Goal: Task Accomplishment & Management: Manage account settings

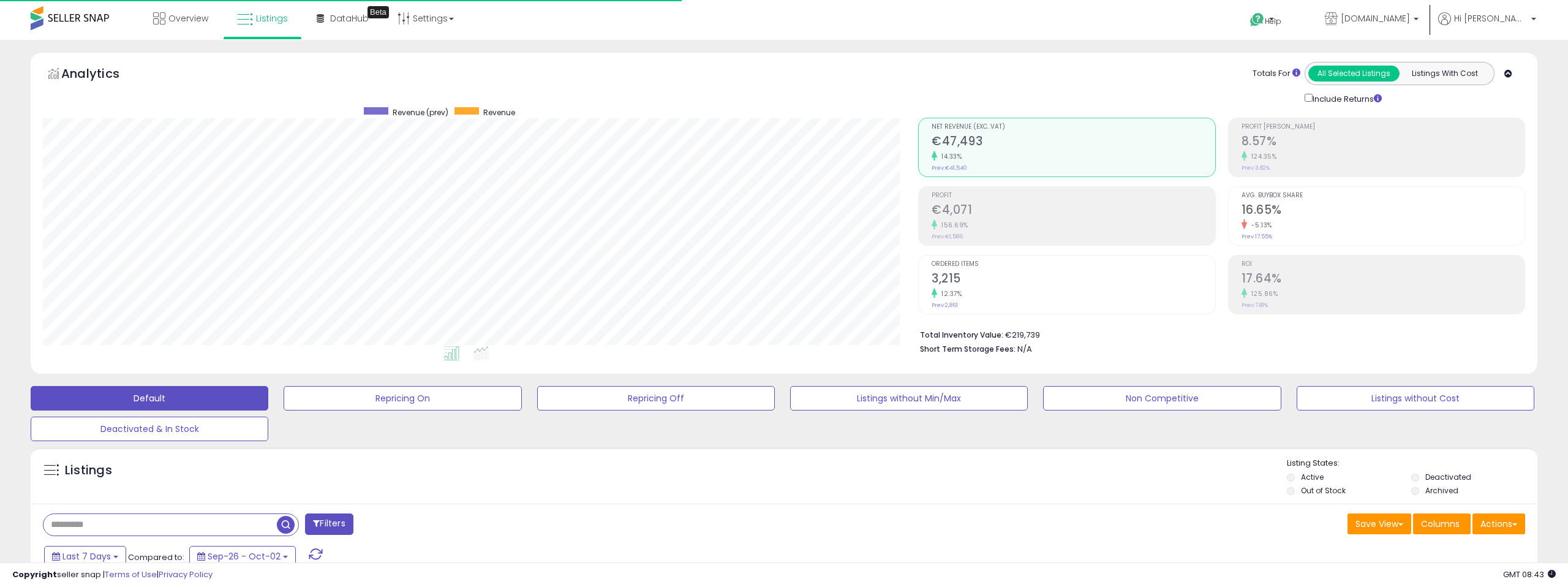
select select "**"
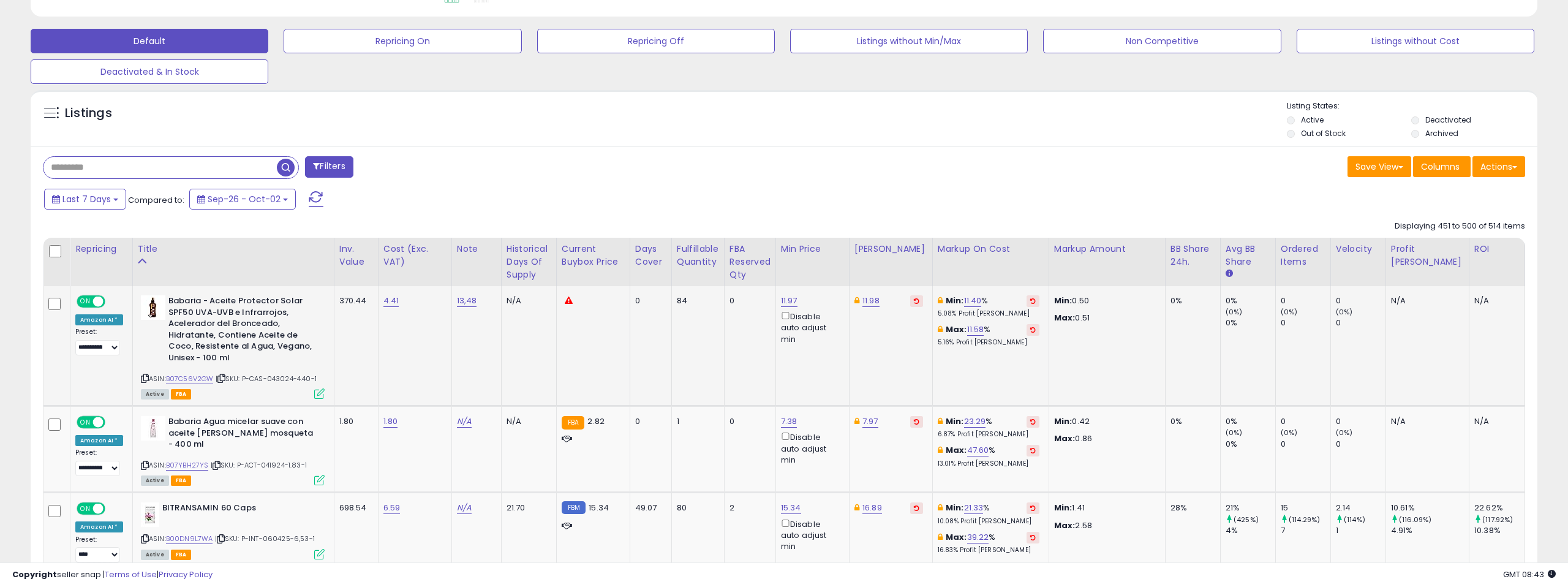
scroll to position [0, 1]
click at [116, 167] on input "text" at bounding box center [233, 167] width 380 height 21
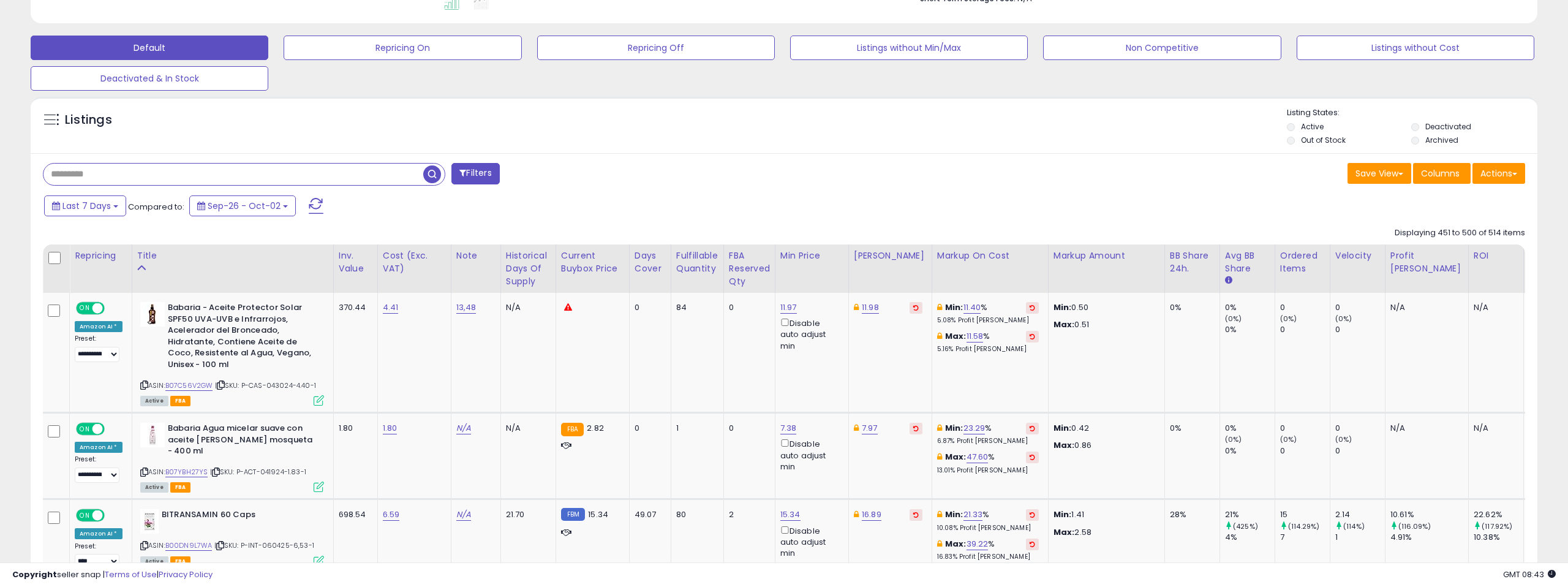
scroll to position [347, 0]
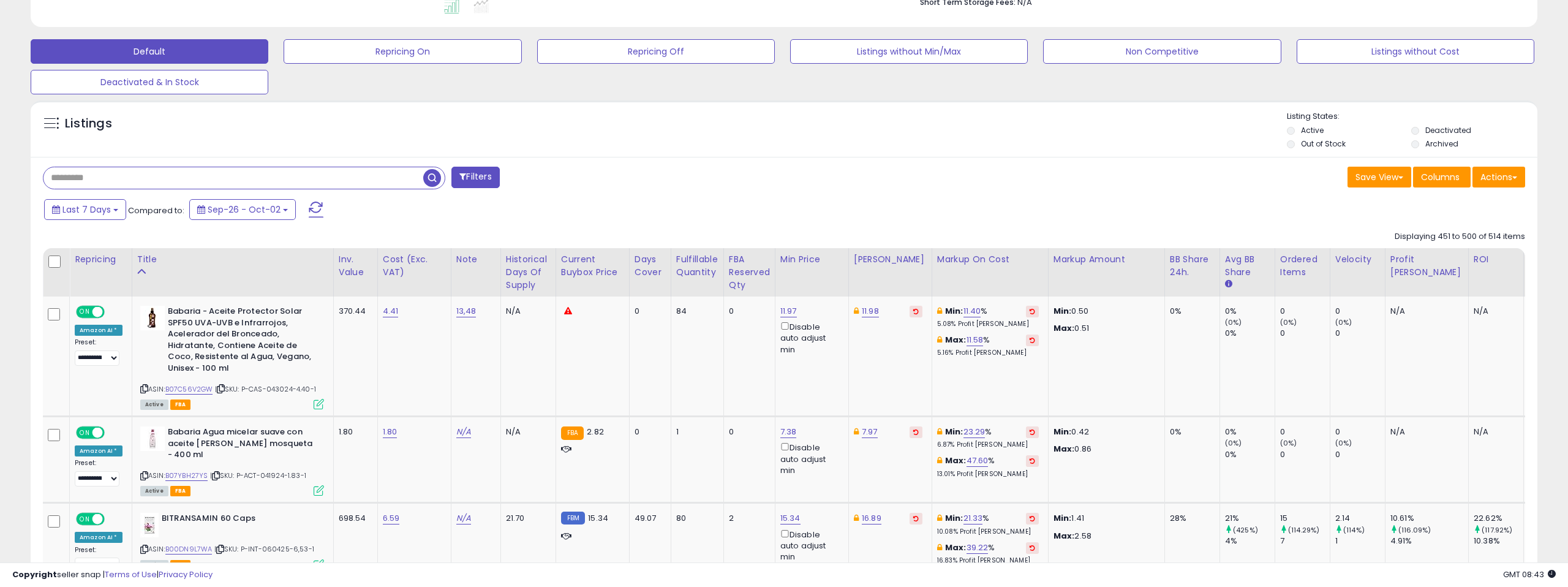
type input "*"
click at [137, 268] on icon at bounding box center [141, 271] width 8 height 8
click at [138, 269] on icon at bounding box center [141, 271] width 8 height 8
drag, startPoint x: 151, startPoint y: 257, endPoint x: 187, endPoint y: 264, distance: 36.7
click at [151, 257] on div "Title" at bounding box center [232, 259] width 191 height 13
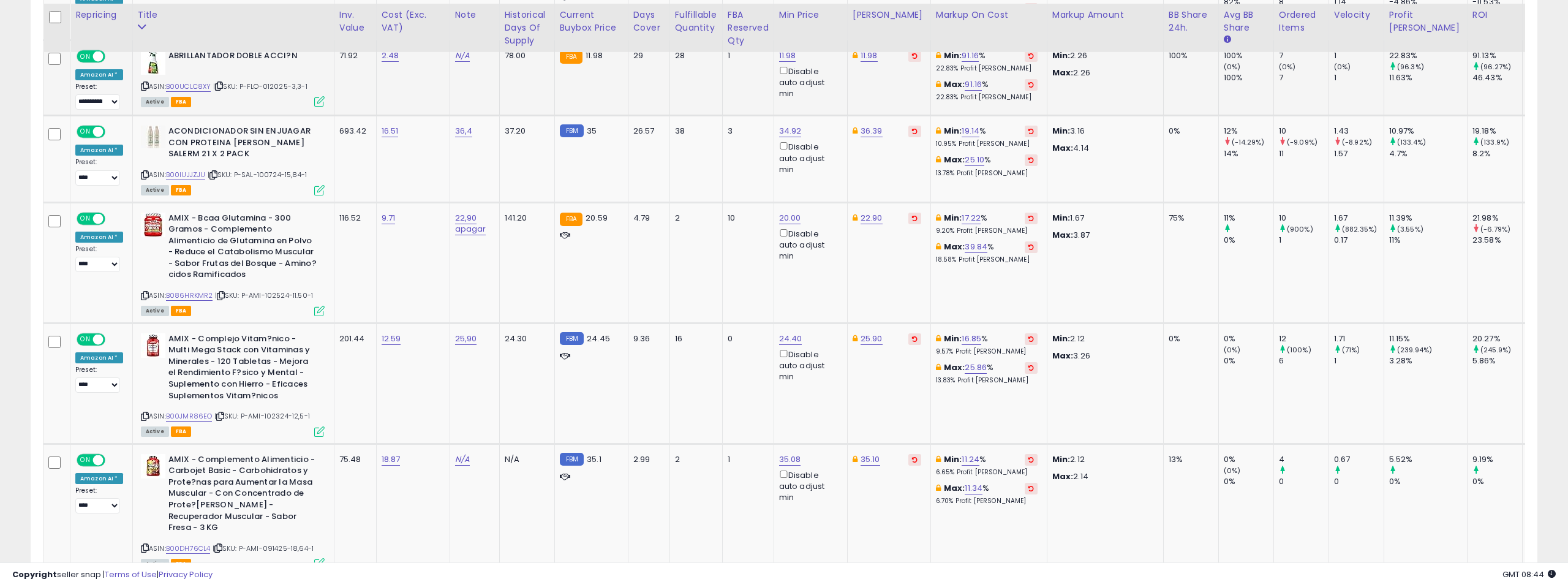
scroll to position [858, 0]
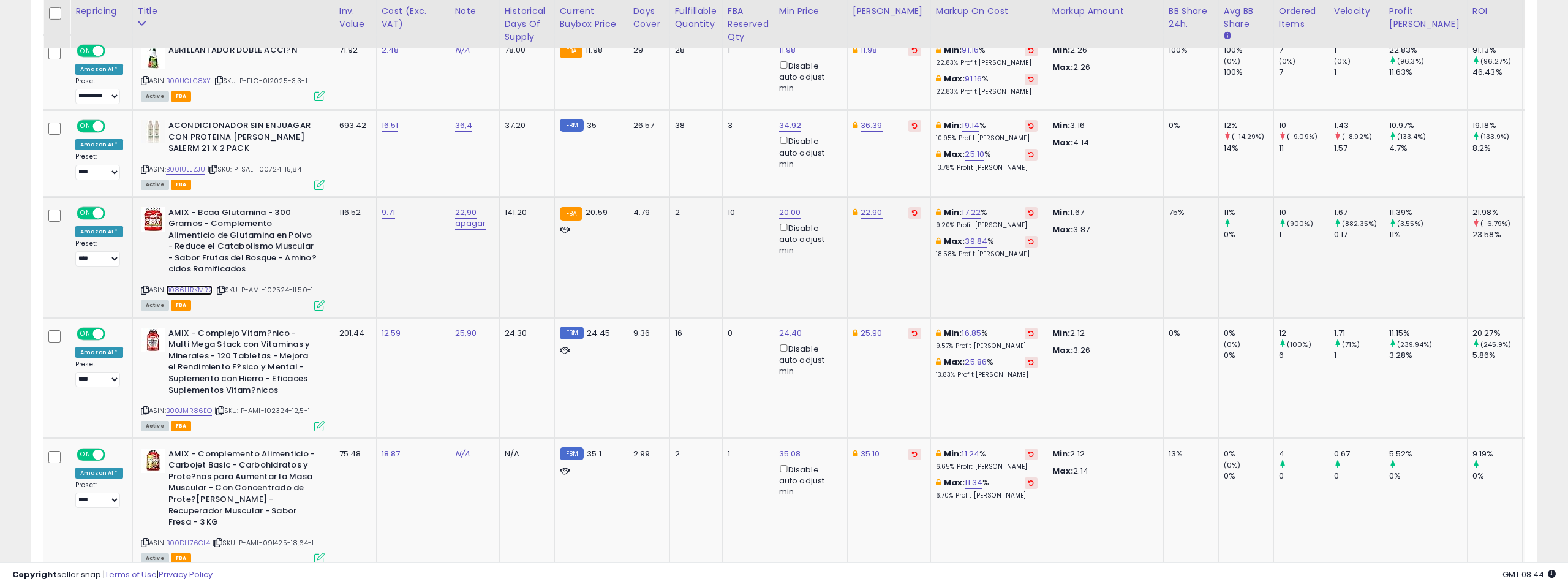
click at [187, 288] on link "B086HRKMR2" at bounding box center [189, 290] width 48 height 11
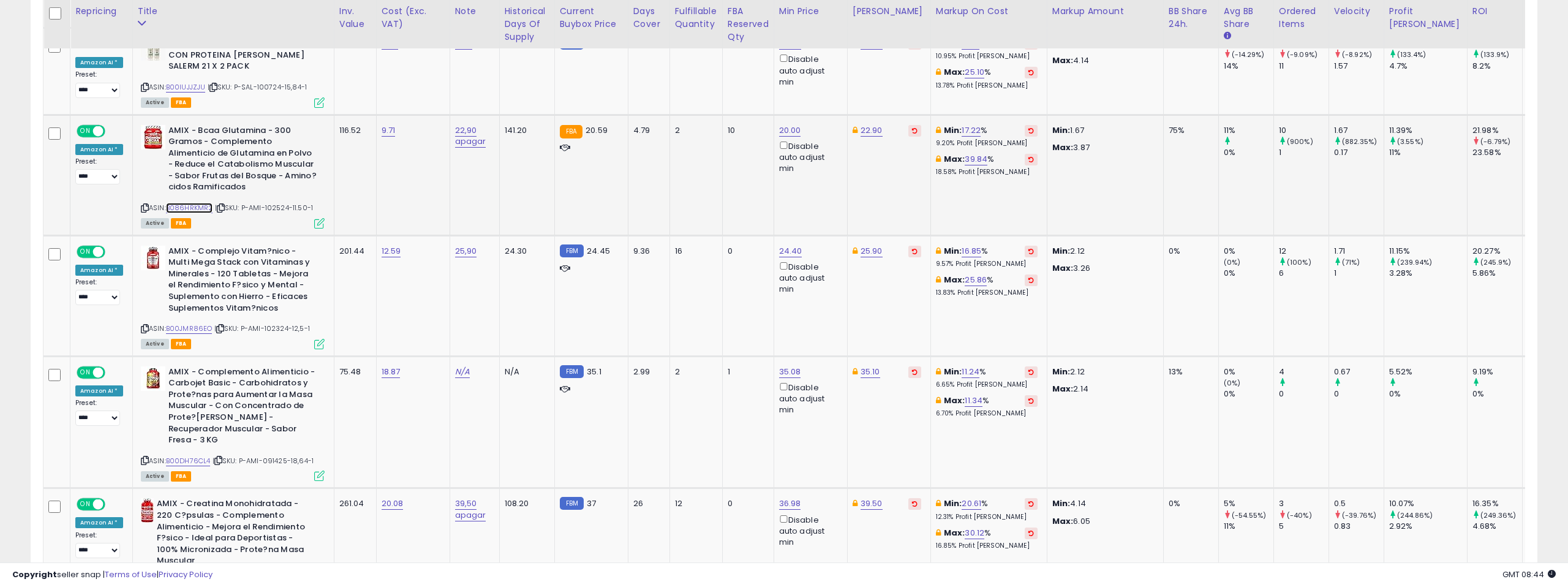
scroll to position [942, 0]
click at [184, 322] on link "B00JMR86EO" at bounding box center [189, 328] width 47 height 11
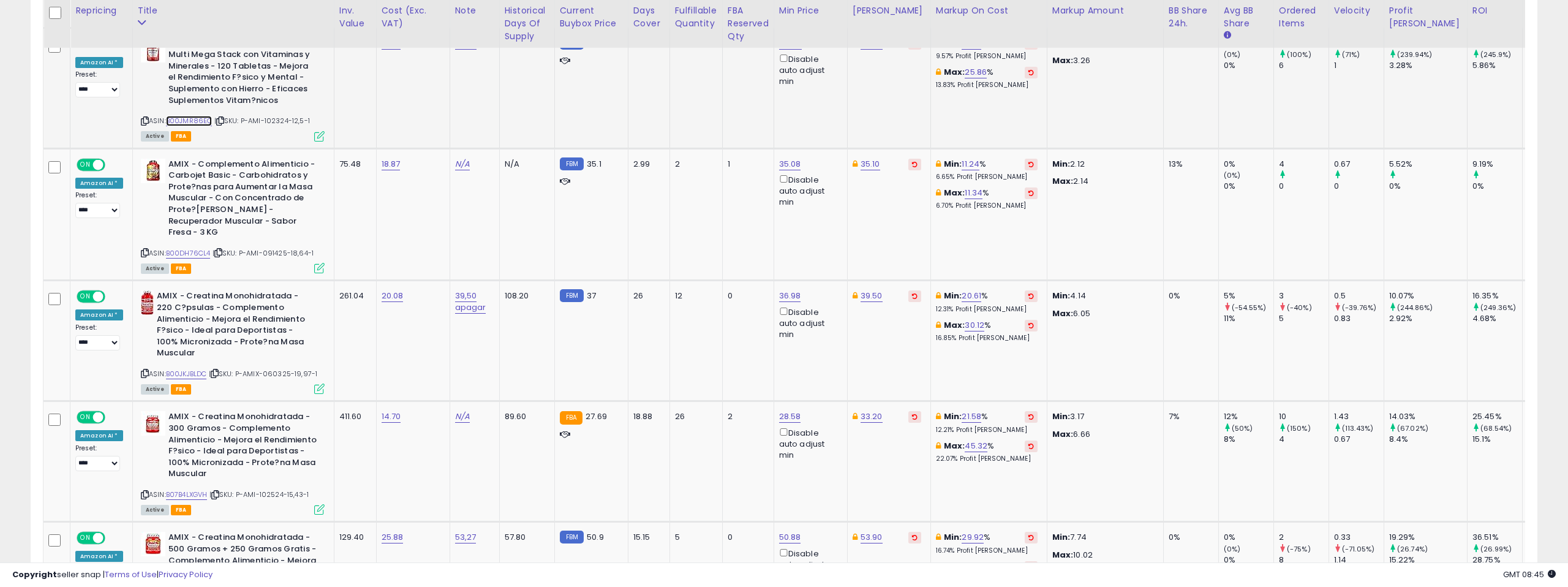
scroll to position [1149, 0]
click at [183, 248] on link "B00DH76CL4" at bounding box center [188, 253] width 44 height 11
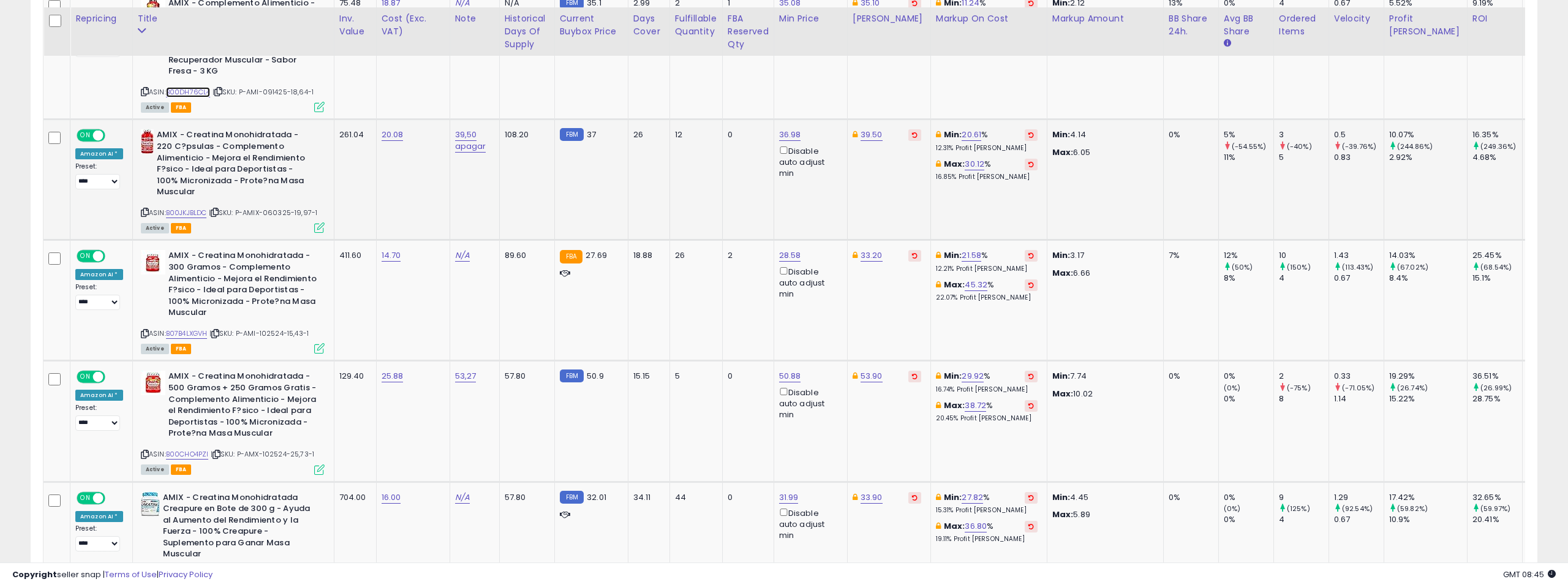
scroll to position [1321, 0]
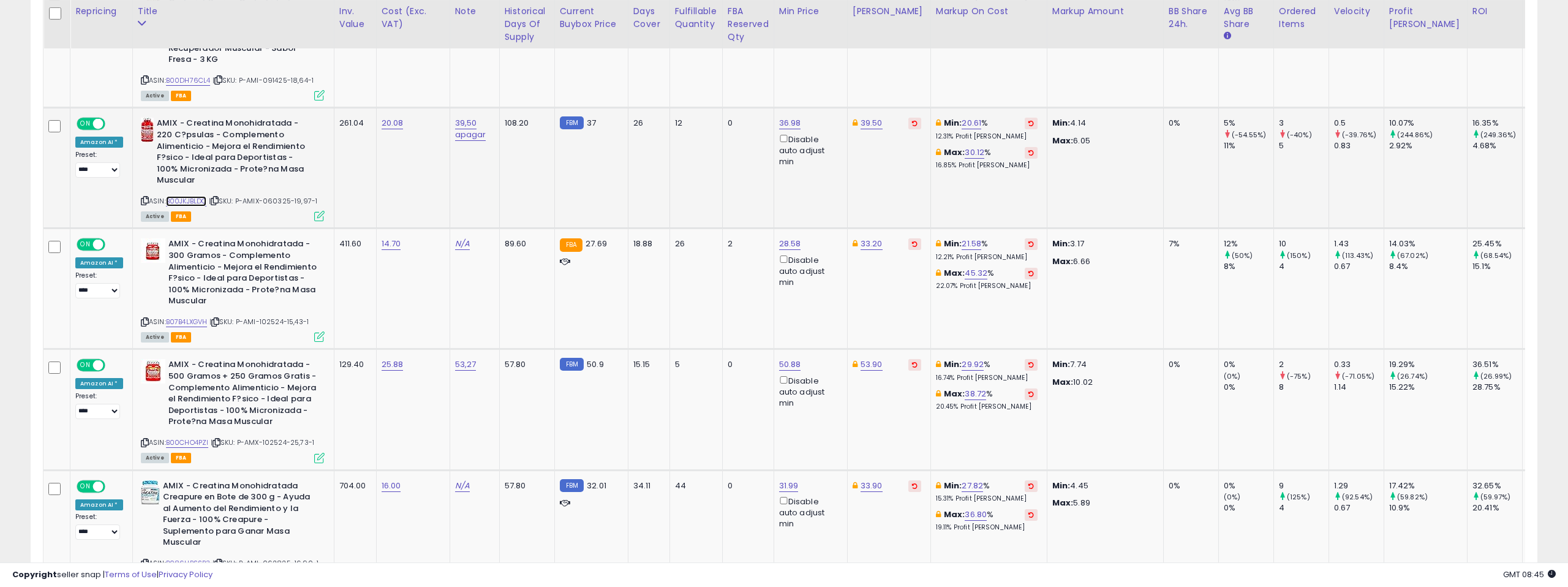
click at [196, 196] on link "B00JKJBLDC" at bounding box center [186, 202] width 41 height 11
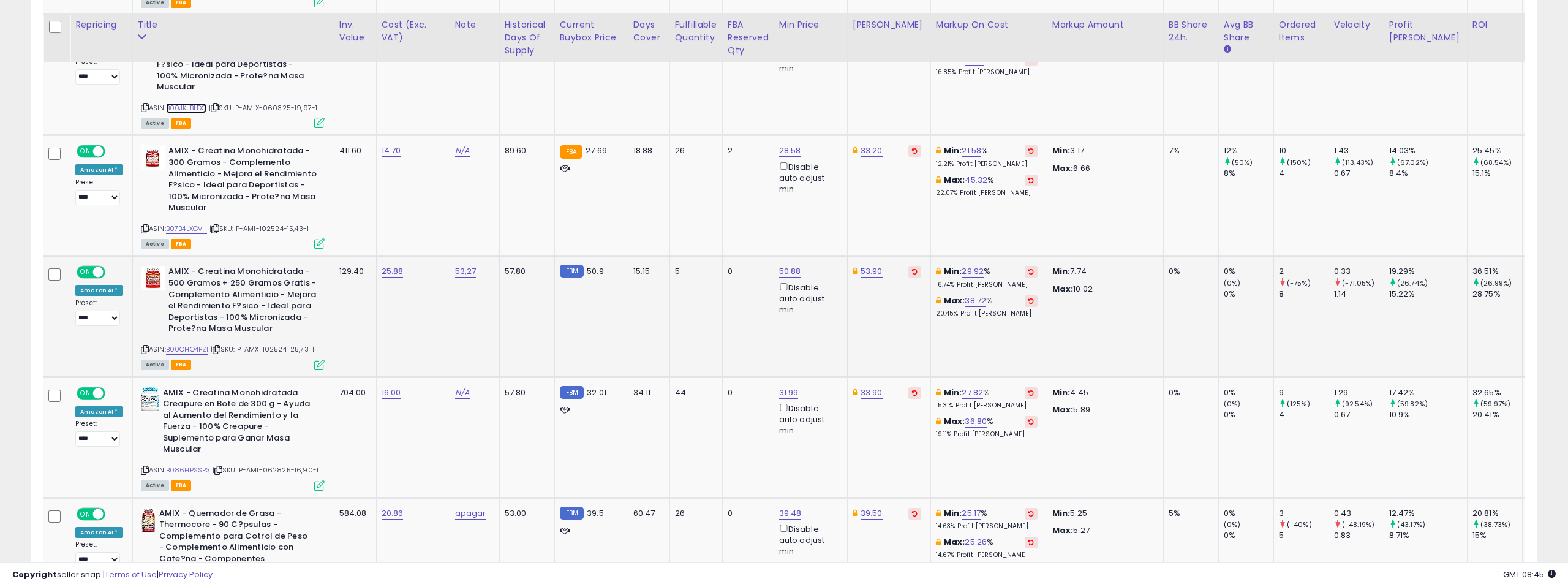
scroll to position [1439, 0]
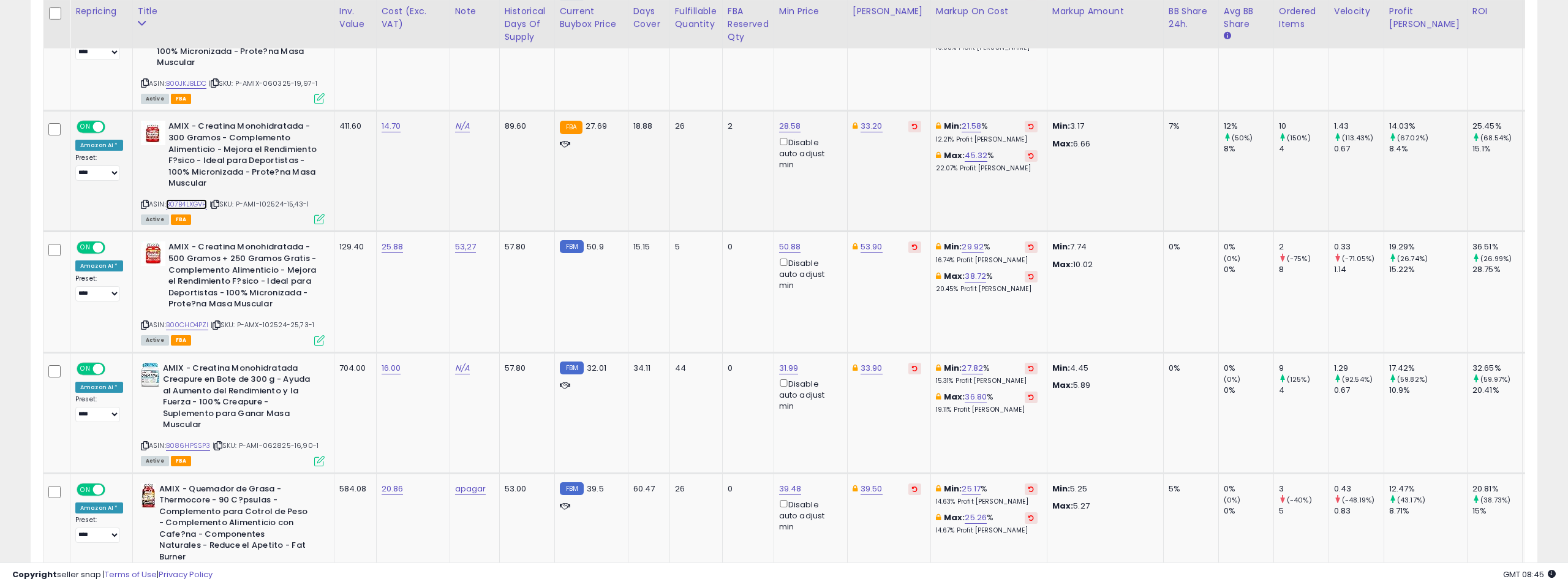
click at [191, 200] on link "B07B4LXGVH" at bounding box center [186, 205] width 41 height 11
click at [782, 120] on link "28.58" at bounding box center [790, 127] width 22 height 12
drag, startPoint x: 734, startPoint y: 71, endPoint x: 694, endPoint y: 74, distance: 40.1
click at [694, 74] on div "***** This will override store markup" at bounding box center [782, 79] width 176 height 45
type input "*****"
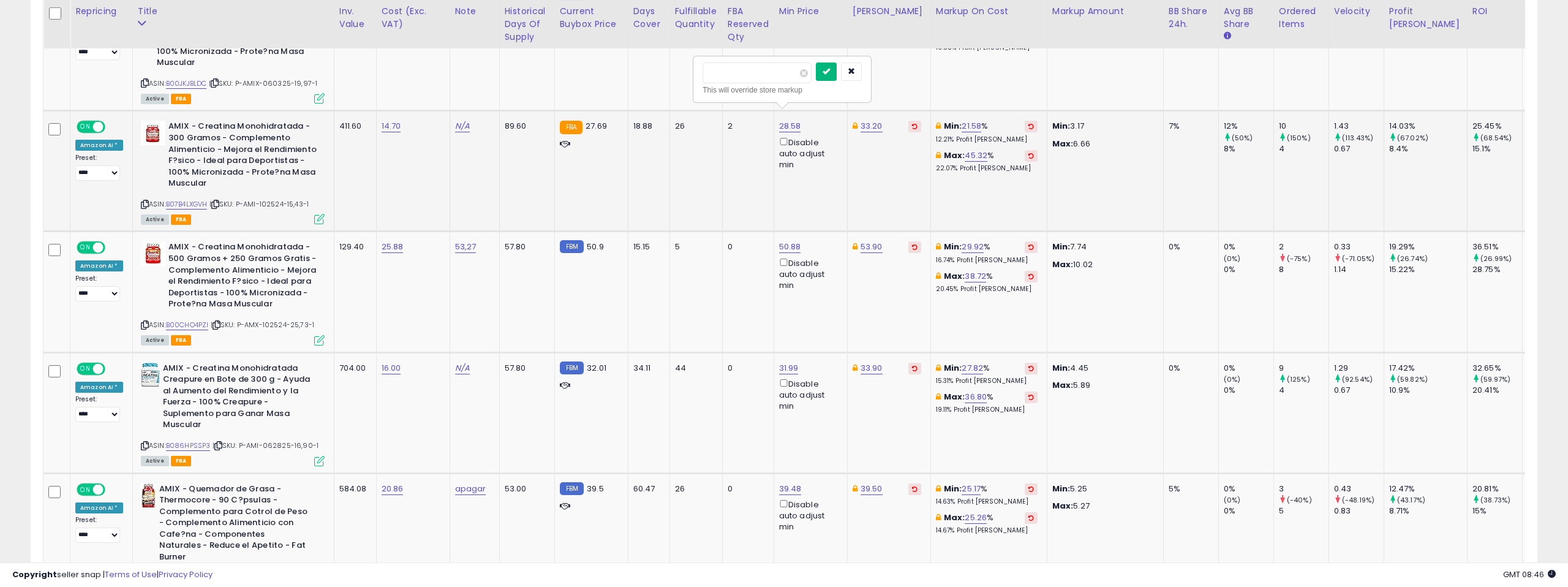
click at [826, 74] on button "submit" at bounding box center [826, 71] width 21 height 18
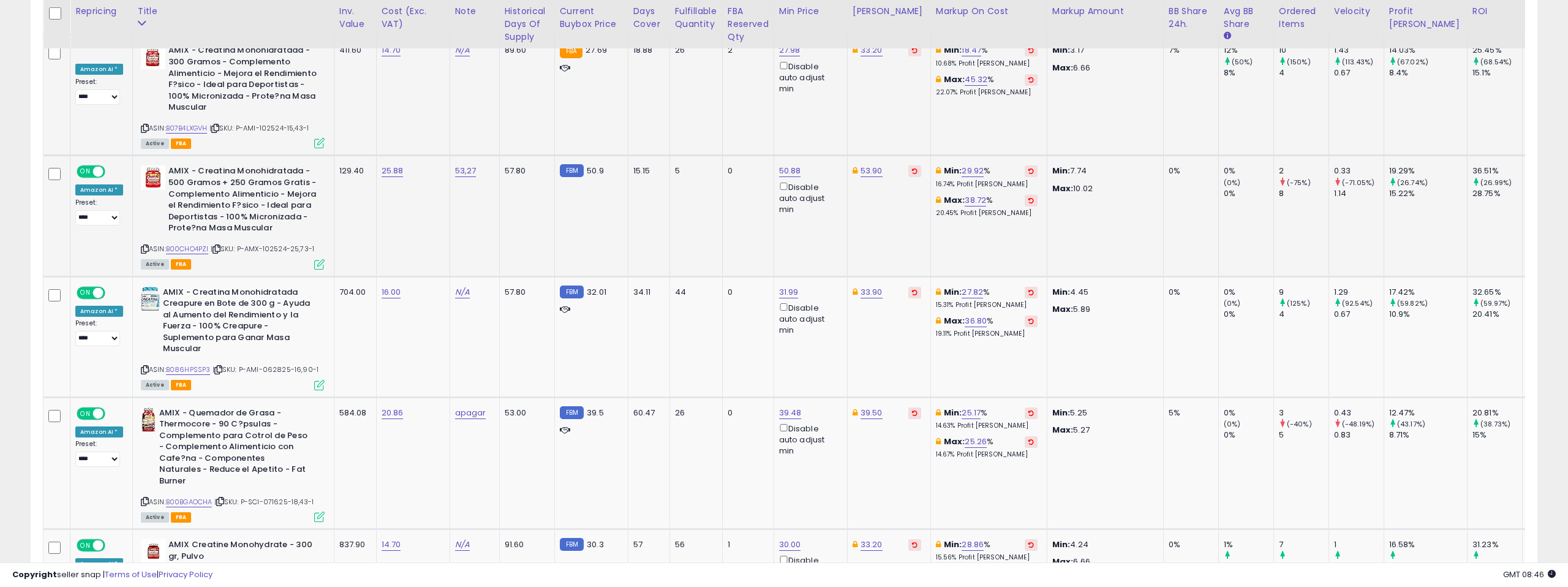
scroll to position [0, 2]
click at [195, 244] on link "B00CHO4PZI" at bounding box center [185, 249] width 43 height 11
click at [786, 166] on link "50.88" at bounding box center [787, 172] width 22 height 12
type input "*****"
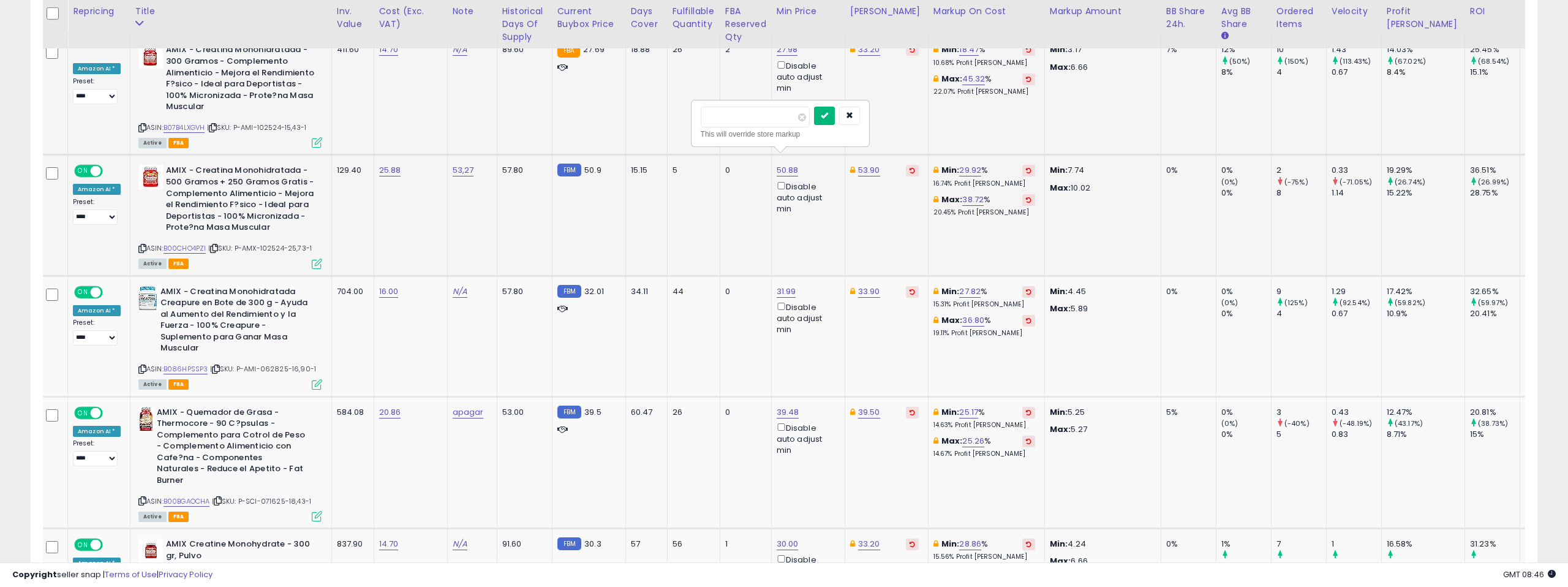
click at [835, 114] on button "submit" at bounding box center [823, 116] width 21 height 18
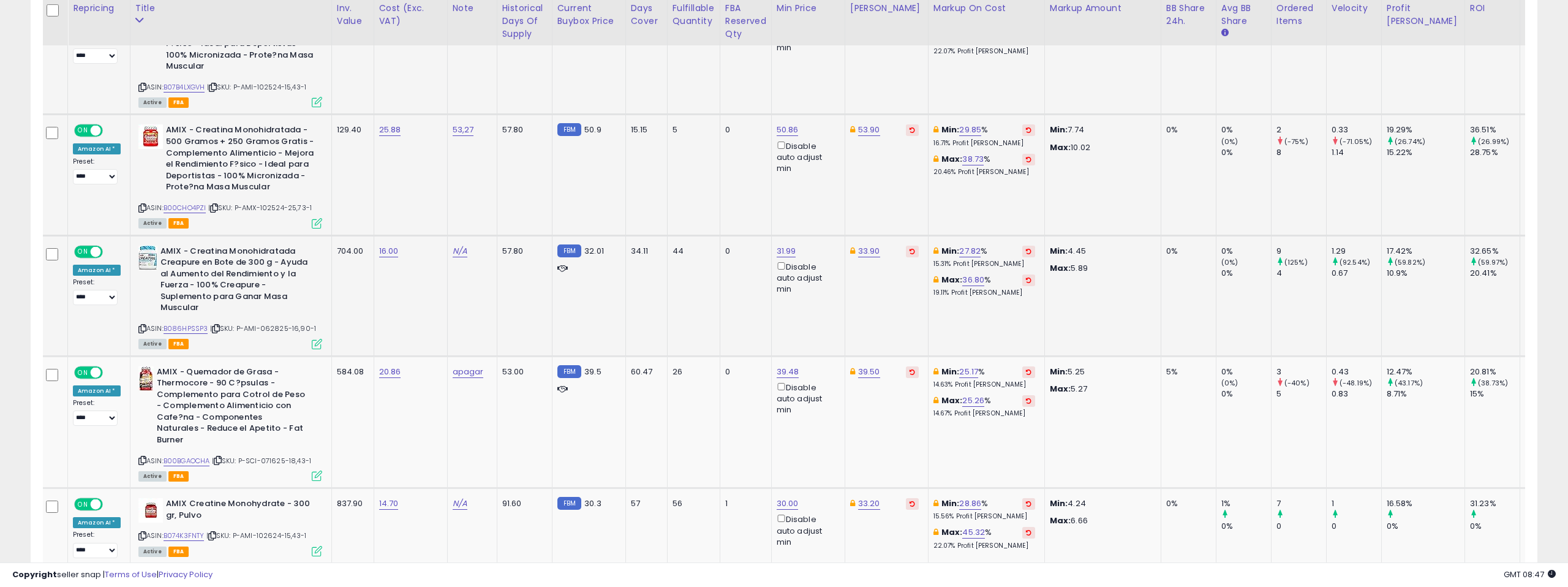
scroll to position [1560, 0]
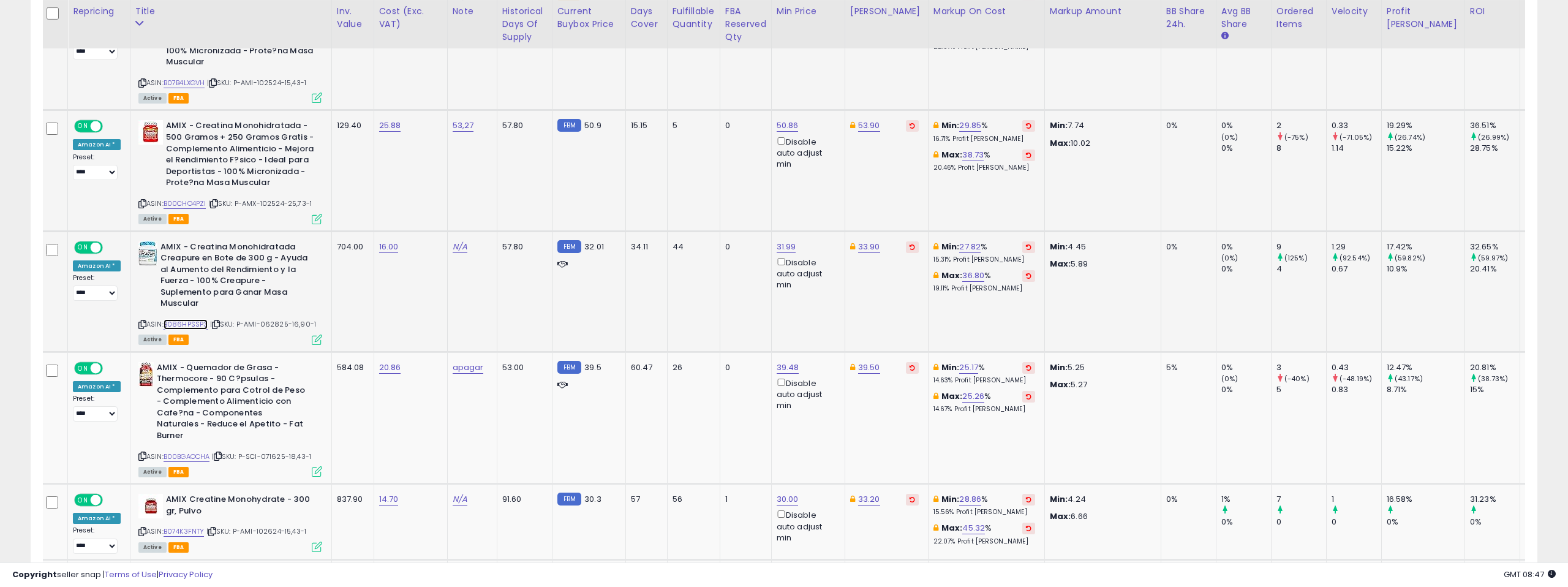
click at [202, 319] on link "B086HPSSP3" at bounding box center [186, 325] width 44 height 11
click at [790, 241] on link "31.99" at bounding box center [787, 247] width 20 height 12
drag, startPoint x: 738, startPoint y: 195, endPoint x: 721, endPoint y: 195, distance: 17.0
click at [721, 195] on input "*****" at bounding box center [753, 193] width 109 height 21
type input "*****"
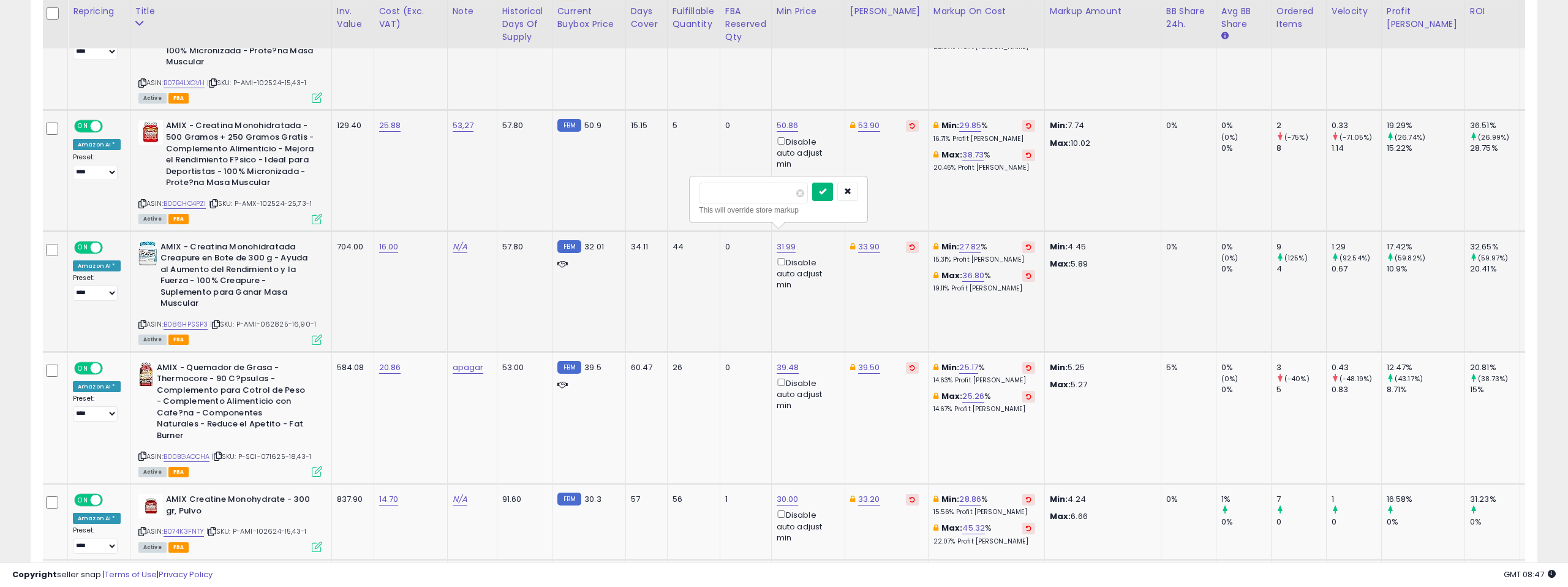
click at [819, 191] on button "submit" at bounding box center [822, 192] width 21 height 18
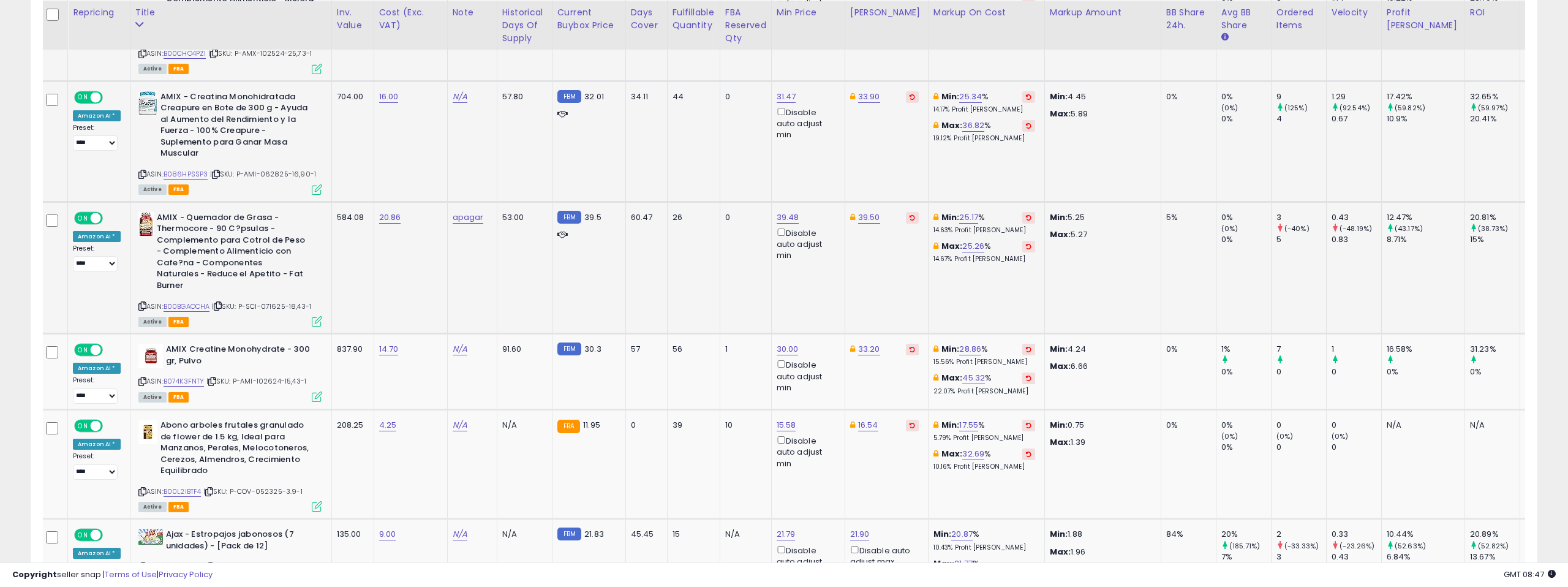
scroll to position [1711, 0]
click at [185, 300] on link "B00BGAOCHA" at bounding box center [186, 305] width 47 height 11
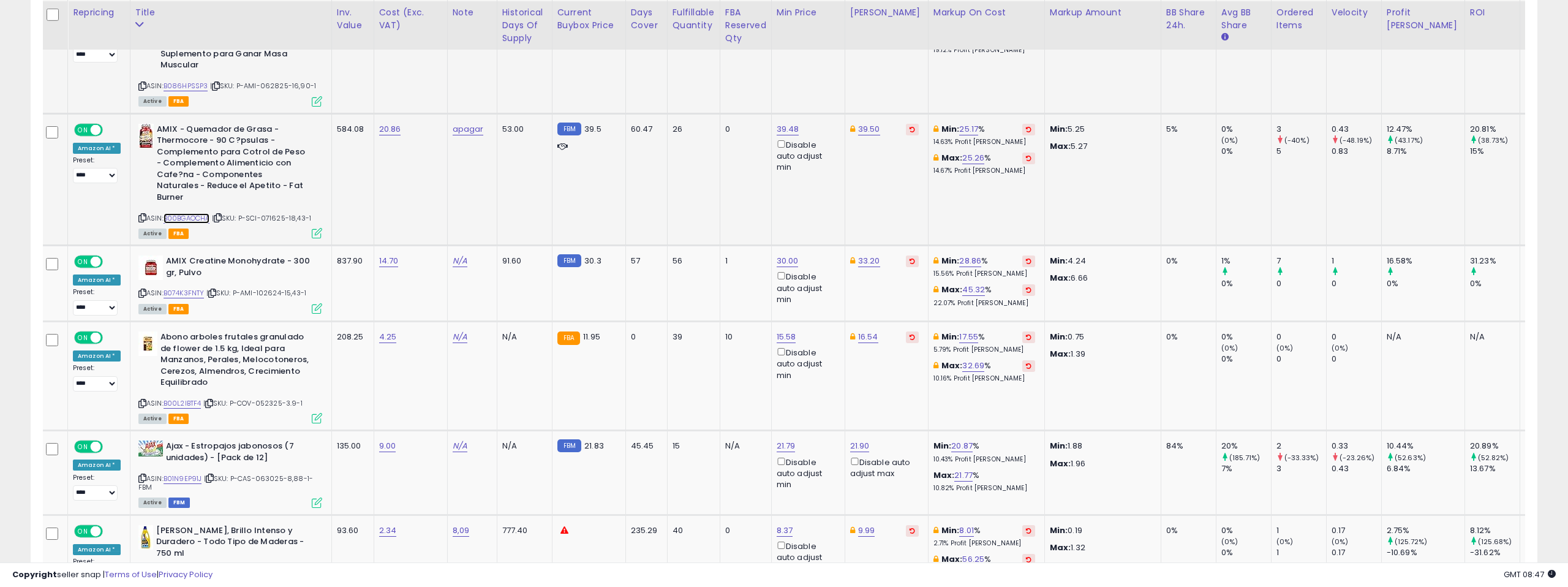
scroll to position [1802, 0]
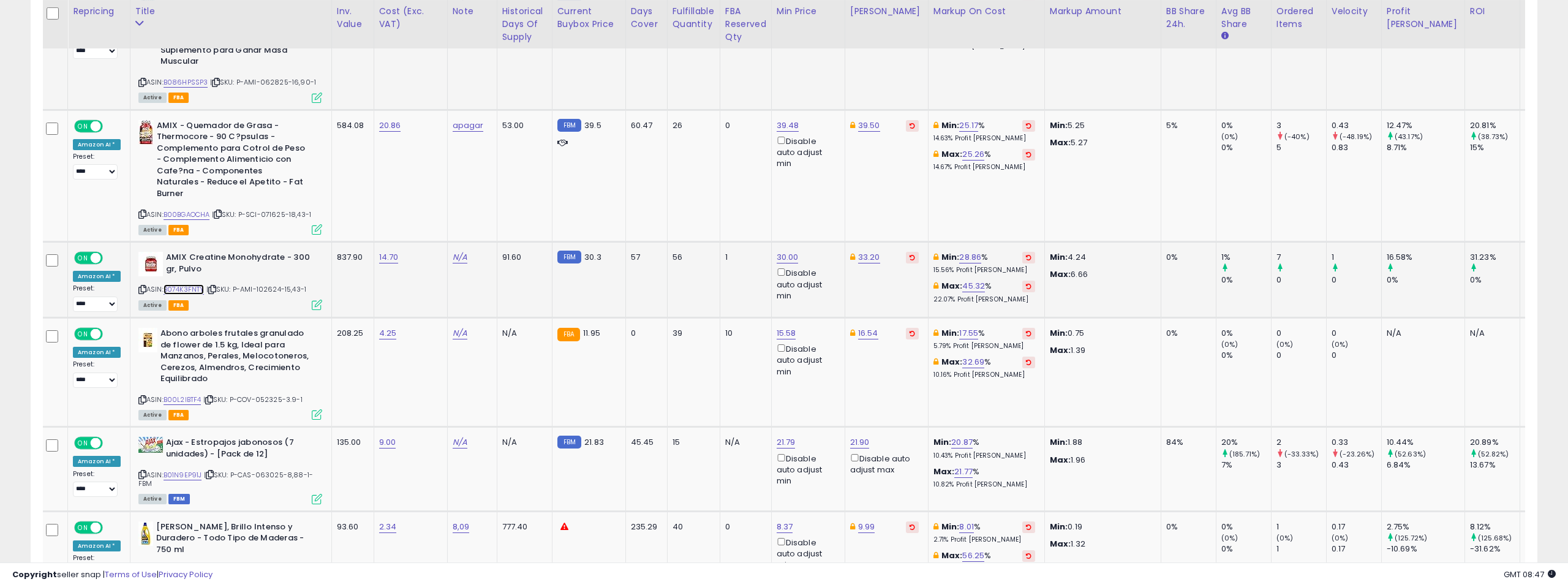
click at [189, 285] on link "B074K3FNTY" at bounding box center [184, 290] width 41 height 11
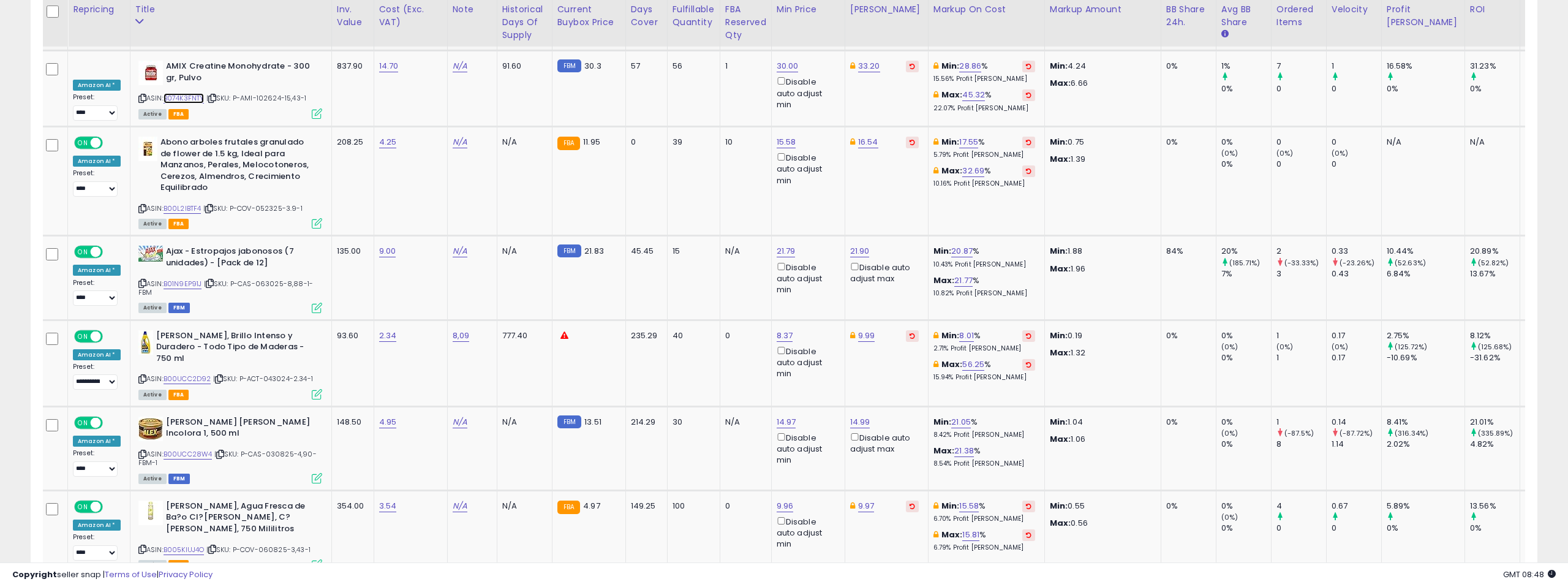
scroll to position [1993, 0]
click at [180, 279] on link "B01N9EP91J" at bounding box center [182, 284] width 38 height 11
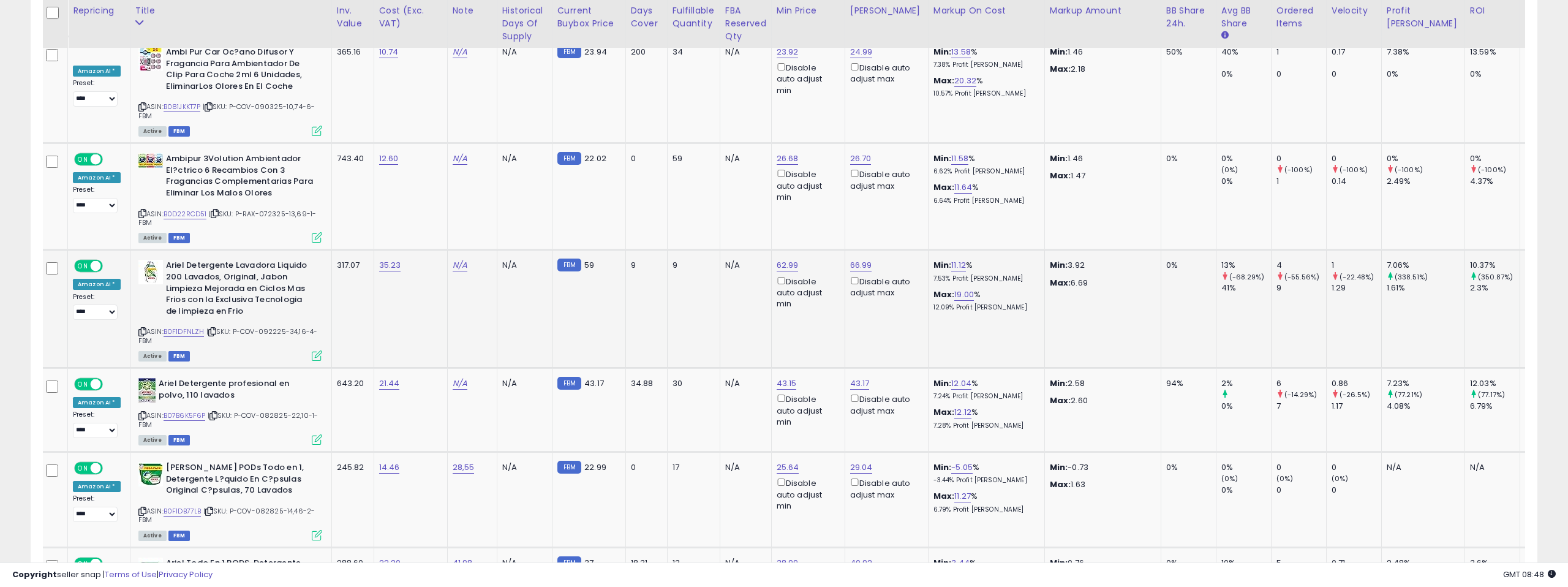
scroll to position [2653, 0]
click at [187, 325] on link "B0F1DFNLZH" at bounding box center [184, 330] width 41 height 11
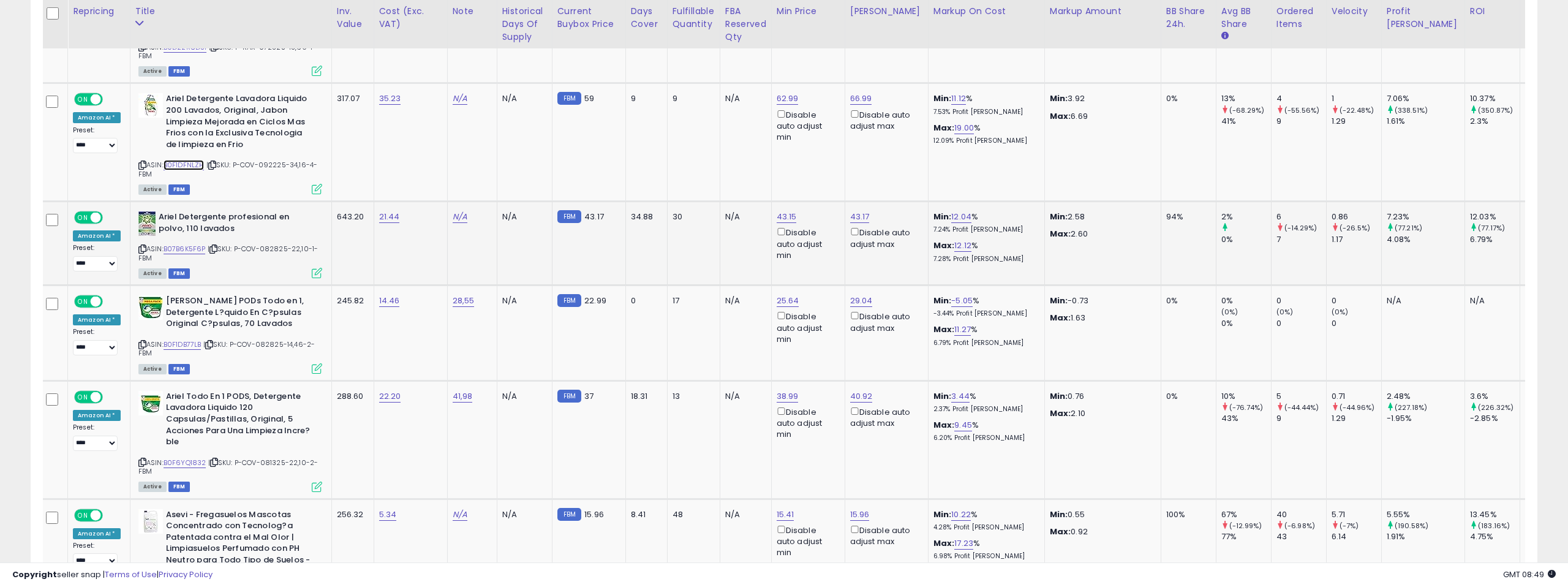
scroll to position [2820, 0]
click at [188, 242] on link "B07B6K5F6P" at bounding box center [184, 248] width 42 height 11
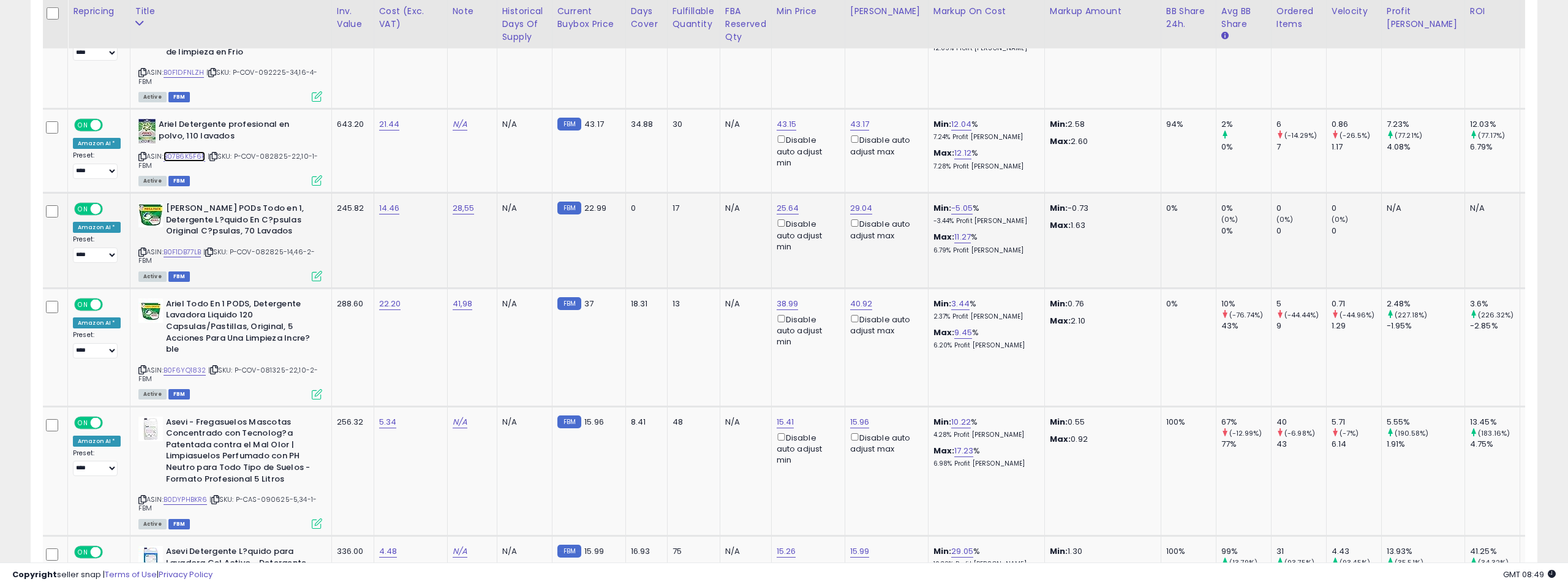
scroll to position [2912, 0]
click at [169, 246] on link "B0F1DB77LB" at bounding box center [182, 252] width 38 height 11
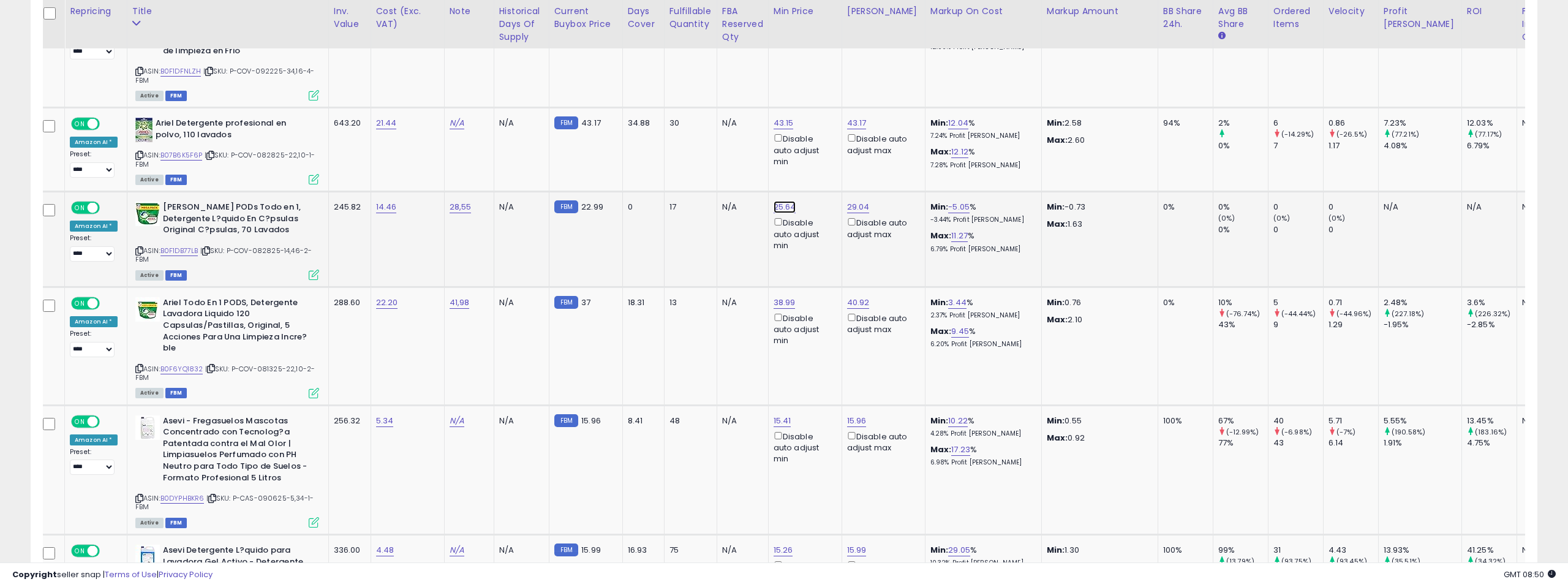
click at [777, 201] on link "25.64" at bounding box center [785, 207] width 23 height 12
drag, startPoint x: 734, startPoint y: 130, endPoint x: 676, endPoint y: 127, distance: 58.1
type input "*****"
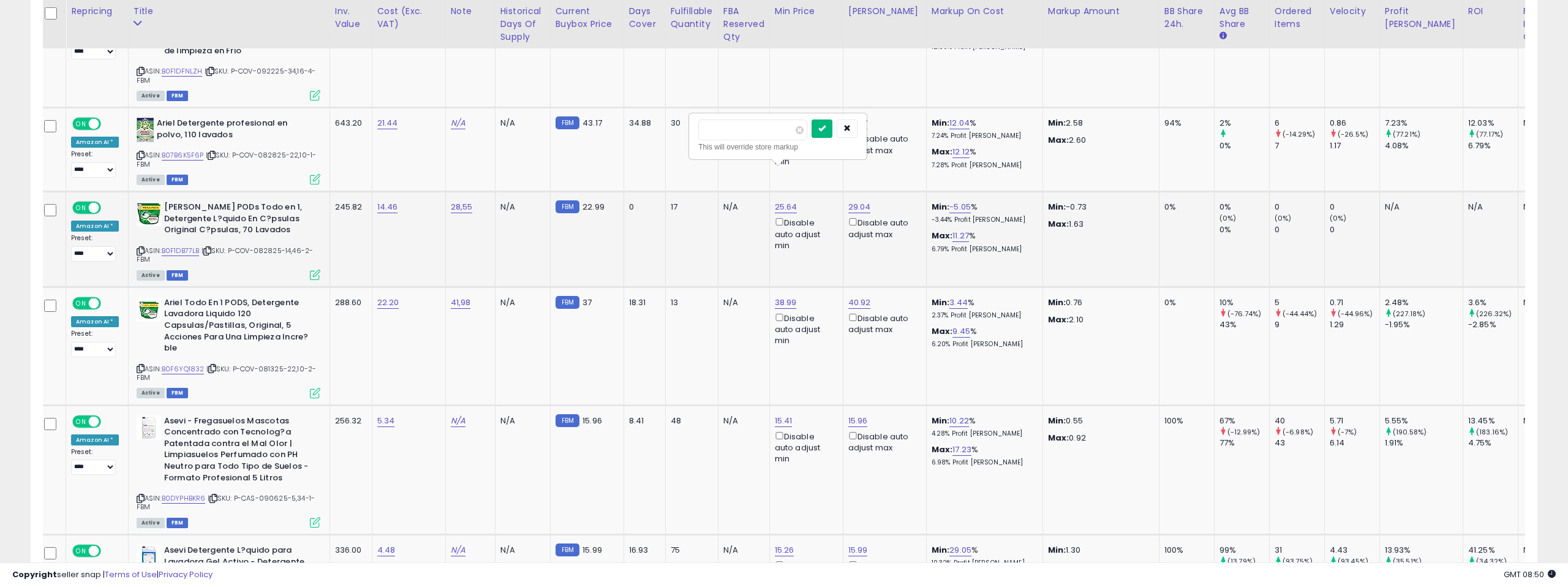
click at [826, 128] on icon "submit" at bounding box center [822, 128] width 8 height 8
click at [781, 201] on link "27.99" at bounding box center [785, 207] width 21 height 12
drag, startPoint x: 731, startPoint y: 130, endPoint x: 686, endPoint y: 130, distance: 45.0
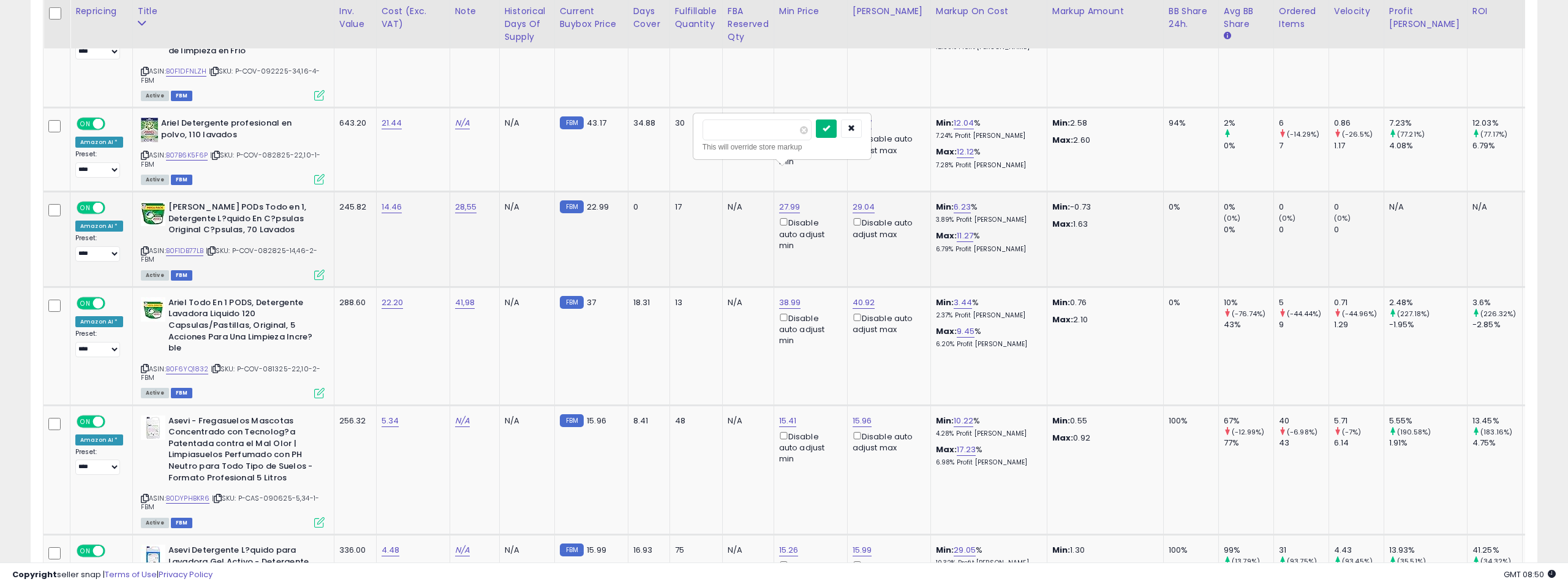
type input "*****"
click at [830, 128] on icon "submit" at bounding box center [827, 128] width 8 height 8
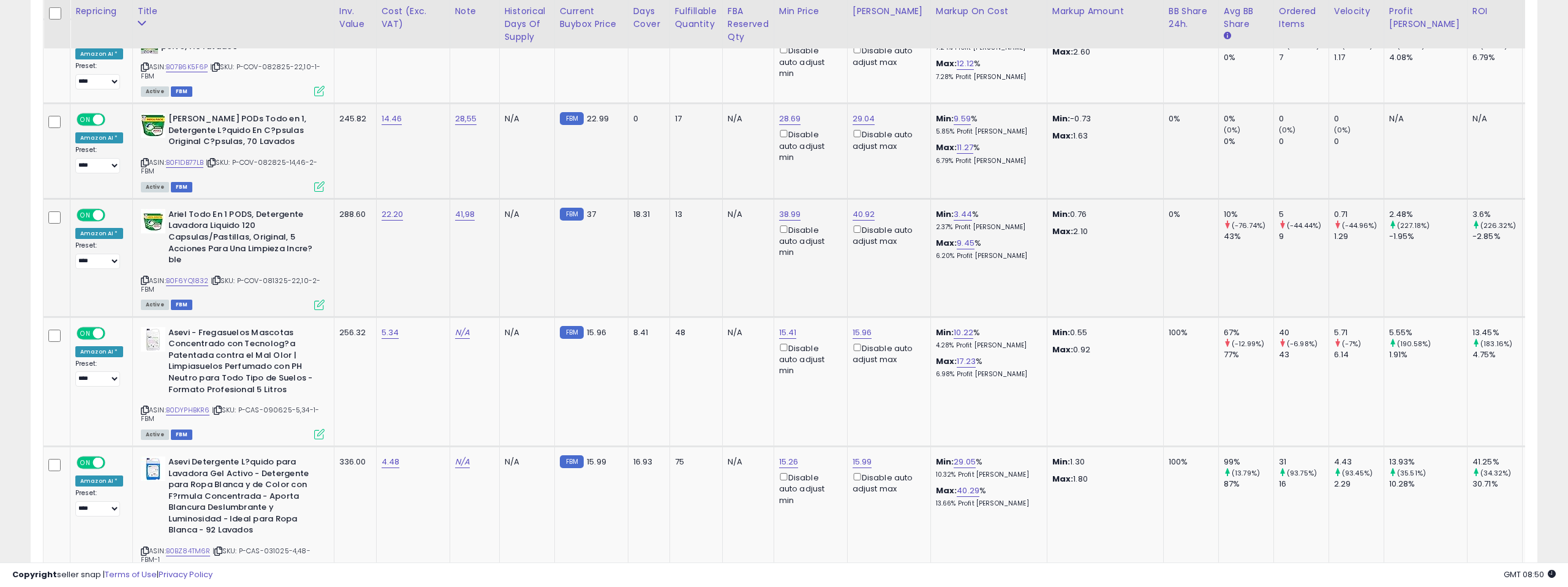
scroll to position [3001, 0]
click at [196, 275] on link "B0F6YQ1832" at bounding box center [187, 281] width 43 height 11
click at [784, 208] on link "38.99" at bounding box center [790, 214] width 22 height 12
drag, startPoint x: 718, startPoint y: 136, endPoint x: 716, endPoint y: 149, distance: 13.2
click at [718, 136] on input "*****" at bounding box center [757, 137] width 109 height 21
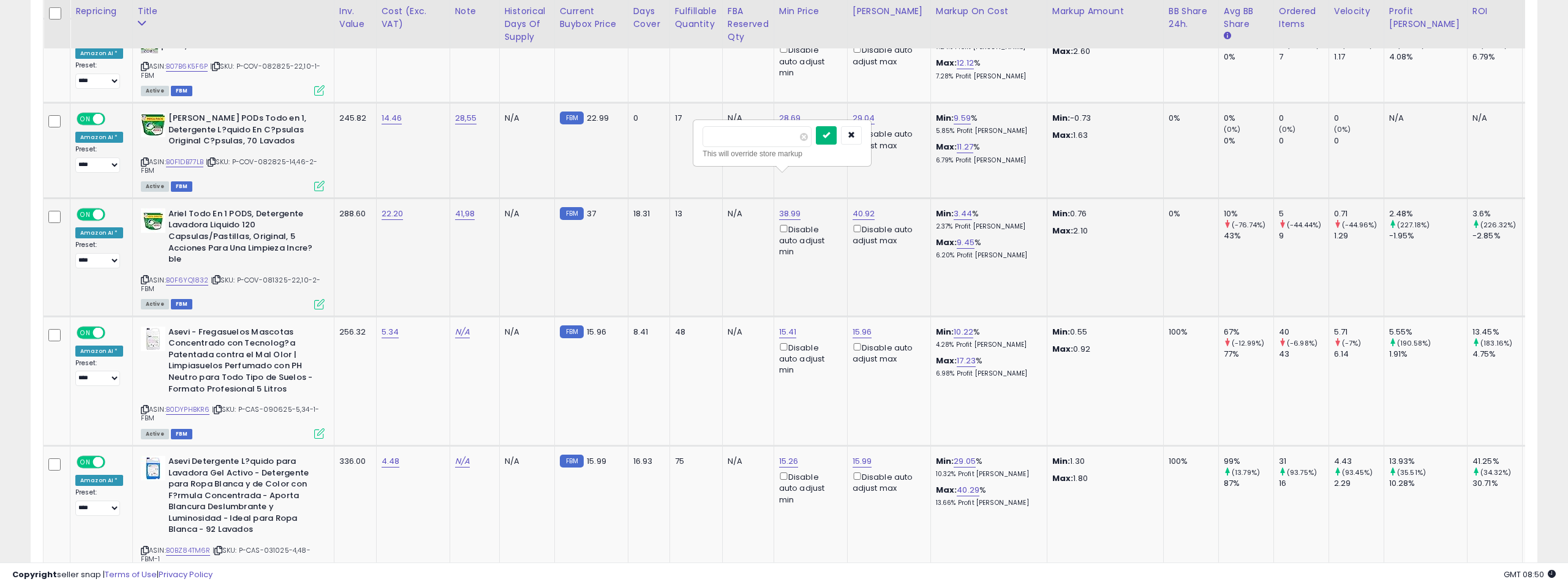
type input "*****"
click at [830, 139] on icon "submit" at bounding box center [827, 135] width 8 height 8
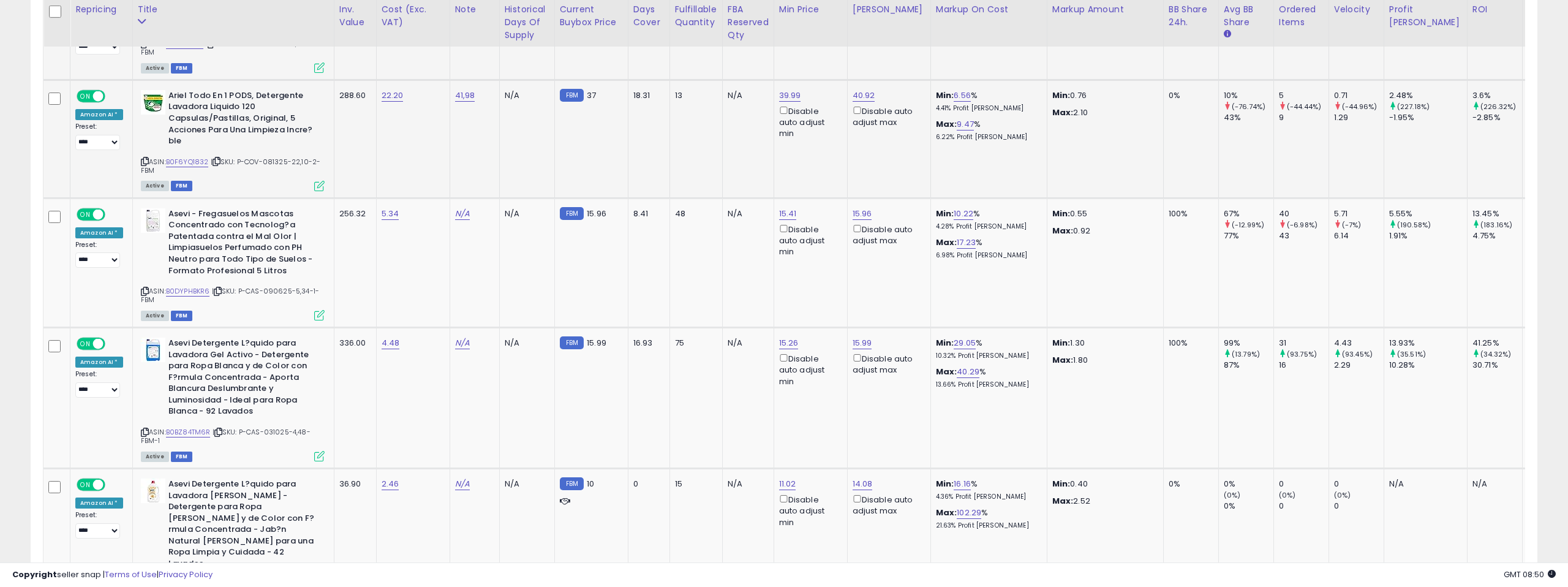
scroll to position [3126, 0]
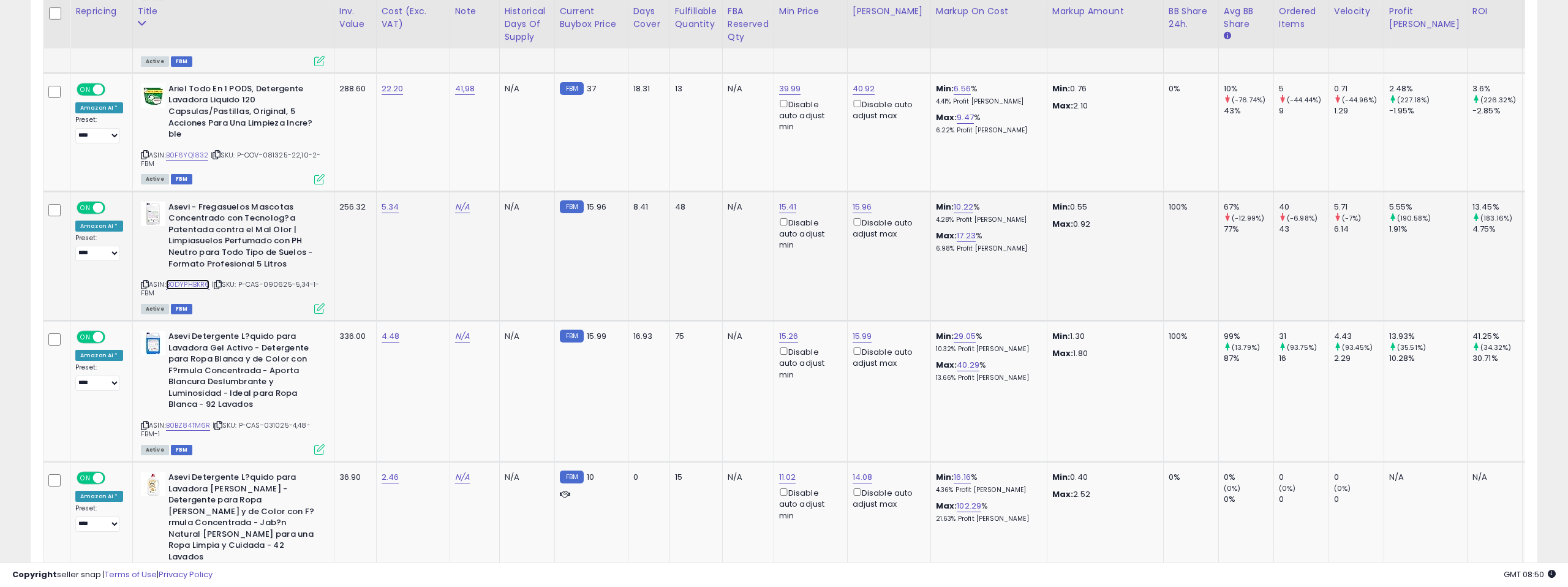
click at [196, 279] on link "B0DYPHBKR6" at bounding box center [188, 285] width 44 height 11
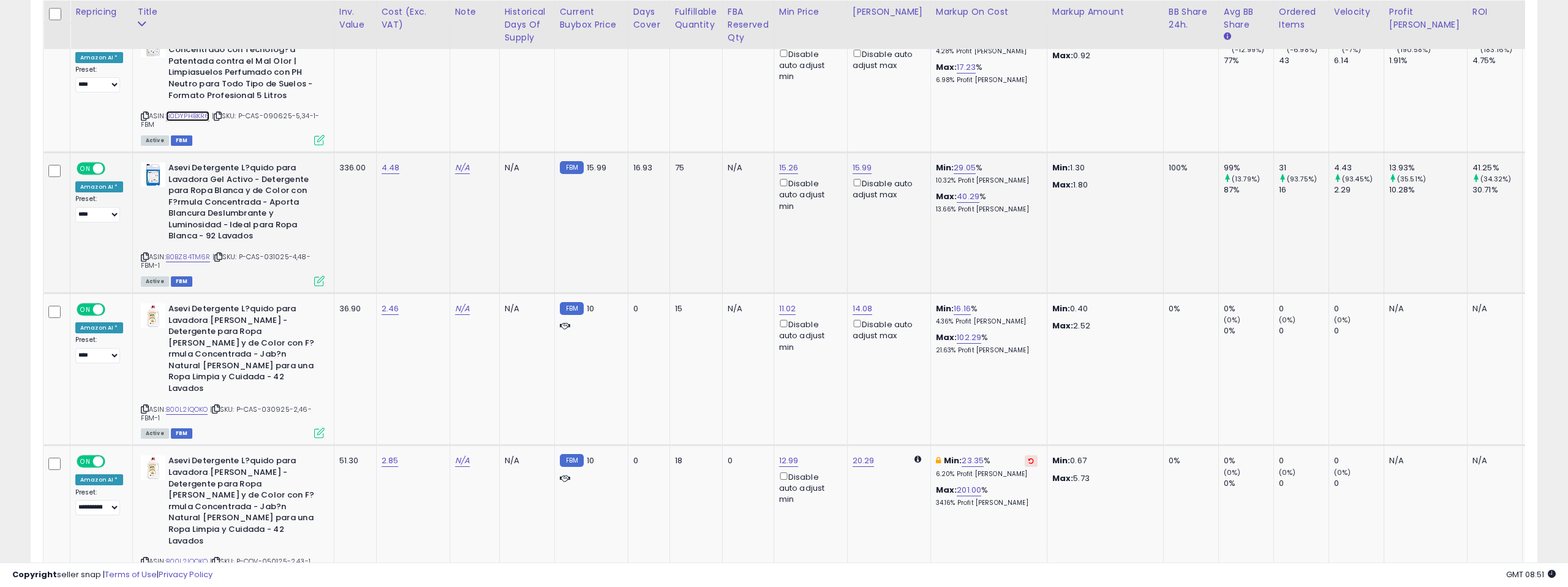
scroll to position [3296, 0]
click at [190, 251] on link "B0BZ84TM6R" at bounding box center [188, 256] width 44 height 11
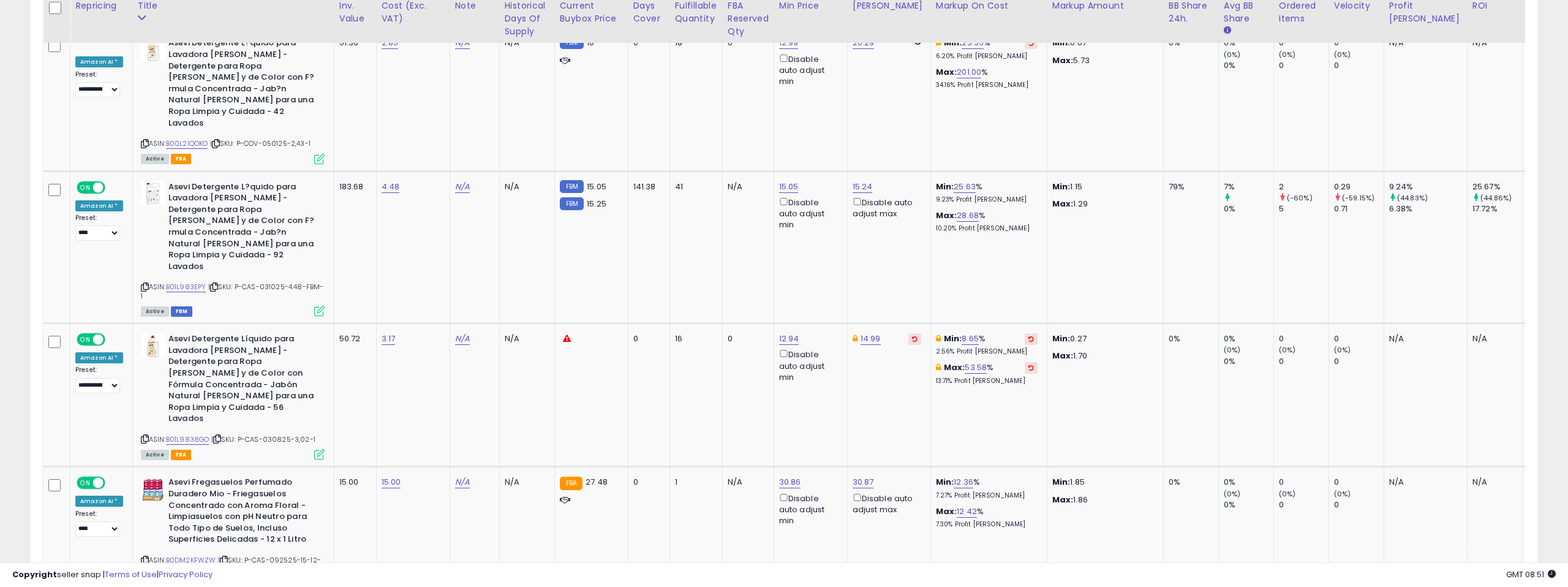
scroll to position [3717, 0]
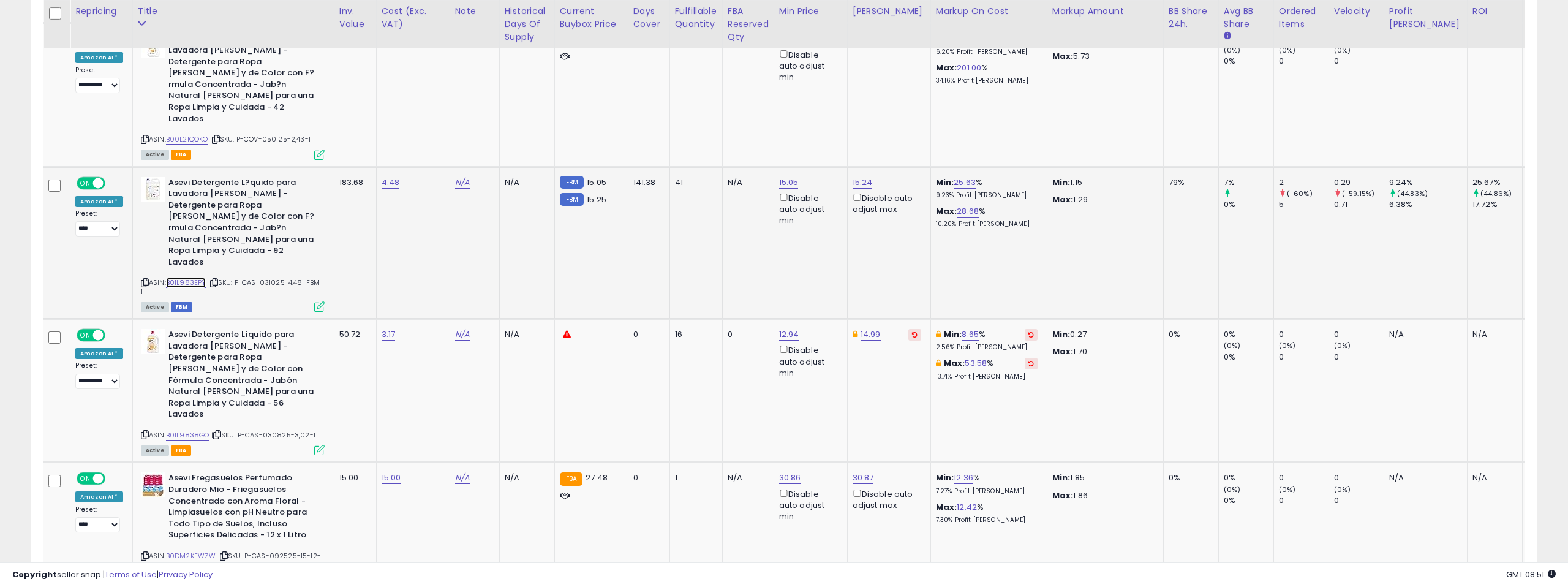
click at [193, 278] on link "B01L983EPY" at bounding box center [186, 283] width 41 height 11
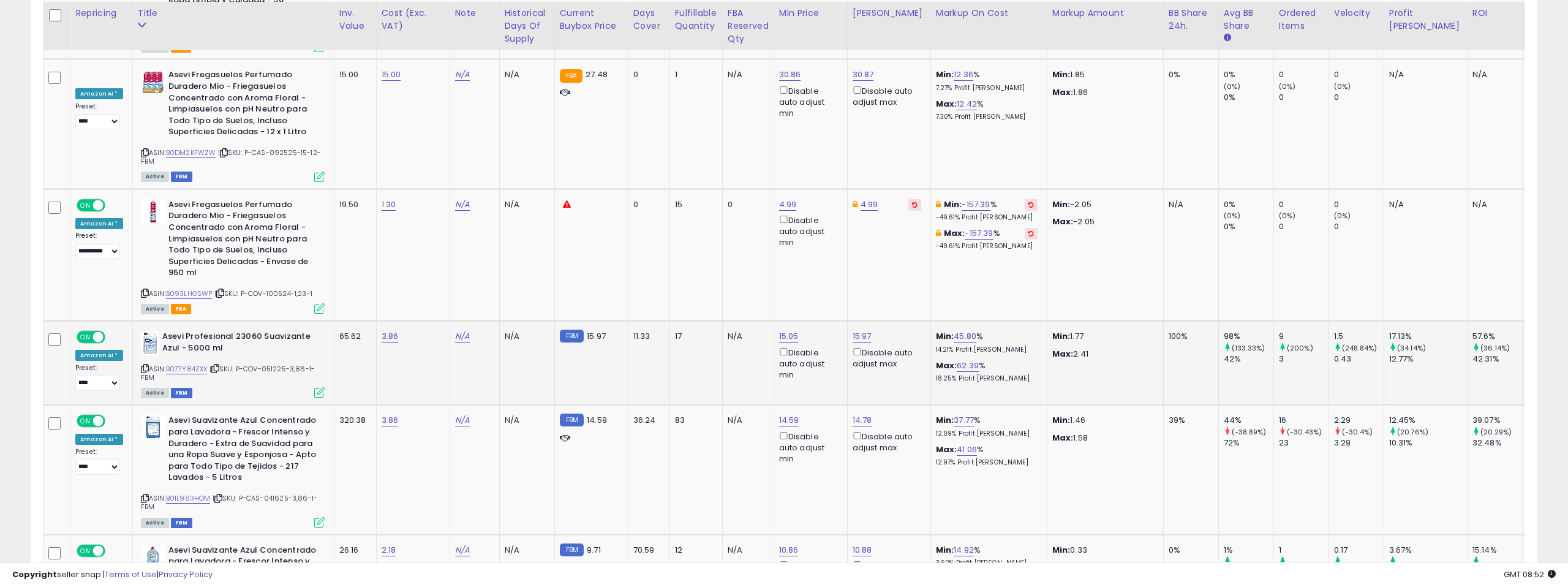
scroll to position [4130, 0]
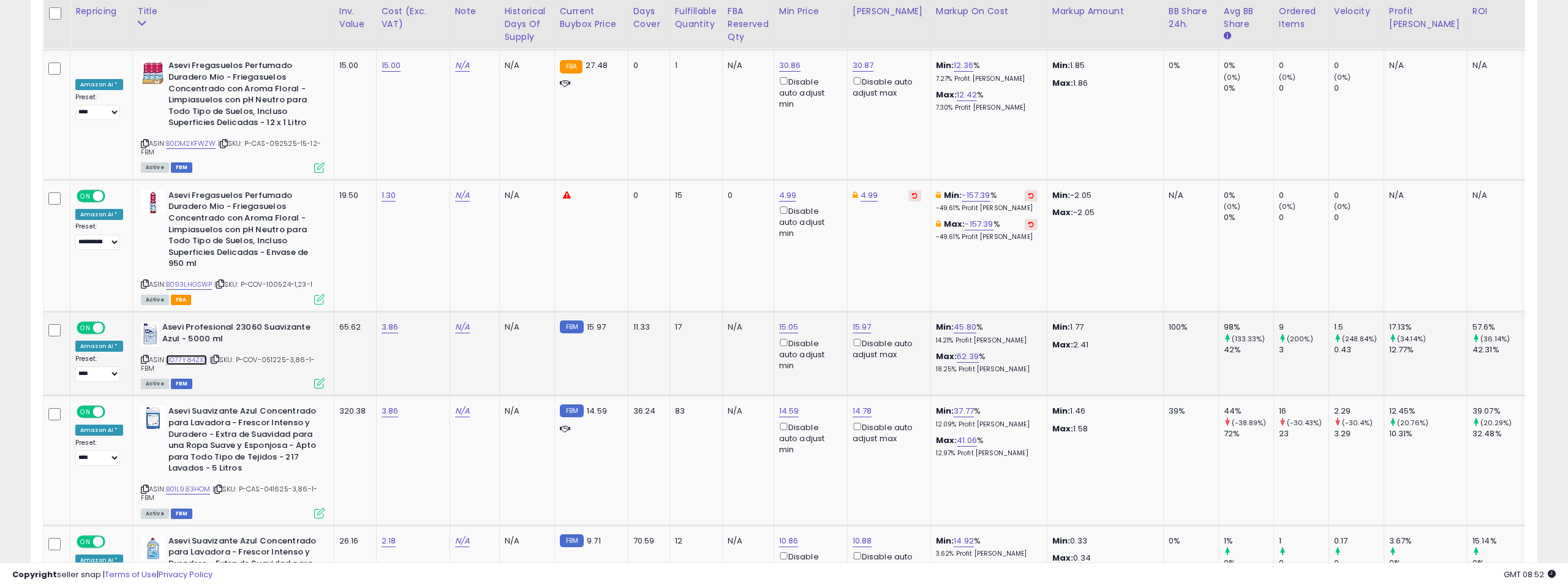
click at [179, 355] on link "B077Y84ZXX" at bounding box center [186, 360] width 41 height 11
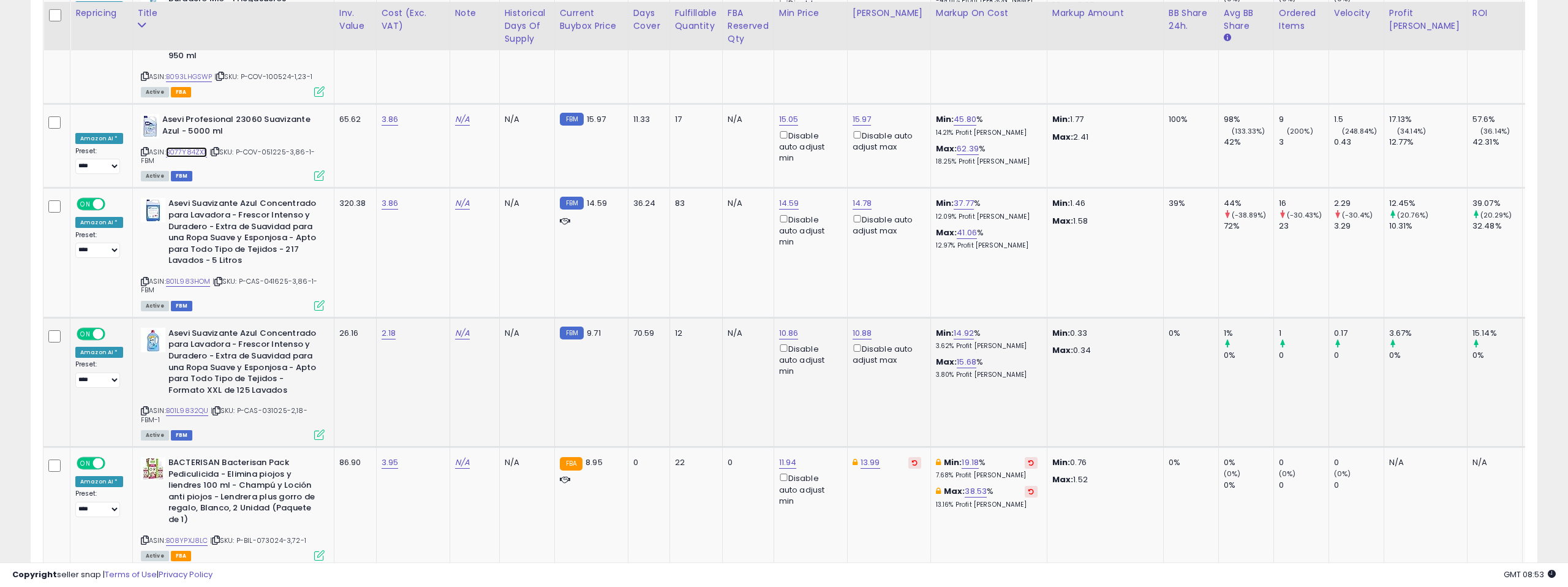
scroll to position [4341, 0]
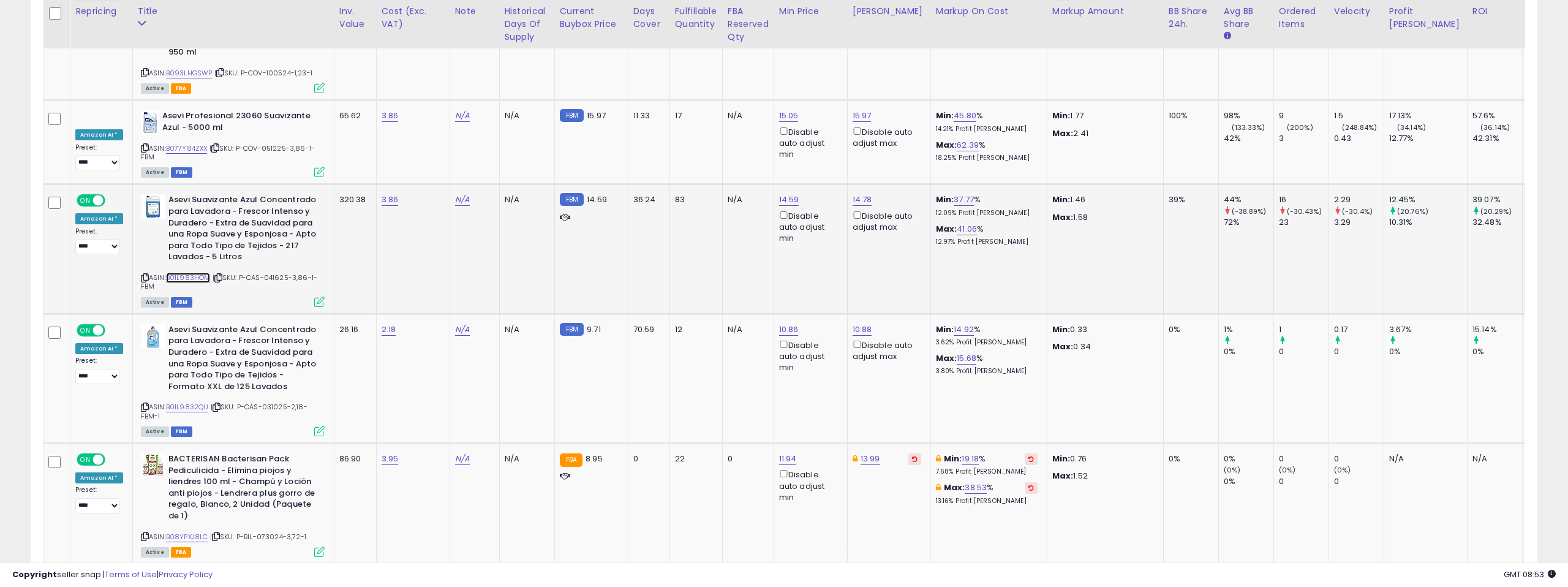
click at [193, 272] on link "B01L983HOM" at bounding box center [188, 278] width 44 height 11
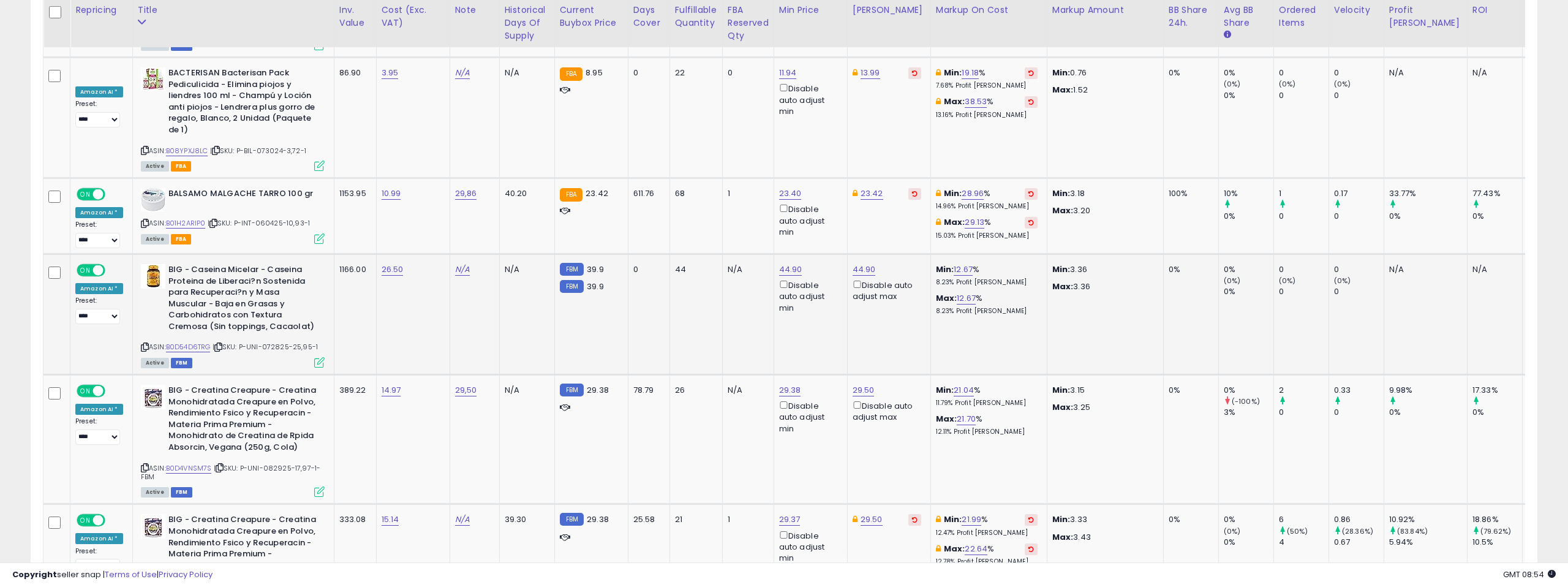
scroll to position [4731, 0]
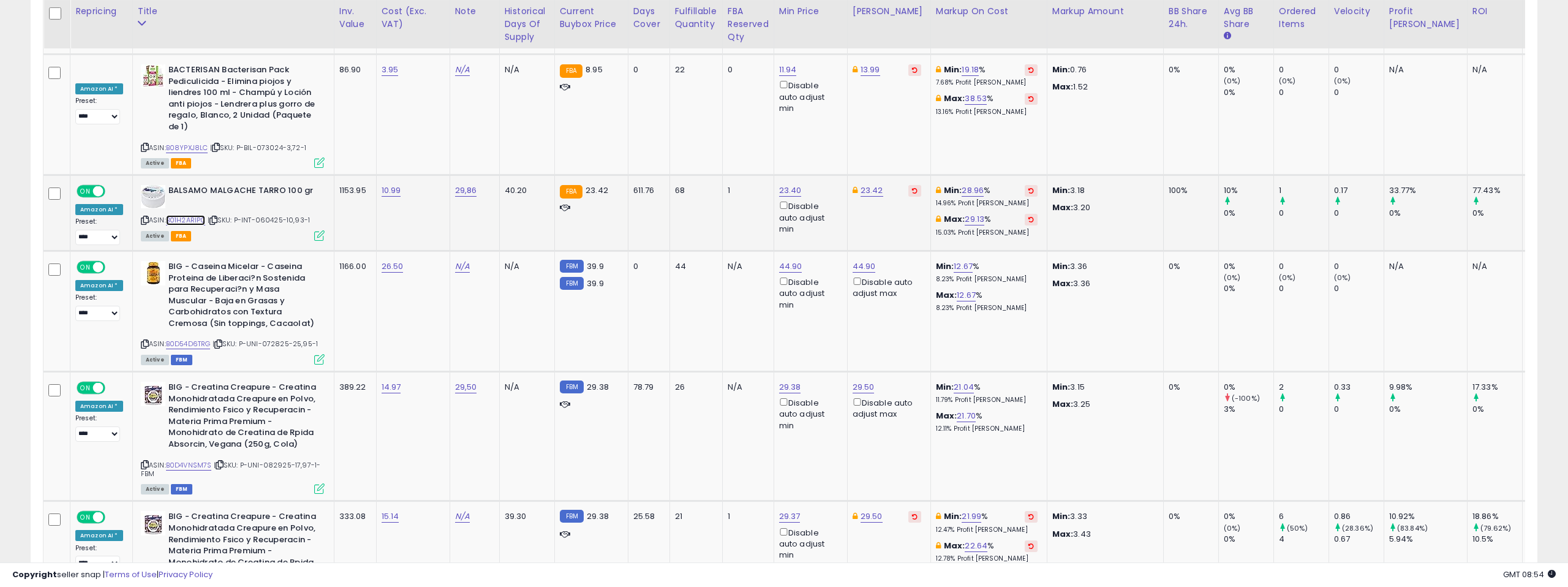
click at [178, 215] on link "B01H2ARIP0" at bounding box center [186, 220] width 40 height 11
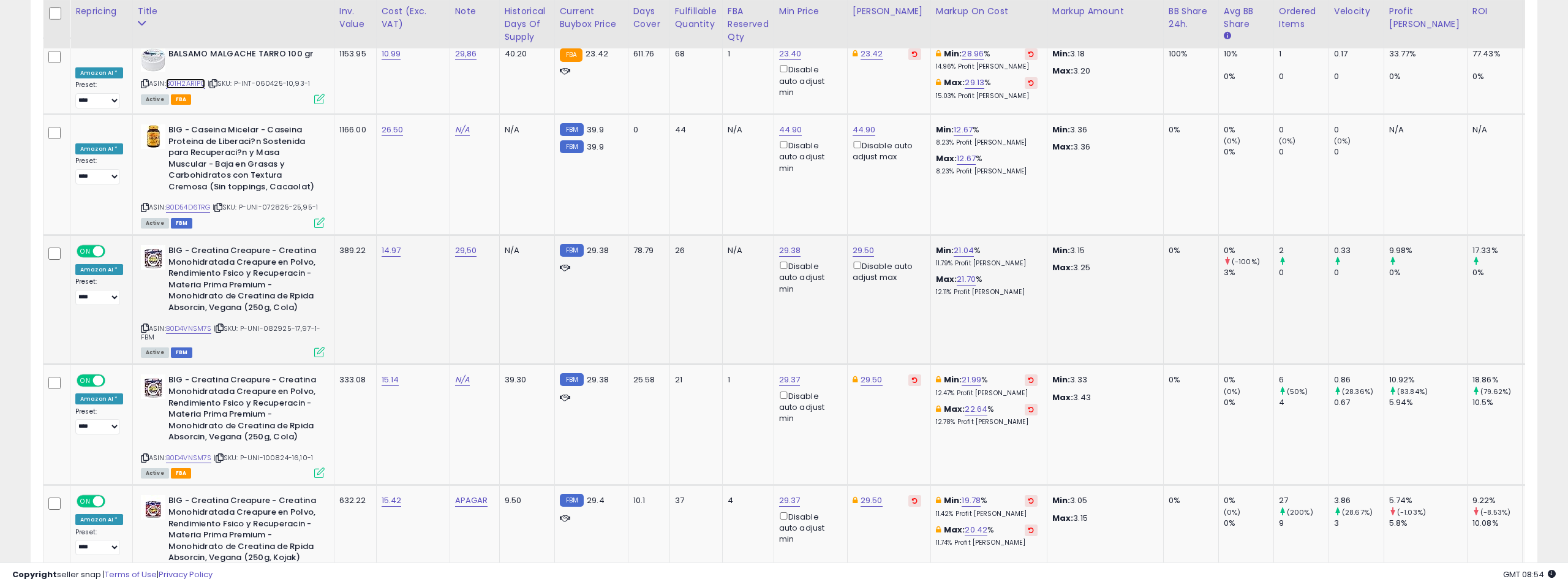
scroll to position [4867, 0]
click at [186, 323] on link "B0D4VNSM7S" at bounding box center [189, 328] width 46 height 11
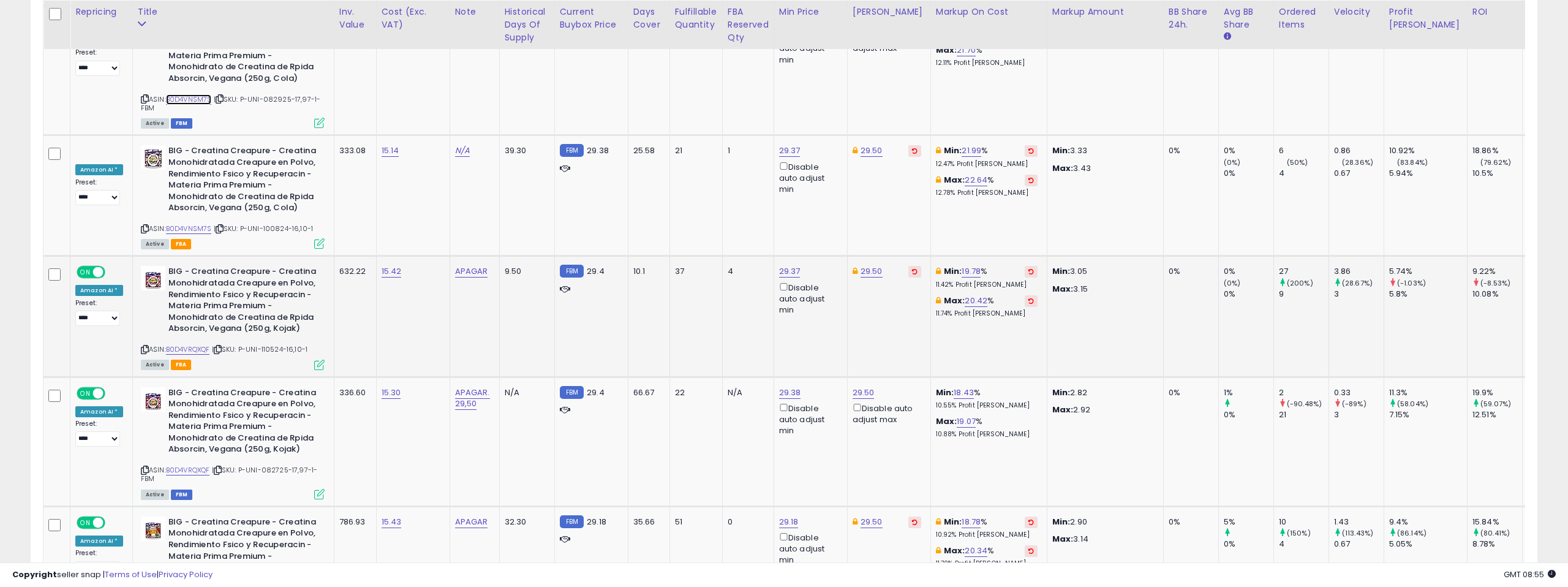
scroll to position [5097, 0]
click at [192, 344] on link "B0D4VRQXQF" at bounding box center [188, 349] width 44 height 11
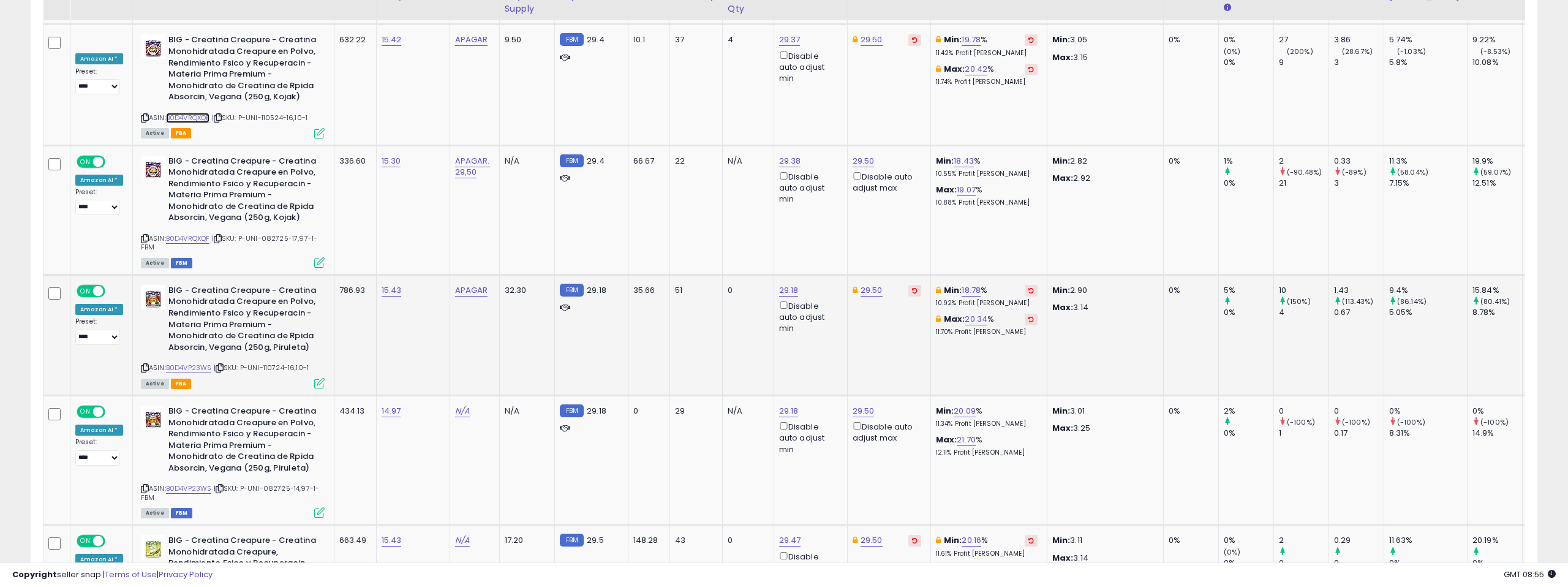
scroll to position [5341, 0]
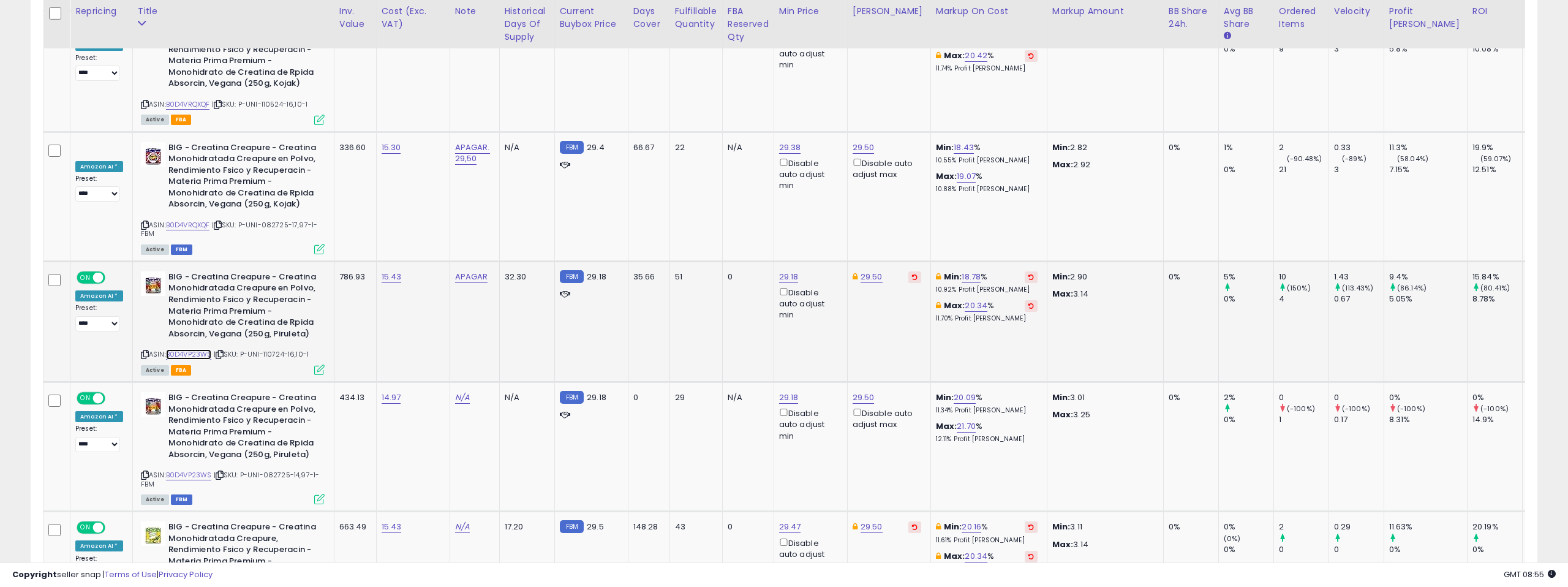
click at [196, 349] on link "B0D4VP23WS" at bounding box center [189, 355] width 46 height 11
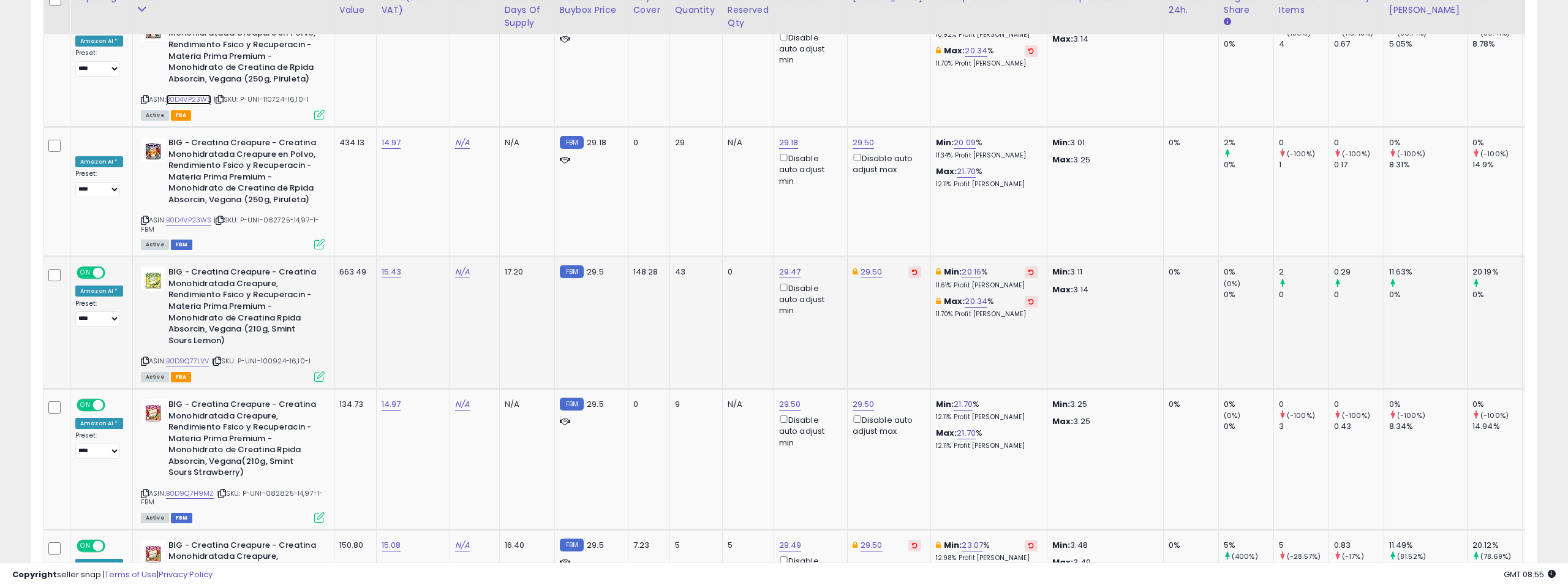
scroll to position [5611, 0]
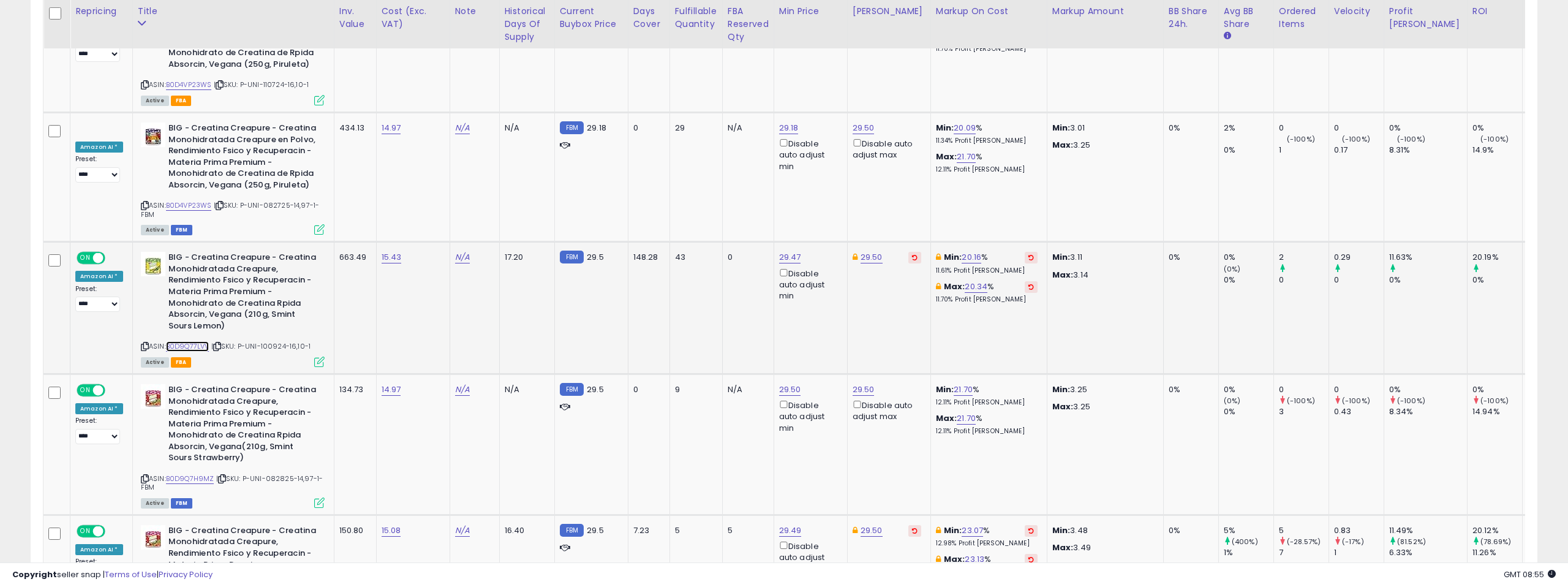
click at [189, 341] on link "B0D9Q77LVV" at bounding box center [187, 347] width 44 height 11
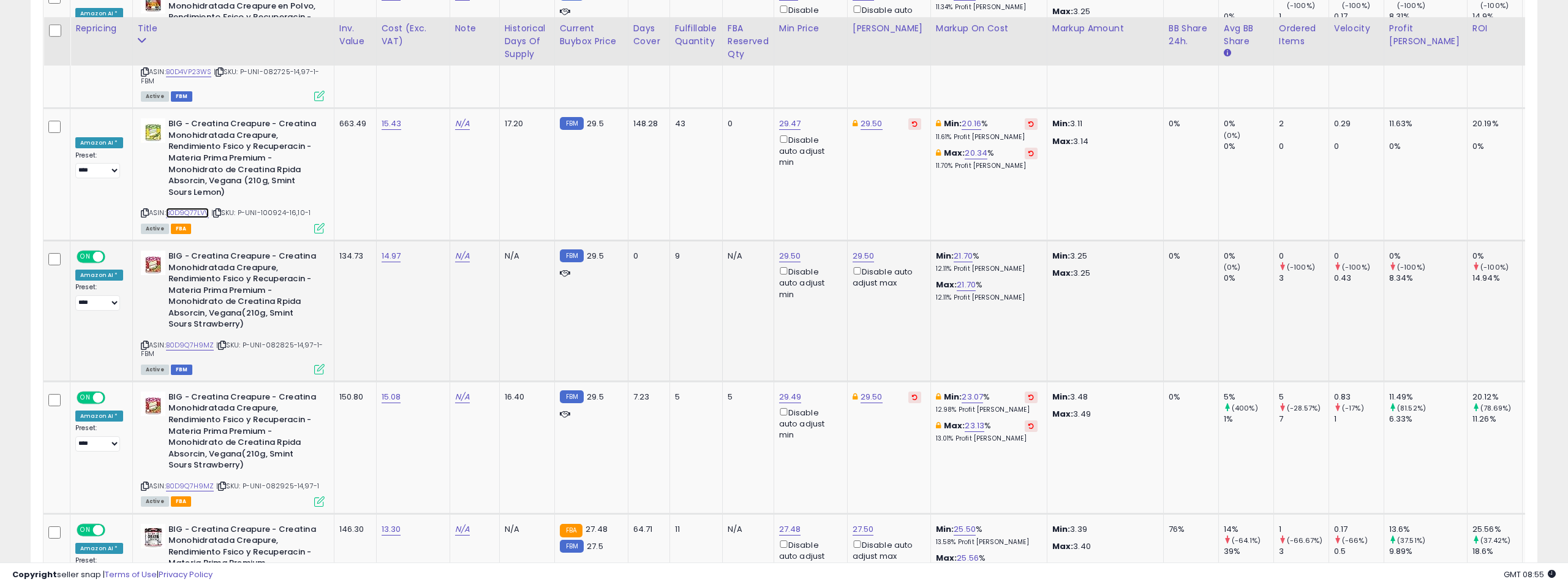
scroll to position [5769, 0]
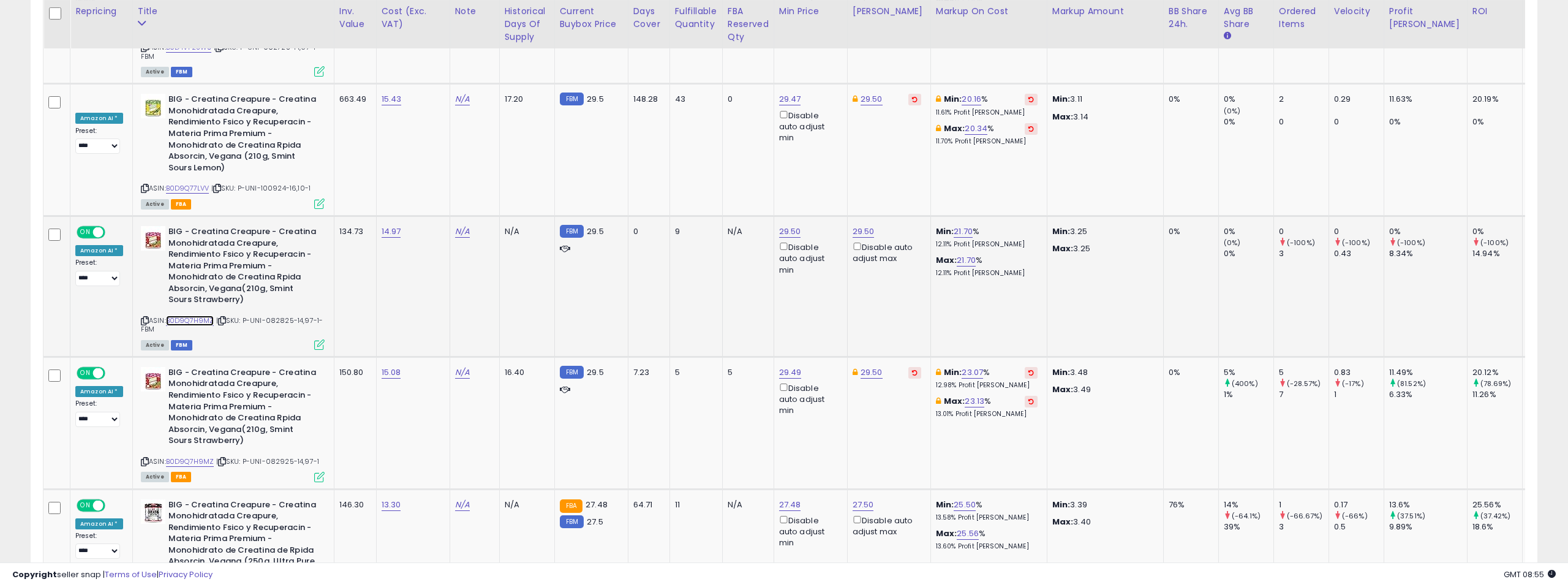
click at [188, 315] on link "B0D9Q7H9MZ" at bounding box center [189, 321] width 48 height 11
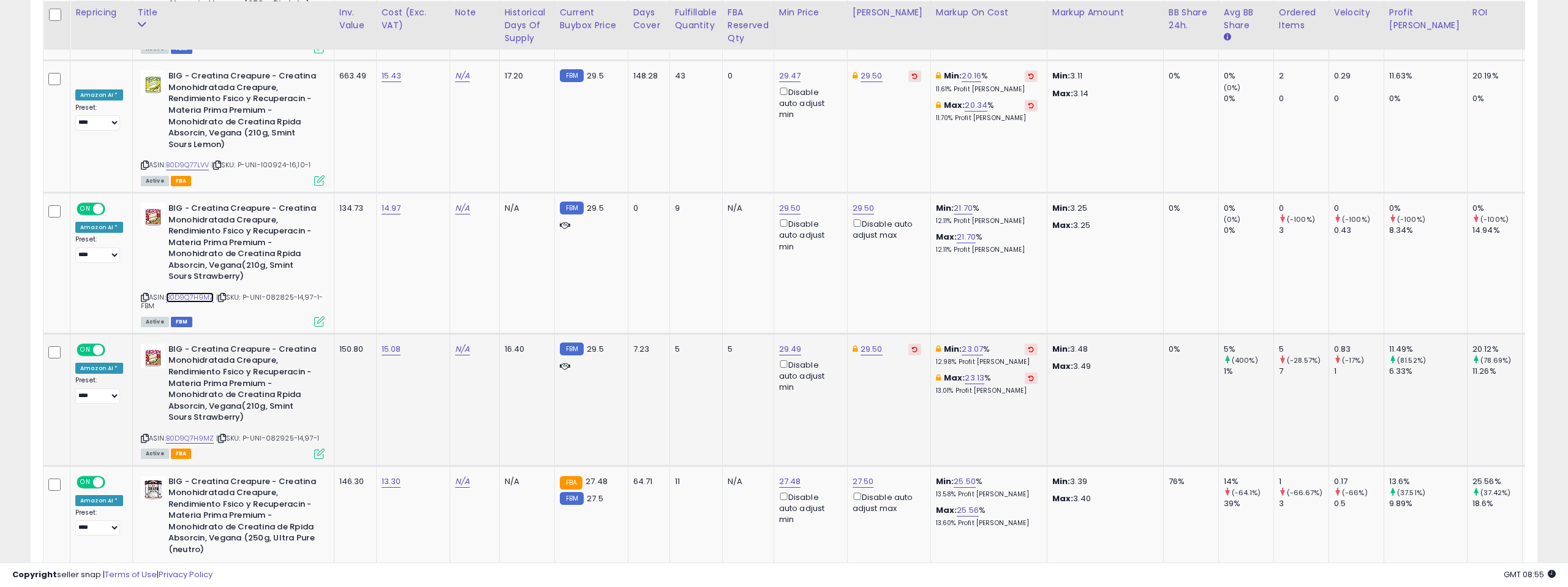
scroll to position [5793, 0]
click at [196, 565] on link "B0D4VNVNWX" at bounding box center [189, 570] width 48 height 11
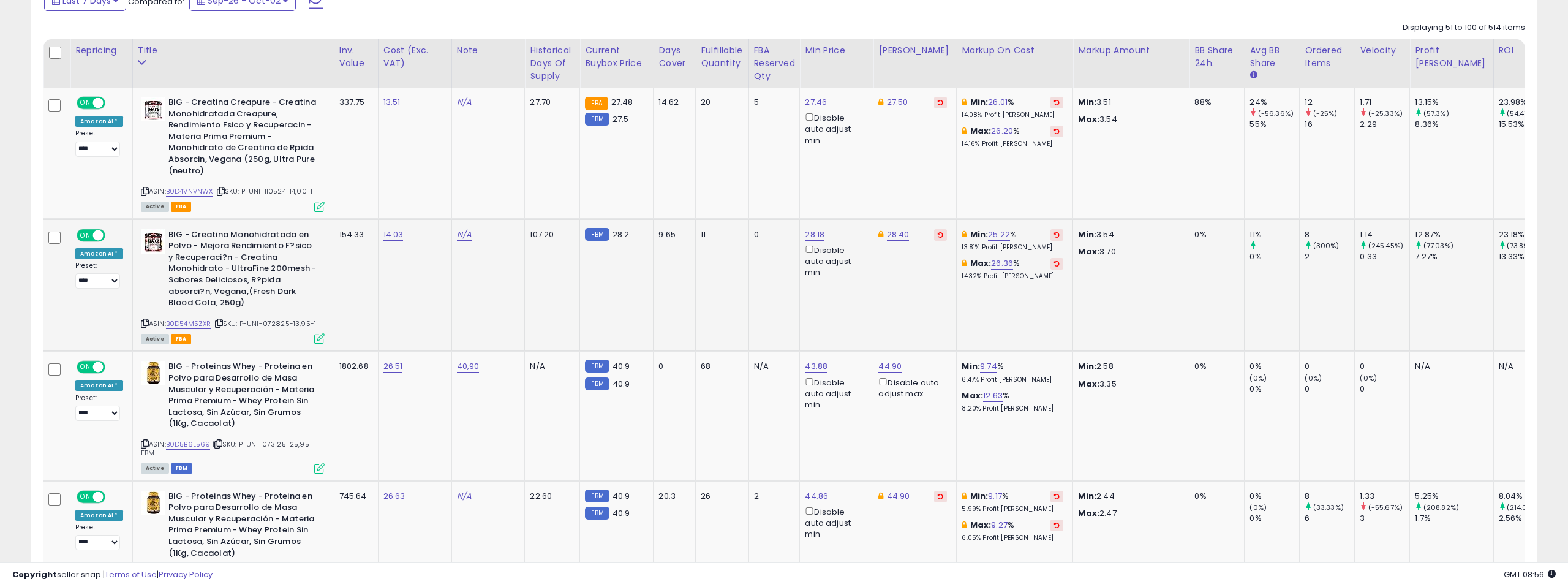
scroll to position [635, 0]
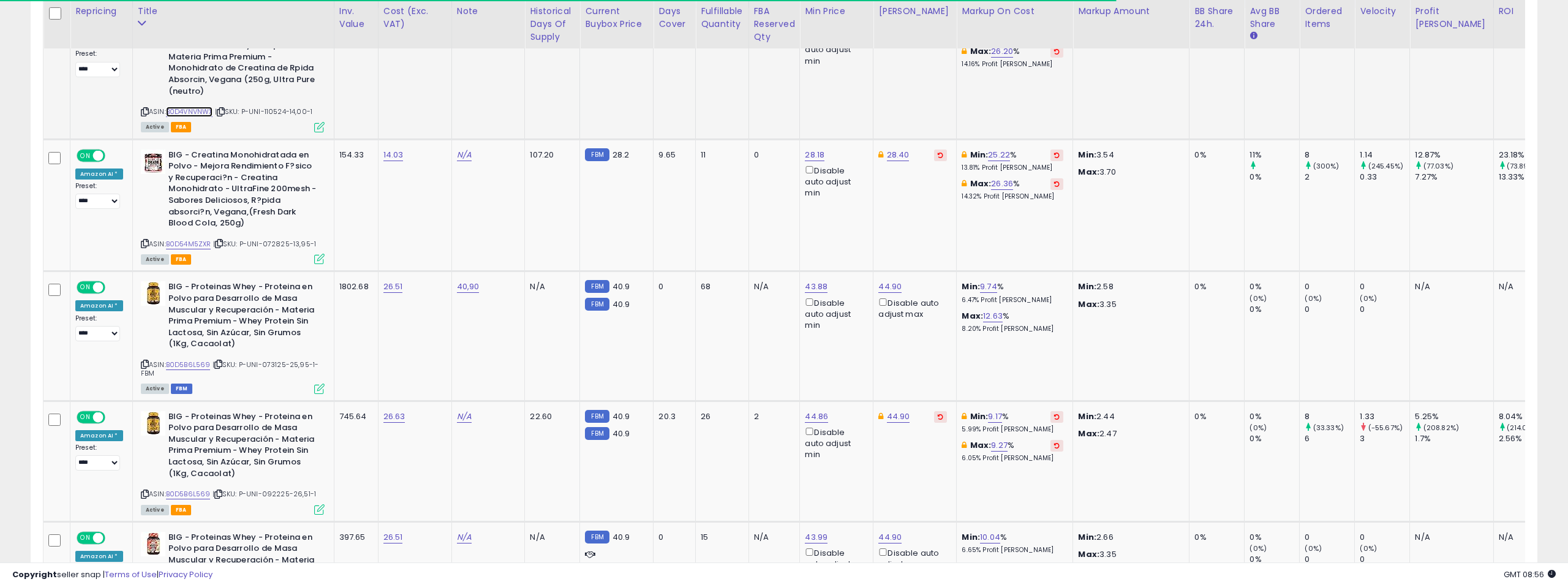
click at [198, 112] on link "B0D4VNVNWX" at bounding box center [189, 112] width 48 height 11
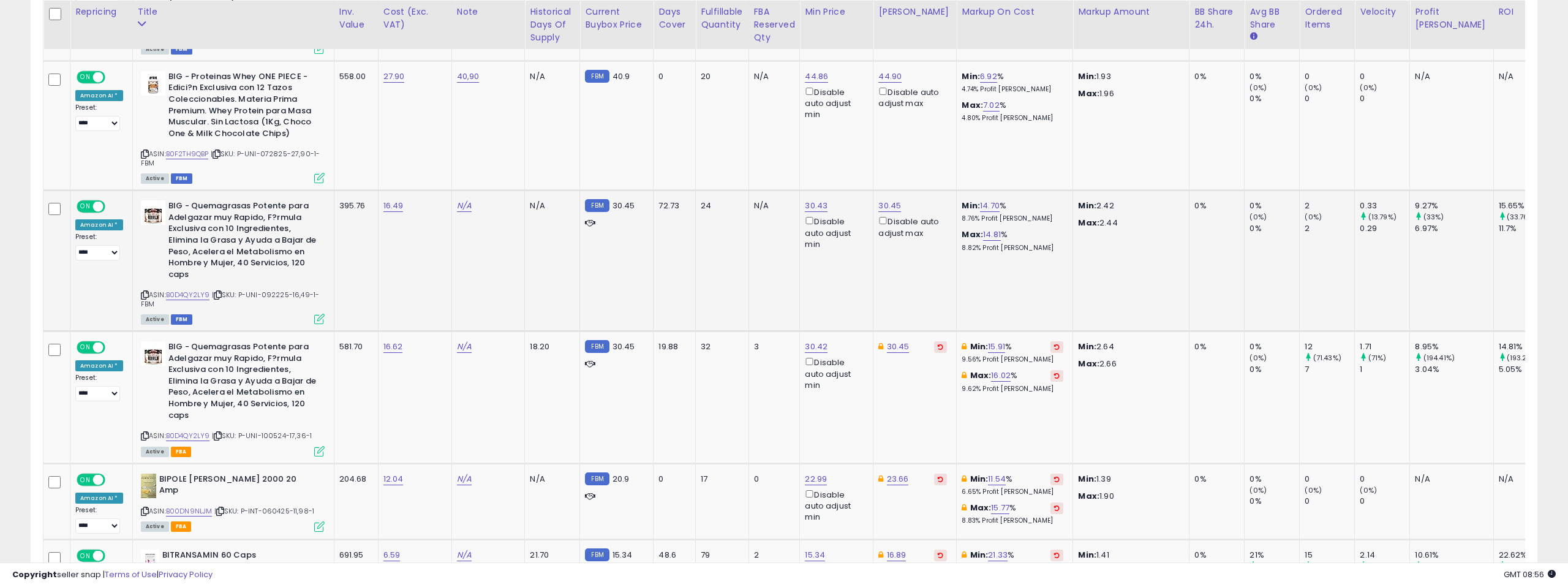
scroll to position [1486, 0]
click at [196, 294] on link "B0D4QY2LY9" at bounding box center [188, 294] width 44 height 11
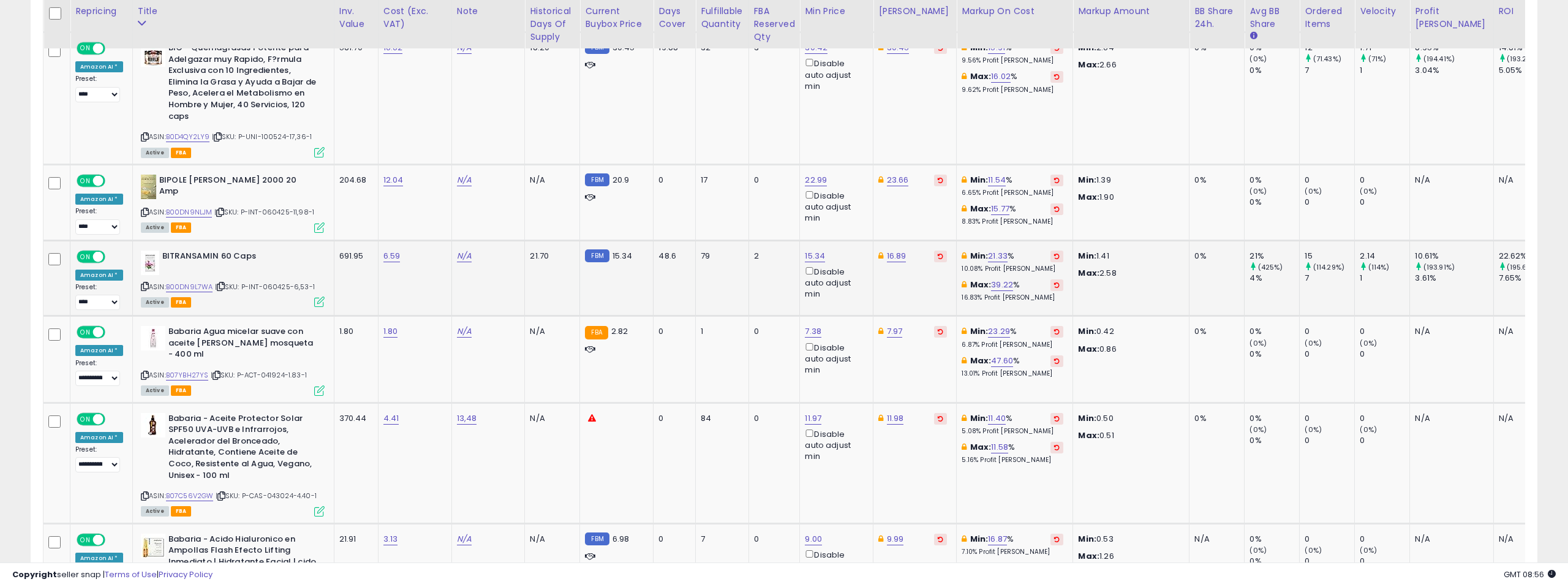
scroll to position [1785, 0]
click at [178, 210] on link "B00DN9NLJM" at bounding box center [189, 212] width 47 height 11
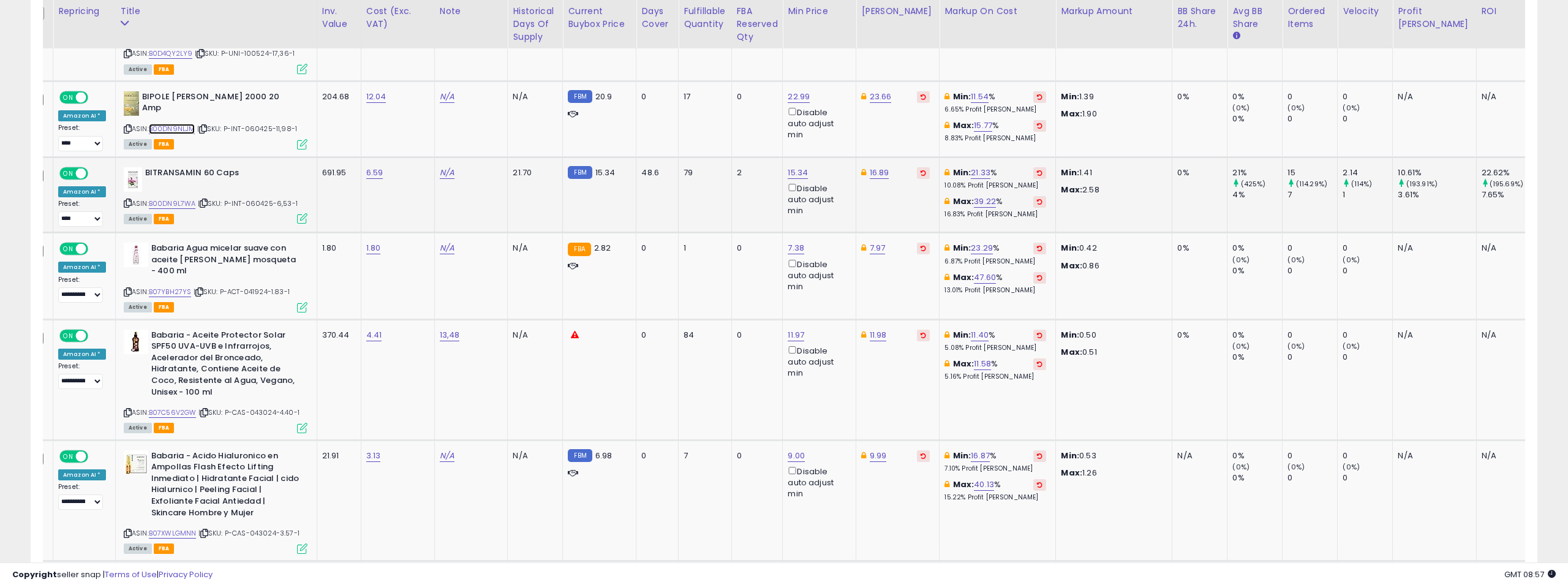
scroll to position [0, 15]
click at [169, 203] on link "B00DN9L7WA" at bounding box center [175, 204] width 48 height 11
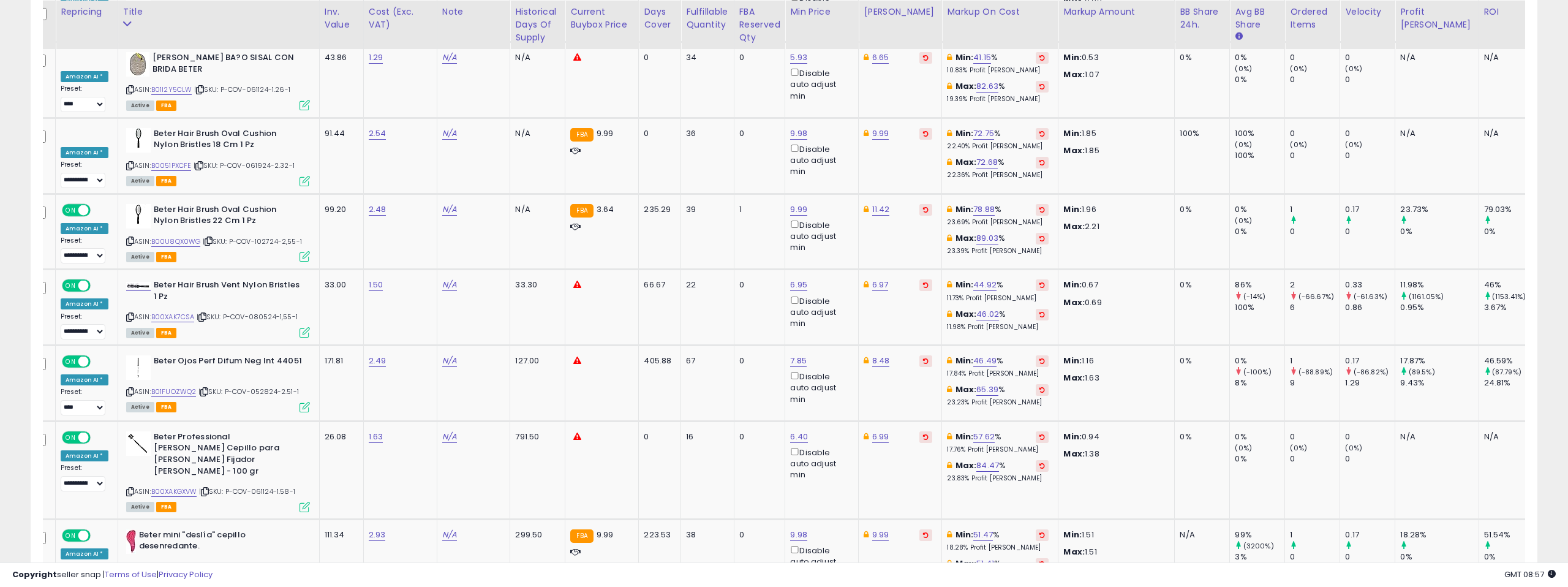
scroll to position [4369, 0]
click at [181, 312] on link "B00XAK7CSA" at bounding box center [173, 317] width 44 height 11
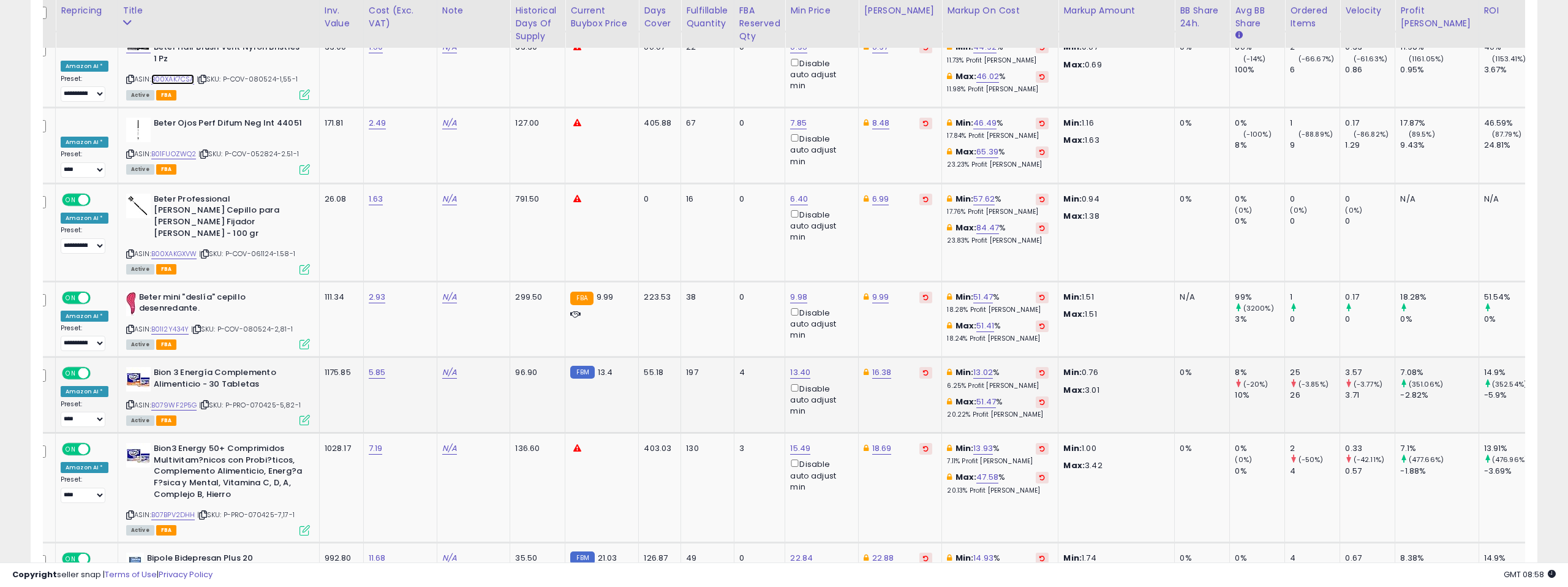
scroll to position [4607, 0]
click at [180, 400] on link "B079WF2P5G" at bounding box center [174, 405] width 46 height 11
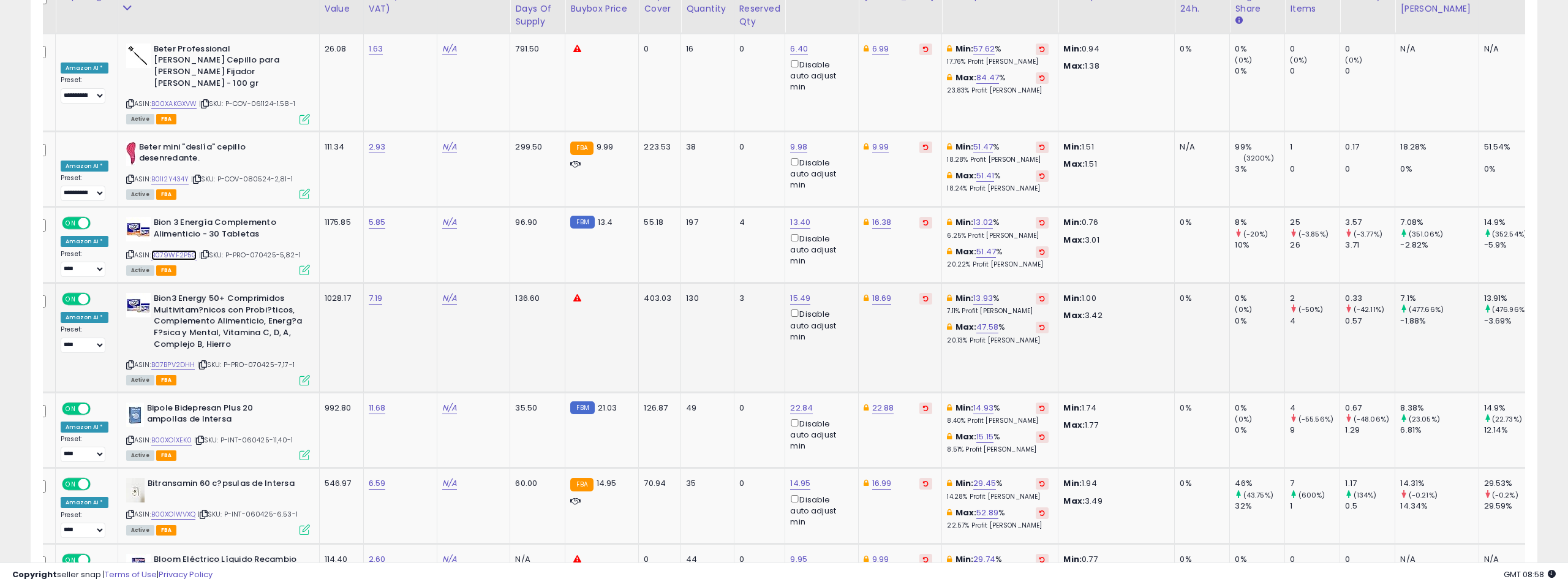
scroll to position [4757, 0]
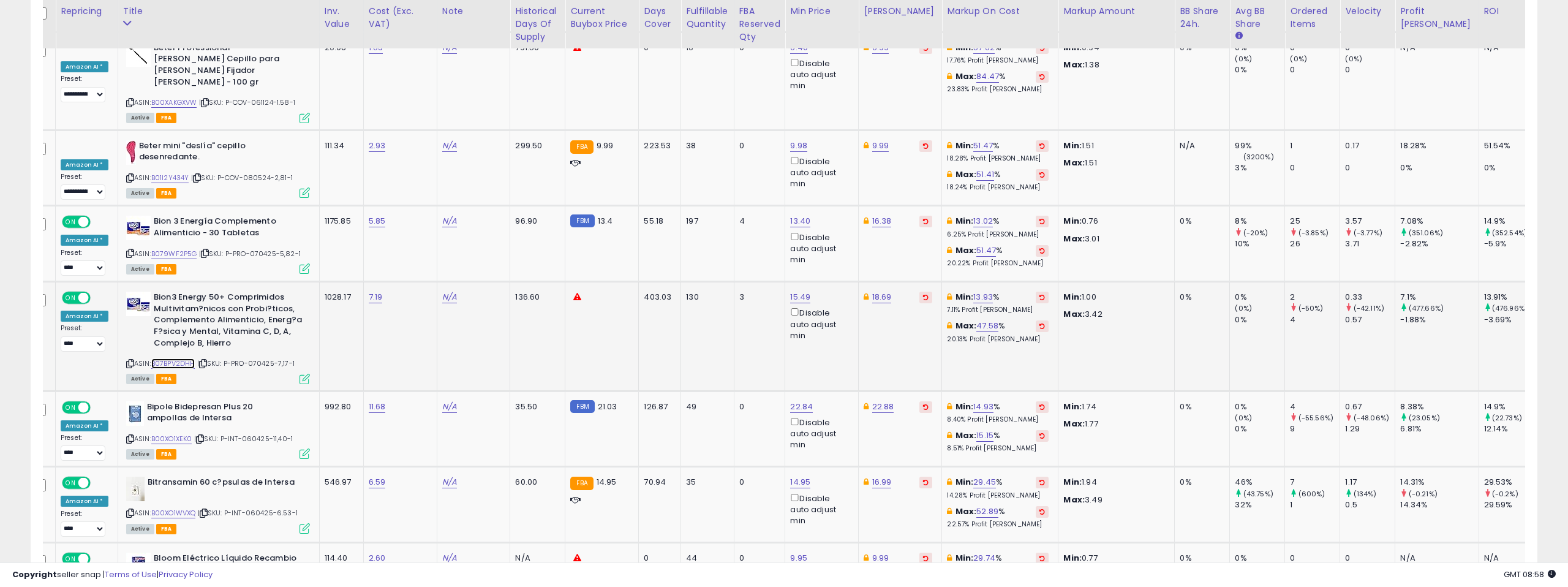
click at [181, 358] on link "B07BPV2DHH" at bounding box center [173, 364] width 44 height 11
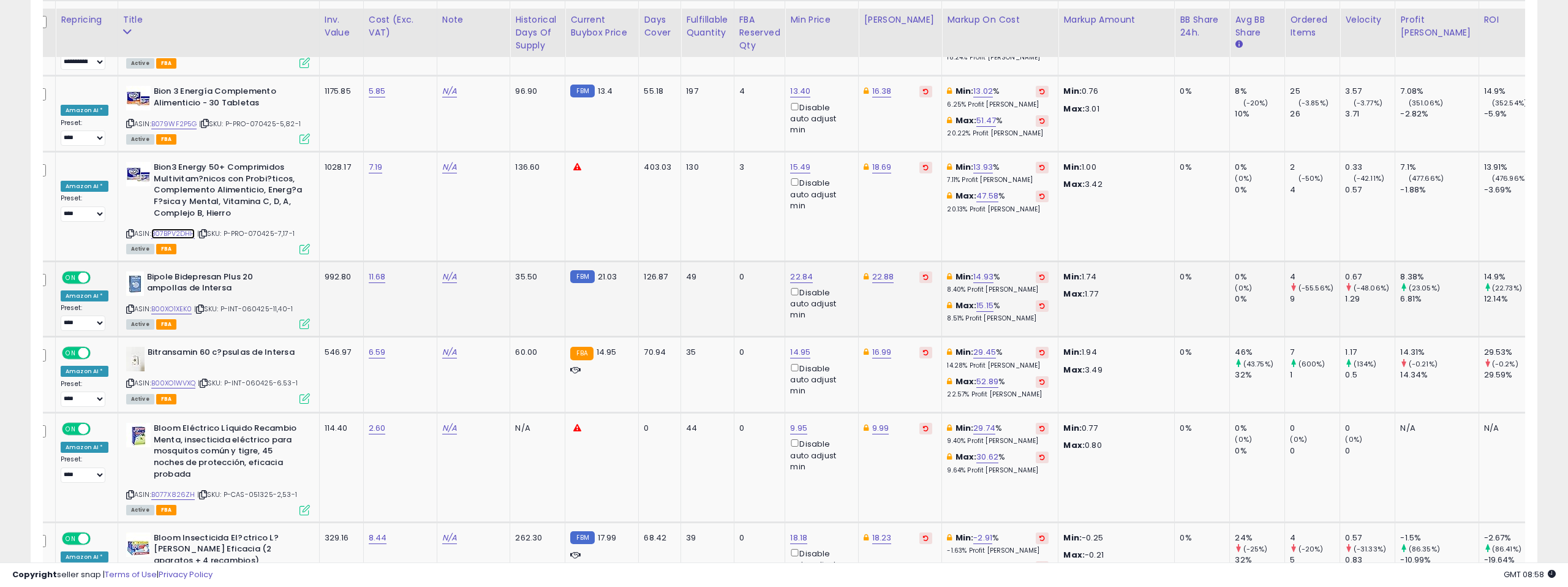
scroll to position [4898, 0]
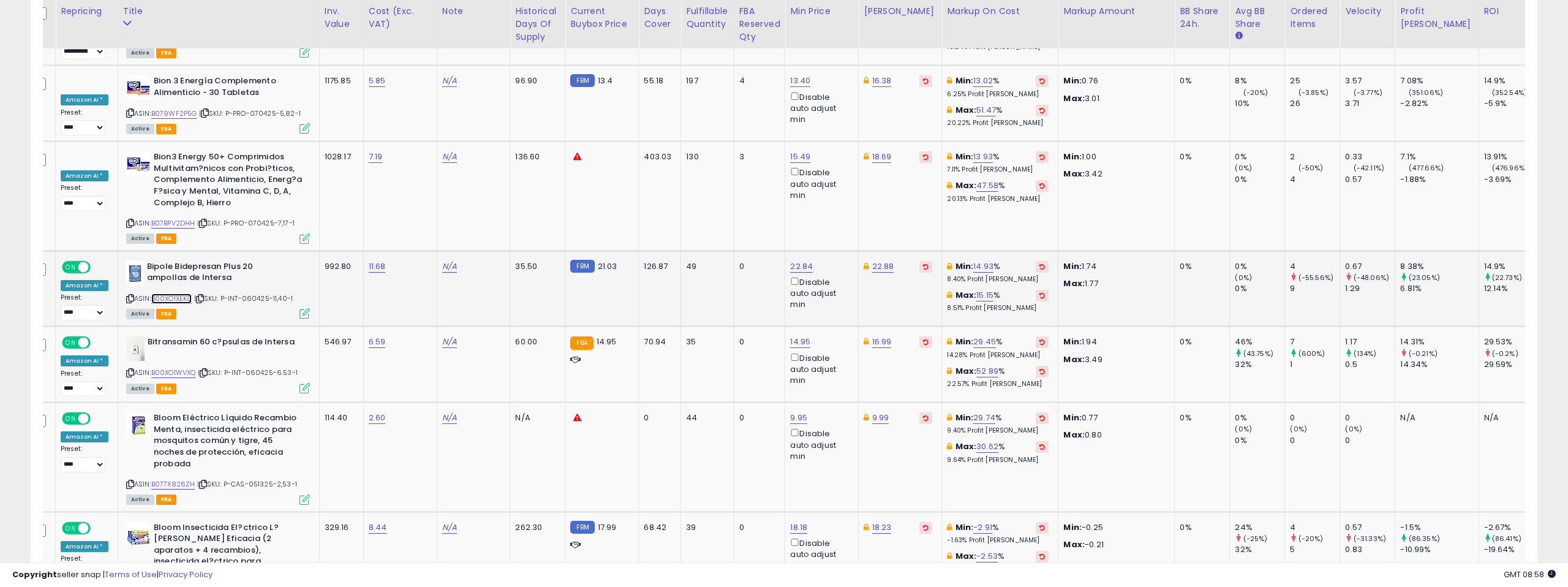
click at [166, 294] on link "B00XO1XEK0" at bounding box center [172, 299] width 41 height 11
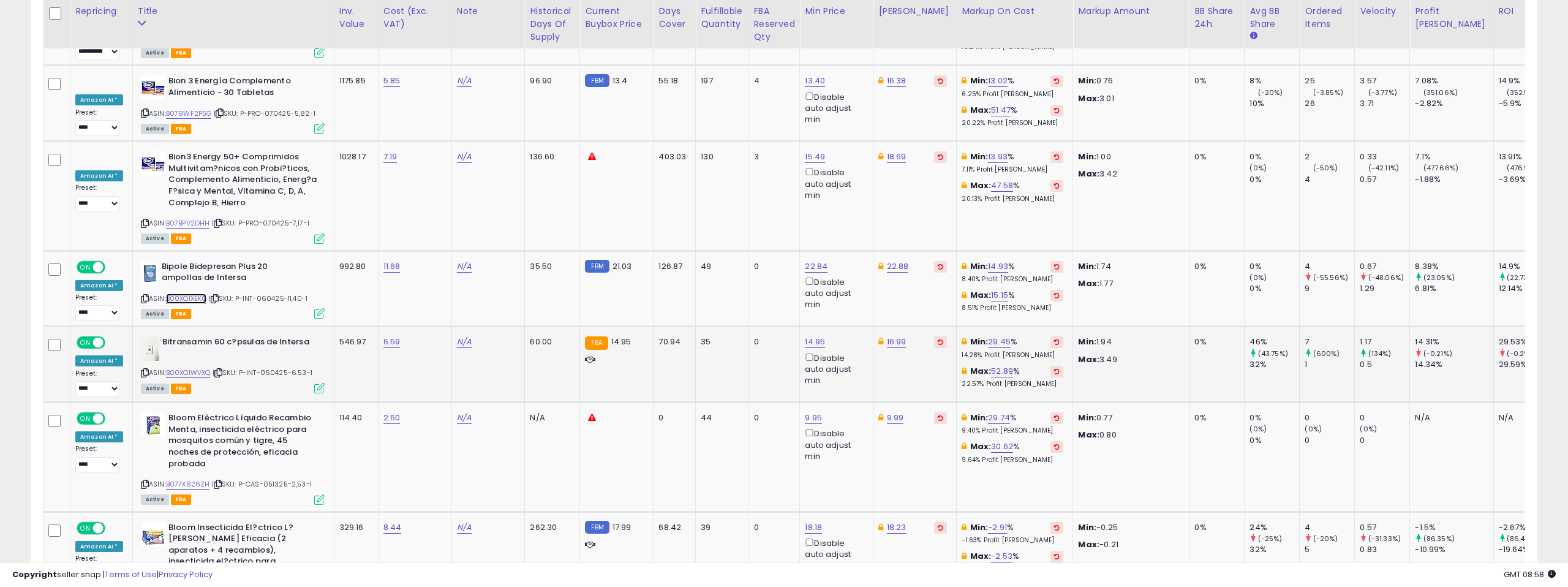
scroll to position [0, 1]
click at [187, 368] on link "B00XO1WVXQ" at bounding box center [188, 373] width 44 height 11
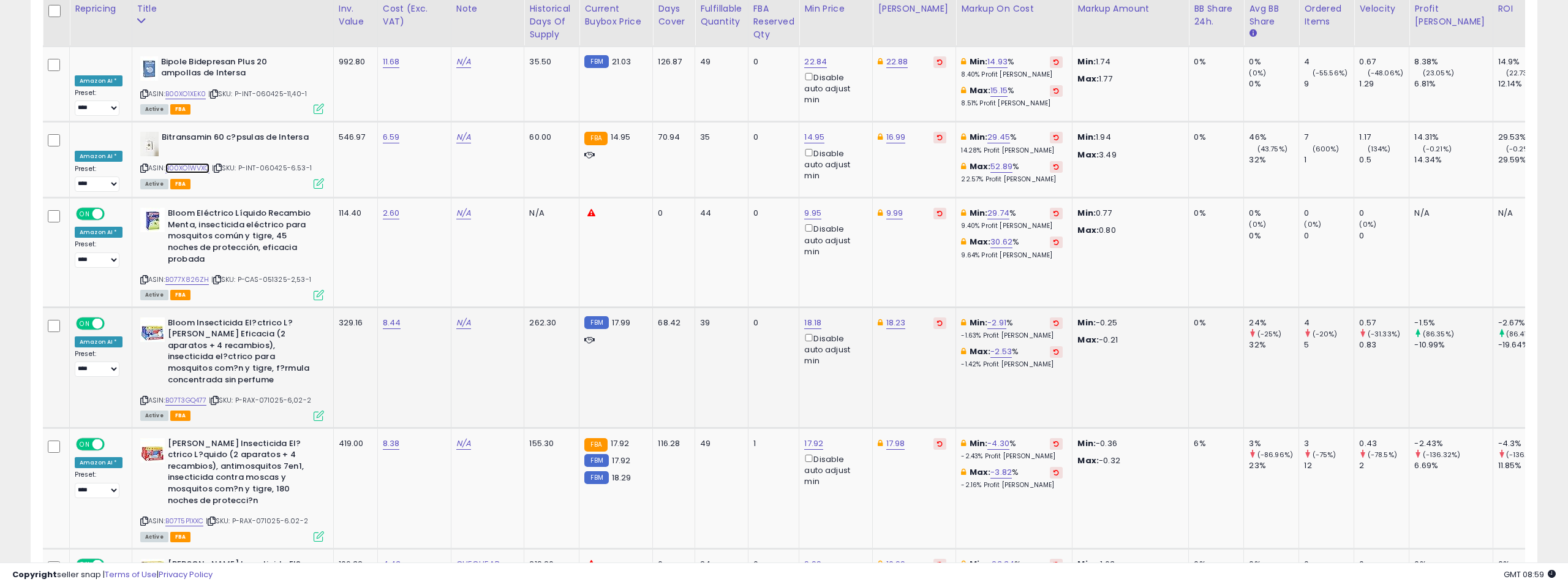
scroll to position [5103, 0]
click at [192, 394] on link "B07T3GQ477" at bounding box center [186, 400] width 41 height 11
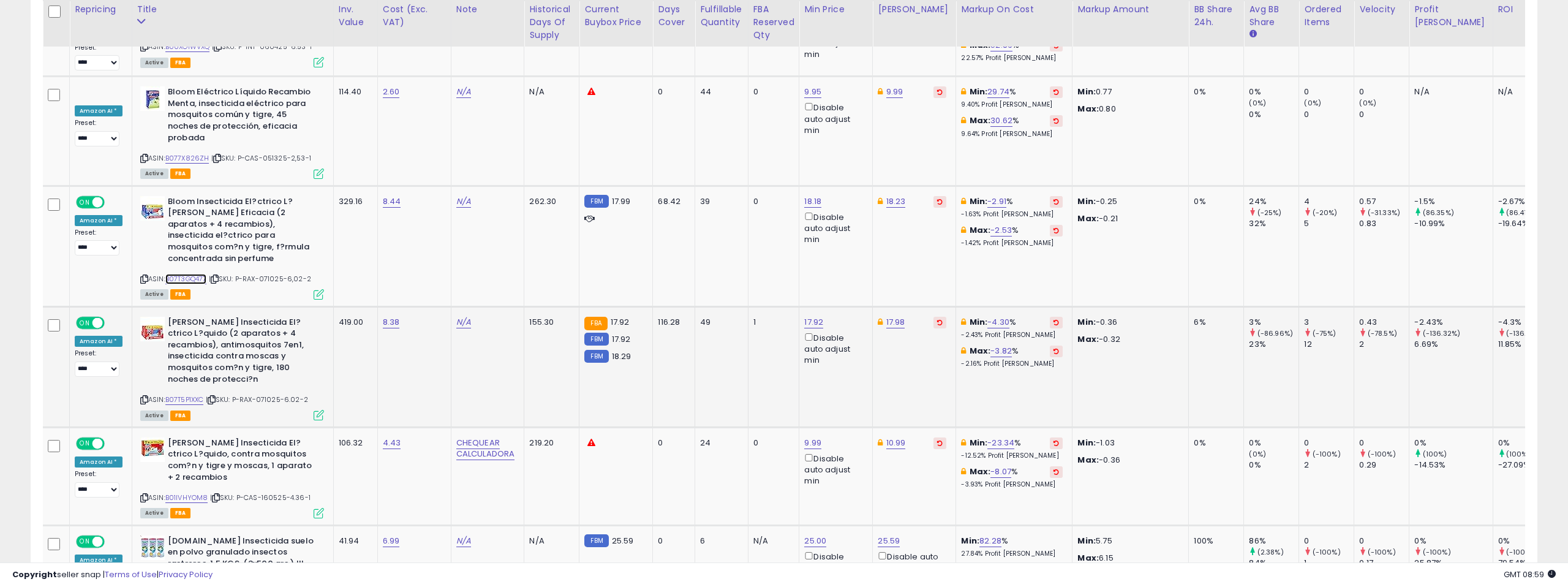
scroll to position [5225, 0]
click at [189, 394] on link "B07T5P1XXC" at bounding box center [185, 400] width 38 height 11
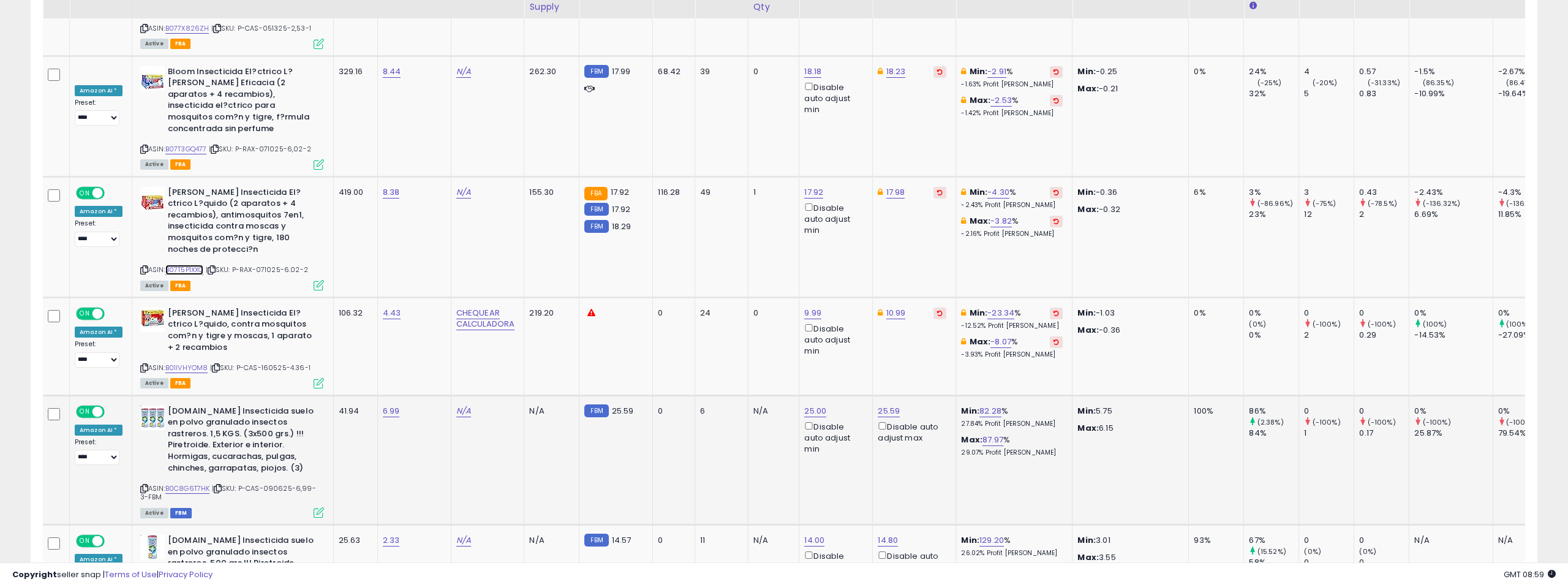
scroll to position [5365, 0]
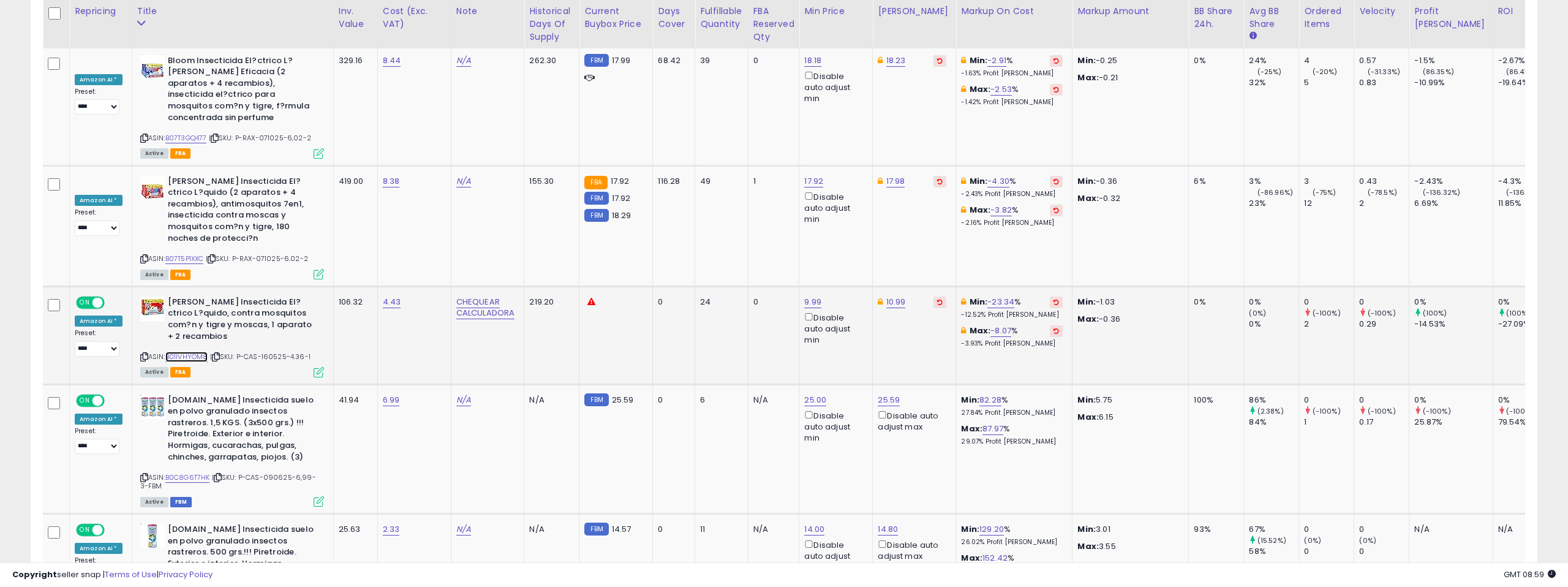
click at [184, 351] on link "B01IVHYOM8" at bounding box center [187, 357] width 43 height 11
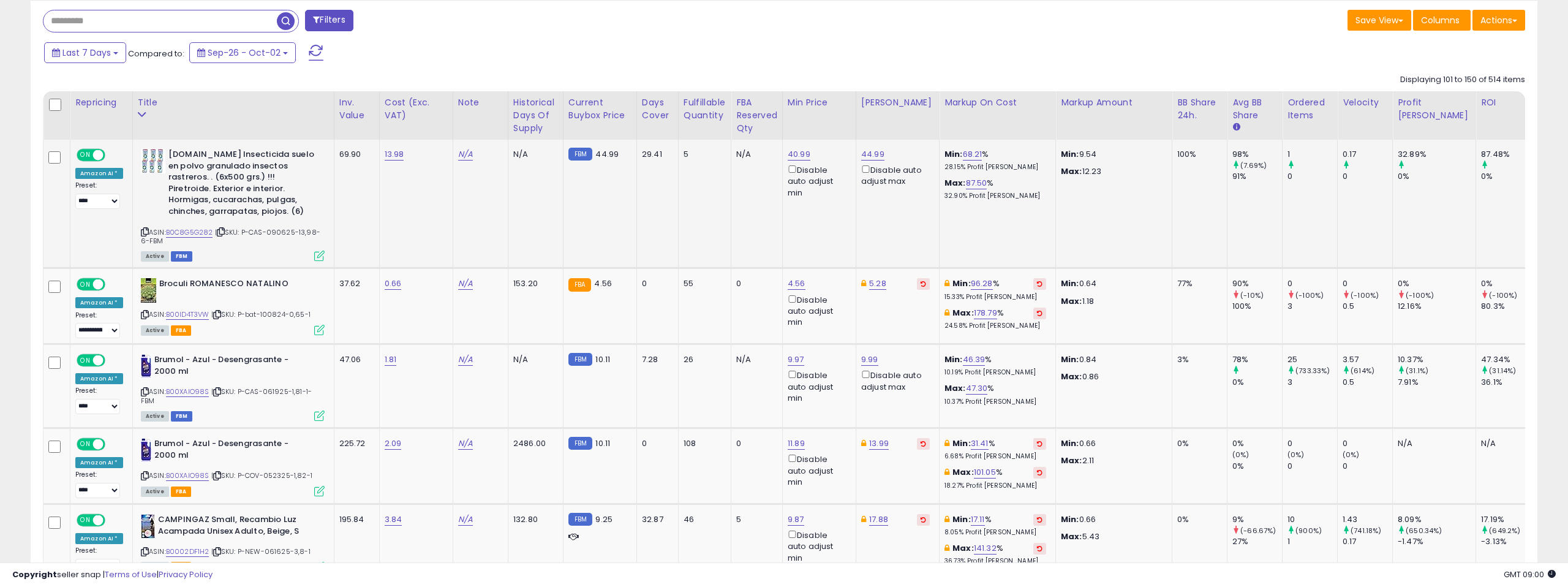
scroll to position [513, 0]
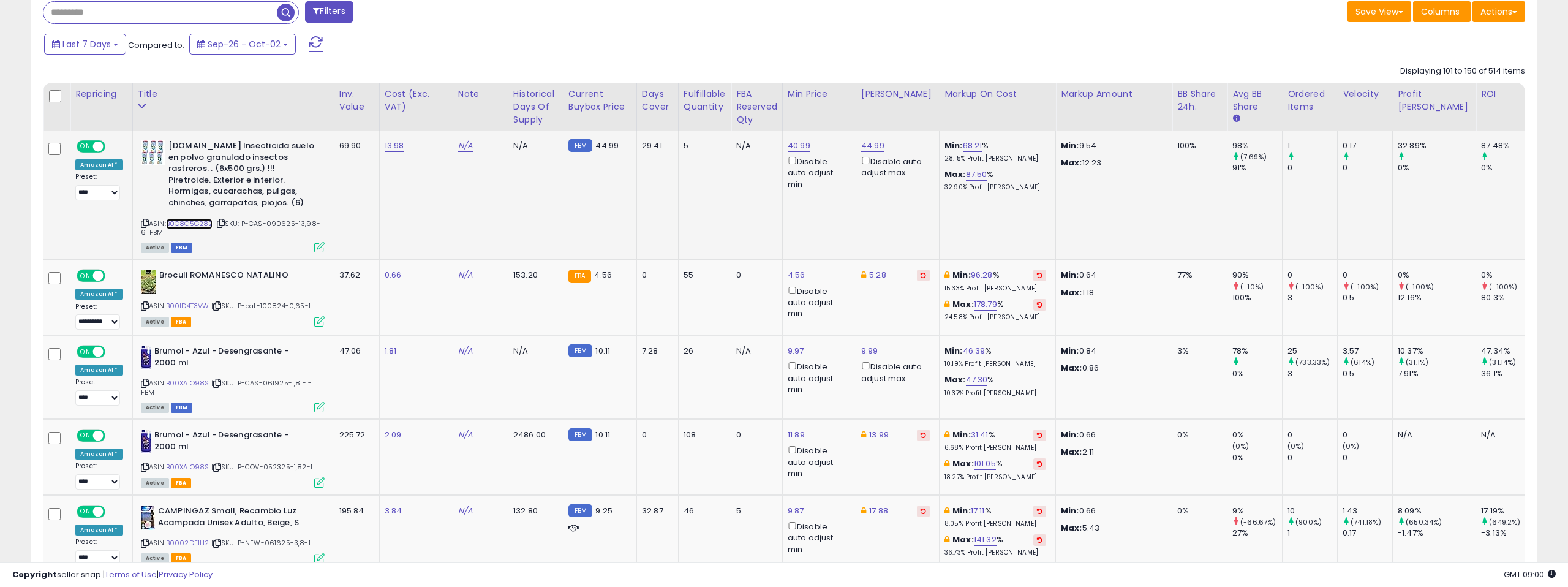
click at [202, 225] on link "B0C8G5G282" at bounding box center [189, 224] width 48 height 11
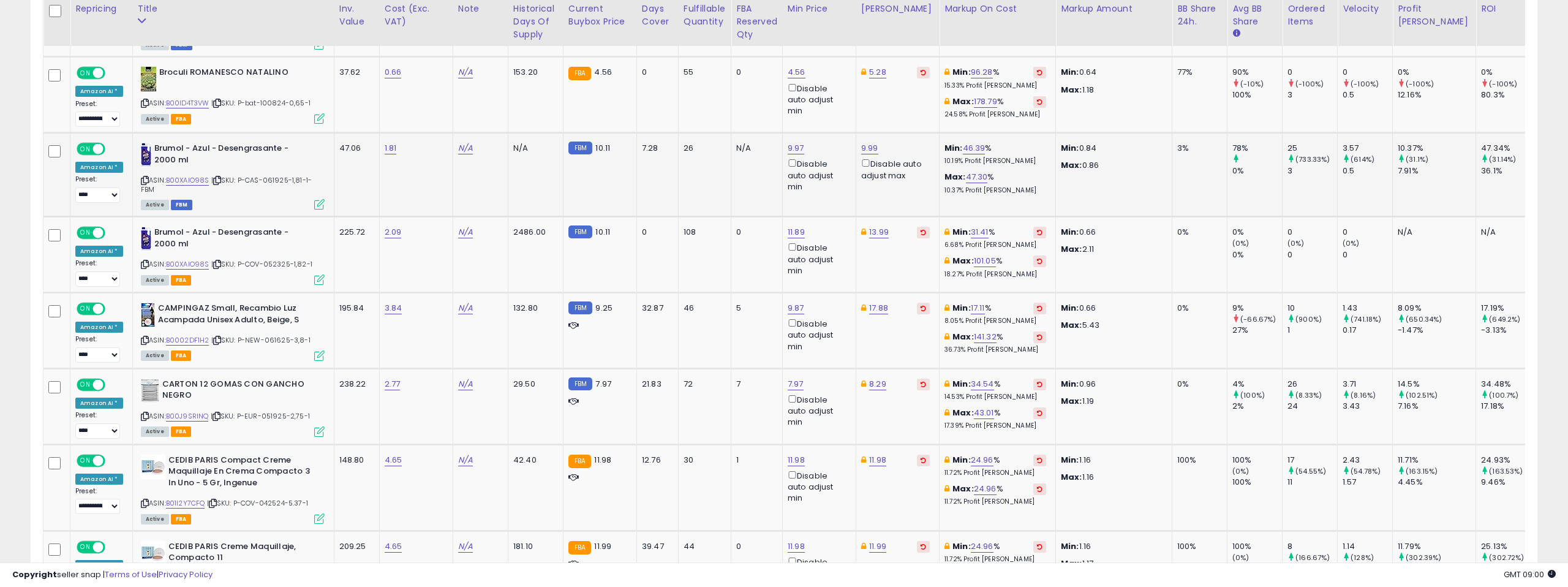
scroll to position [717, 0]
click at [188, 176] on link "B00XAIO98S" at bounding box center [187, 180] width 44 height 11
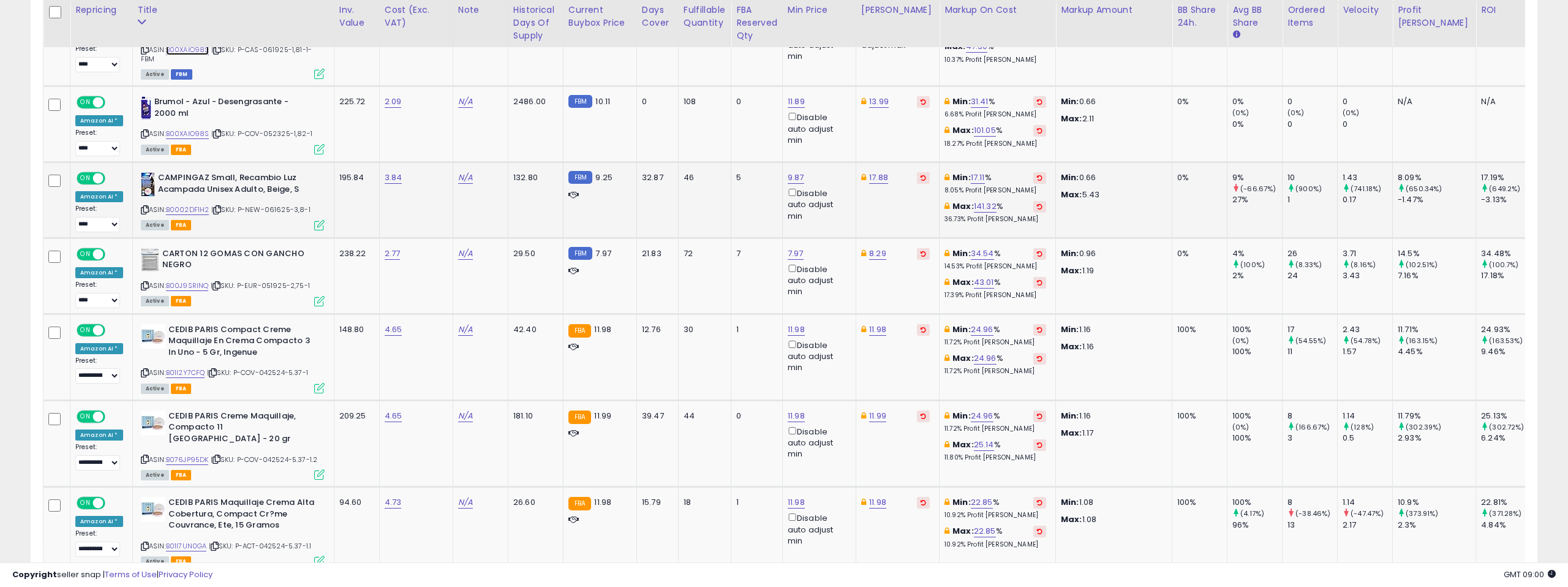
scroll to position [846, 0]
click at [195, 206] on link "B0002DF1H2" at bounding box center [187, 209] width 44 height 11
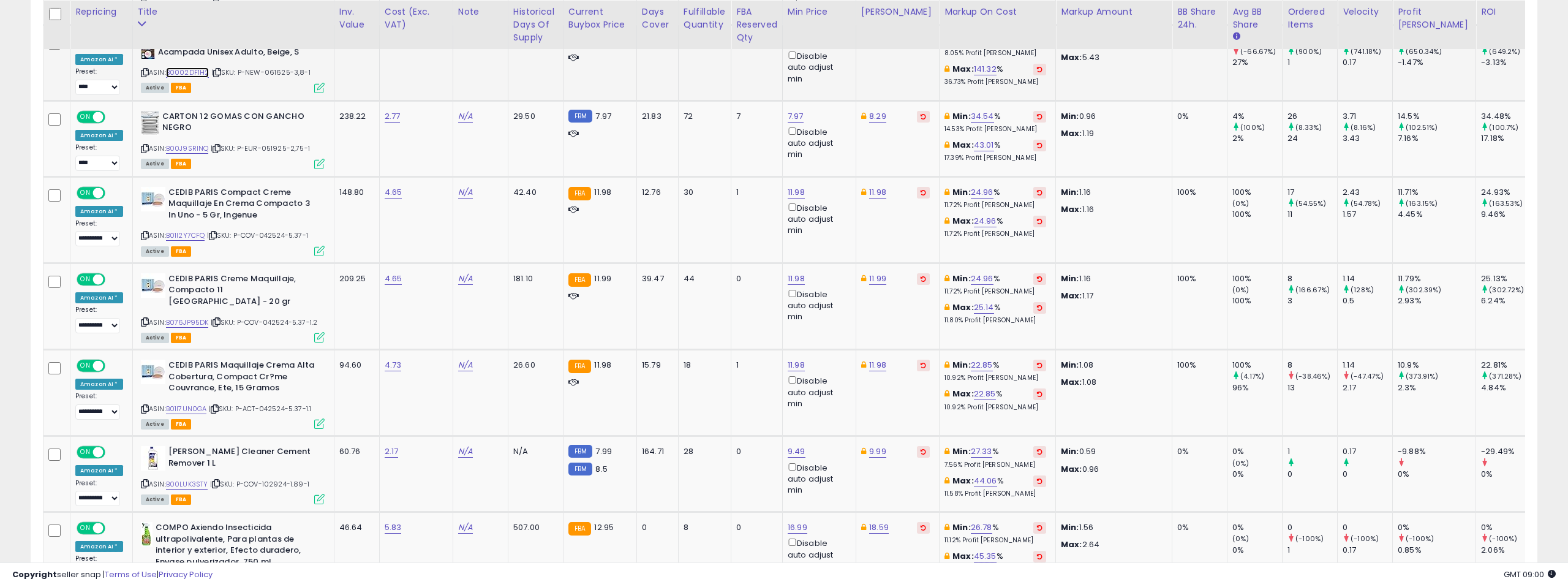
scroll to position [988, 0]
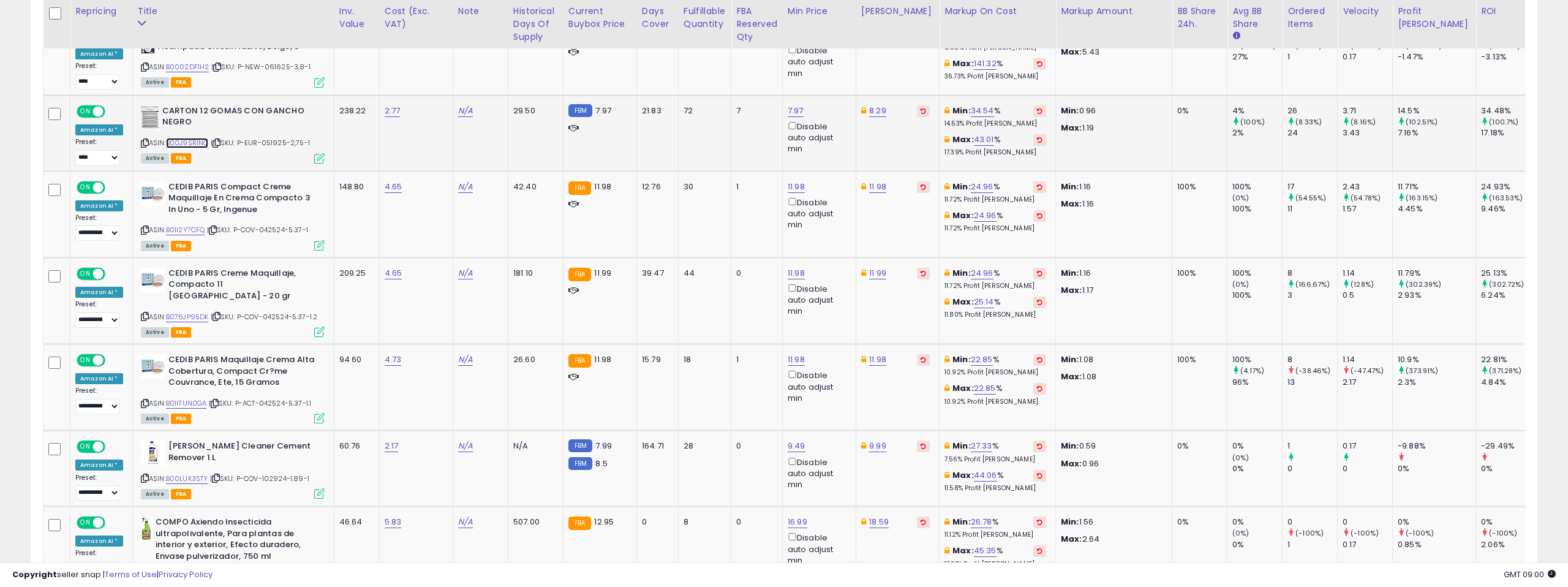
click at [196, 143] on link "B00J9SRINQ" at bounding box center [187, 143] width 43 height 11
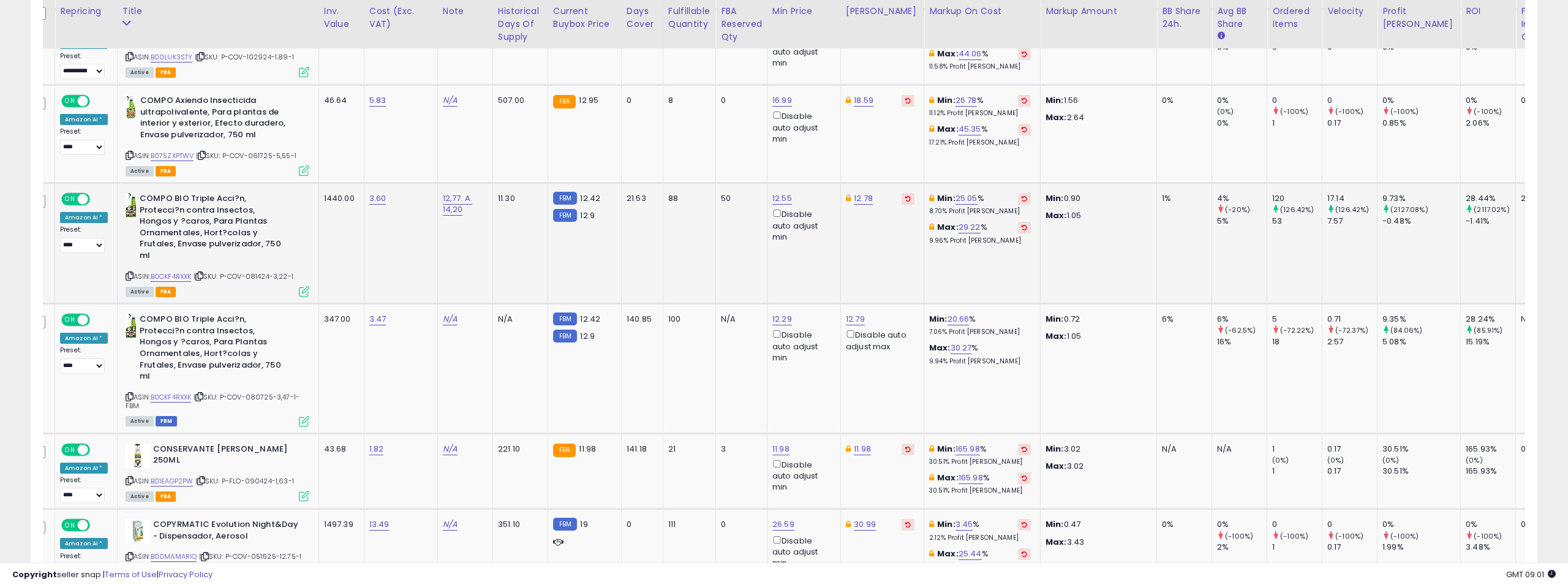
scroll to position [0, 0]
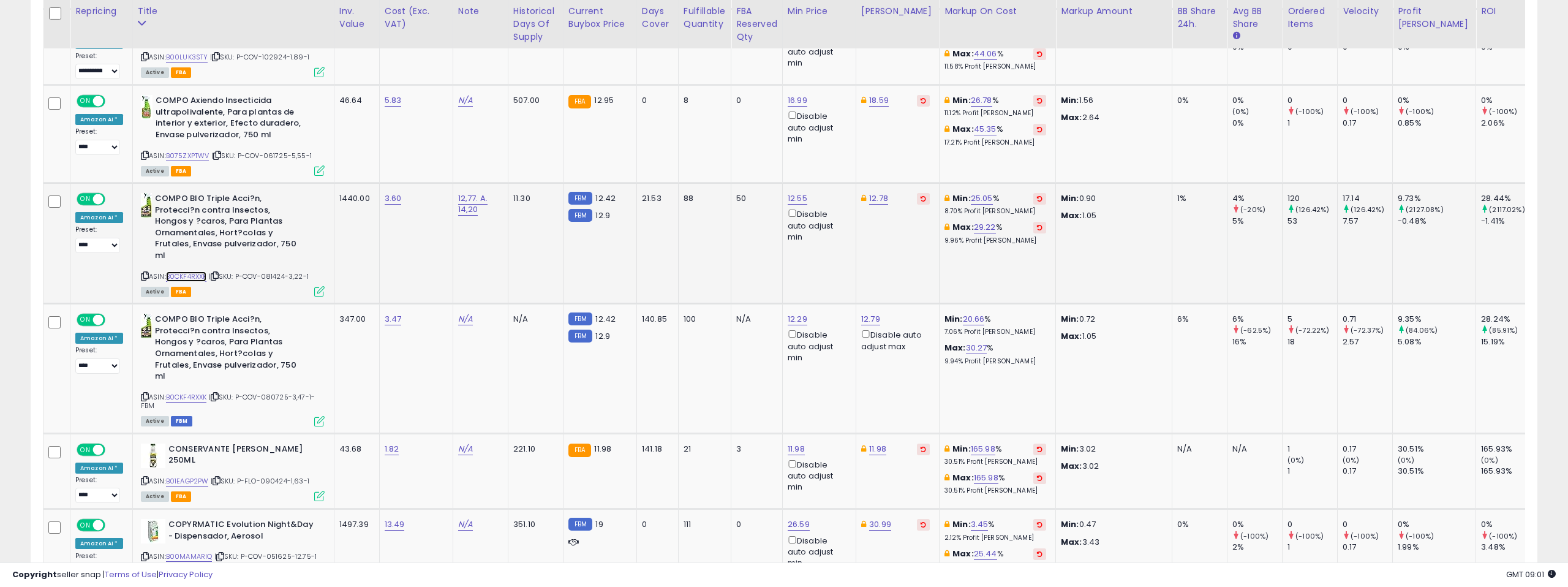
click at [192, 272] on link "B0CKF4RXXK" at bounding box center [186, 277] width 41 height 11
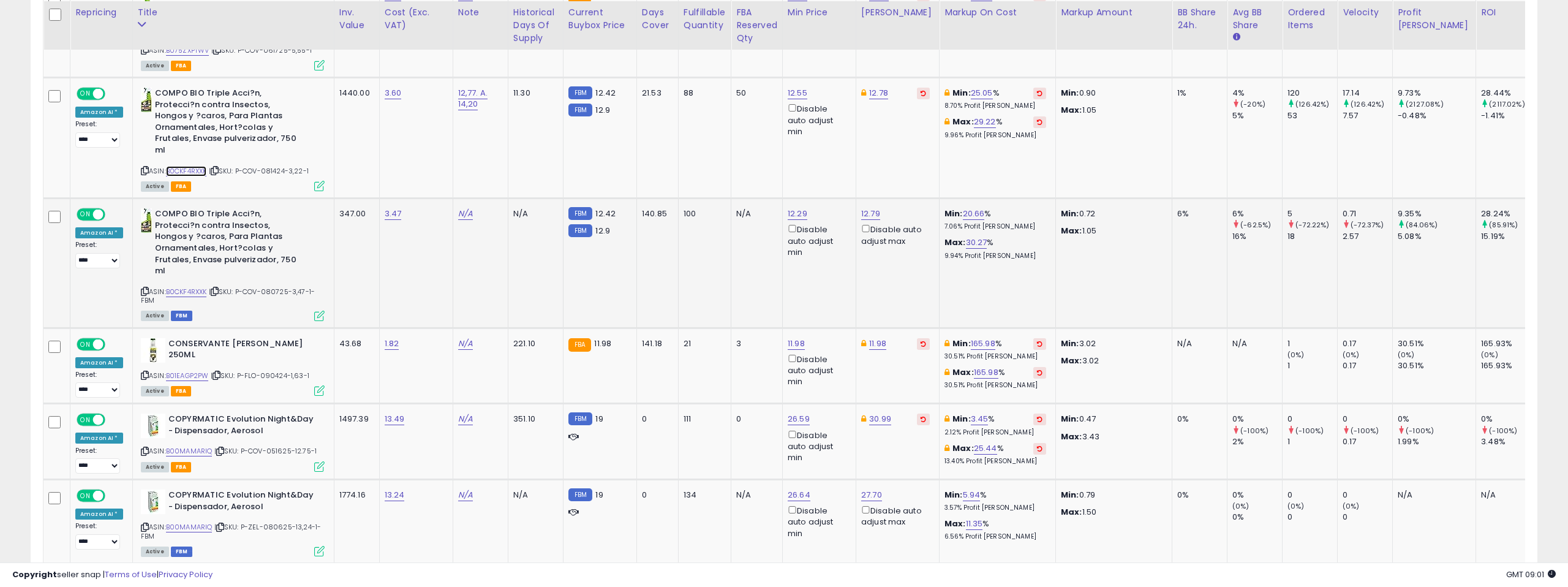
scroll to position [1517, 0]
click at [196, 285] on link "B0CKF4RXXK" at bounding box center [186, 291] width 41 height 11
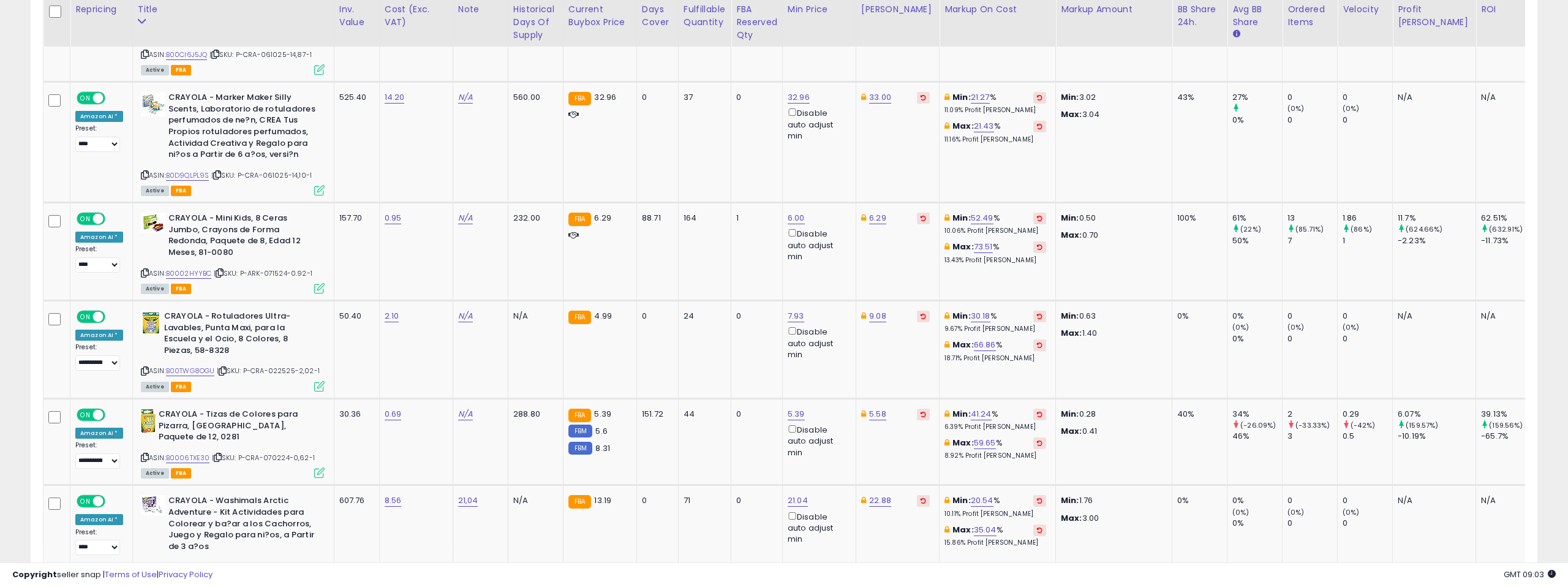
scroll to position [2458, 0]
click at [189, 267] on link "B0002HYYBC" at bounding box center [189, 272] width 46 height 11
click at [876, 211] on link "6.29" at bounding box center [877, 217] width 17 height 12
drag, startPoint x: 825, startPoint y: 134, endPoint x: 807, endPoint y: 133, distance: 18.0
click at [807, 133] on input "****" at bounding box center [844, 130] width 109 height 21
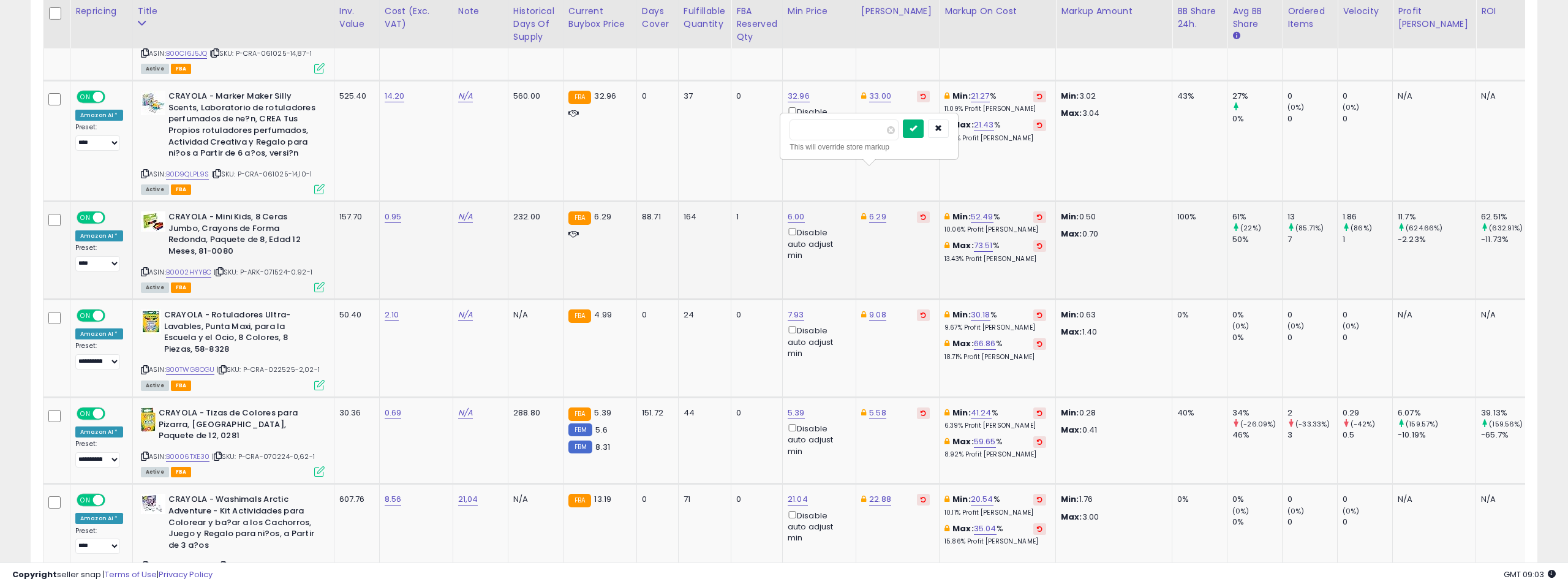
type input "****"
click at [917, 129] on icon "submit" at bounding box center [913, 128] width 8 height 8
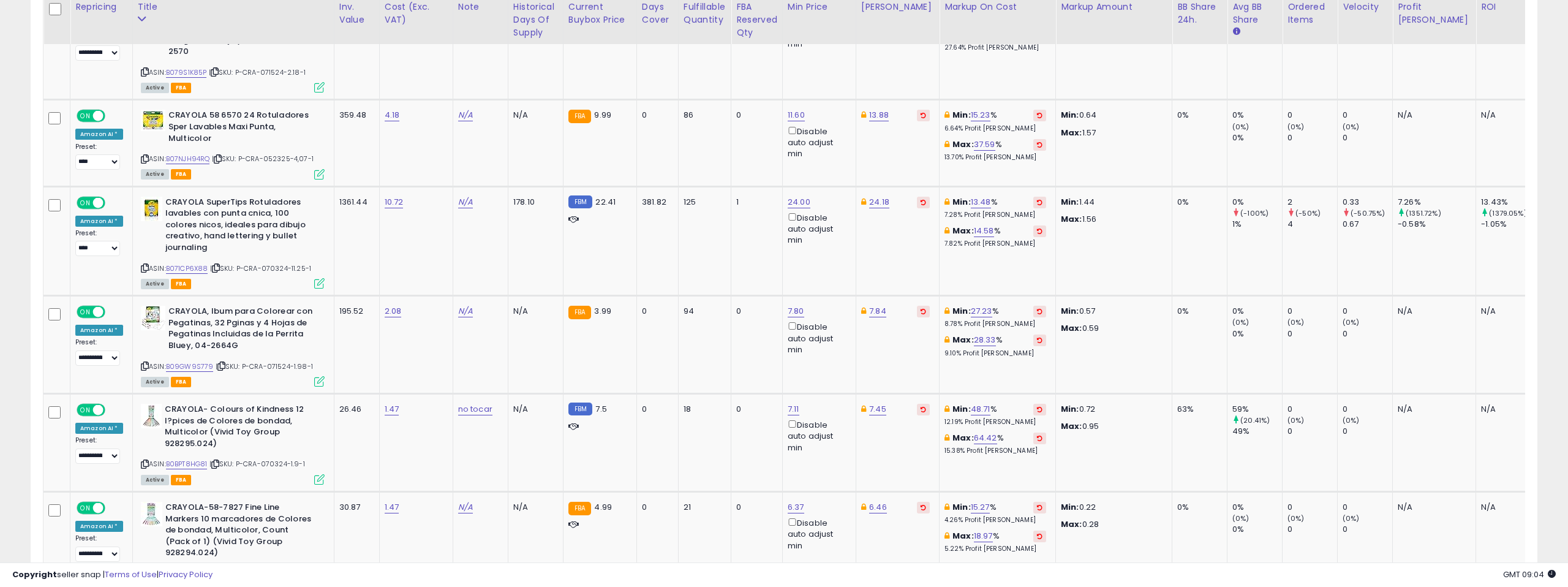
scroll to position [3065, 0]
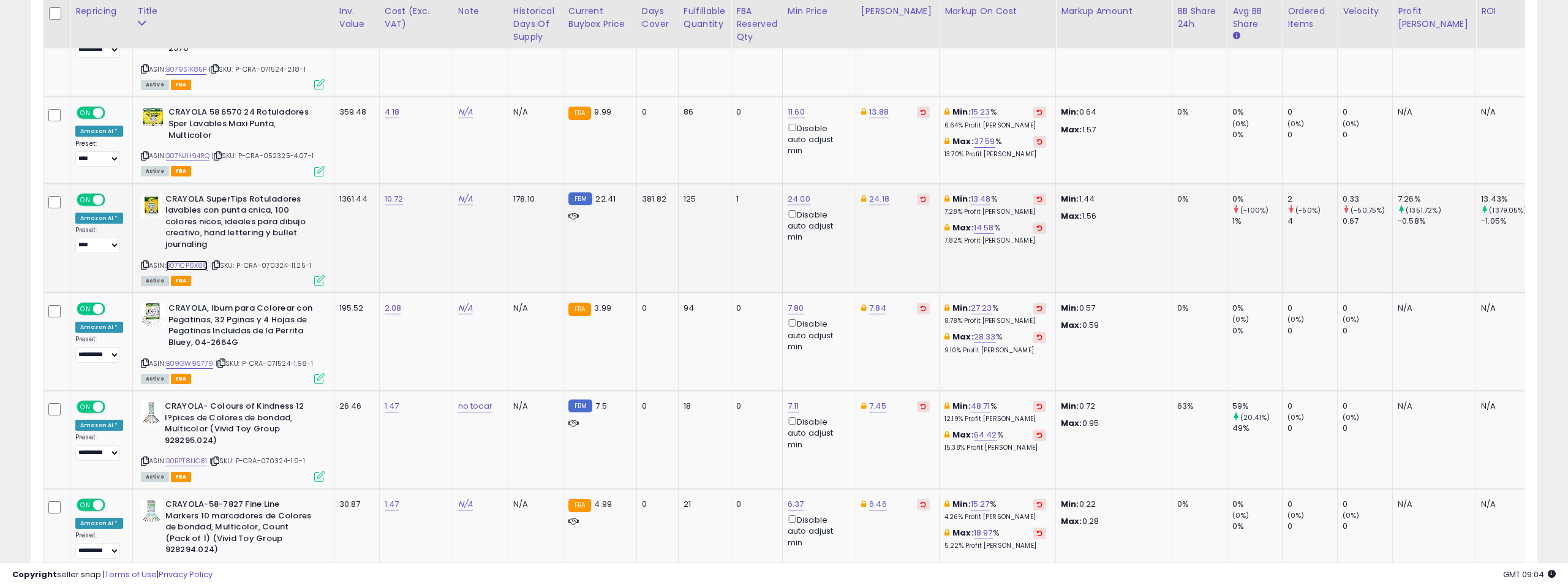
click at [195, 260] on link "B071CP6X88" at bounding box center [186, 265] width 42 height 11
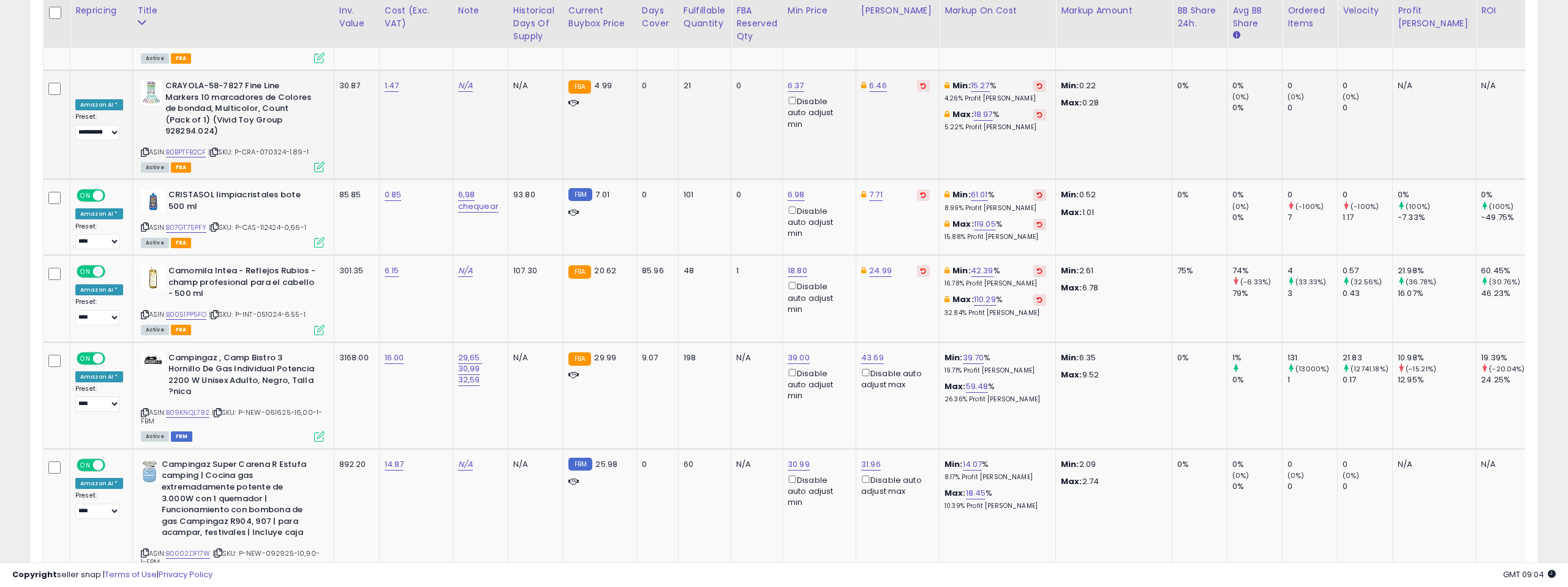
scroll to position [3484, 0]
click at [196, 222] on link "B07GT75PFY" at bounding box center [186, 227] width 41 height 11
click at [795, 188] on link "6.98" at bounding box center [796, 194] width 17 height 12
type input "****"
click button "submit" at bounding box center [831, 95] width 21 height 18
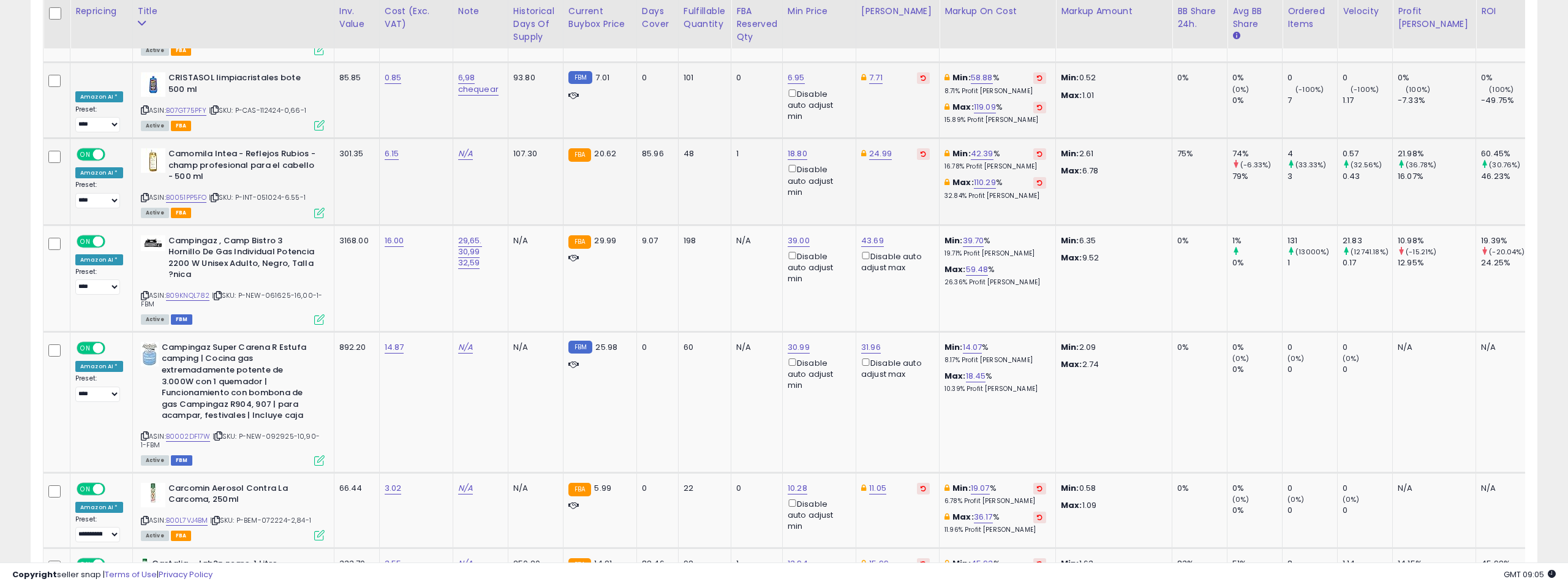
scroll to position [3605, 0]
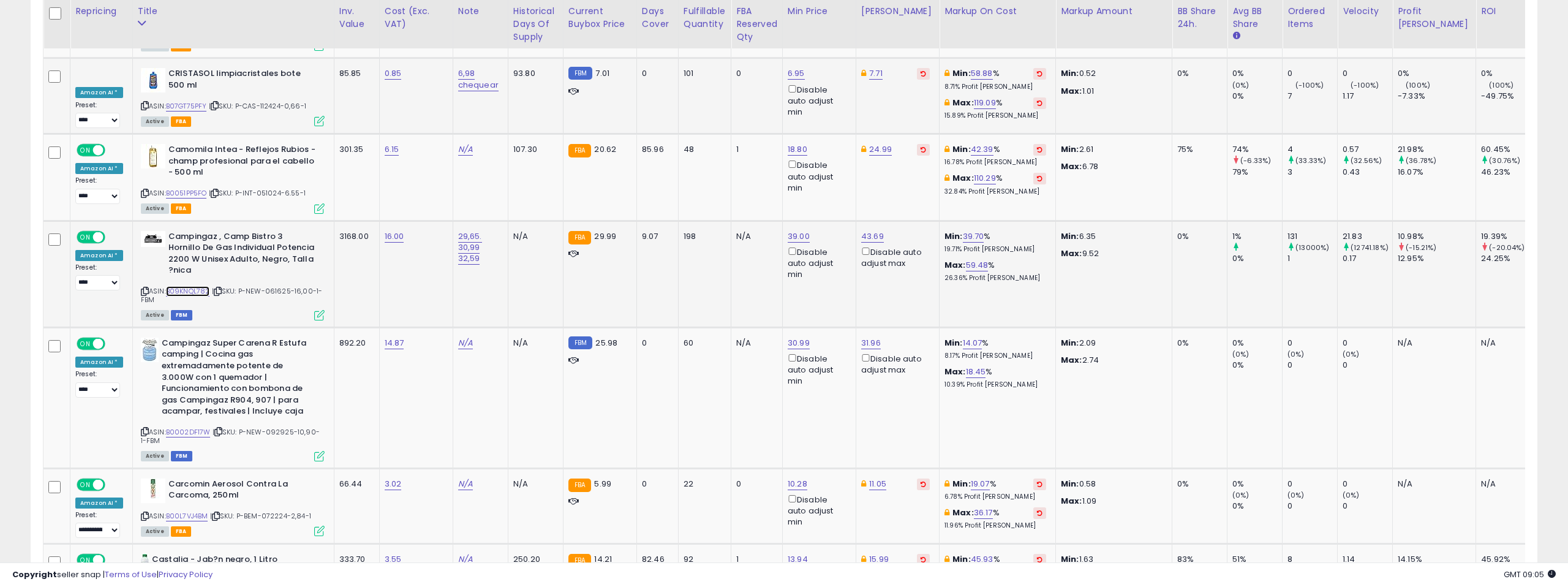
click at [191, 286] on link "B09KNQL782" at bounding box center [188, 292] width 44 height 11
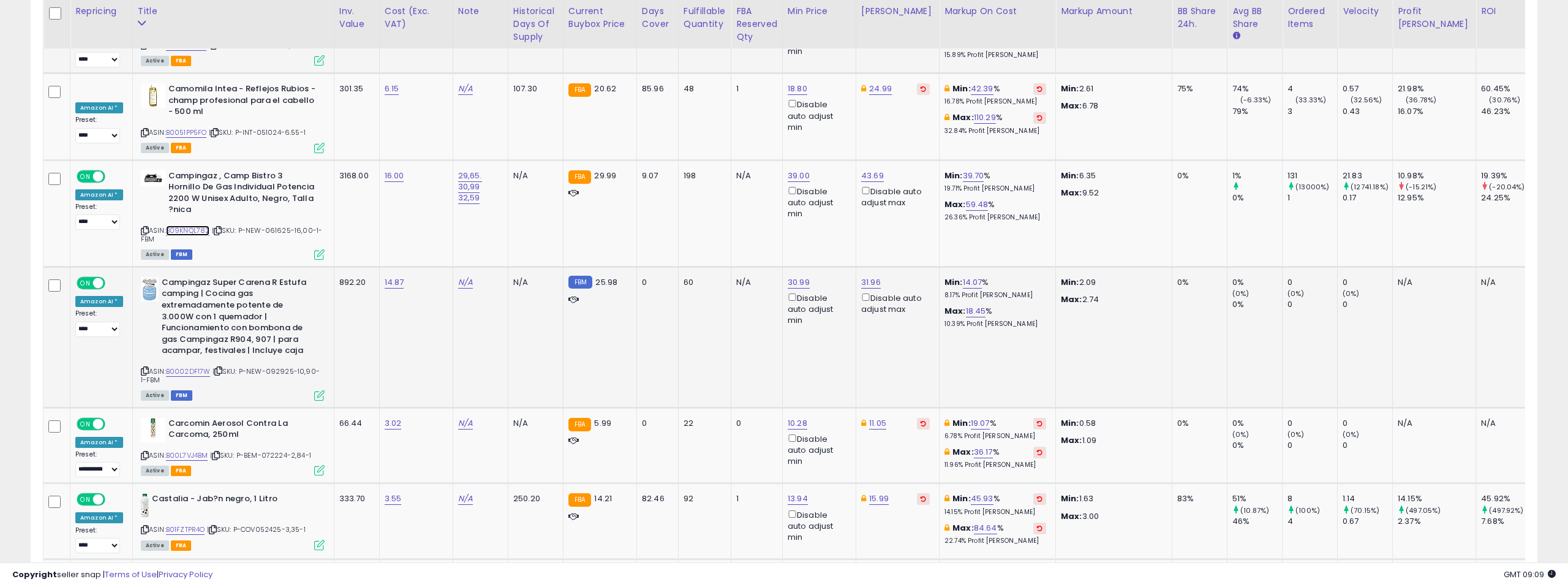
scroll to position [3667, 0]
click at [184, 365] on link "B0002DF17W" at bounding box center [188, 371] width 44 height 11
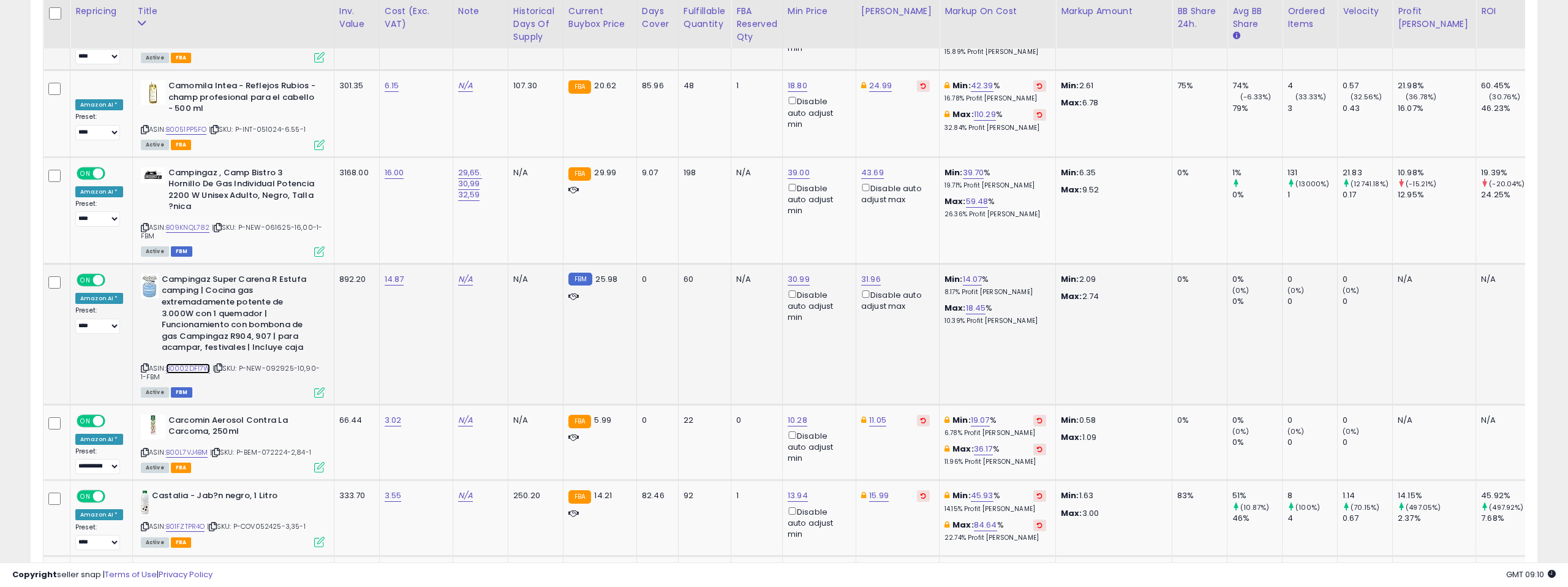
scroll to position [3669, 0]
click at [315, 387] on icon at bounding box center [320, 392] width 11 height 11
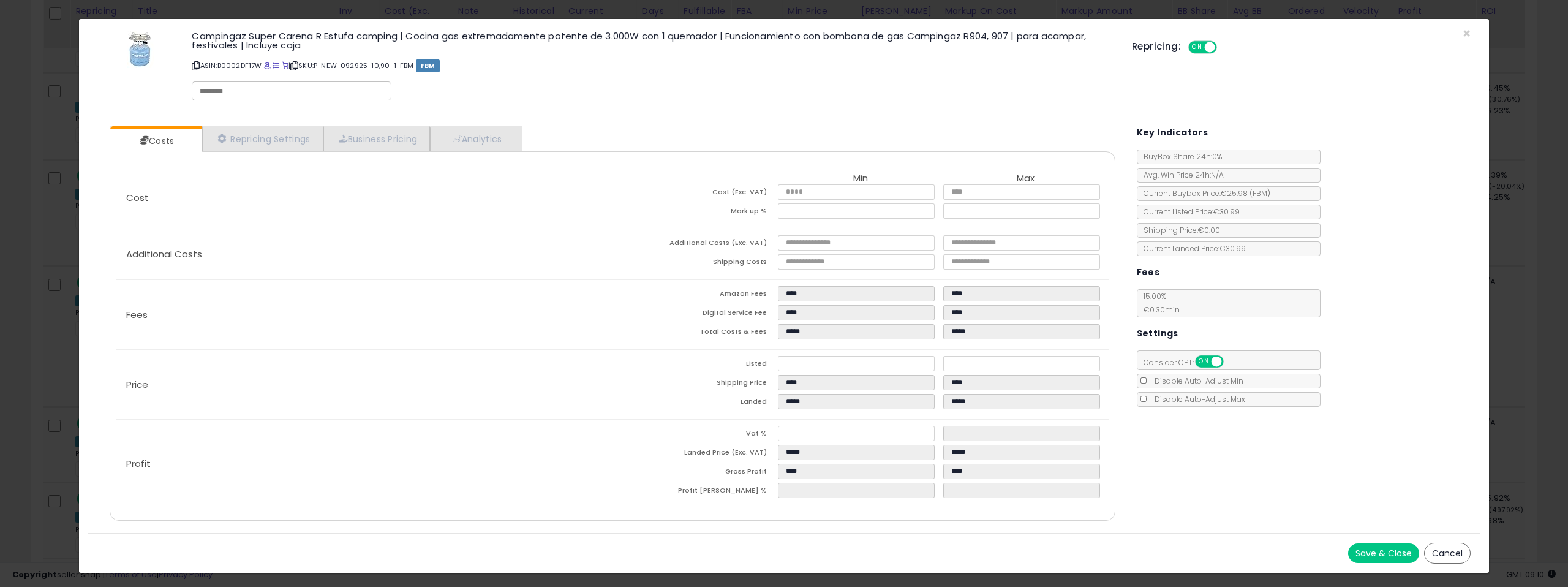
click at [1441, 549] on button "Cancel" at bounding box center [1447, 553] width 47 height 21
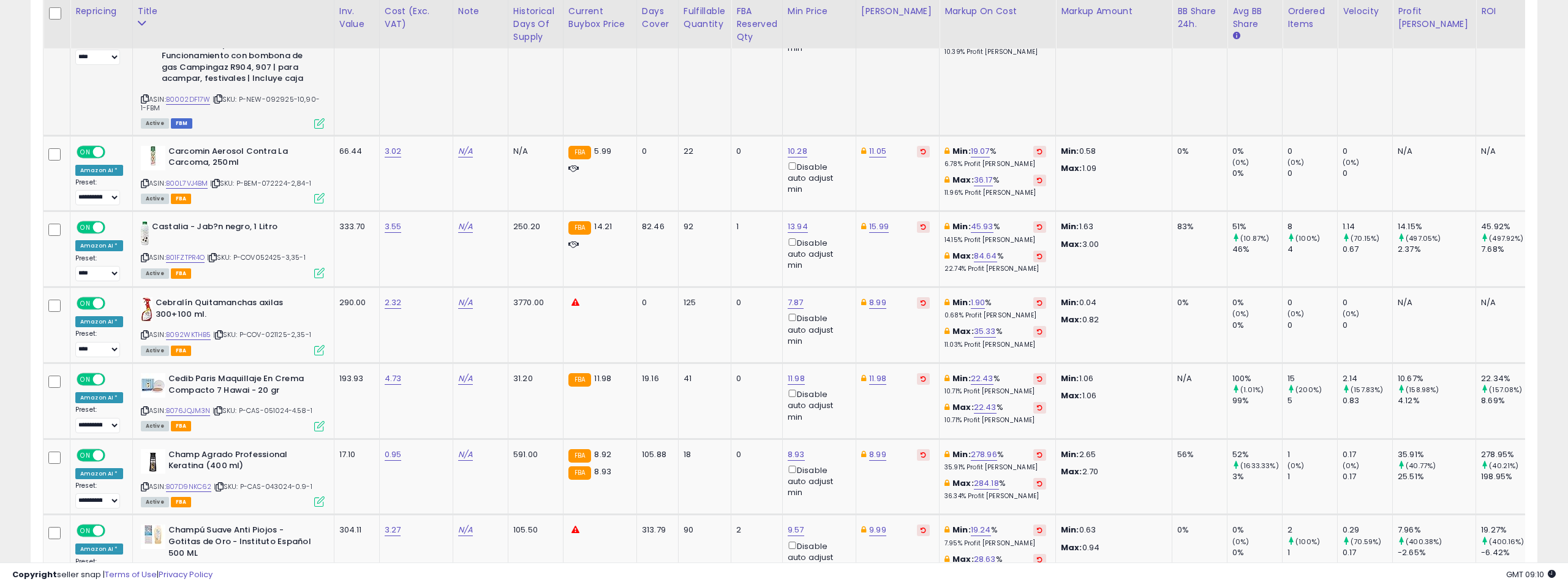
scroll to position [3939, 0]
click at [183, 252] on link "B01FZTPR4O" at bounding box center [185, 257] width 39 height 11
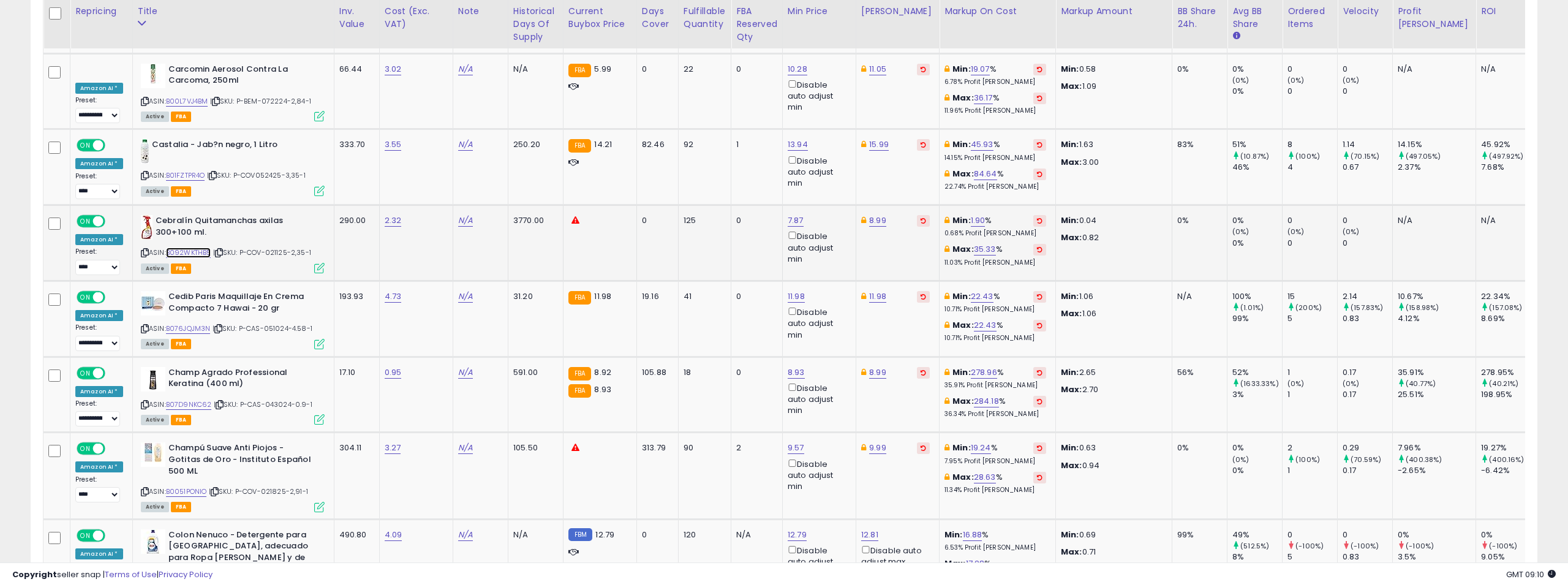
scroll to position [4019, 0]
click at [199, 248] on link "B092WKTHB5" at bounding box center [188, 253] width 45 height 11
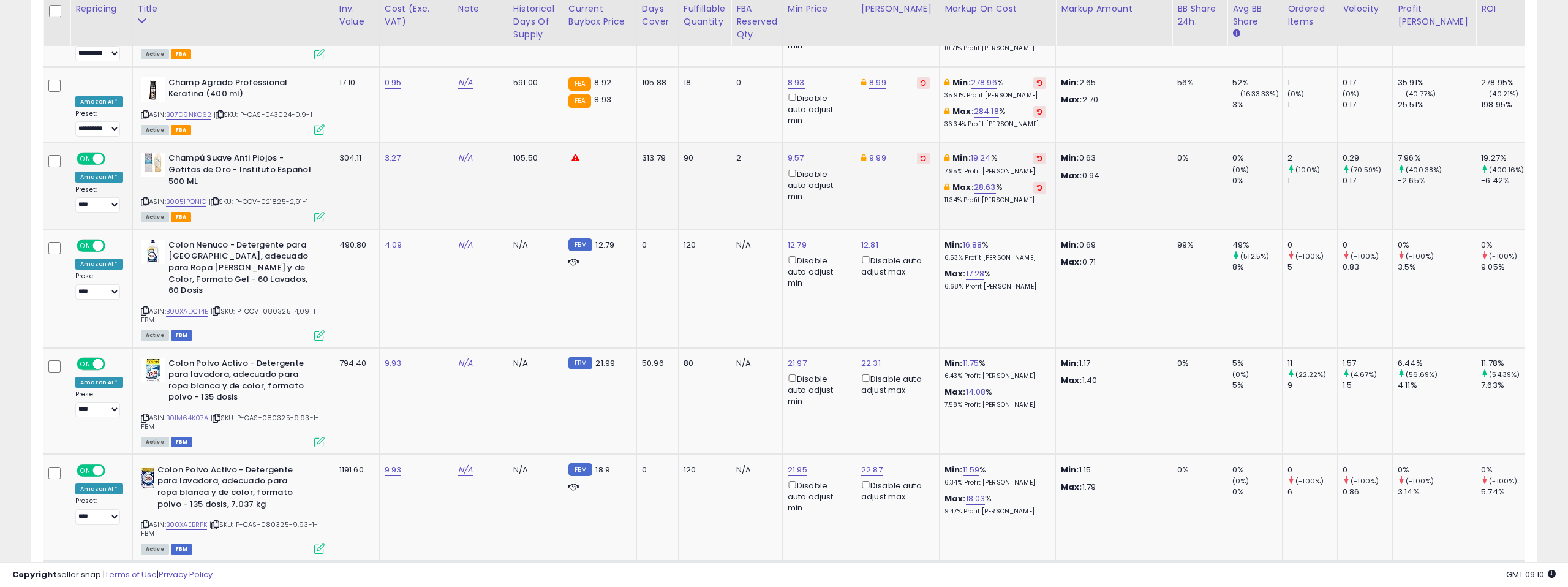
scroll to position [4312, 0]
click at [192, 195] on link "B0051PONIO" at bounding box center [186, 200] width 41 height 11
click at [787, 150] on link "9.57" at bounding box center [796, 157] width 17 height 12
click at [804, 48] on input "****" at bounding box center [762, 46] width 109 height 21
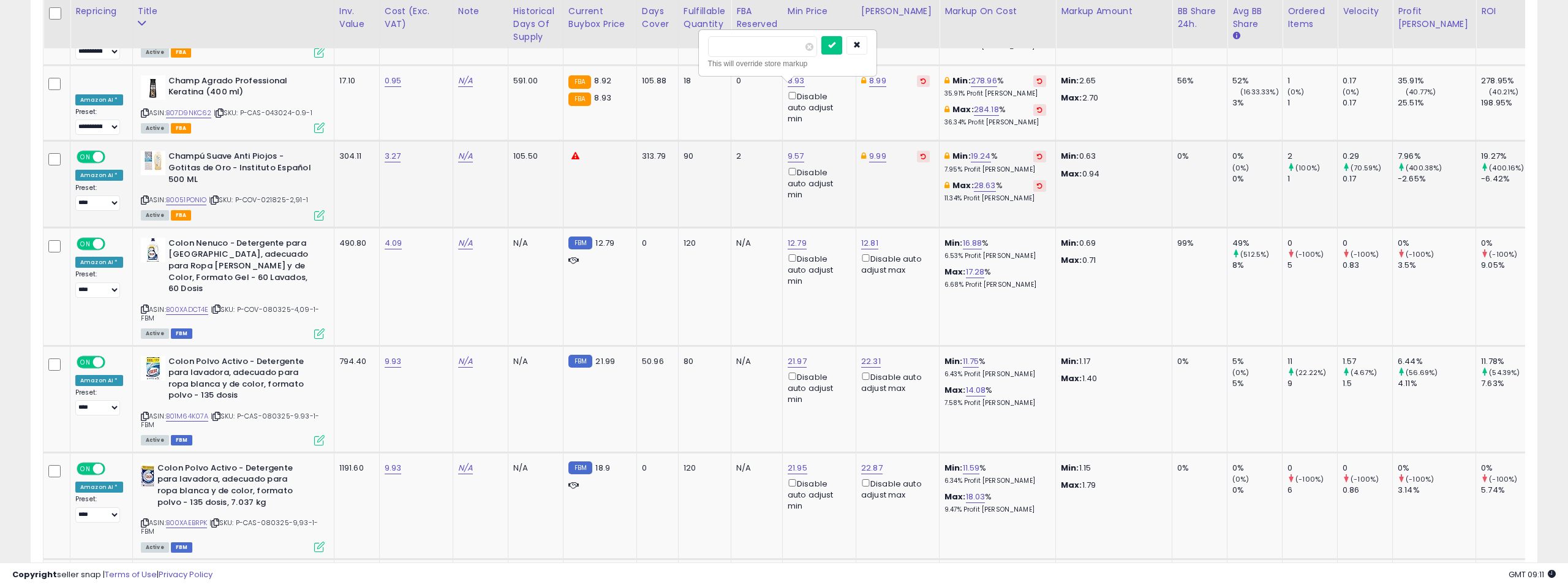
type input "****"
click at [804, 48] on input "****" at bounding box center [762, 46] width 109 height 21
click at [835, 45] on icon "submit" at bounding box center [832, 45] width 8 height 8
click at [196, 305] on link "B00XADCT4E" at bounding box center [187, 310] width 43 height 11
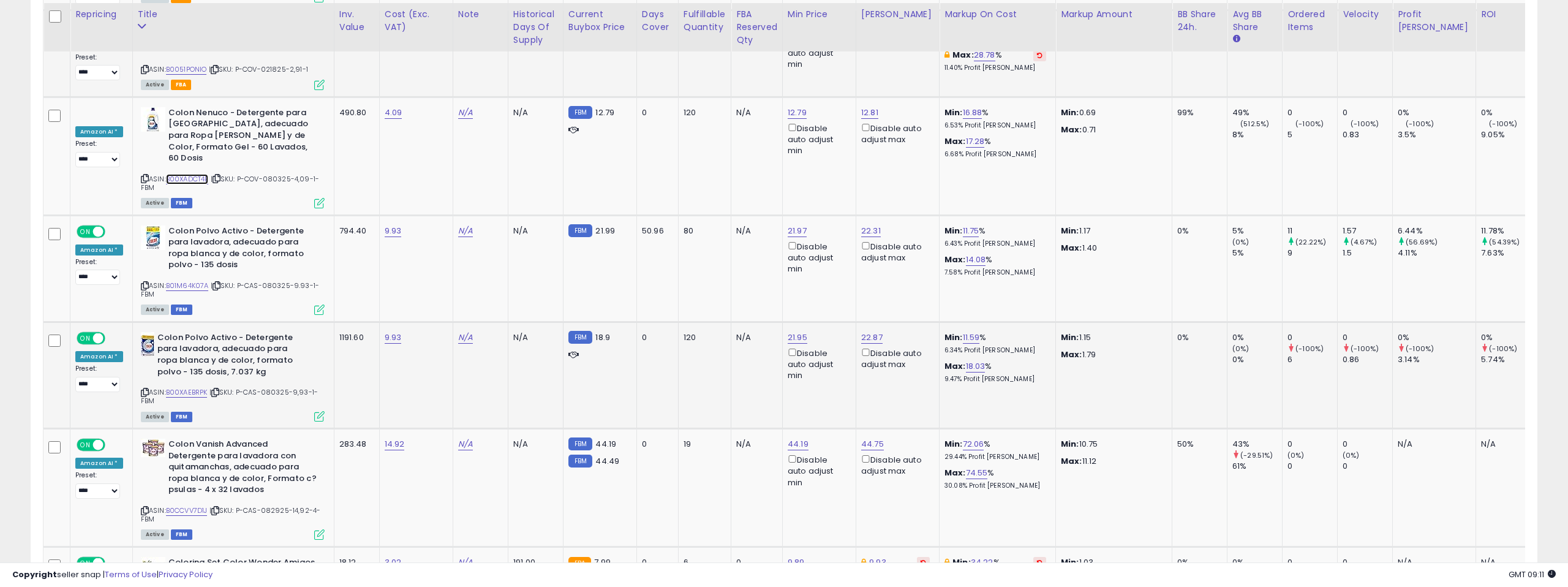
scroll to position [4446, 0]
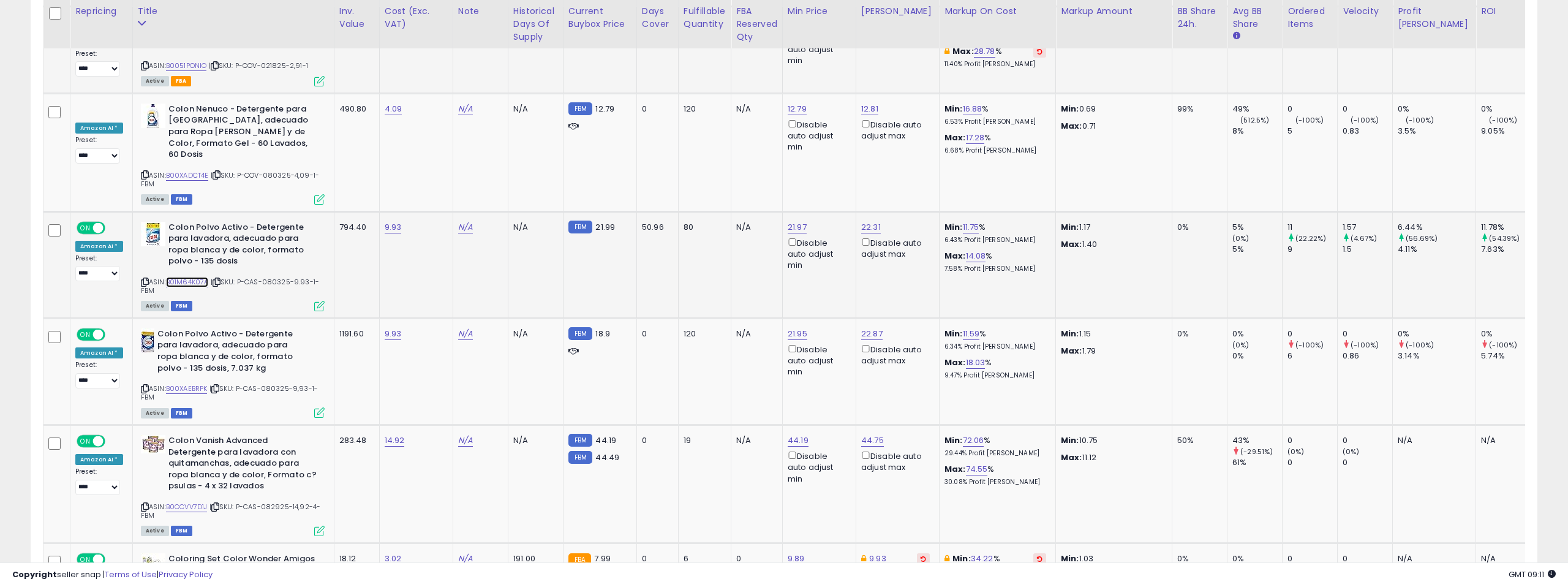
click at [194, 277] on link "B01M64K07A" at bounding box center [187, 282] width 43 height 11
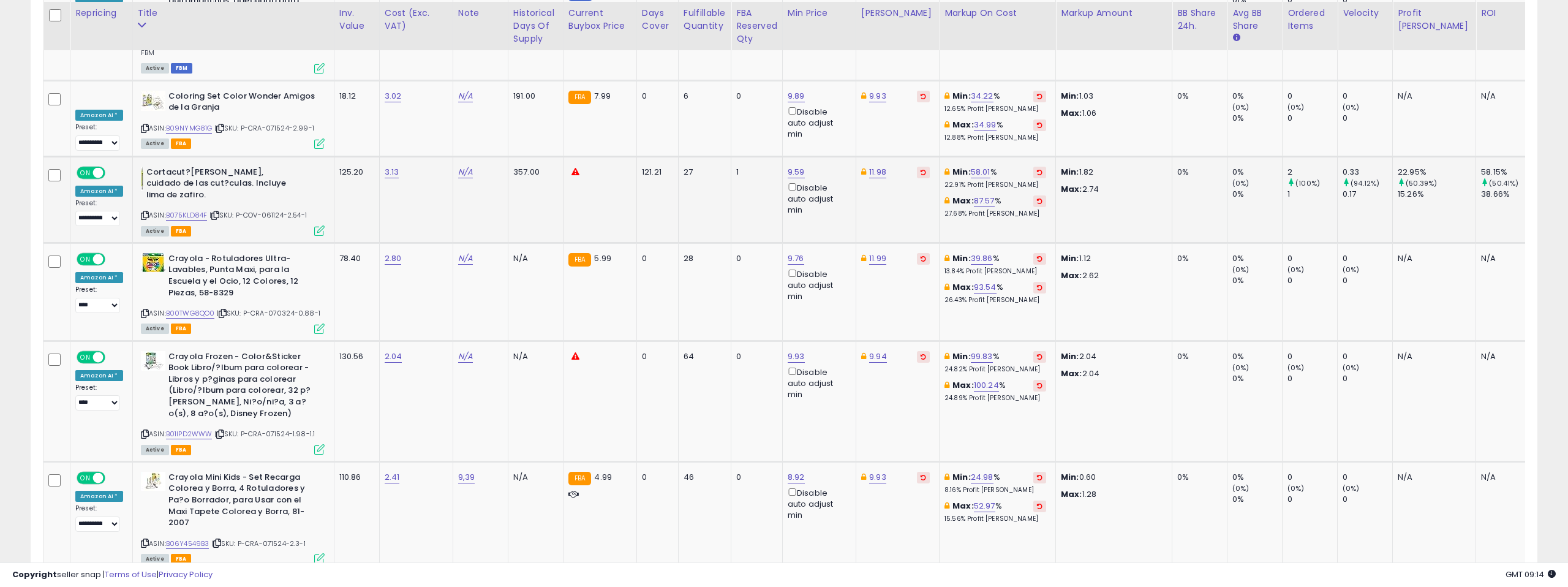
scroll to position [4910, 0]
click at [1448, 582] on link "4" at bounding box center [1451, 592] width 22 height 21
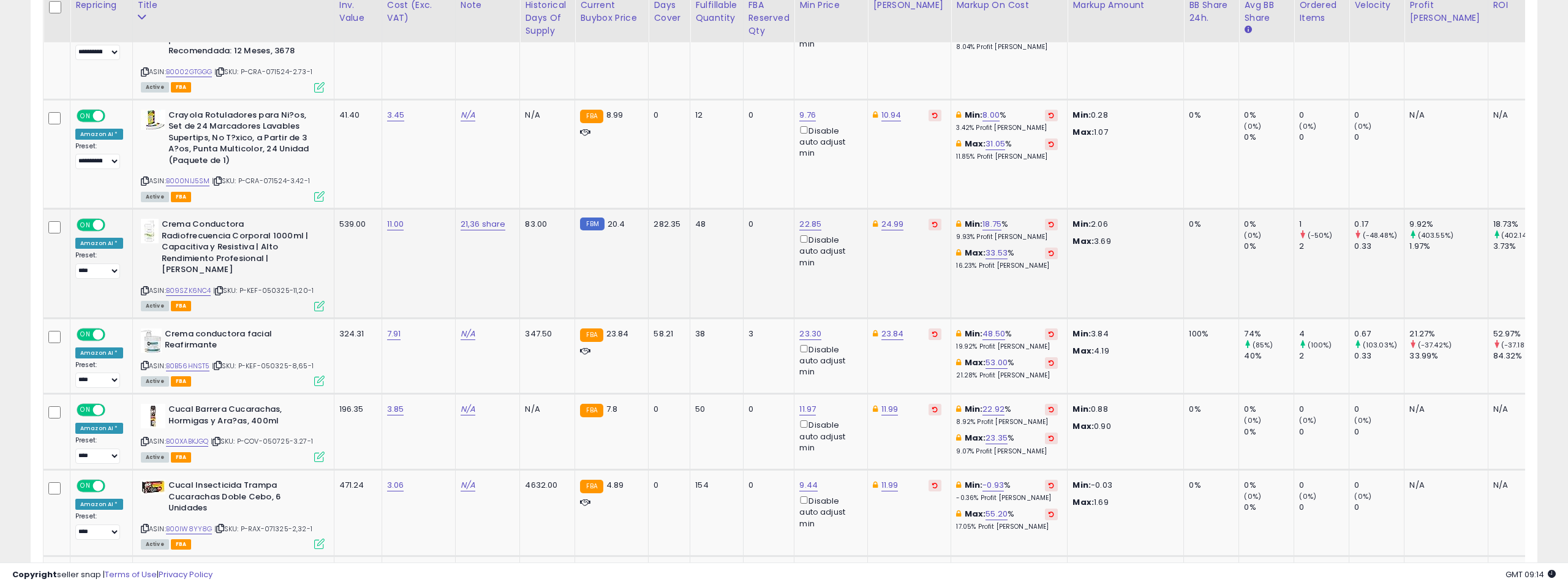
scroll to position [662, 0]
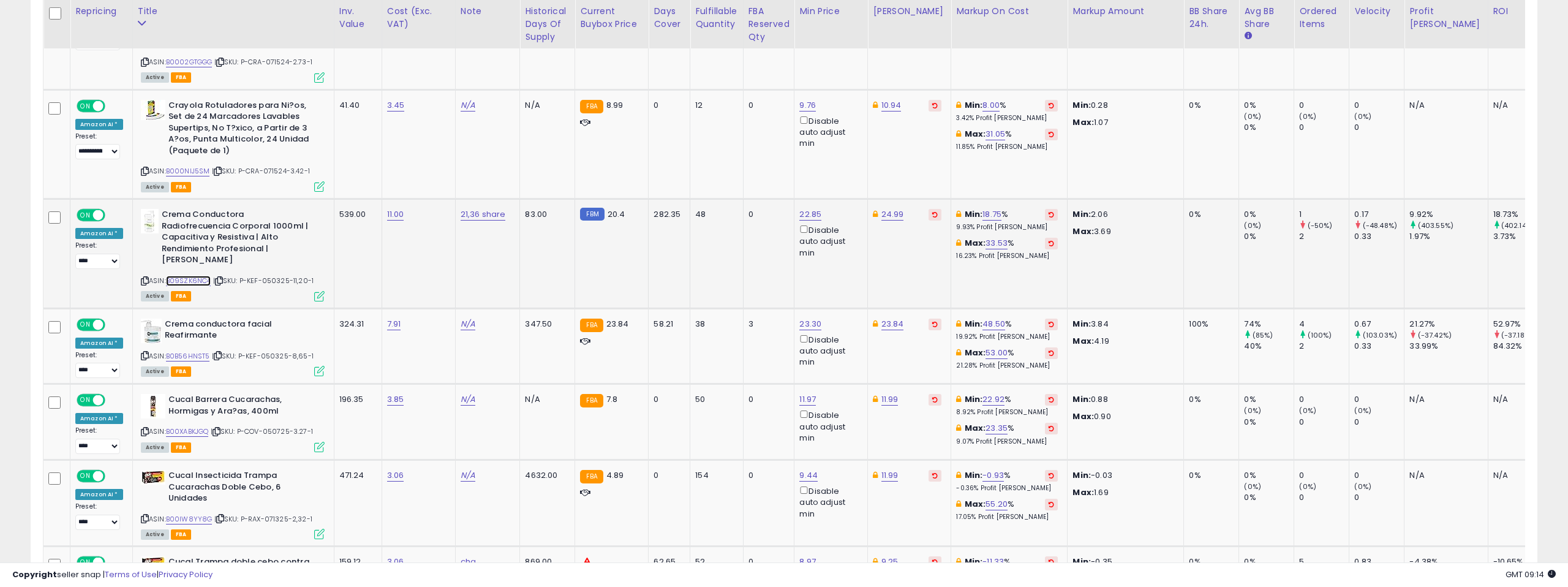
click at [187, 282] on link "B09SZK6NC4" at bounding box center [188, 281] width 45 height 11
click at [804, 216] on link "22.85" at bounding box center [810, 215] width 22 height 12
drag, startPoint x: 753, startPoint y: 172, endPoint x: 743, endPoint y: 173, distance: 10.0
click at [743, 173] on input "*****" at bounding box center [777, 172] width 109 height 21
type input "*****"
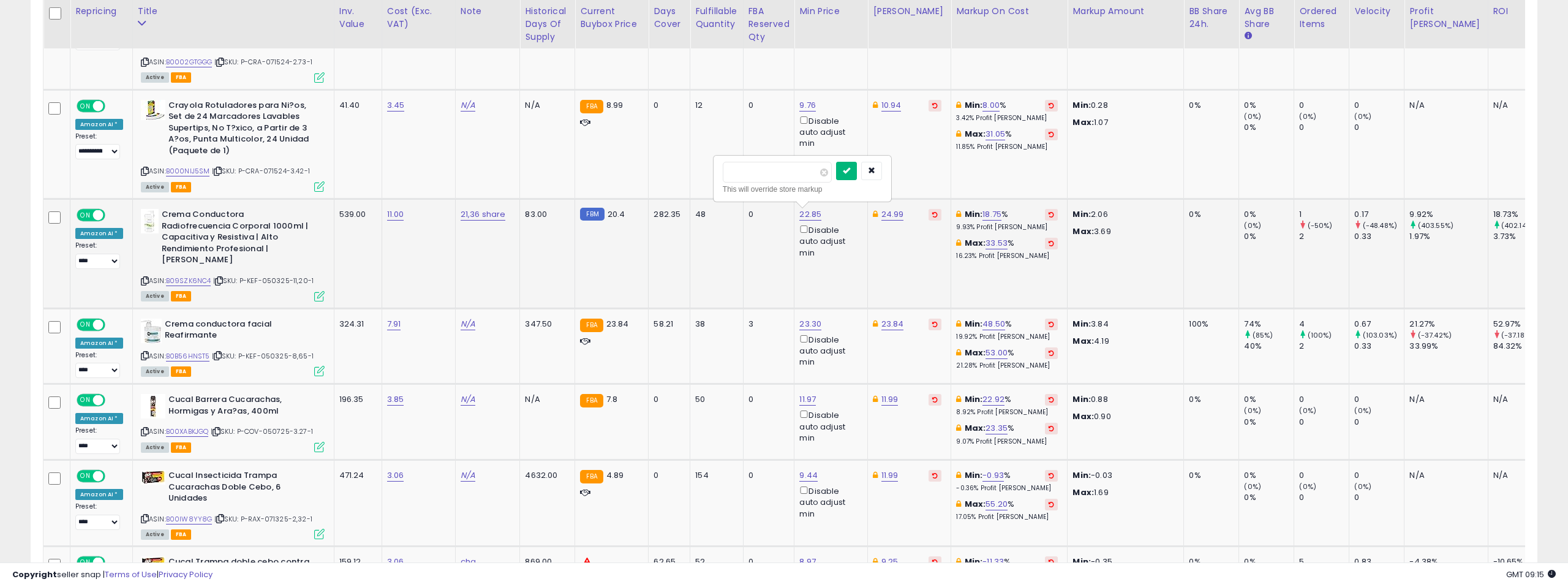
click at [850, 169] on icon "submit" at bounding box center [846, 170] width 8 height 8
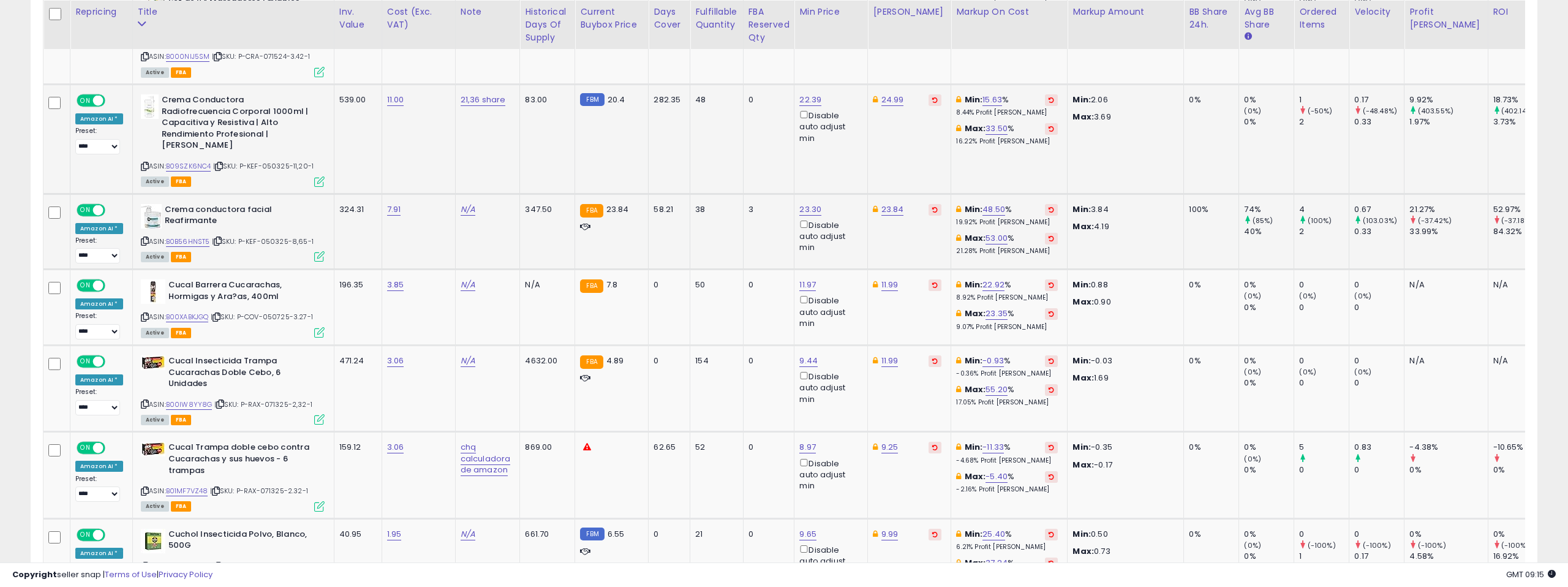
scroll to position [778, 0]
click at [181, 241] on link "B0B56HNST5" at bounding box center [188, 242] width 44 height 11
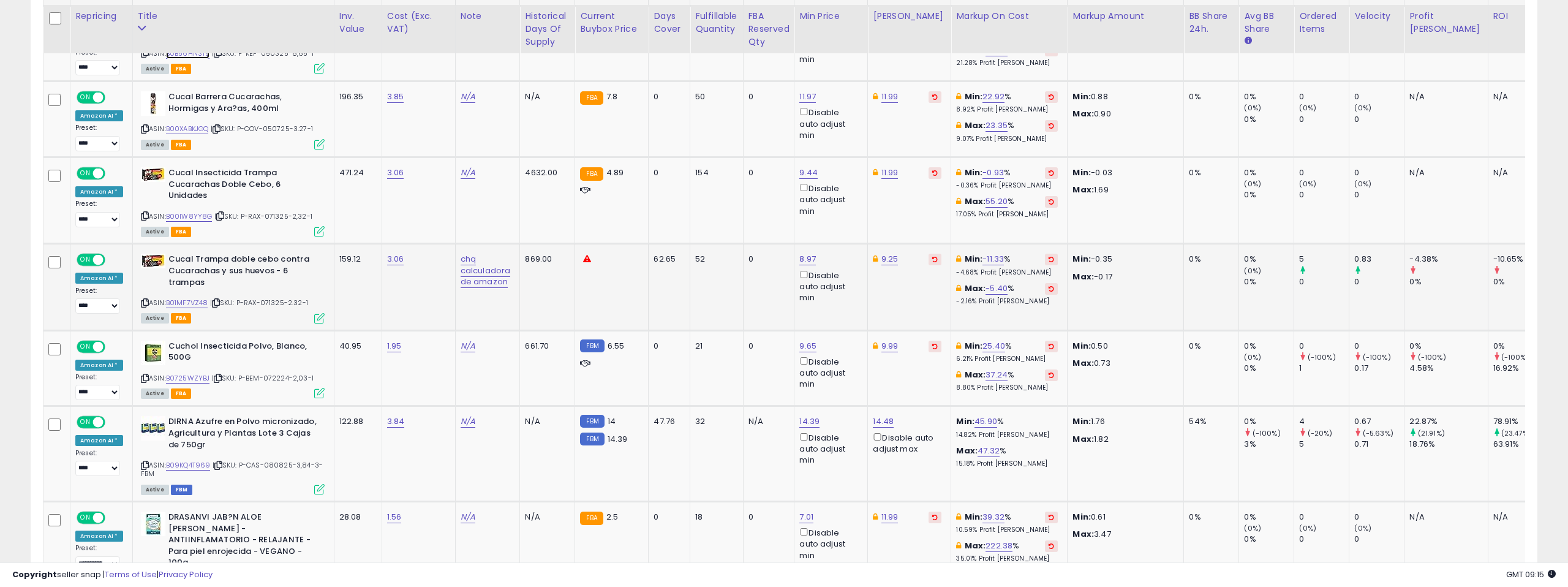
scroll to position [973, 0]
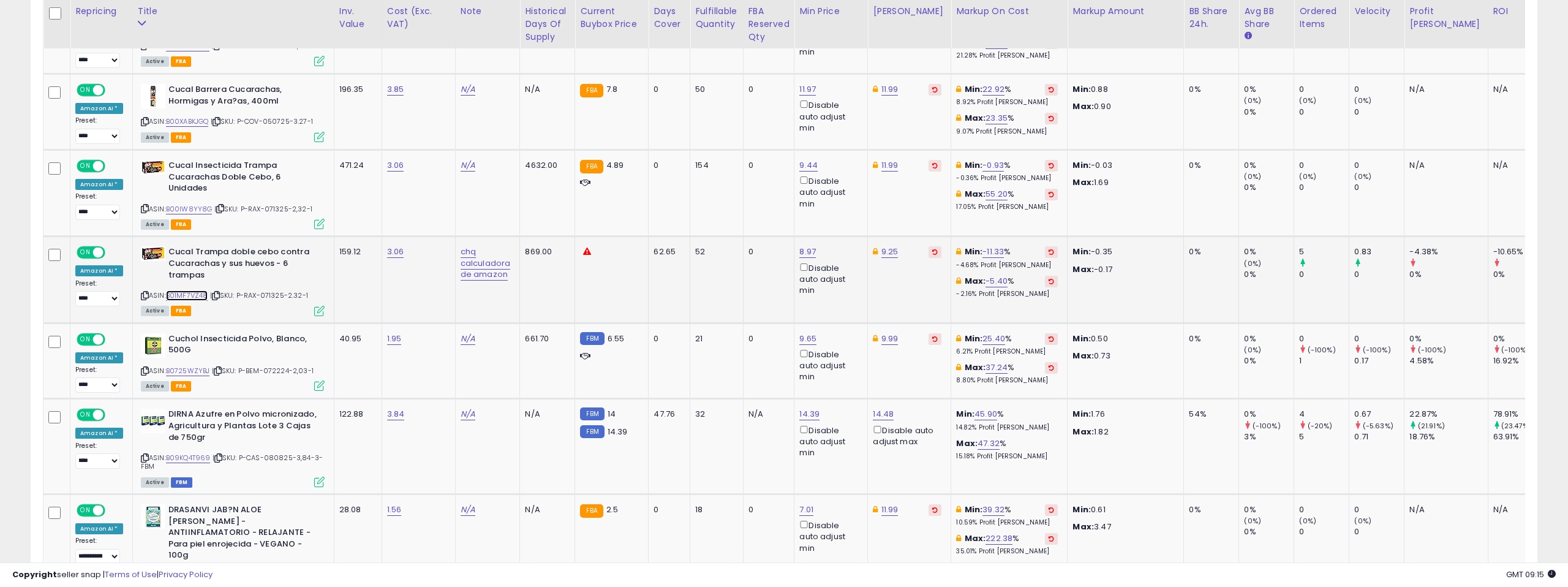
click at [184, 297] on link "B01MF7VZ48" at bounding box center [186, 296] width 42 height 11
click at [799, 249] on link "8.97" at bounding box center [807, 252] width 17 height 12
type input "****"
click at [849, 213] on button "submit" at bounding box center [843, 209] width 21 height 18
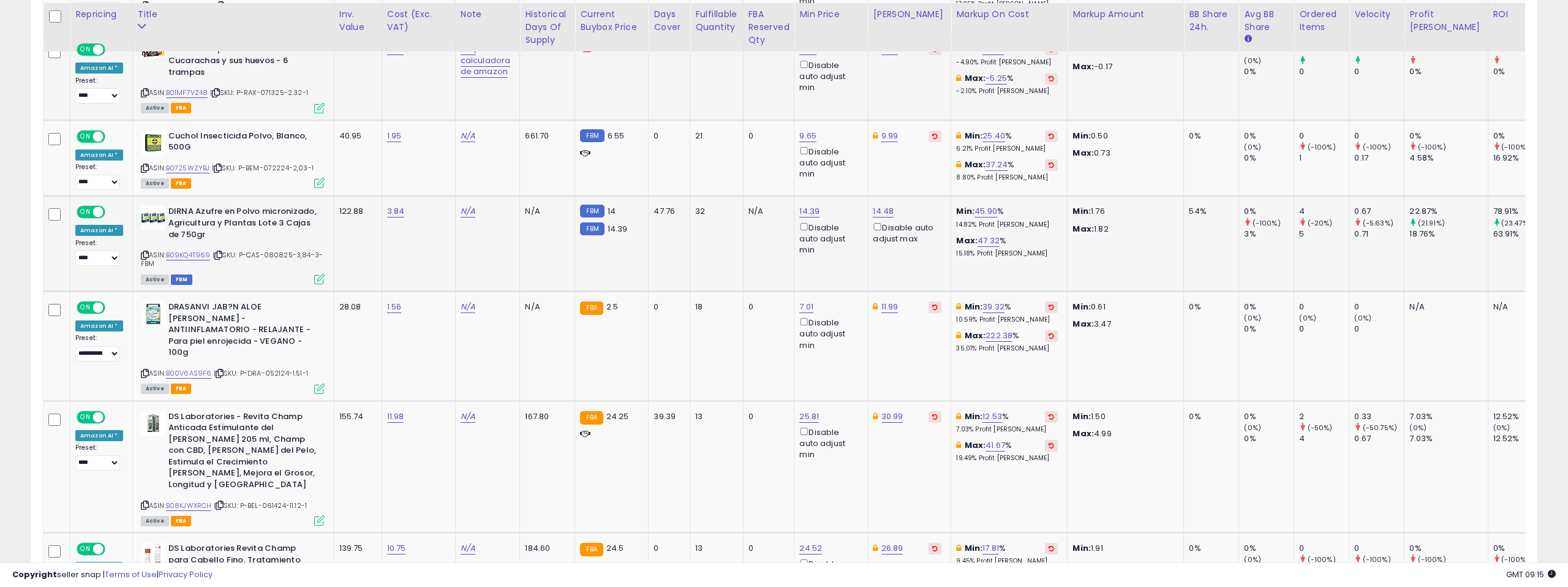
scroll to position [1179, 0]
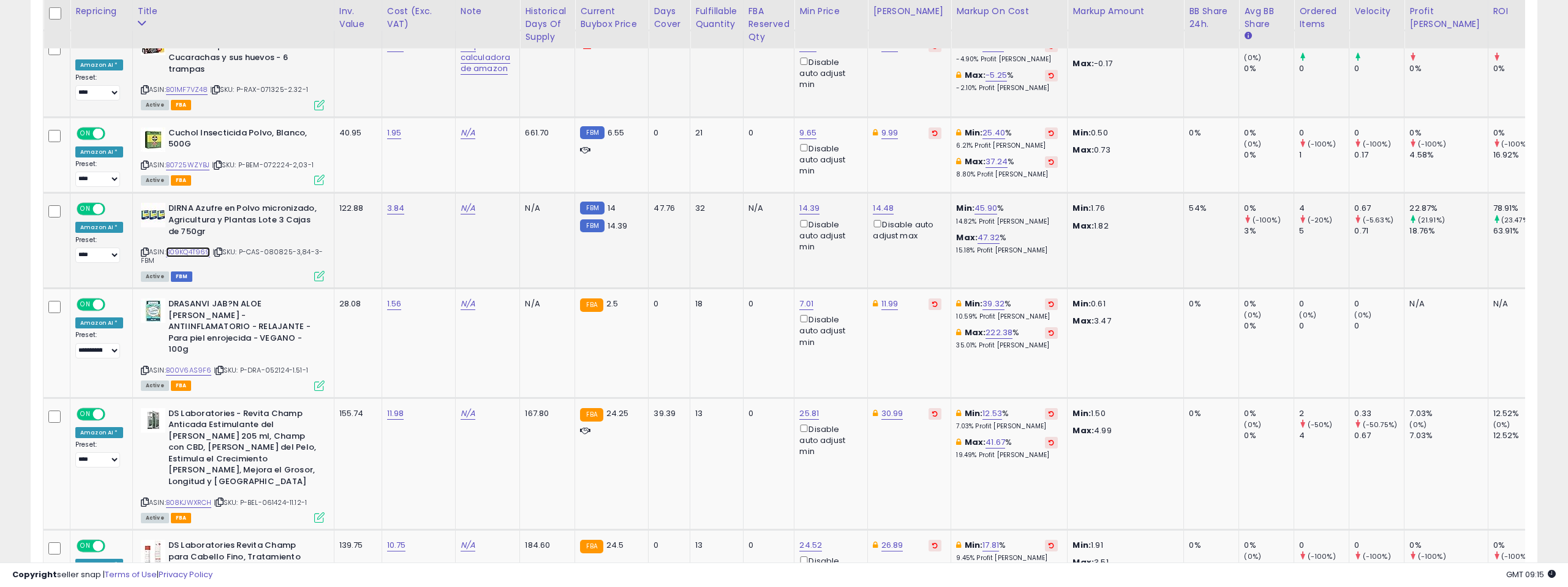
click at [196, 252] on link "B09KQ4T969" at bounding box center [188, 252] width 44 height 11
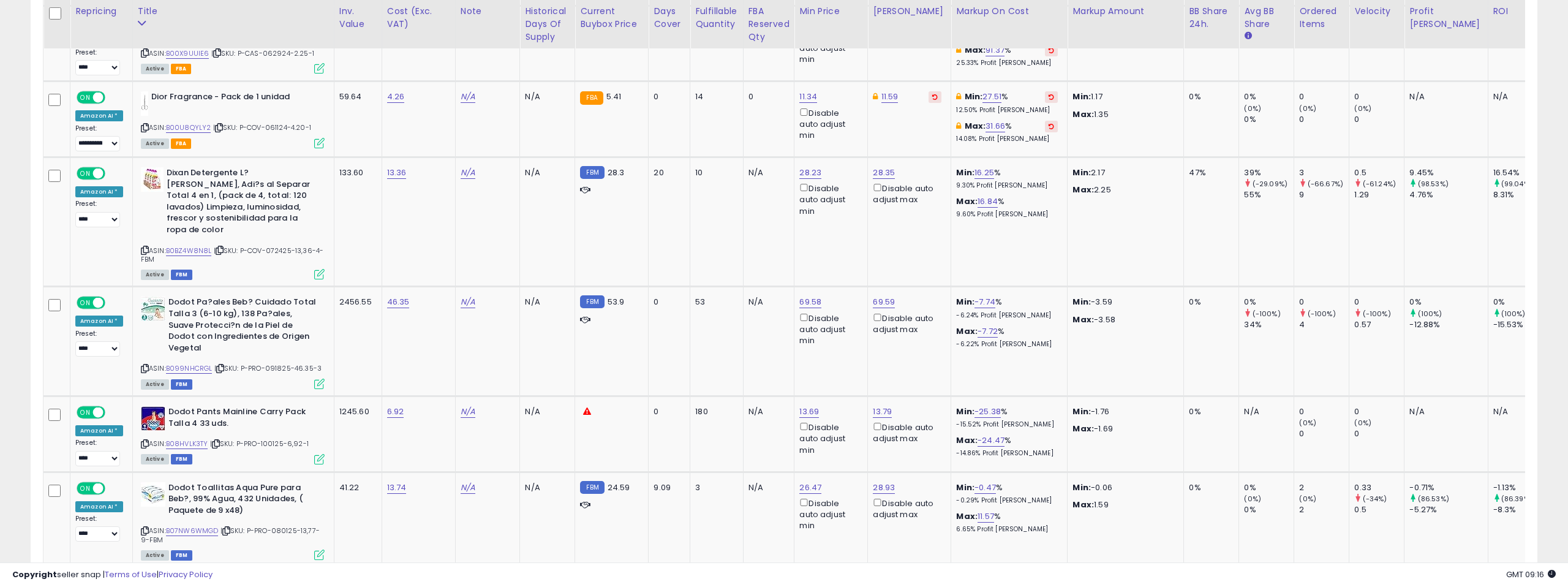
scroll to position [2184, 0]
click at [190, 245] on link "B0BZ4W8N8L" at bounding box center [189, 250] width 46 height 11
click at [880, 166] on link "28.35" at bounding box center [883, 172] width 22 height 12
drag, startPoint x: 830, startPoint y: 108, endPoint x: 818, endPoint y: 109, distance: 12.0
click at [818, 109] on input "*****" at bounding box center [850, 106] width 109 height 21
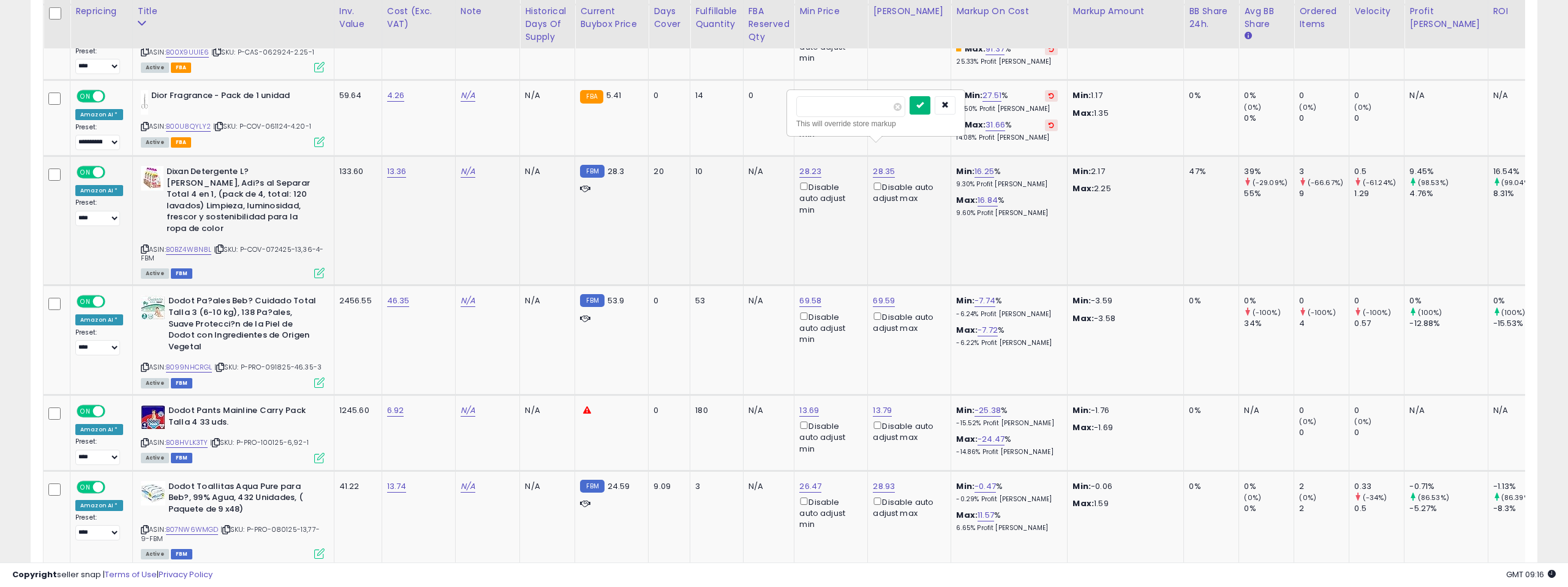
type input "*****"
click at [930, 102] on button "submit" at bounding box center [919, 105] width 21 height 18
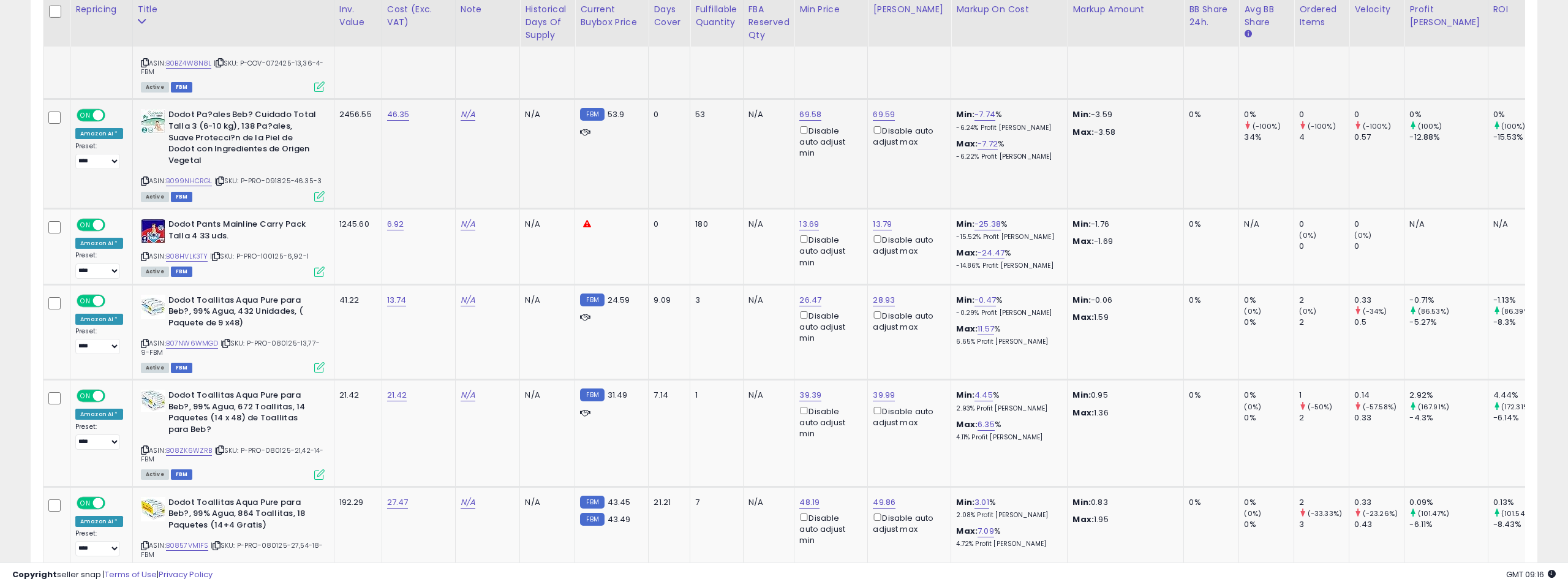
scroll to position [2373, 0]
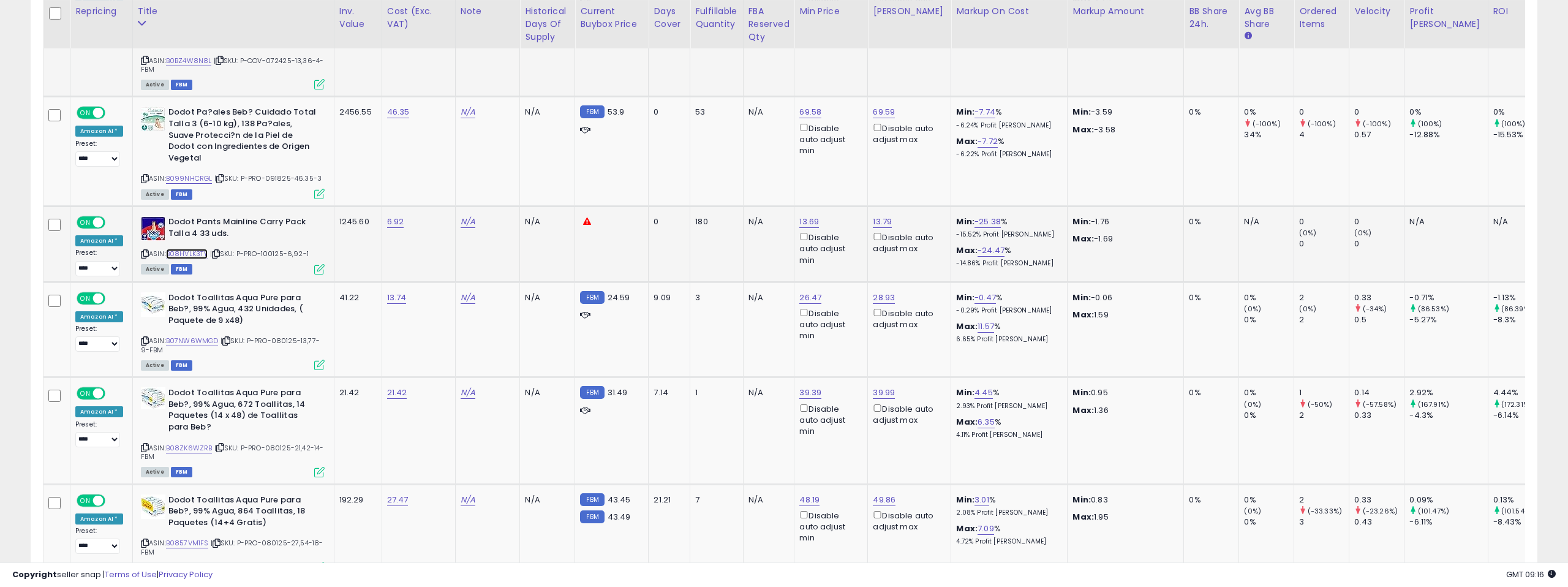
click at [199, 249] on link "B08HVLK3TY" at bounding box center [186, 254] width 42 height 11
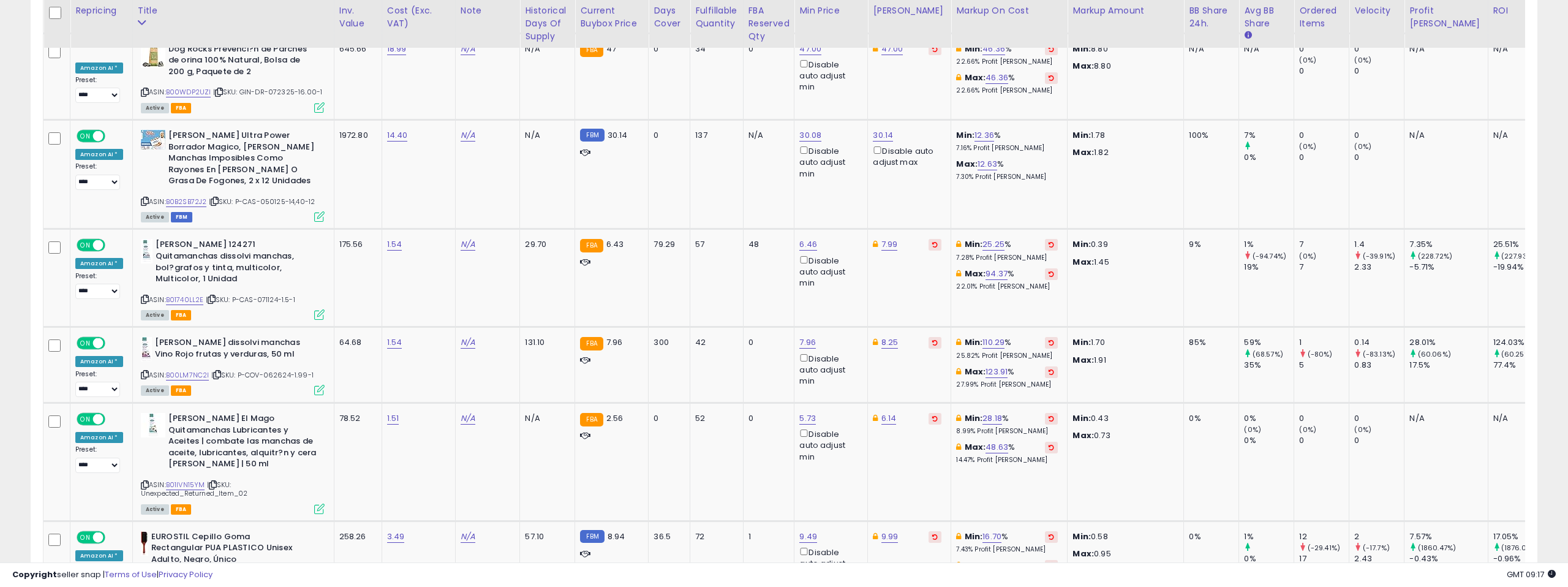
scroll to position [3521, 0]
click at [800, 237] on link "6.46" at bounding box center [807, 243] width 18 height 12
type input "****"
click at [847, 156] on icon "submit" at bounding box center [844, 154] width 8 height 8
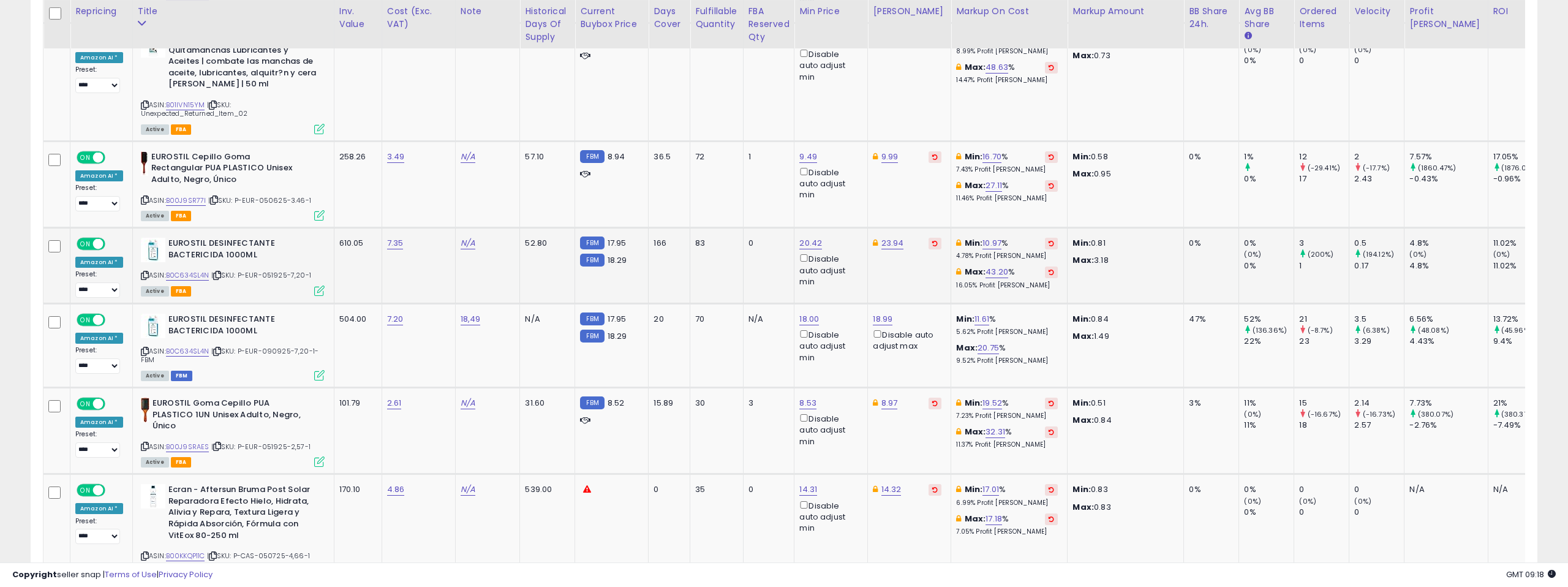
scroll to position [3901, 0]
click at [193, 194] on link "B00J9SR77I" at bounding box center [186, 200] width 41 height 11
click at [187, 269] on link "B0C634SL4N" at bounding box center [187, 275] width 44 height 11
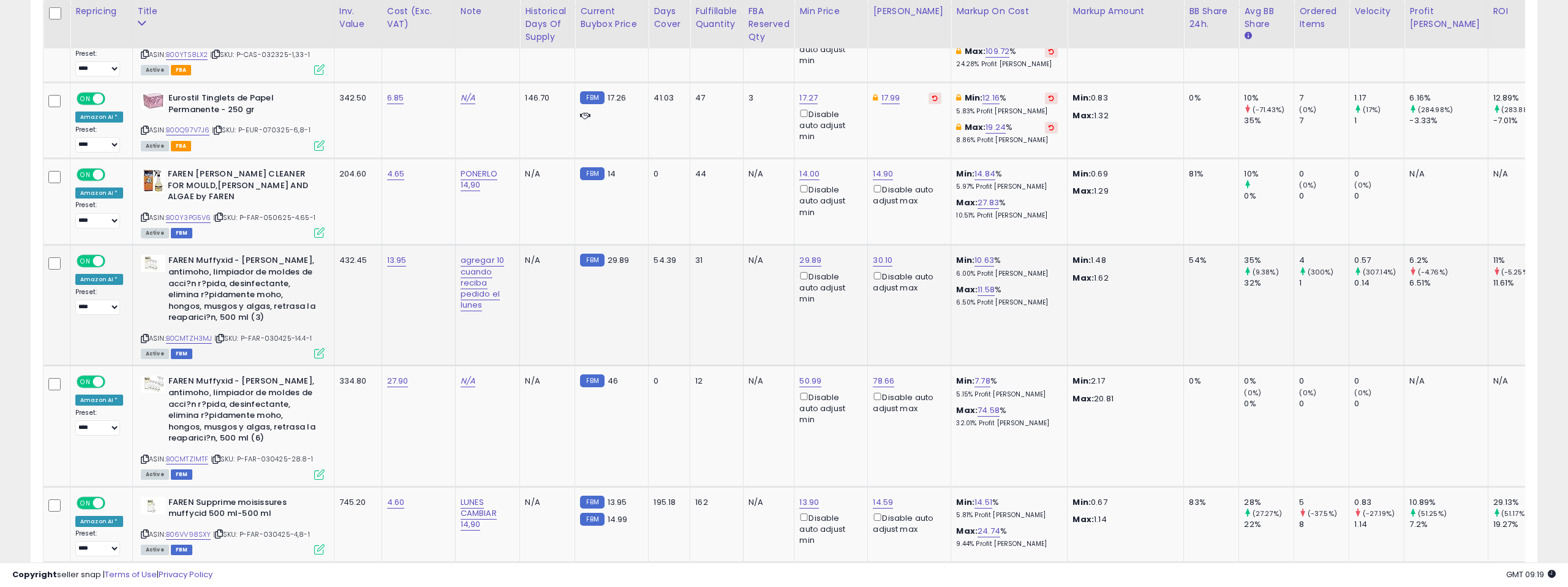
scroll to position [4557, 0]
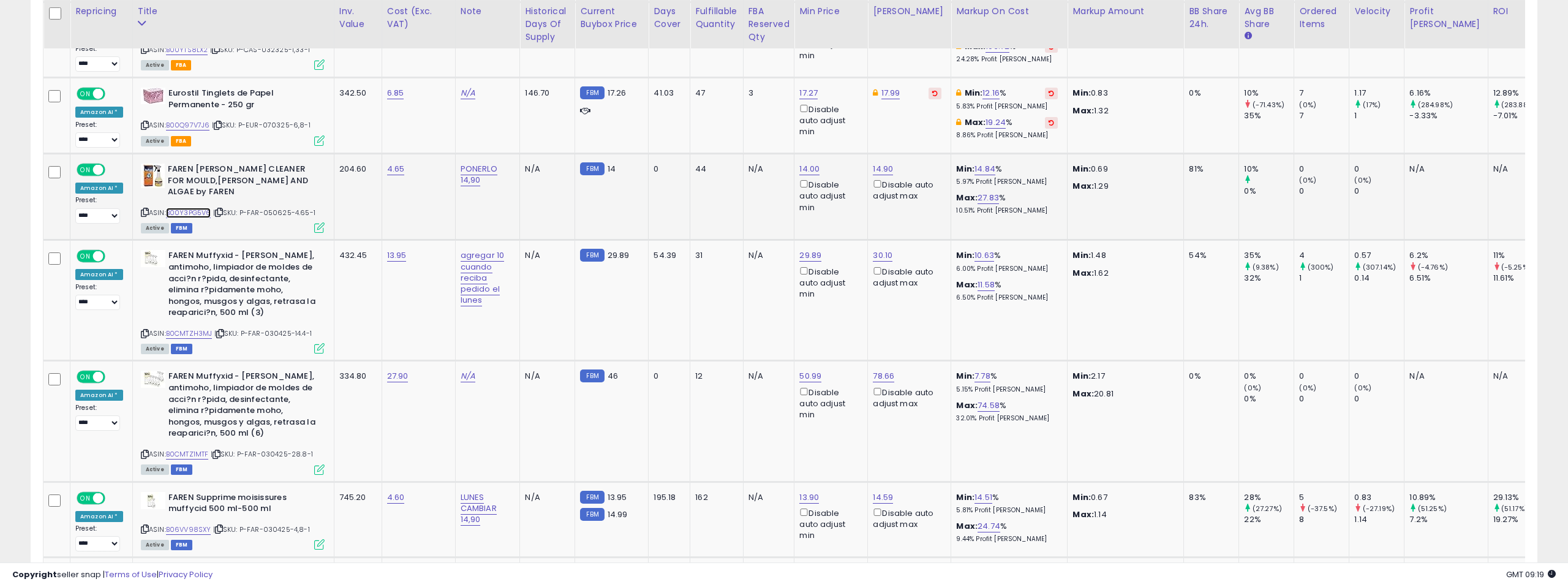
click at [181, 208] on link "B00Y3PG5V6" at bounding box center [188, 213] width 45 height 11
click at [196, 328] on link "B0CMTZH3MJ" at bounding box center [189, 334] width 47 height 11
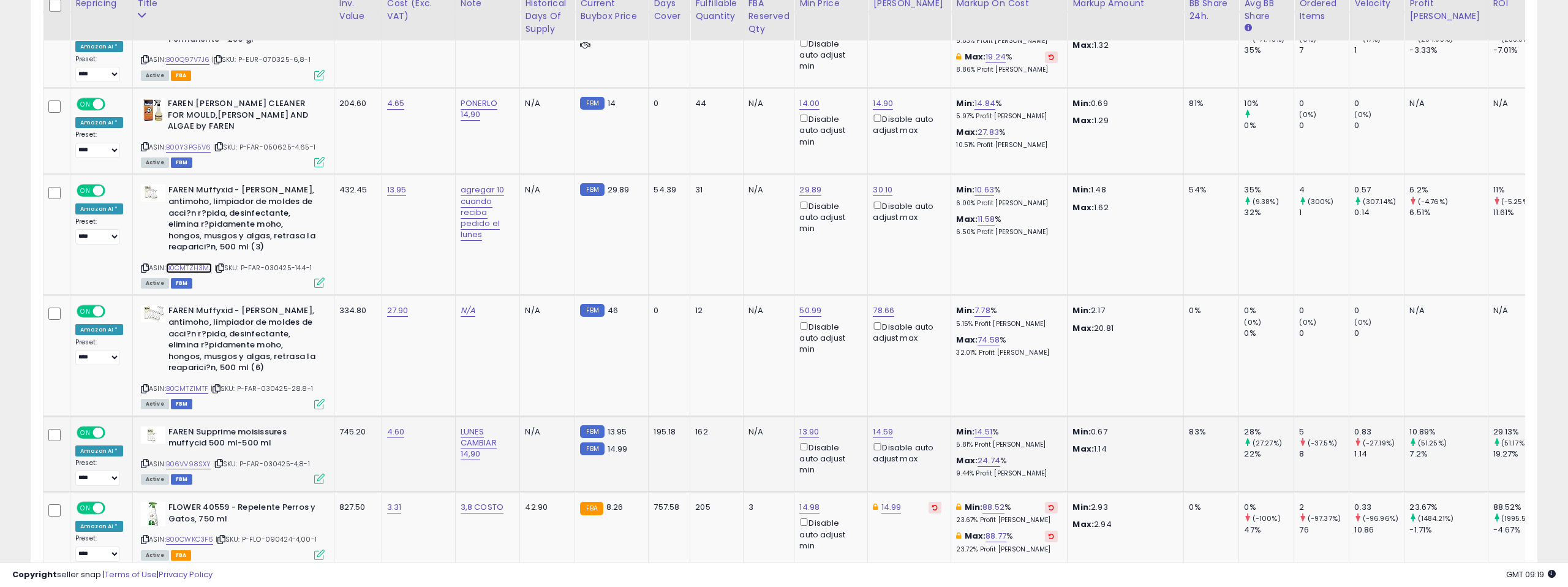
scroll to position [4648, 0]
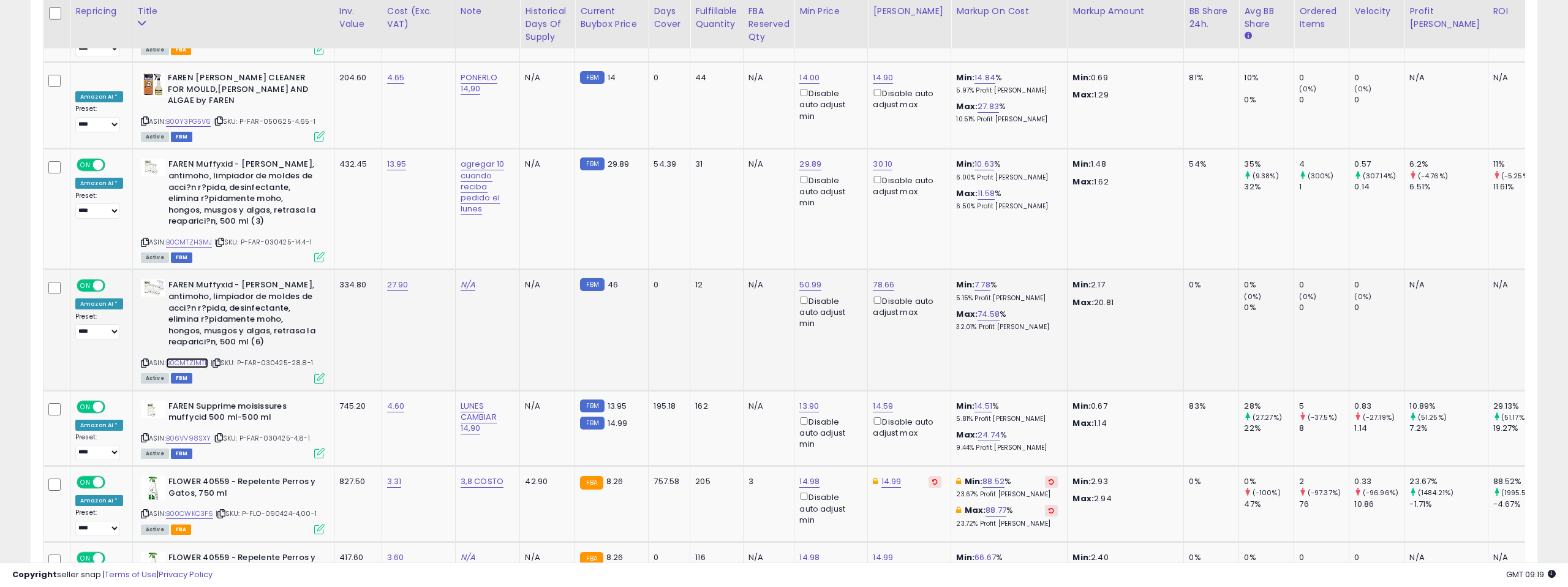
click at [198, 358] on link "B0CMTZ1MTF" at bounding box center [187, 363] width 43 height 11
click at [193, 434] on link "B06VV98SXY" at bounding box center [188, 439] width 45 height 11
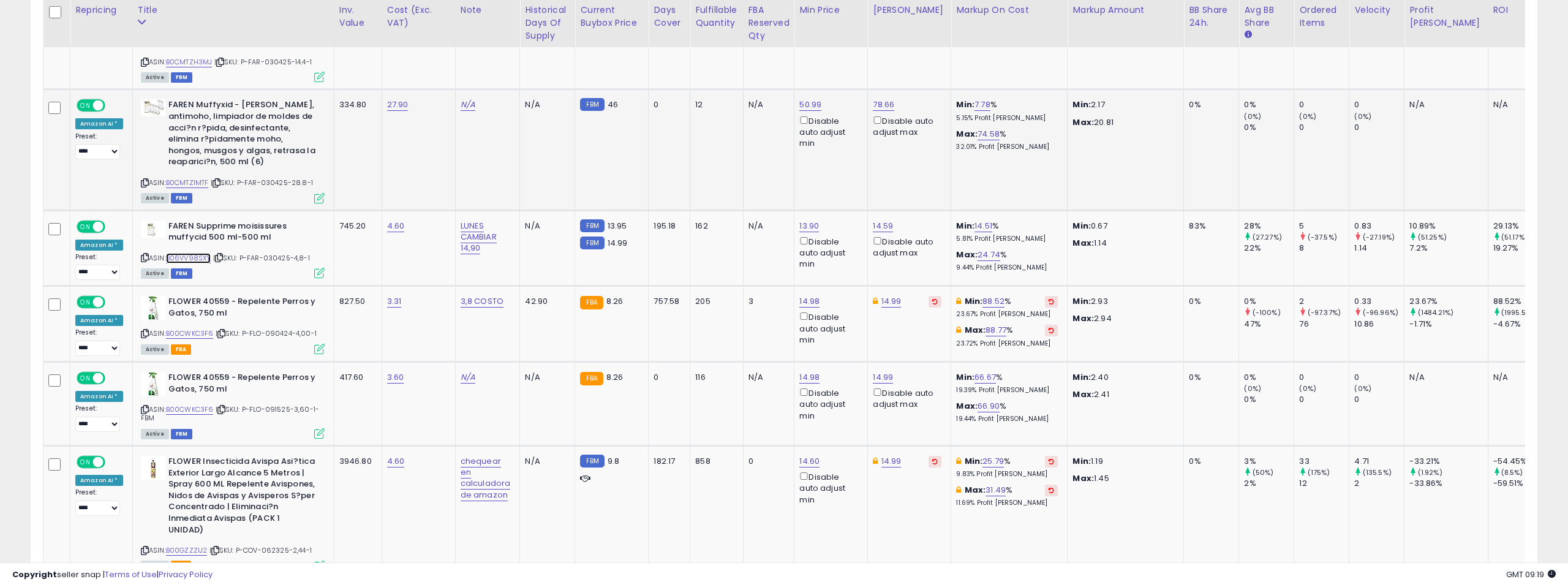
scroll to position [4830, 0]
click at [188, 328] on link "B00CWKC3F6" at bounding box center [189, 333] width 48 height 11
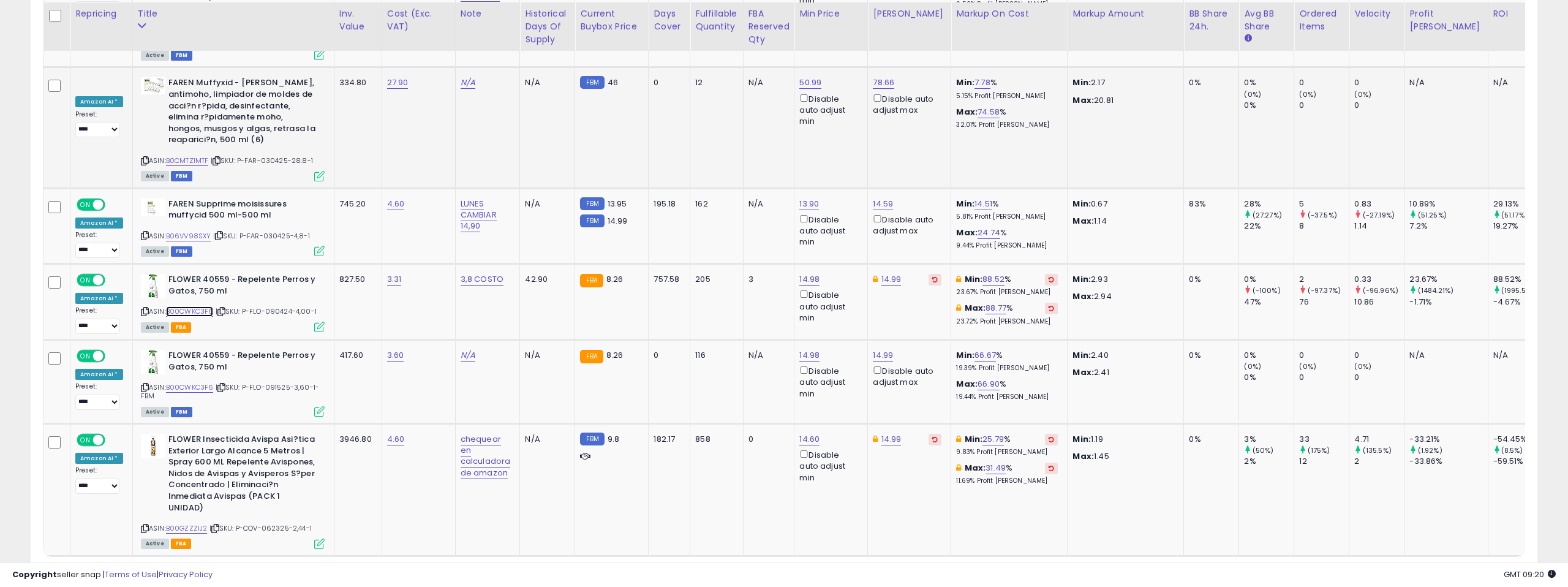
scroll to position [4859, 0]
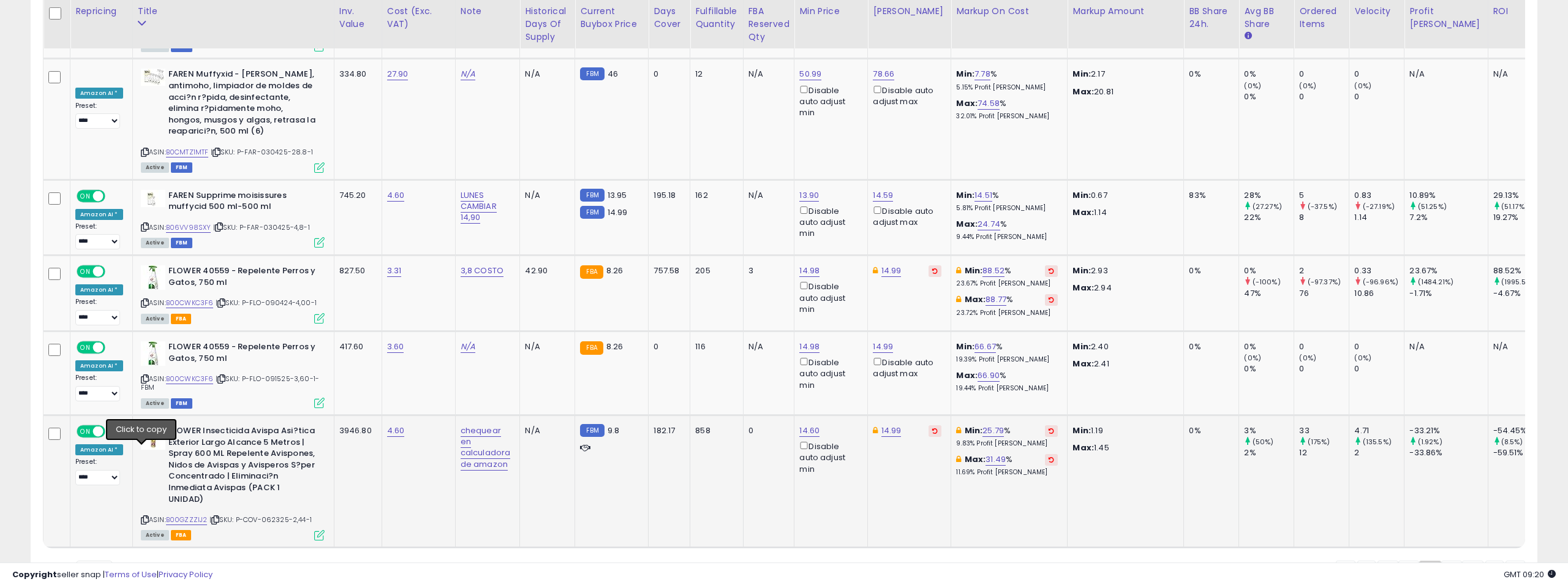
click at [142, 516] on icon at bounding box center [145, 519] width 8 height 7
click at [193, 515] on link "B00GZZZIJ2" at bounding box center [186, 520] width 41 height 11
click at [807, 425] on link "14.60" at bounding box center [809, 431] width 20 height 12
drag, startPoint x: 761, startPoint y: 334, endPoint x: 715, endPoint y: 334, distance: 46.0
click at [715, 334] on div "***** This will override store markup" at bounding box center [802, 338] width 176 height 45
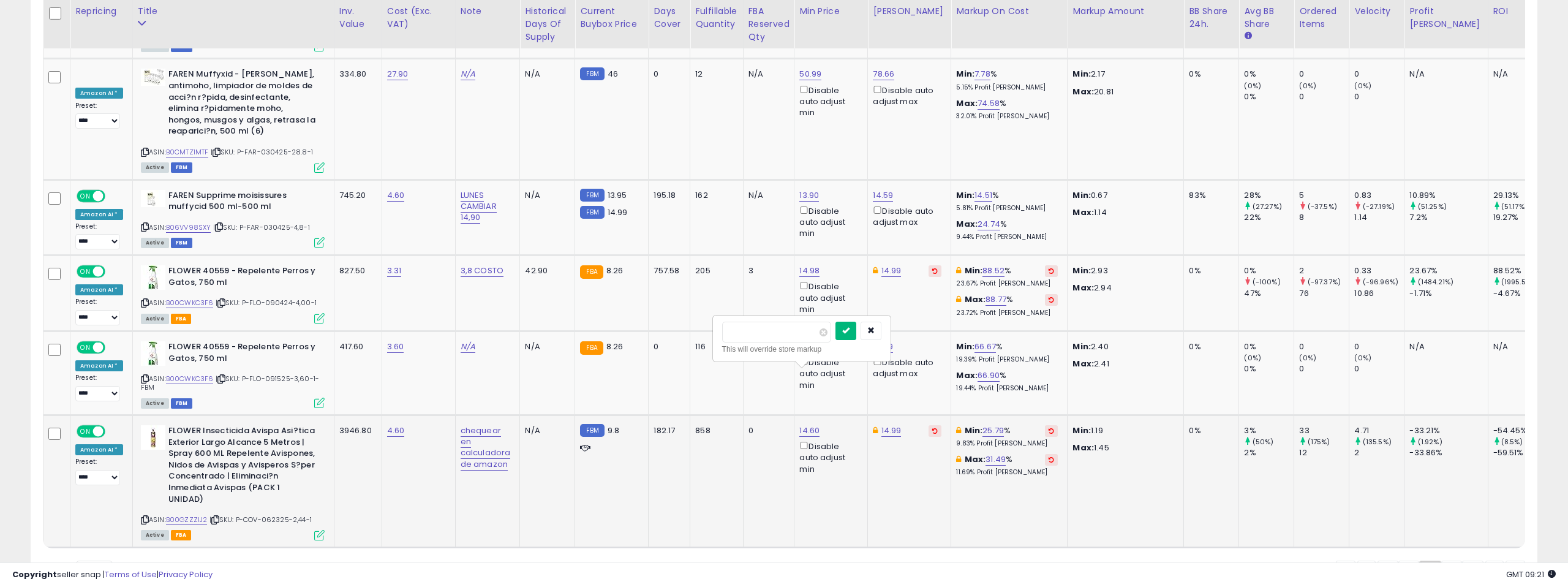
type input "****"
click at [850, 329] on icon "submit" at bounding box center [846, 331] width 8 height 8
click at [806, 425] on link "9.84" at bounding box center [807, 431] width 18 height 12
type input "****"
click at [817, 336] on input "****" at bounding box center [774, 331] width 109 height 21
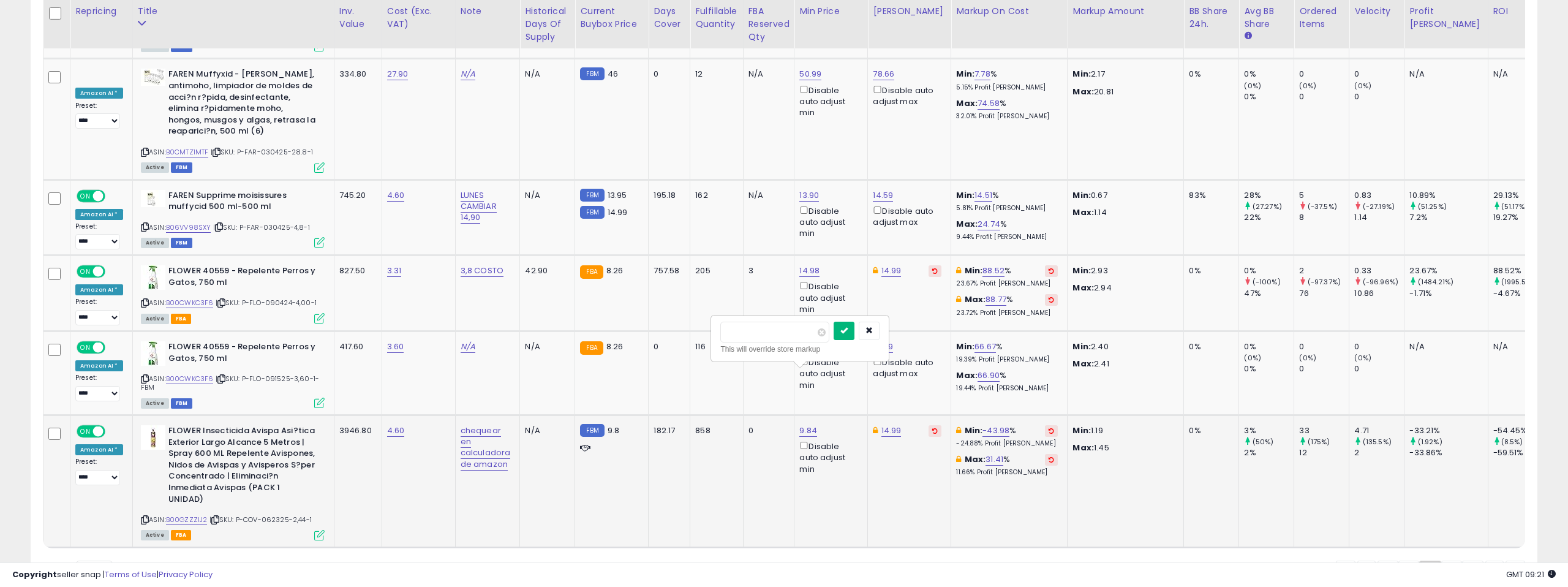
click at [847, 330] on icon "submit" at bounding box center [844, 331] width 8 height 8
drag, startPoint x: 1445, startPoint y: 501, endPoint x: 595, endPoint y: 315, distance: 870.1
click at [1445, 561] on link "5" at bounding box center [1451, 571] width 21 height 21
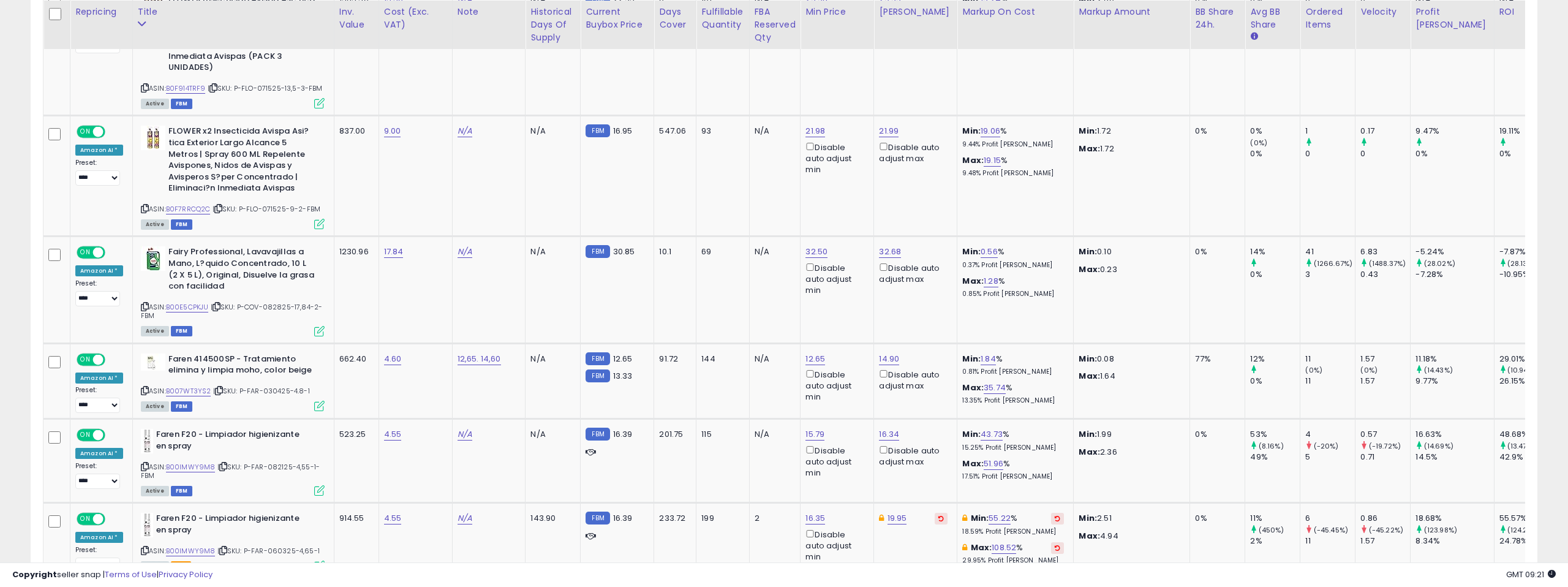
scroll to position [792, 0]
click at [187, 302] on link "B00E5CPKJU" at bounding box center [187, 307] width 43 height 11
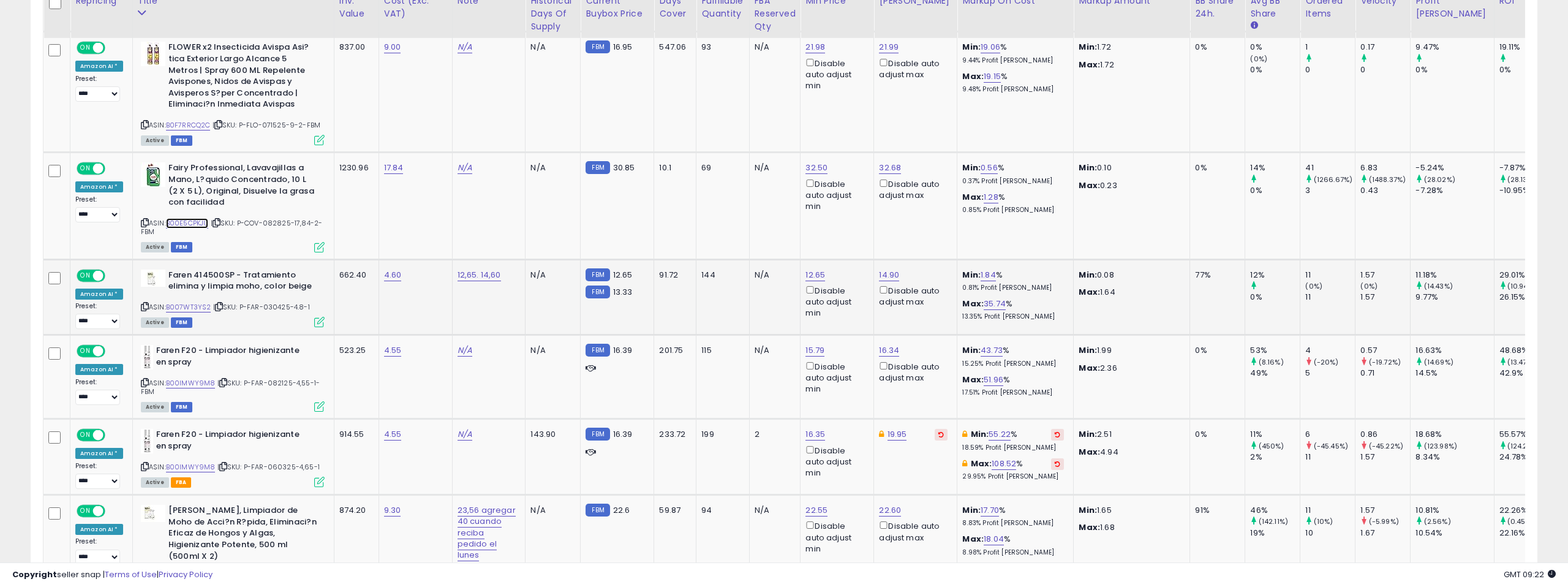
scroll to position [880, 0]
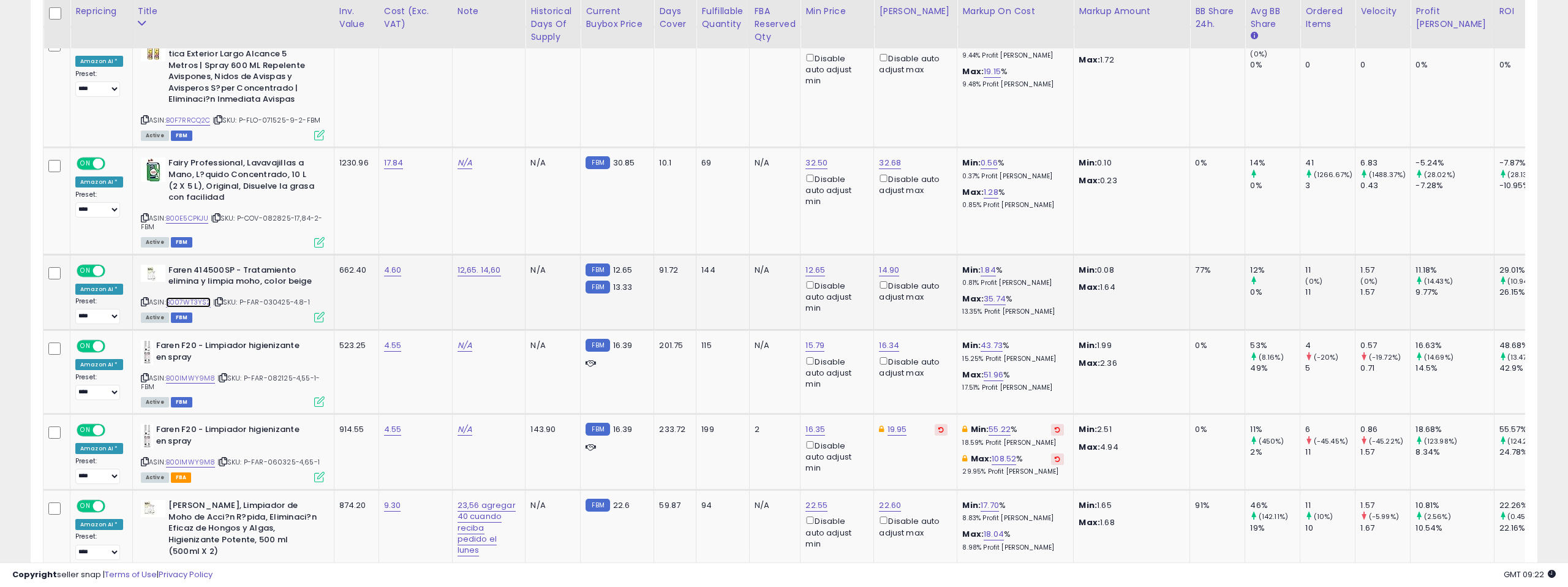
click at [193, 297] on link "B007WT3YS2" at bounding box center [188, 302] width 45 height 11
click at [196, 373] on link "B00IMWY9M8" at bounding box center [190, 378] width 50 height 11
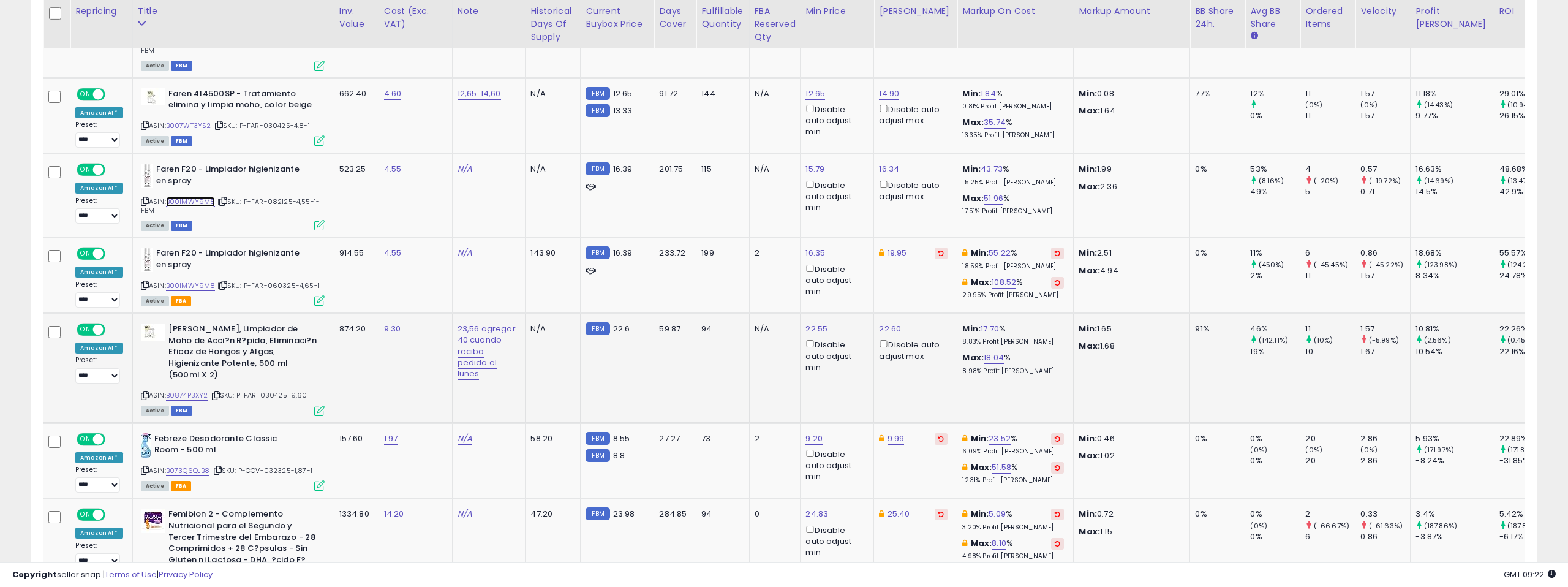
scroll to position [1057, 0]
click at [187, 390] on link "B0874P3XY2" at bounding box center [186, 395] width 42 height 11
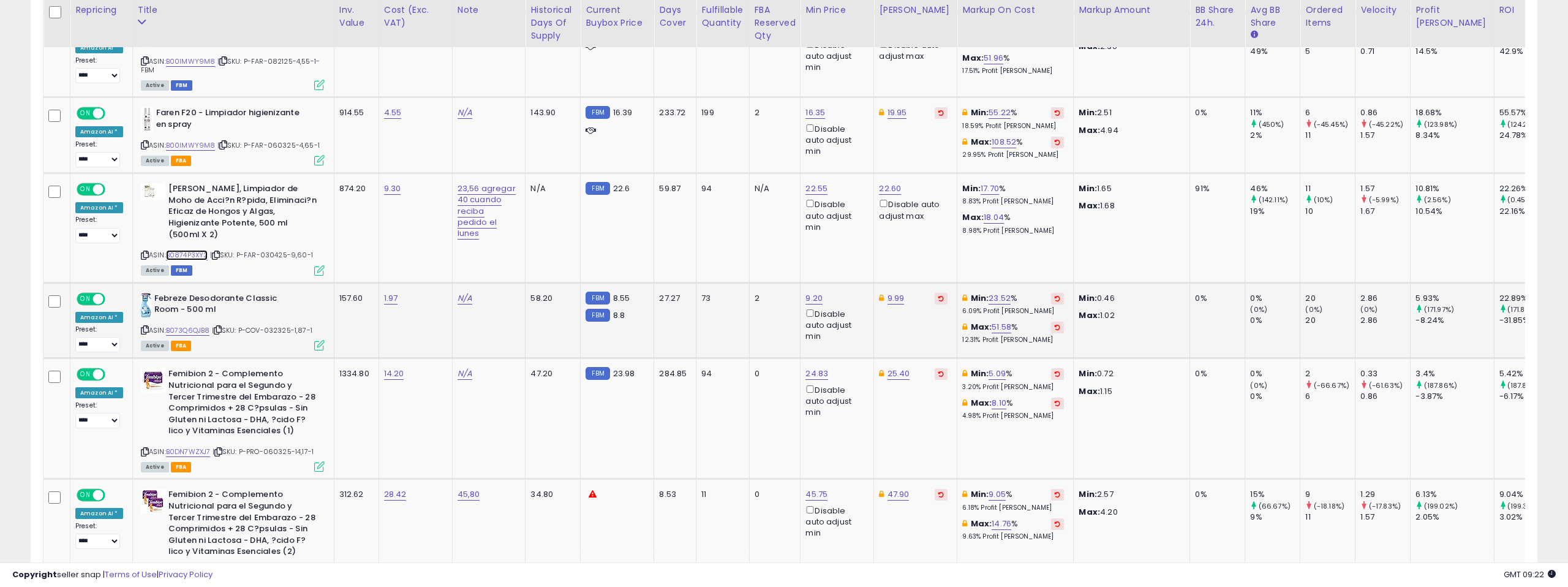
scroll to position [1198, 0]
click at [186, 325] on link "B073Q6QJB8" at bounding box center [188, 330] width 44 height 11
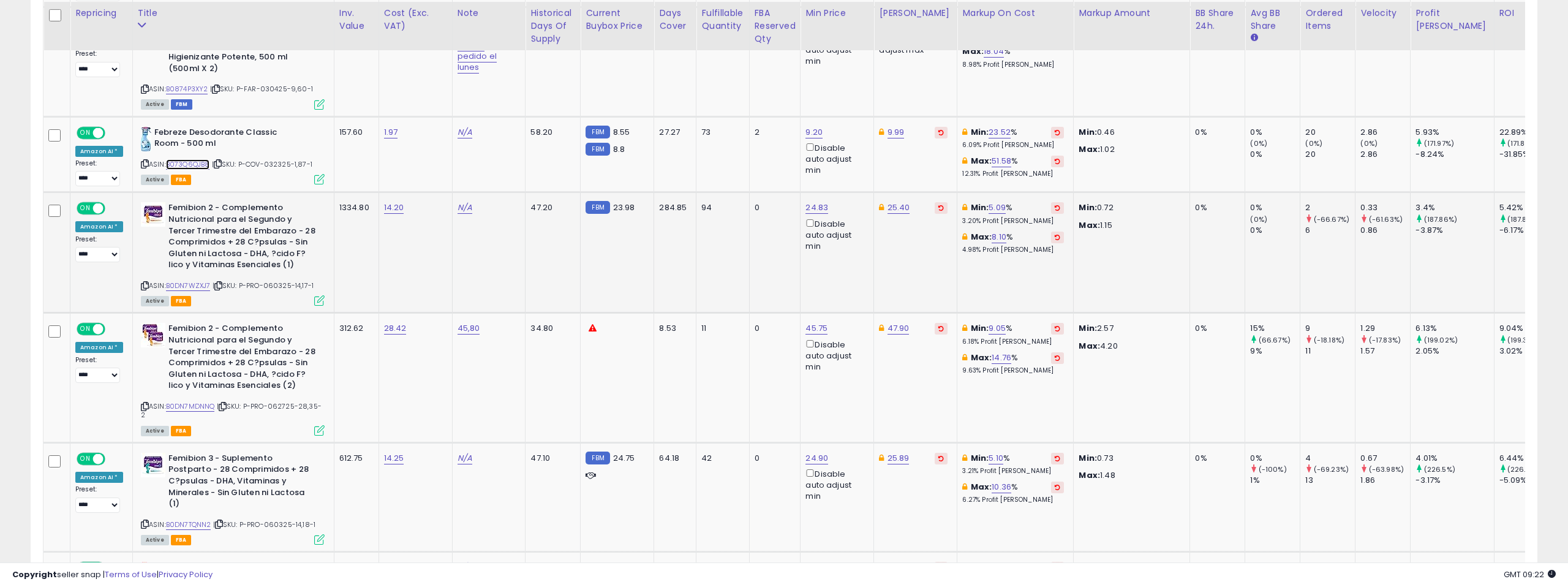
scroll to position [1366, 0]
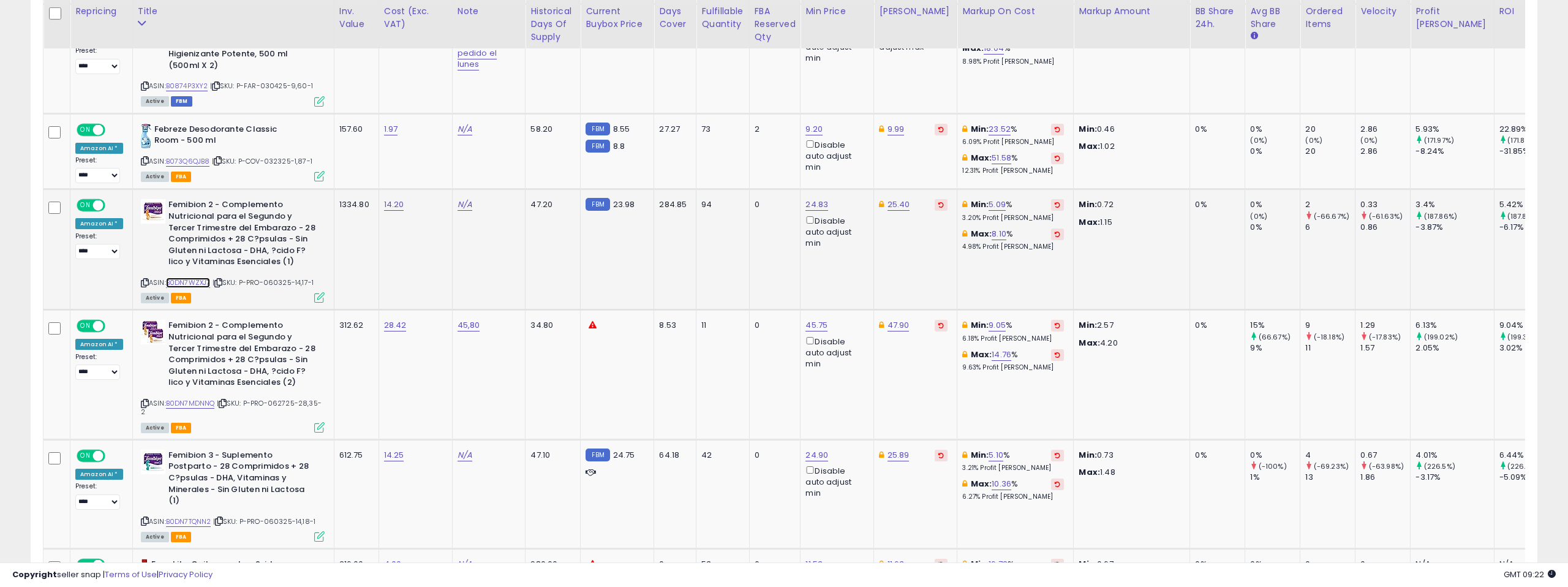
click at [189, 278] on link "B0DN7WZXJ7" at bounding box center [188, 283] width 44 height 11
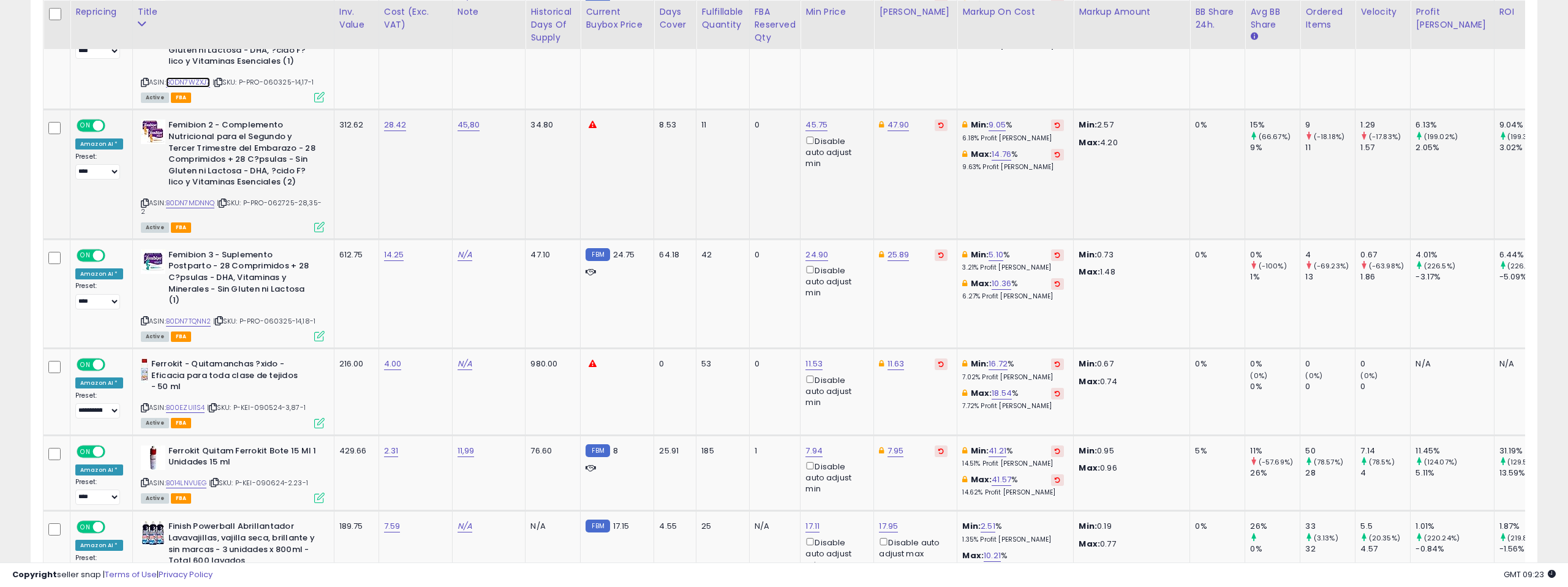
scroll to position [1569, 0]
click at [183, 196] on link "B0DN7MDNNQ" at bounding box center [190, 201] width 49 height 11
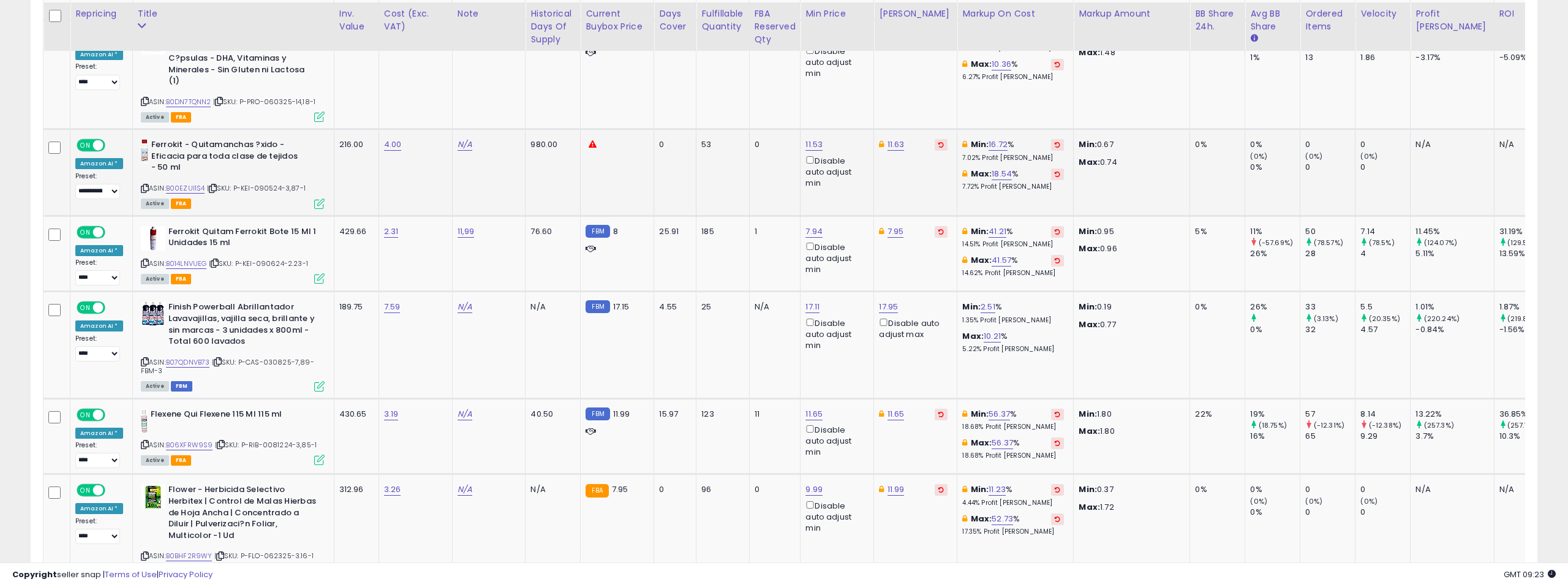
scroll to position [1789, 0]
click at [171, 181] on link "B00EZUI1S4" at bounding box center [185, 186] width 39 height 11
click at [890, 136] on link "11.63" at bounding box center [896, 142] width 17 height 12
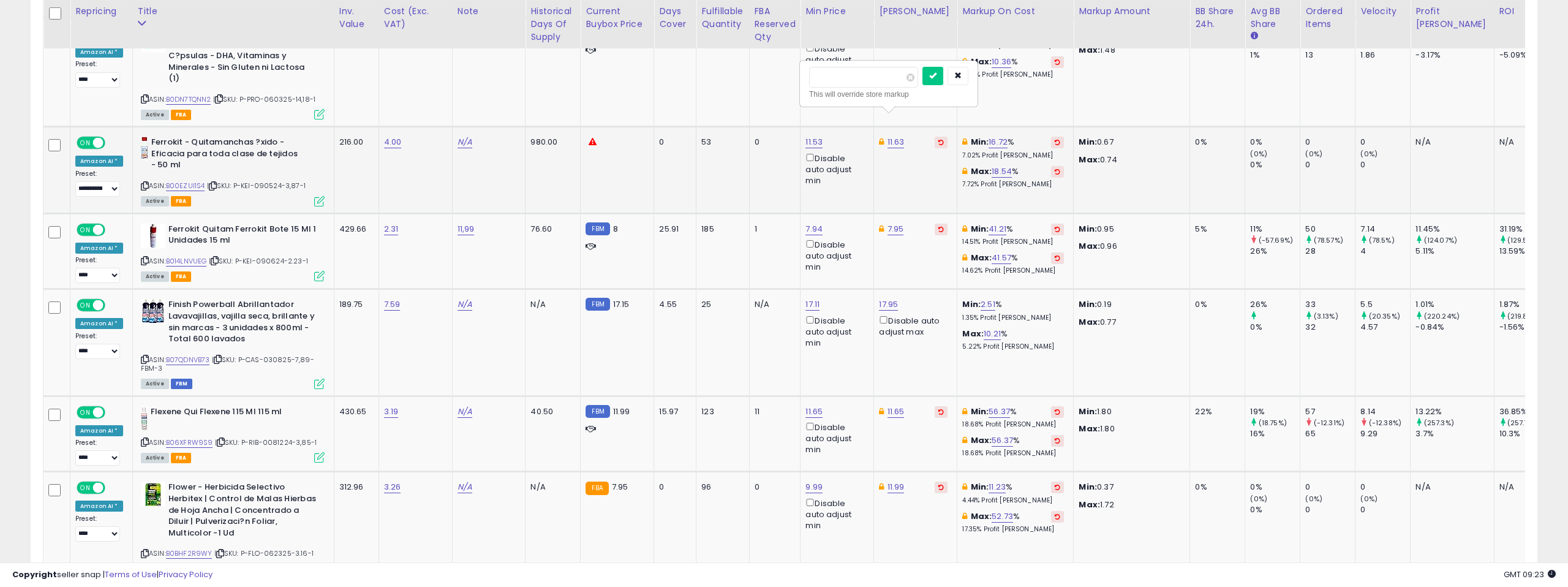
drag, startPoint x: 845, startPoint y: 77, endPoint x: 830, endPoint y: 77, distance: 15.0
click at [830, 77] on input "*****" at bounding box center [863, 77] width 109 height 21
type input "*****"
click at [935, 80] on button "submit" at bounding box center [932, 76] width 21 height 18
click at [805, 136] on link "11.53" at bounding box center [814, 142] width 17 height 12
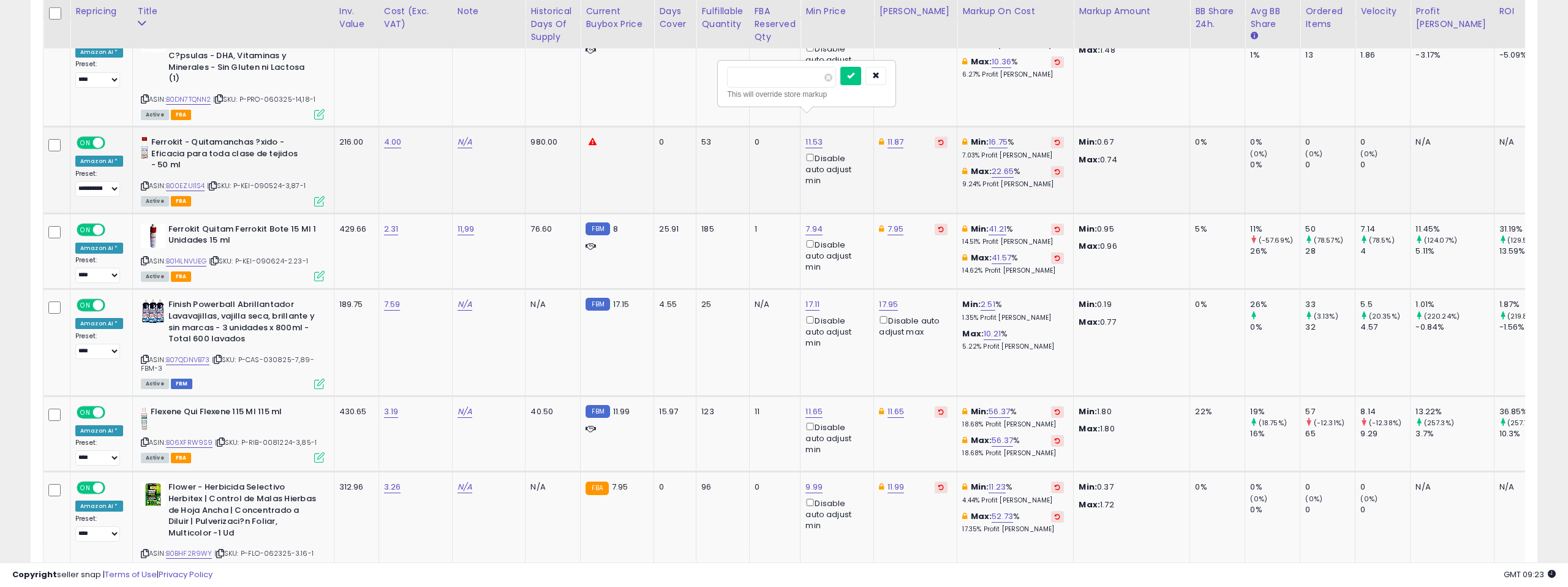
drag, startPoint x: 756, startPoint y: 77, endPoint x: 749, endPoint y: 78, distance: 7.1
click at [749, 78] on input "*****" at bounding box center [781, 77] width 109 height 21
type input "*****"
click at [852, 74] on button "submit" at bounding box center [850, 76] width 21 height 18
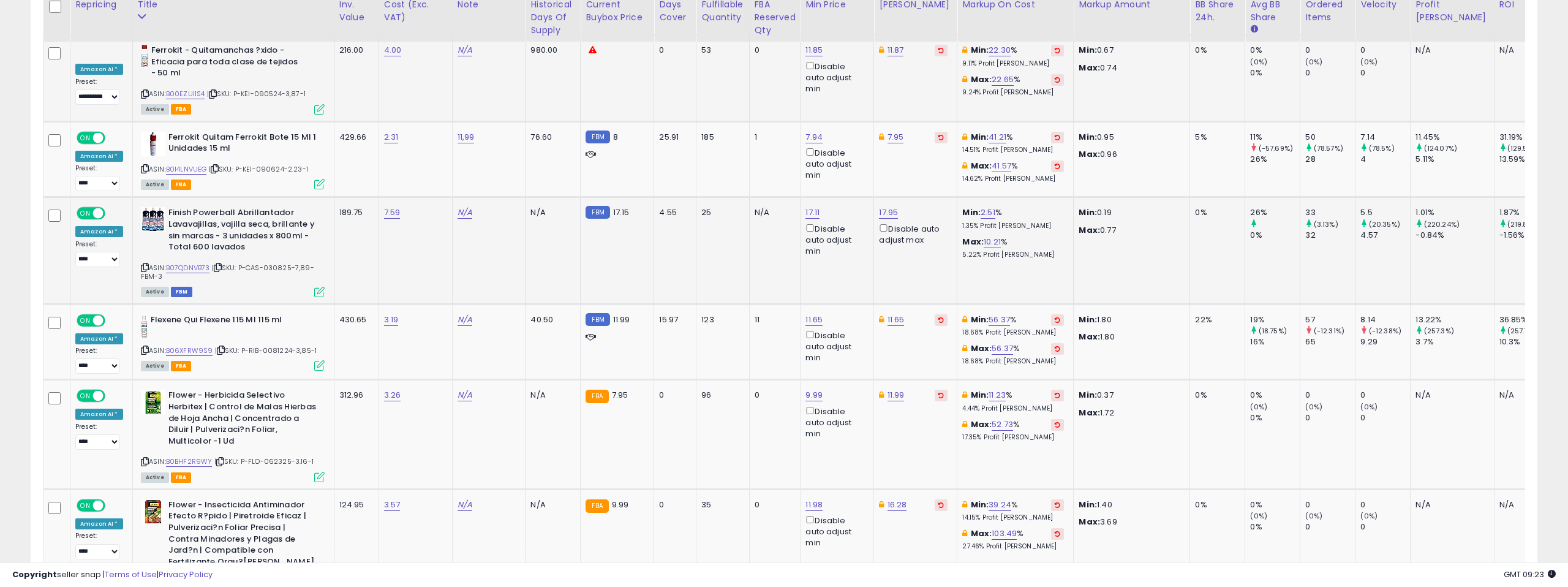
scroll to position [1881, 0]
click at [191, 163] on link "B014LNVUEG" at bounding box center [186, 168] width 41 height 11
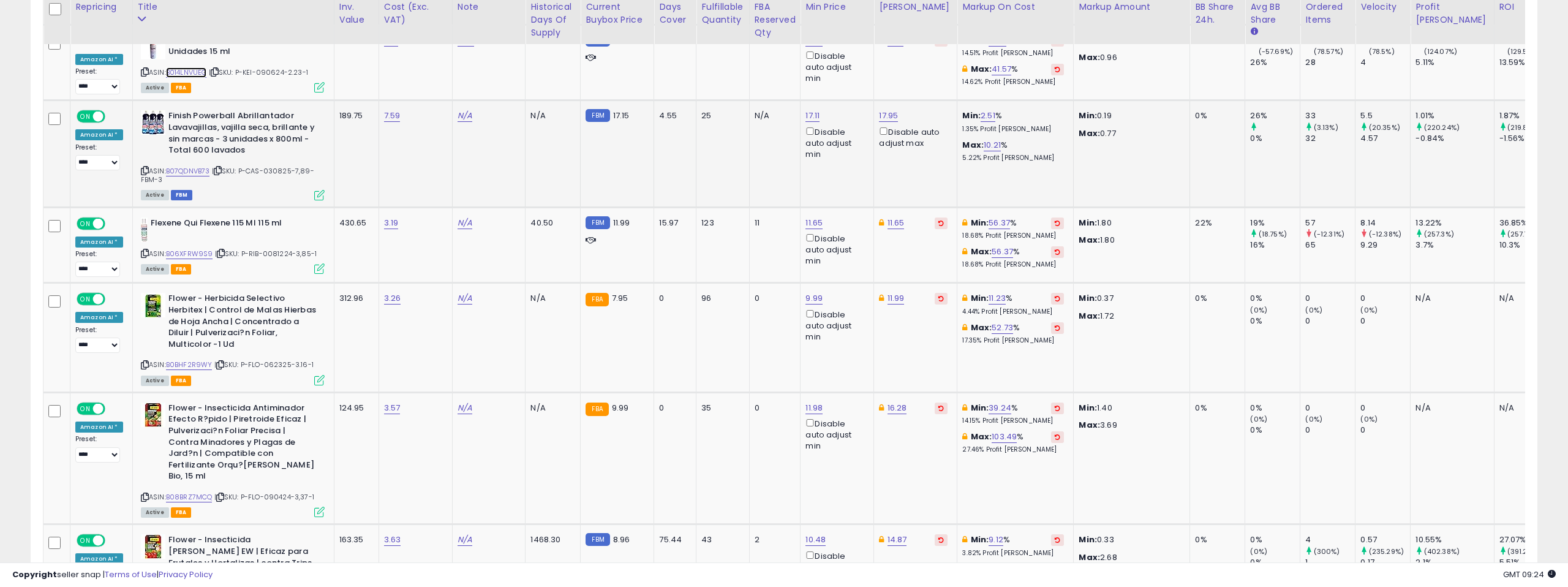
scroll to position [1979, 0]
click at [182, 164] on link "B07QDNVB73" at bounding box center [188, 170] width 44 height 11
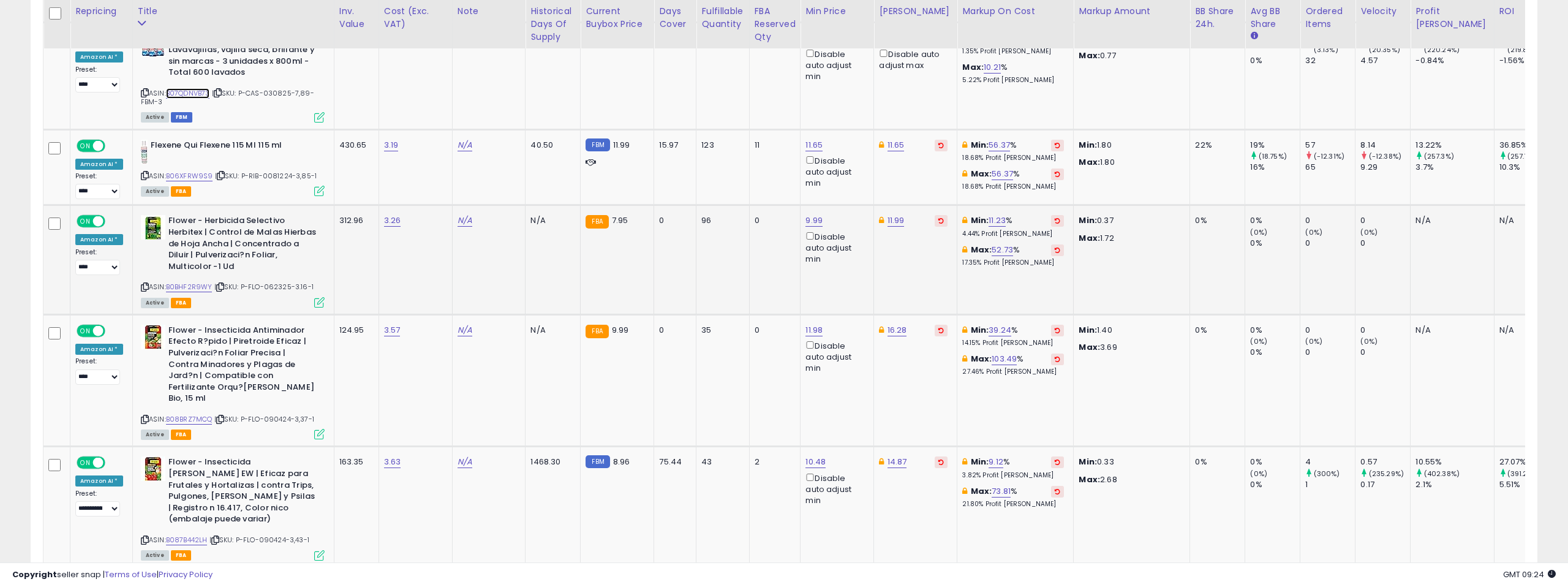
scroll to position [2053, 0]
click at [184, 173] on link "B06XFRW9S9" at bounding box center [189, 178] width 48 height 11
click at [889, 141] on link "11.65" at bounding box center [896, 147] width 17 height 12
drag, startPoint x: 842, startPoint y: 81, endPoint x: 830, endPoint y: 82, distance: 12.0
click at [830, 82] on input "*****" at bounding box center [863, 81] width 109 height 21
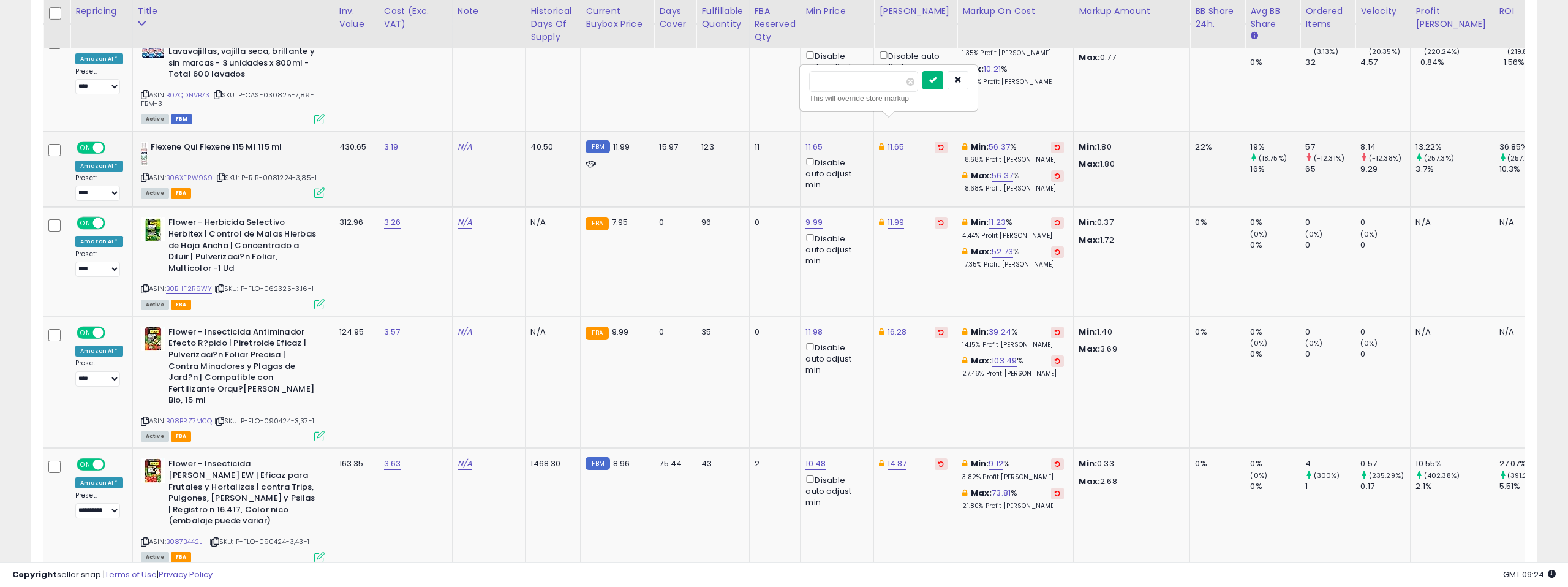
type input "*****"
click at [936, 77] on icon "submit" at bounding box center [933, 80] width 8 height 8
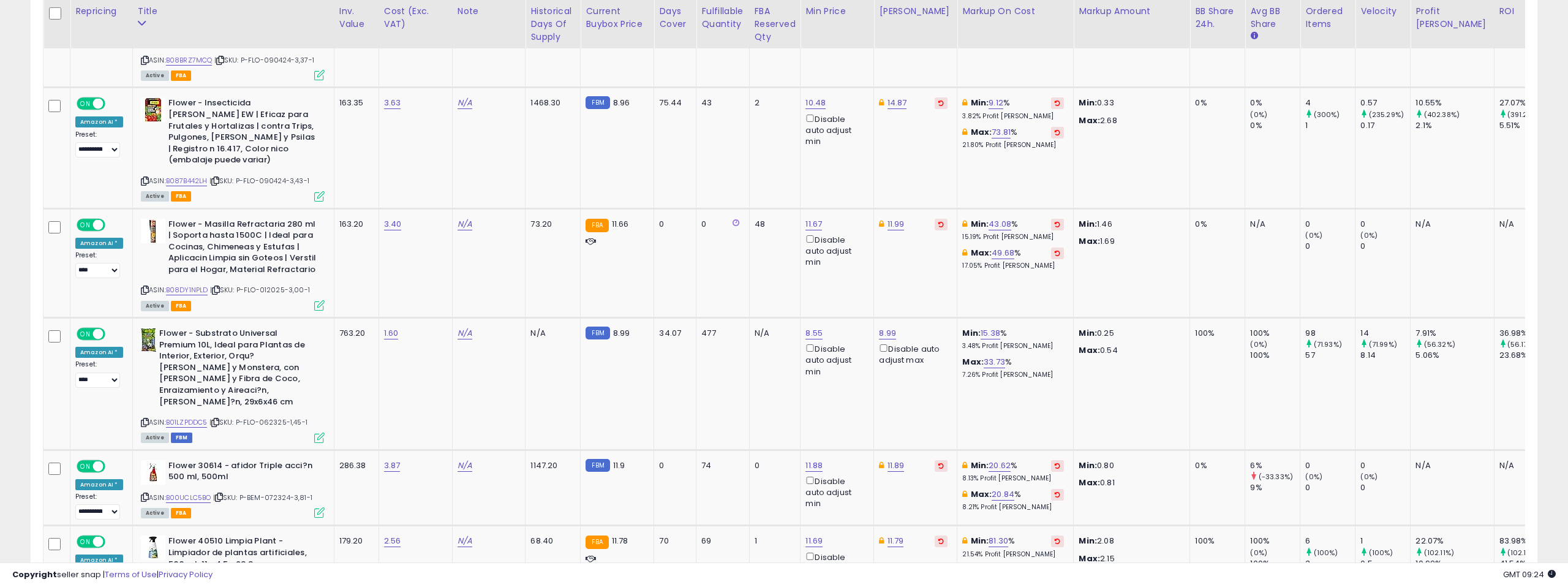
scroll to position [2422, 0]
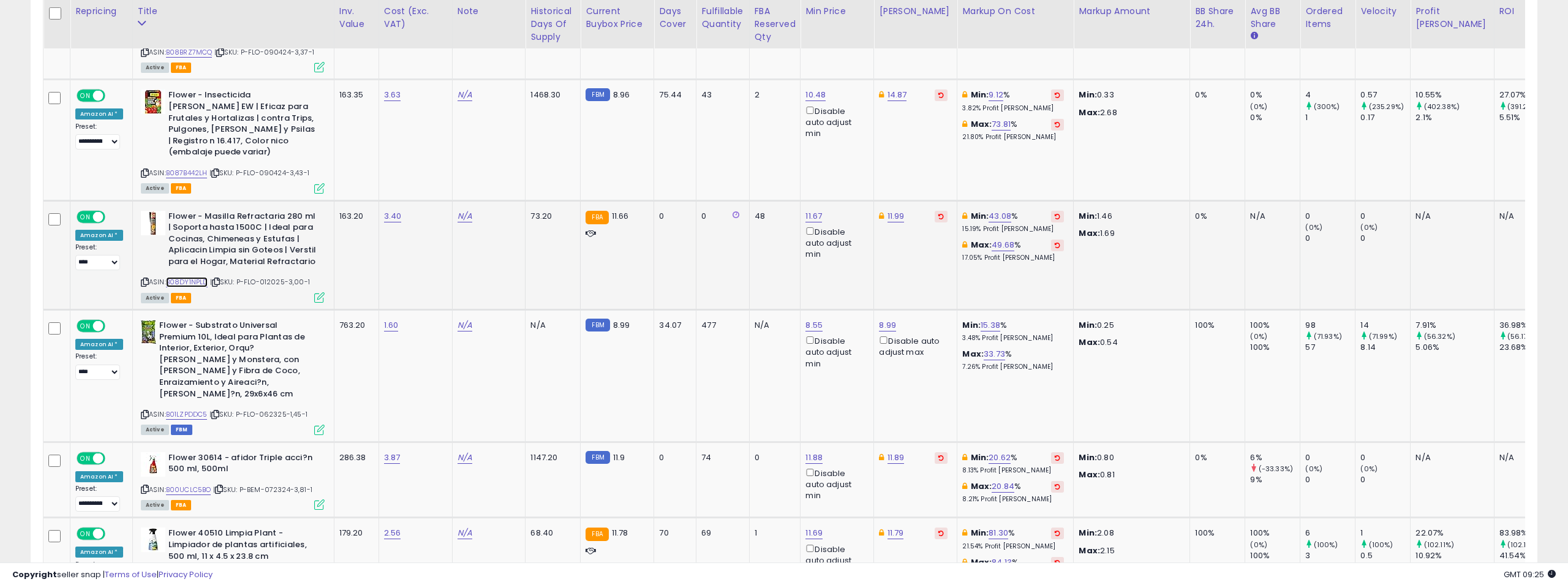
click at [186, 277] on link "B08DY1NPLD" at bounding box center [186, 282] width 42 height 11
click at [808, 210] on link "11.67" at bounding box center [814, 216] width 17 height 12
type input "*****"
click at [854, 130] on icon "submit" at bounding box center [851, 127] width 8 height 8
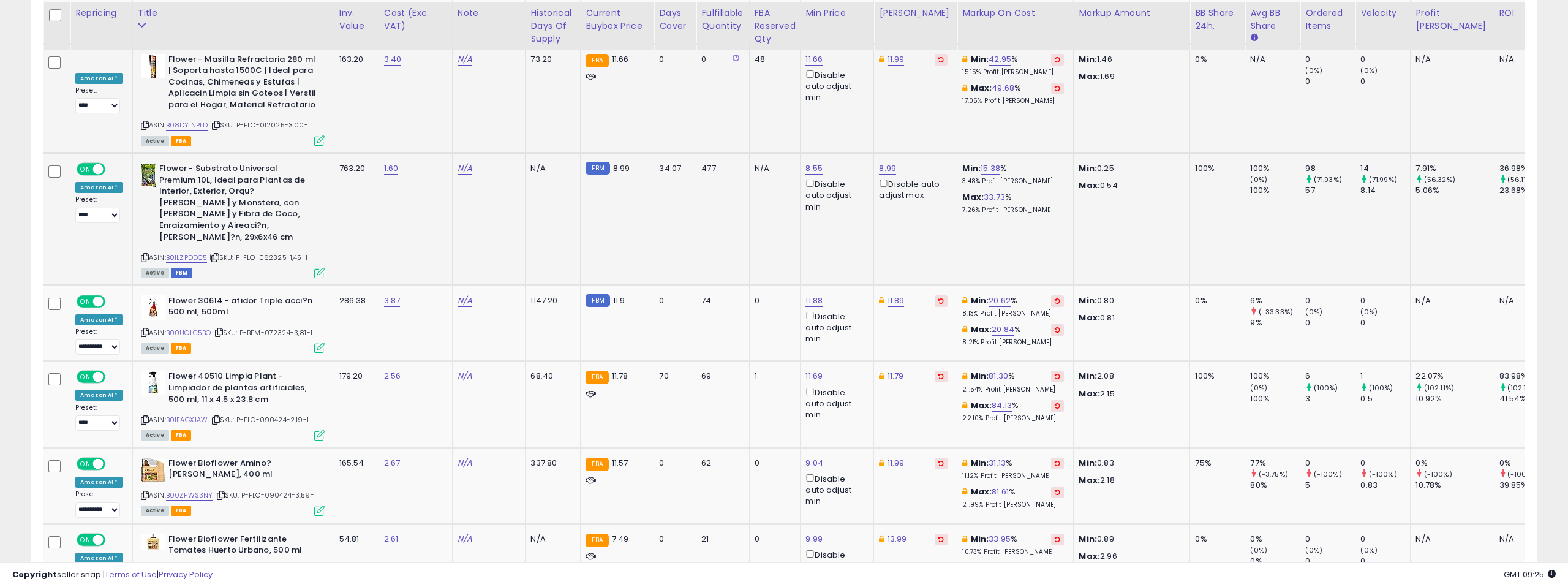
scroll to position [2580, 0]
click at [194, 251] on link "B01LZPDDC5" at bounding box center [186, 256] width 41 height 11
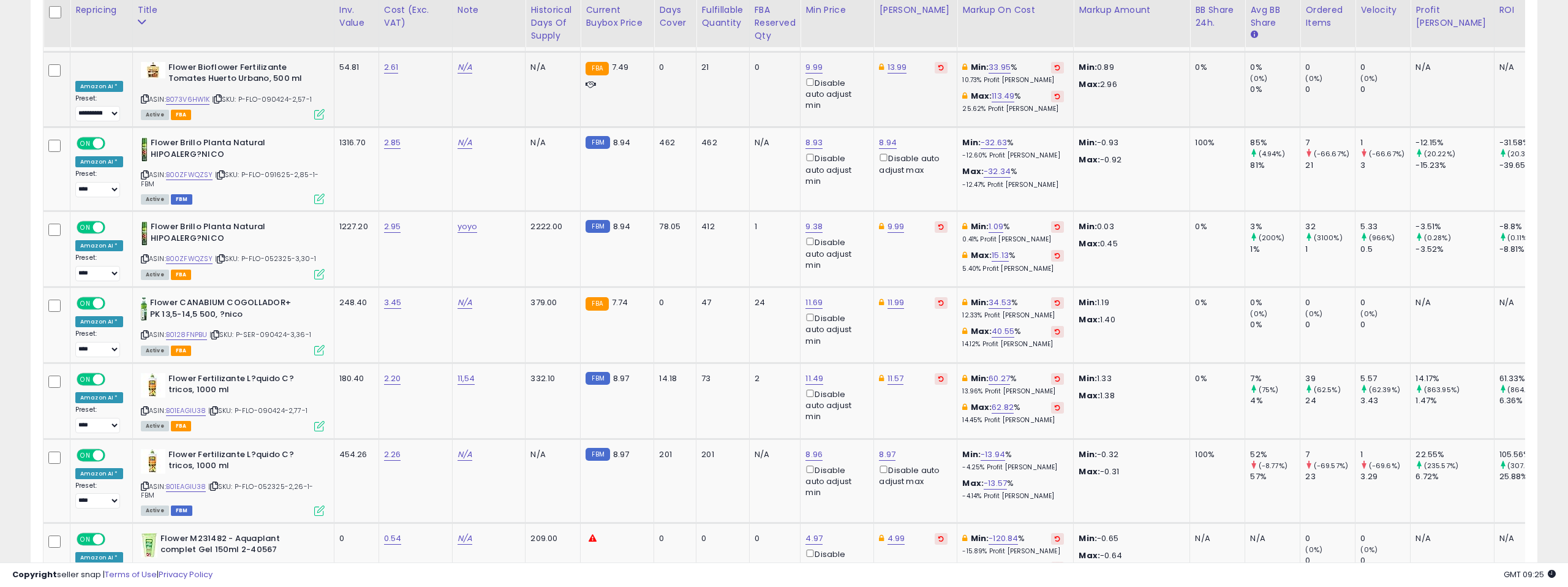
scroll to position [3054, 0]
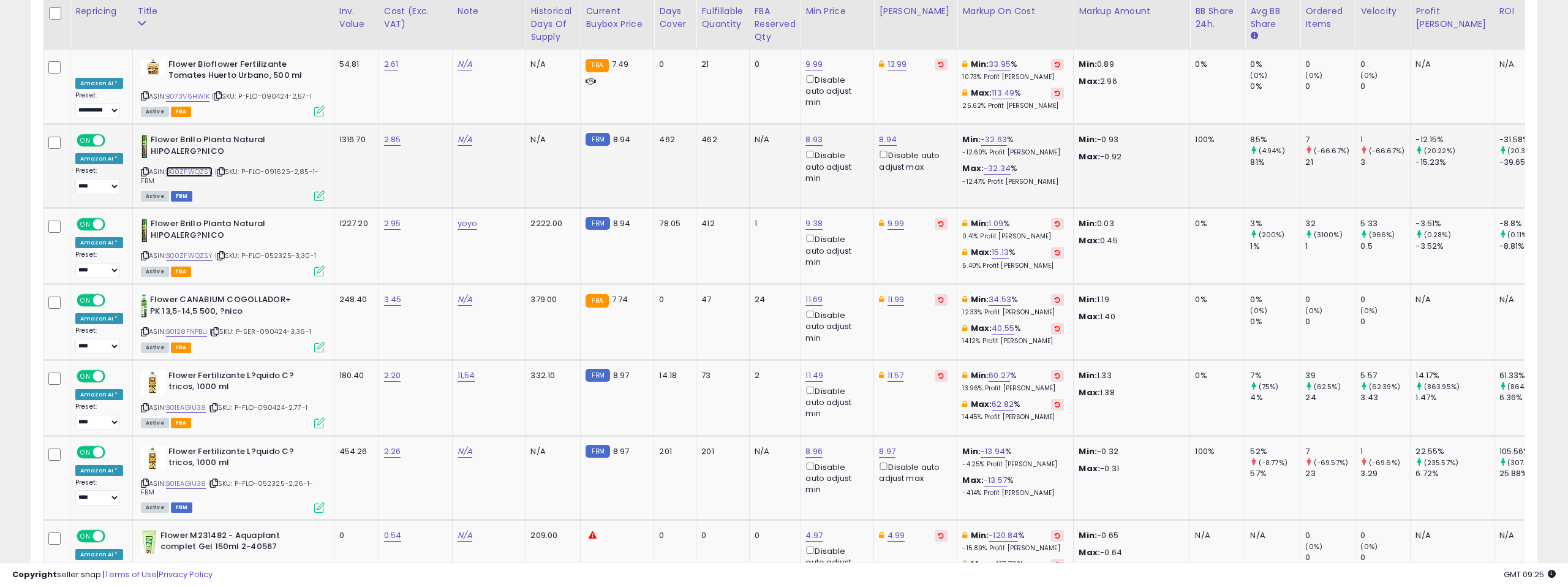
click at [181, 167] on link "B00ZFWQZSY" at bounding box center [189, 172] width 48 height 11
click at [141, 252] on icon at bounding box center [145, 256] width 8 height 7
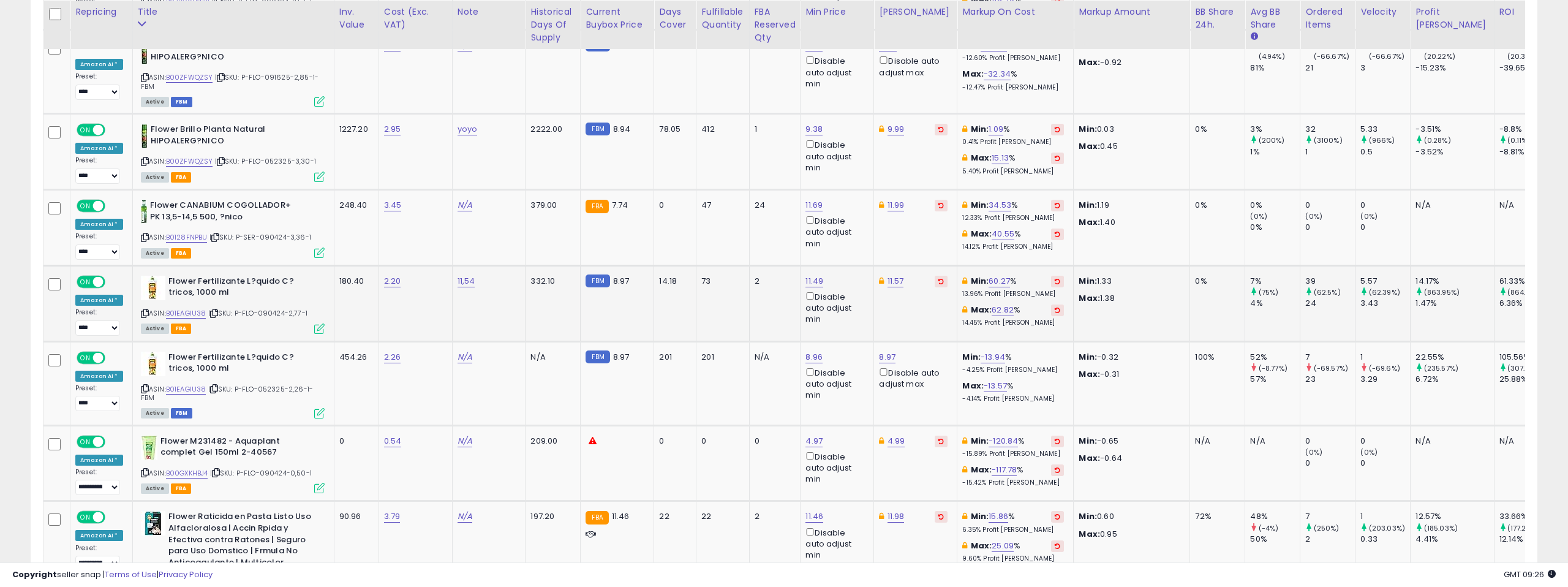
scroll to position [3149, 0]
click at [193, 308] on link "B01EAGIU38" at bounding box center [186, 313] width 41 height 11
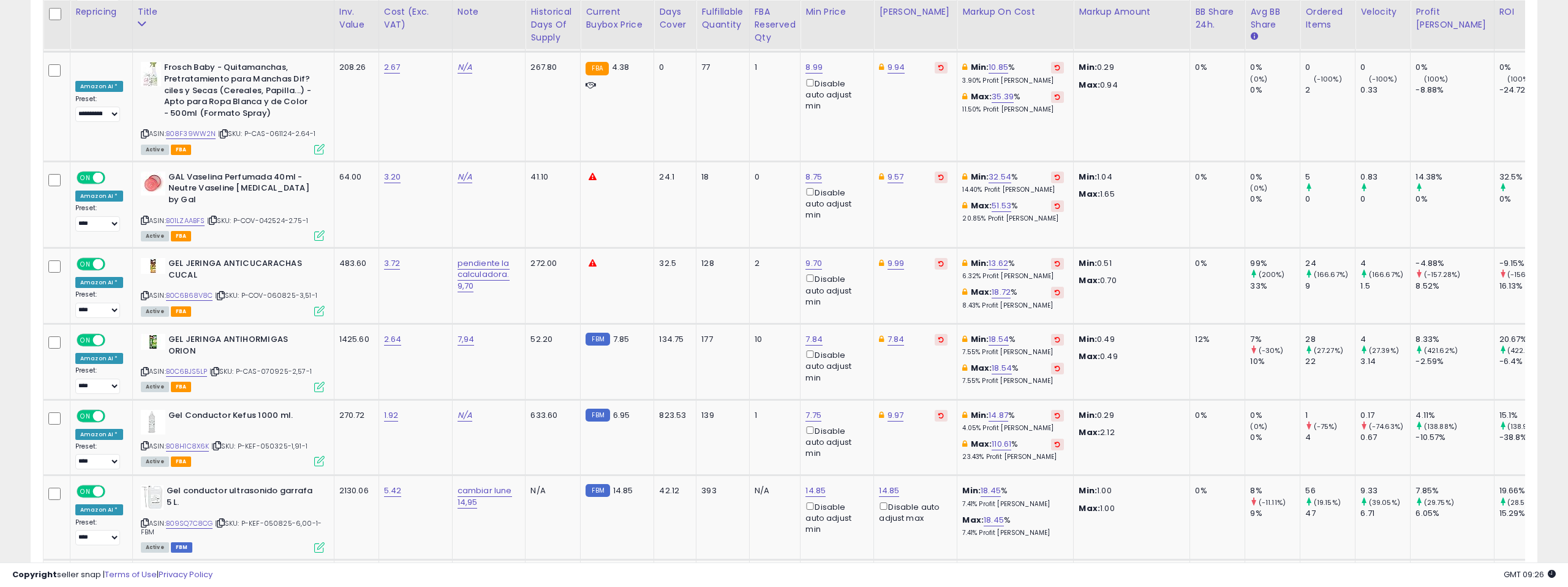
scroll to position [3720, 0]
click at [192, 289] on link "B0C6B68V8C" at bounding box center [189, 294] width 48 height 11
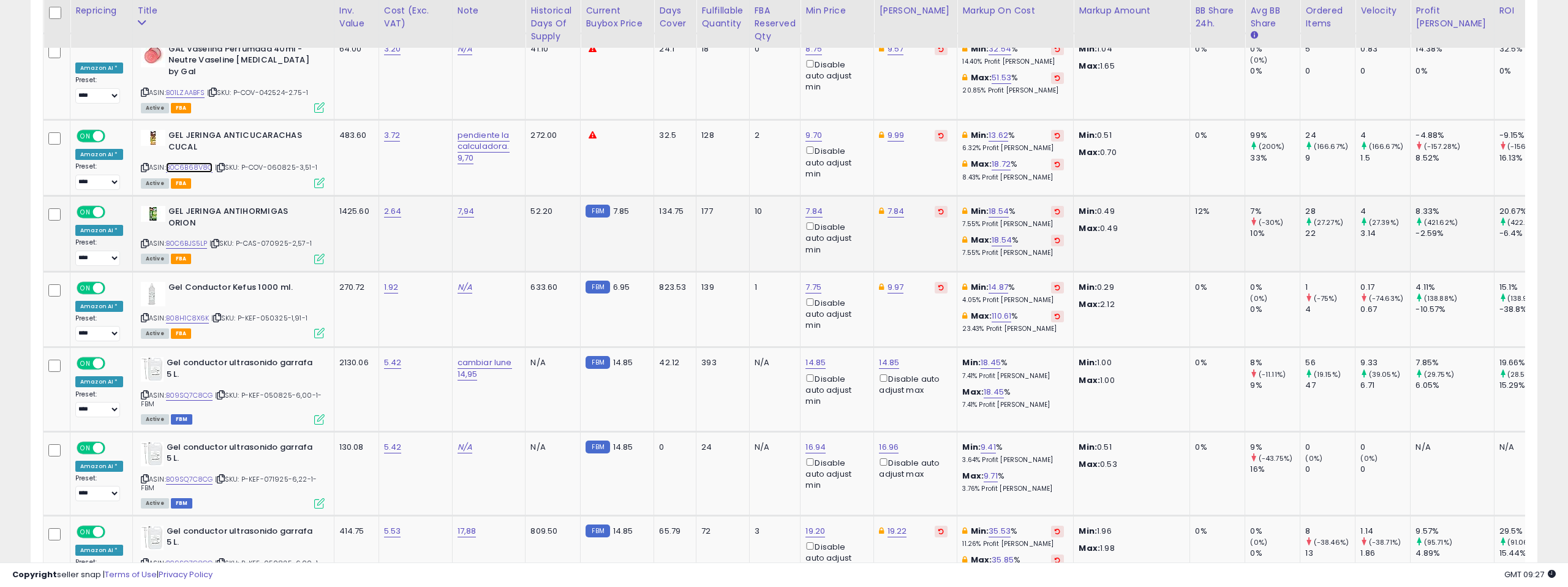
scroll to position [3847, 0]
click at [192, 238] on link "B0C6BJS5LP" at bounding box center [186, 243] width 41 height 11
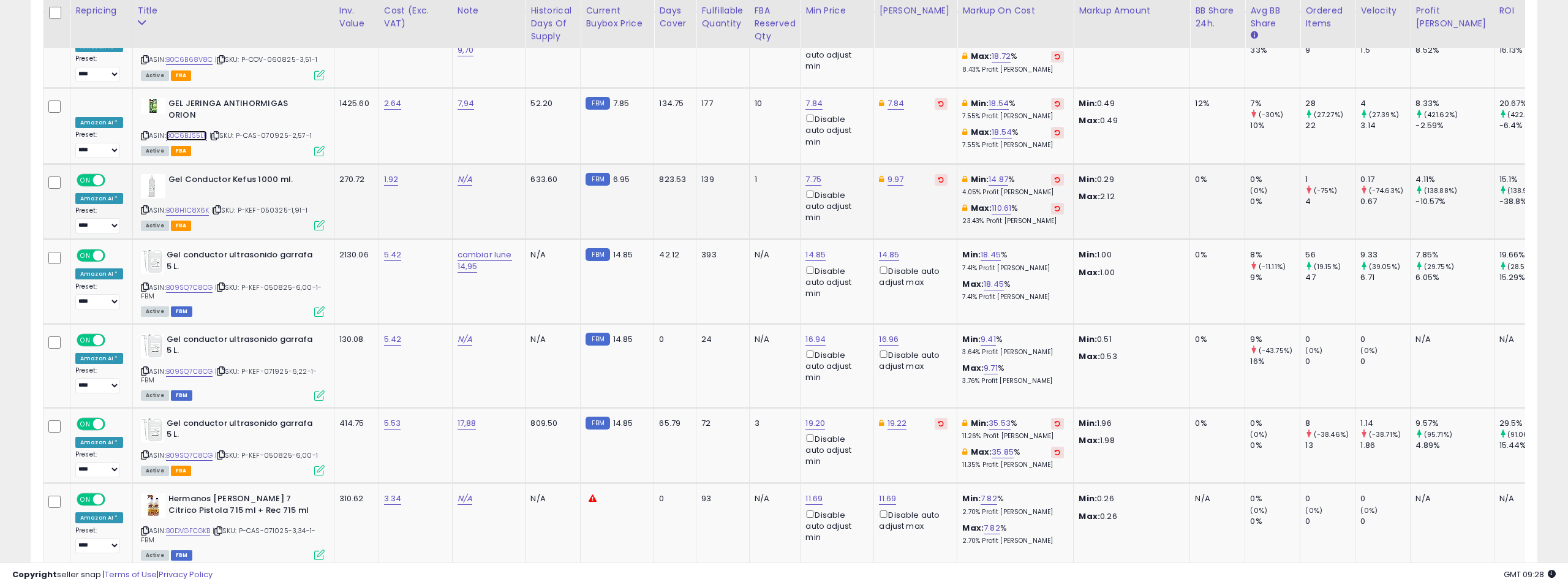
scroll to position [3955, 0]
click at [193, 282] on link "B09SQ7C8CG" at bounding box center [189, 287] width 48 height 11
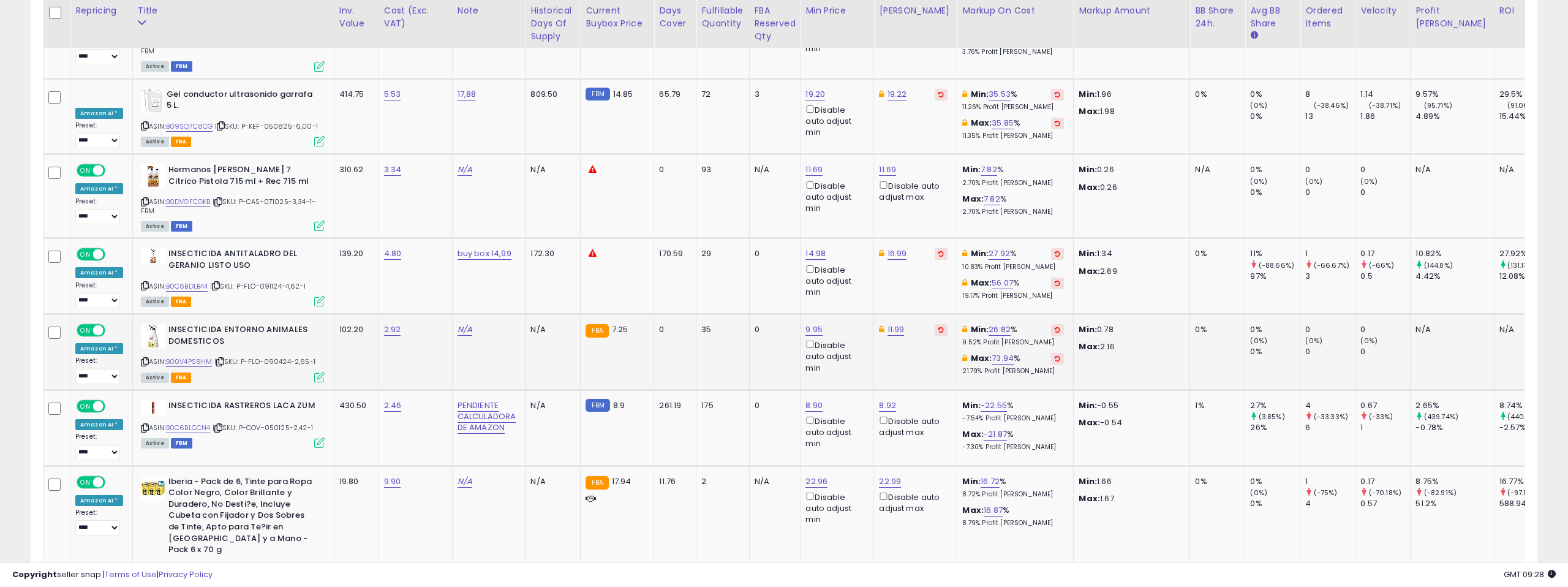
scroll to position [4287, 0]
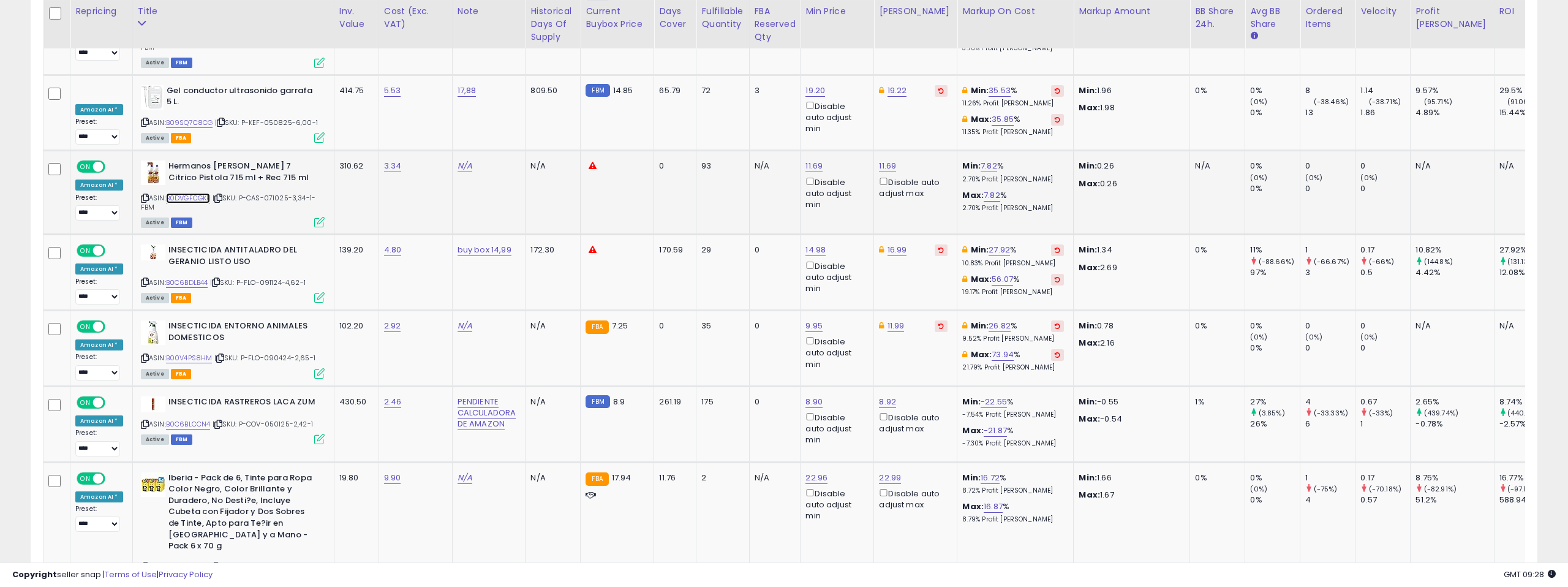
click at [199, 193] on link "B0DVGFCGKB" at bounding box center [188, 199] width 44 height 11
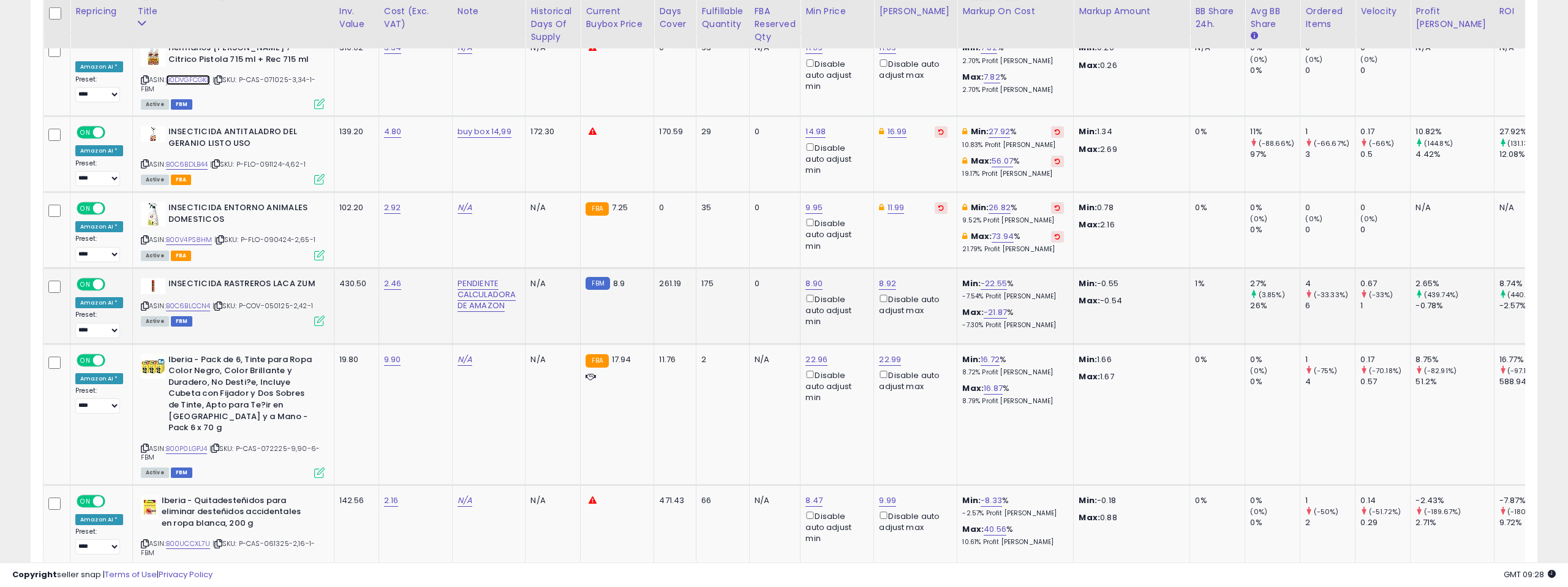
scroll to position [4406, 0]
click at [189, 300] on link "B0C6BLCCN4" at bounding box center [188, 305] width 44 height 11
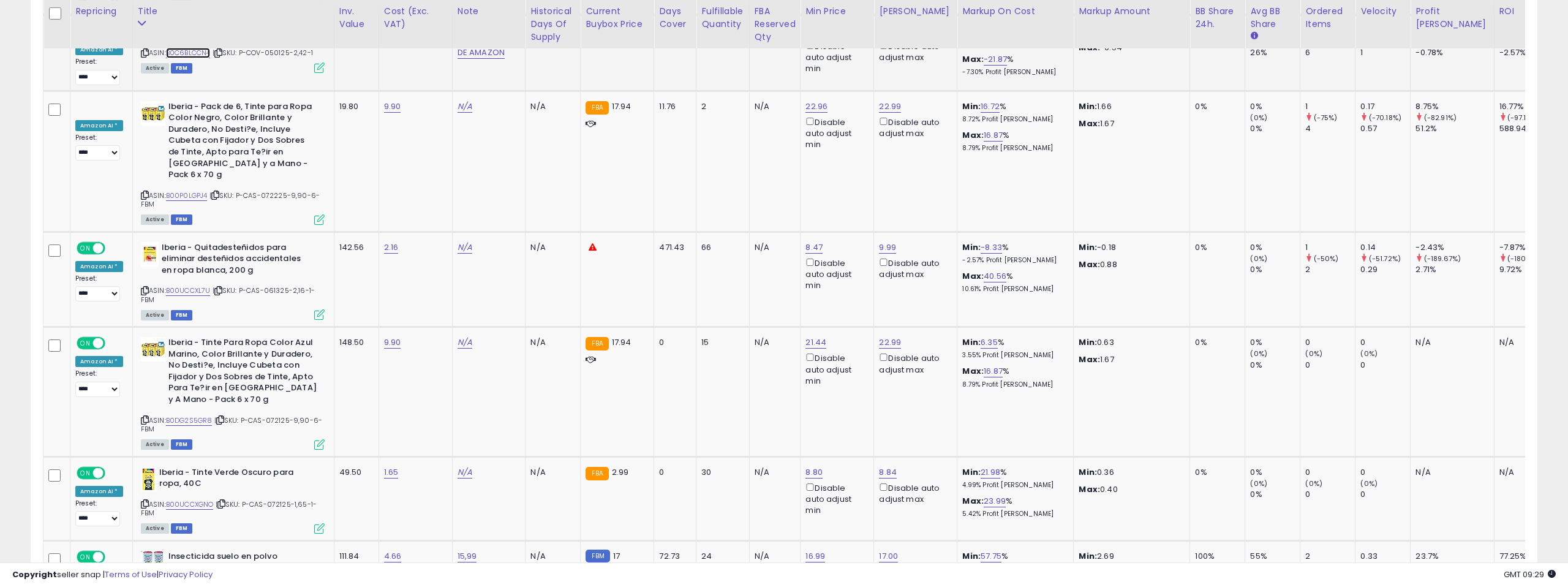
scroll to position [4659, 0]
click at [199, 285] on link "B00UCCXL7U" at bounding box center [188, 290] width 44 height 11
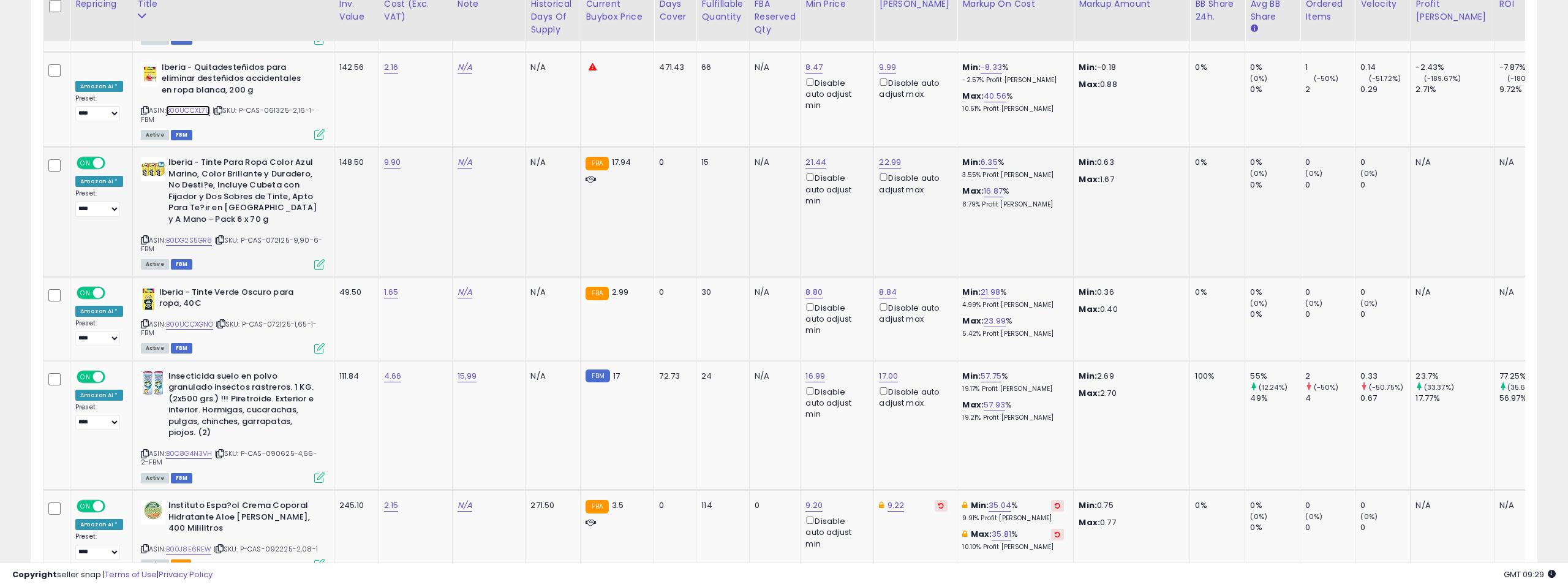
scroll to position [4846, 0]
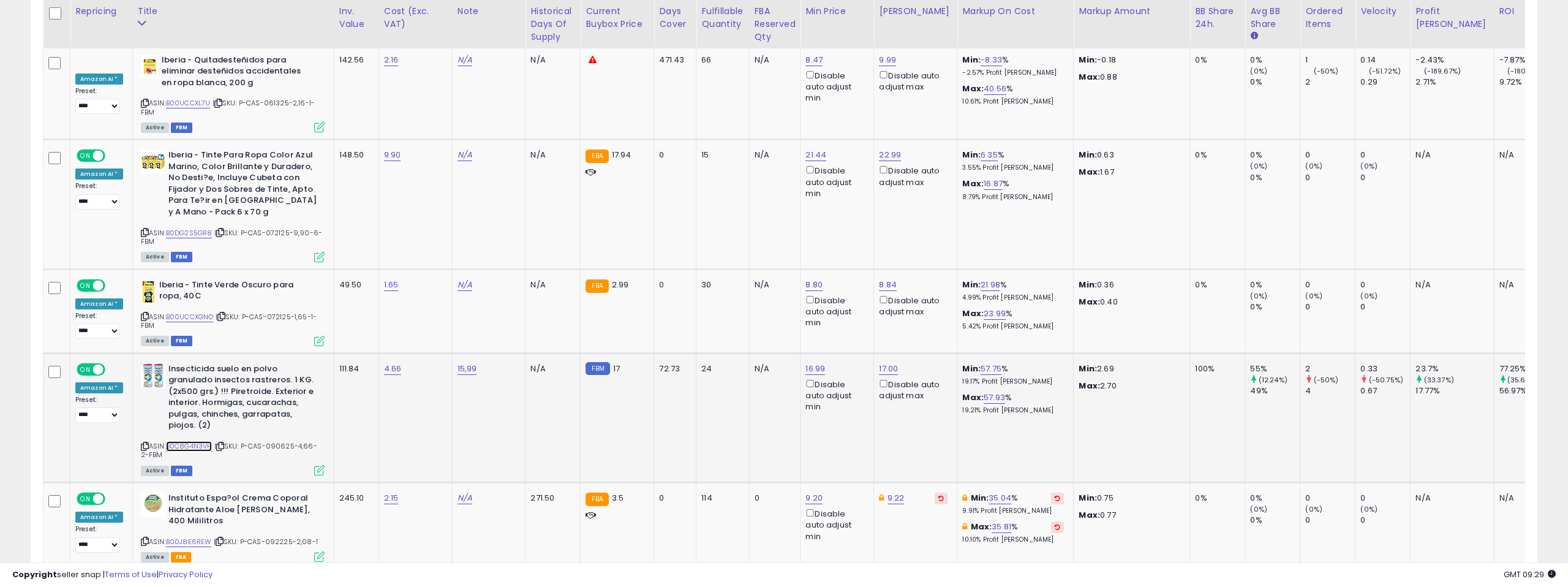
click at [192, 441] on link "B0C8G4N3VH" at bounding box center [189, 447] width 47 height 11
drag, startPoint x: 1447, startPoint y: 501, endPoint x: 827, endPoint y: 187, distance: 695.0
click at [1447, 582] on link "6" at bounding box center [1451, 592] width 21 height 21
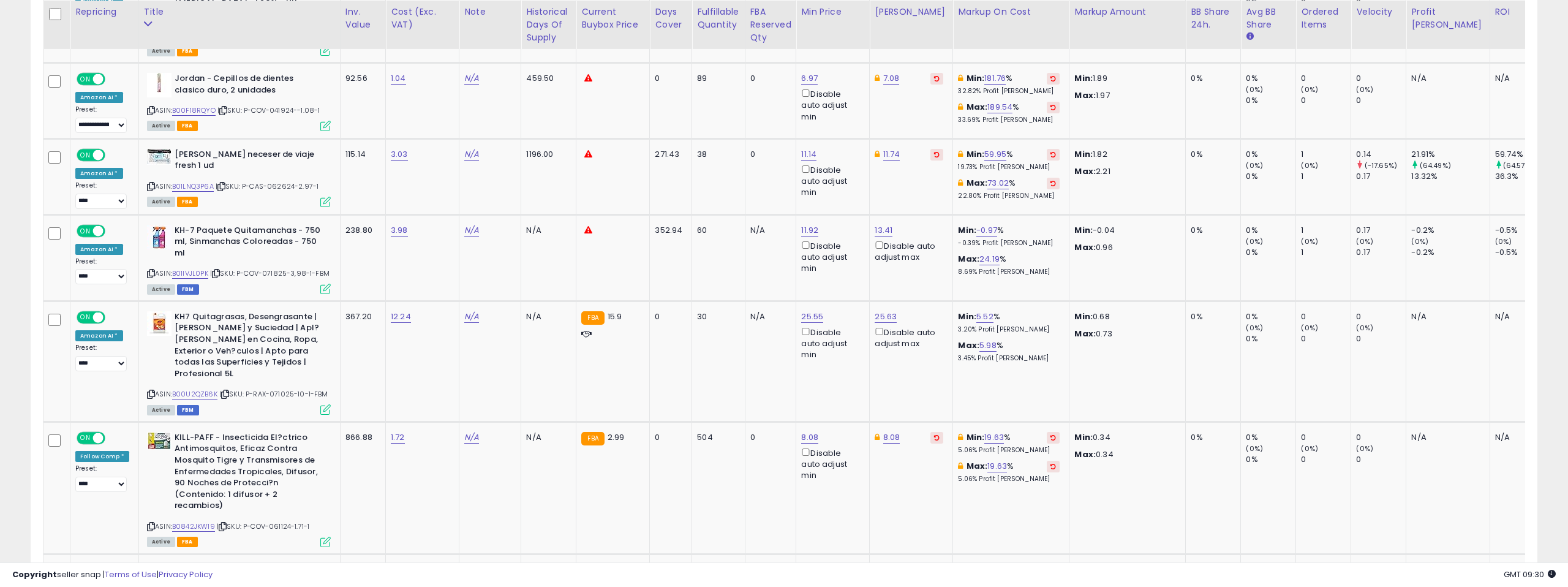
scroll to position [678, 0]
click at [196, 181] on link "B01LNQ3P6A" at bounding box center [192, 186] width 41 height 11
click at [810, 147] on link "11.14" at bounding box center [809, 153] width 15 height 12
drag, startPoint x: 755, startPoint y: 102, endPoint x: 721, endPoint y: 99, distance: 34.1
click at [721, 99] on div "***** This will override store markup" at bounding box center [802, 106] width 176 height 45
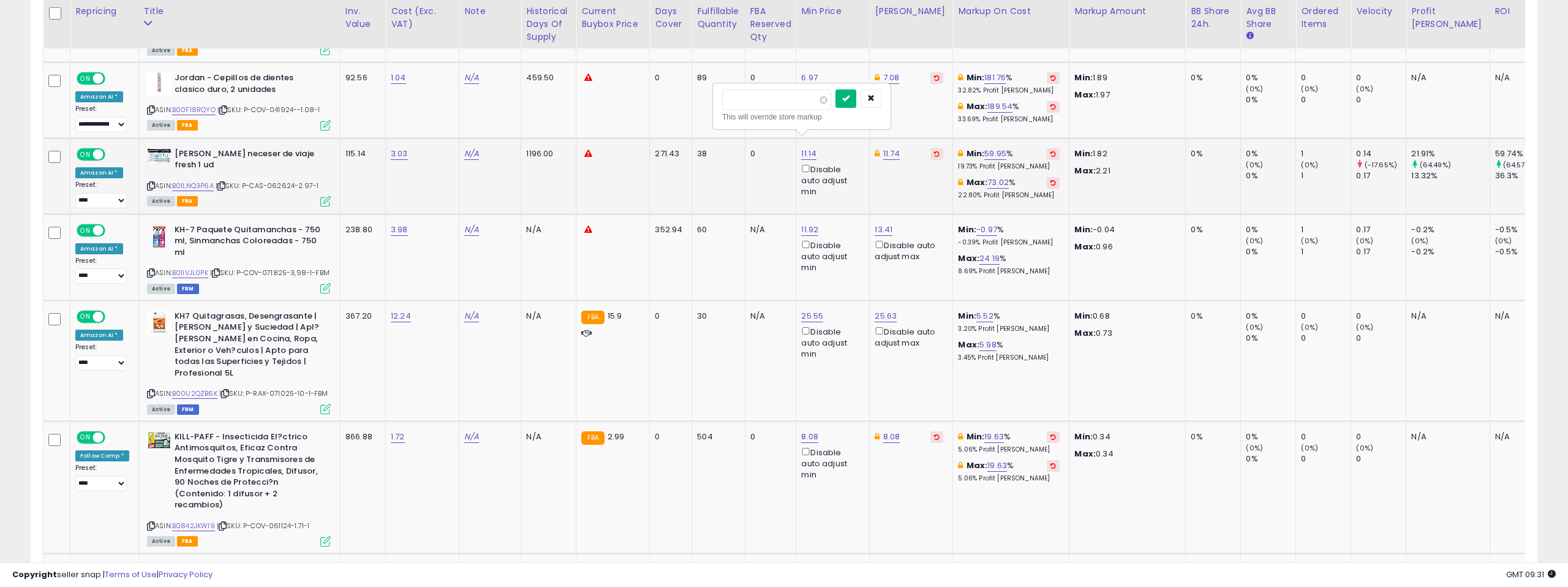
type input "*****"
click at [850, 98] on icon "submit" at bounding box center [846, 98] width 8 height 8
click at [812, 147] on link "10.77" at bounding box center [810, 153] width 18 height 12
drag, startPoint x: 763, startPoint y: 103, endPoint x: 718, endPoint y: 101, distance: 45.0
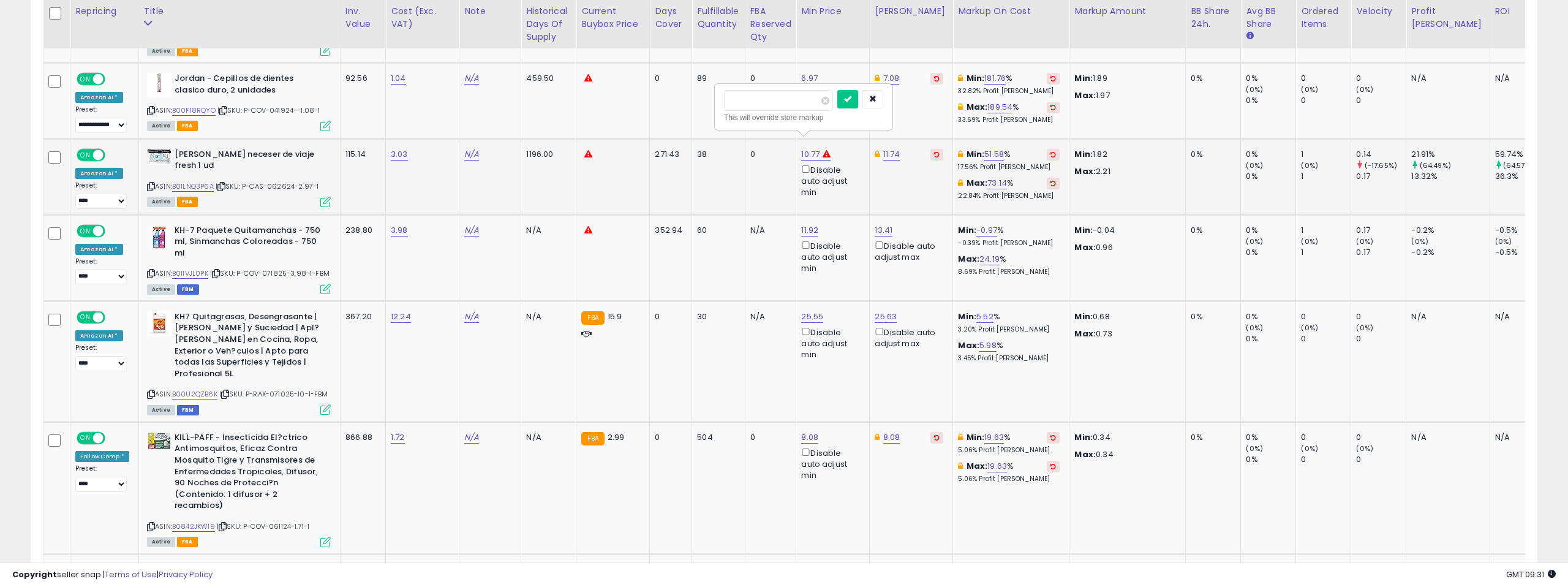
click at [718, 101] on div "***** This will override store markup" at bounding box center [804, 107] width 176 height 45
type input "****"
click at [851, 100] on icon "submit" at bounding box center [848, 99] width 8 height 8
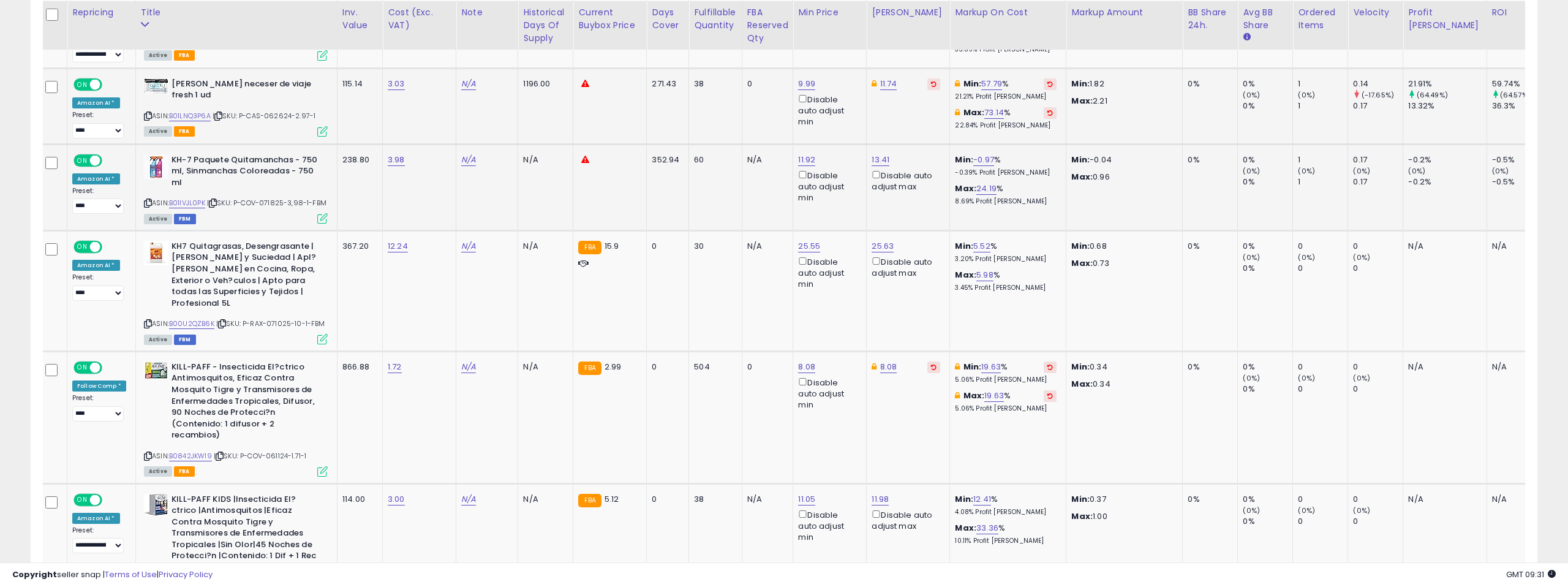
scroll to position [750, 0]
click at [193, 196] on link "B01IVJL0PK" at bounding box center [186, 201] width 36 height 11
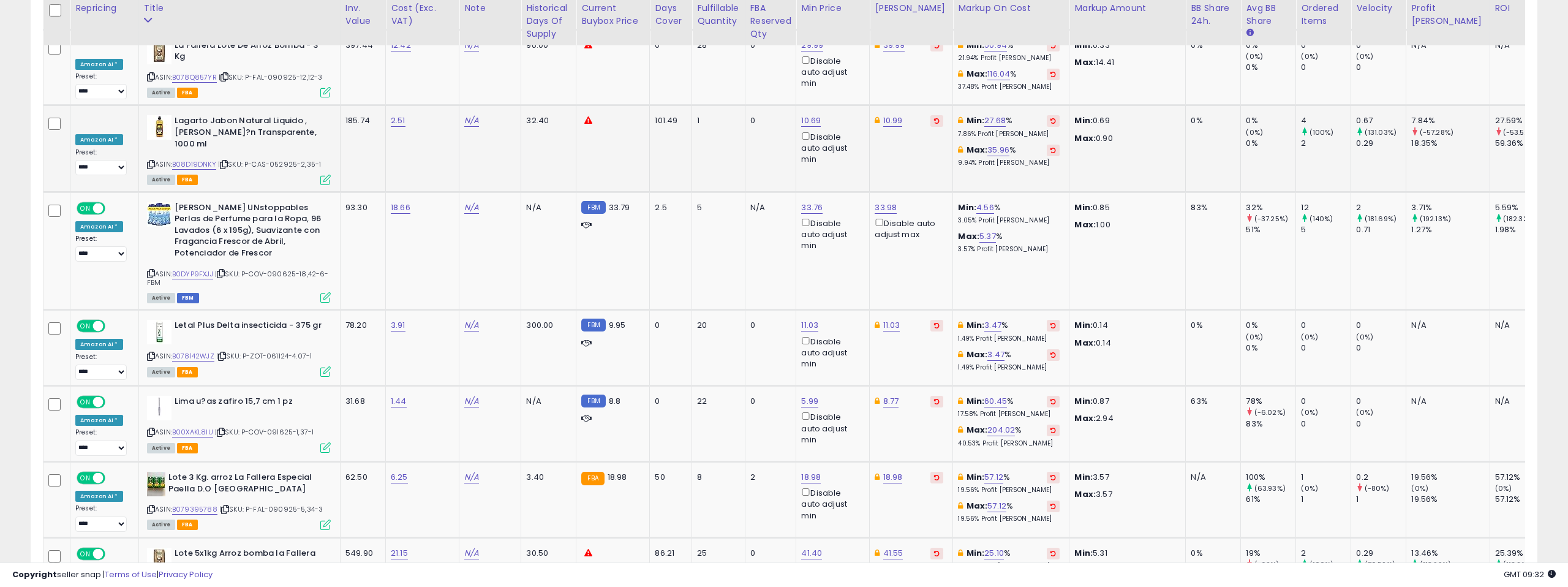
scroll to position [2462, 0]
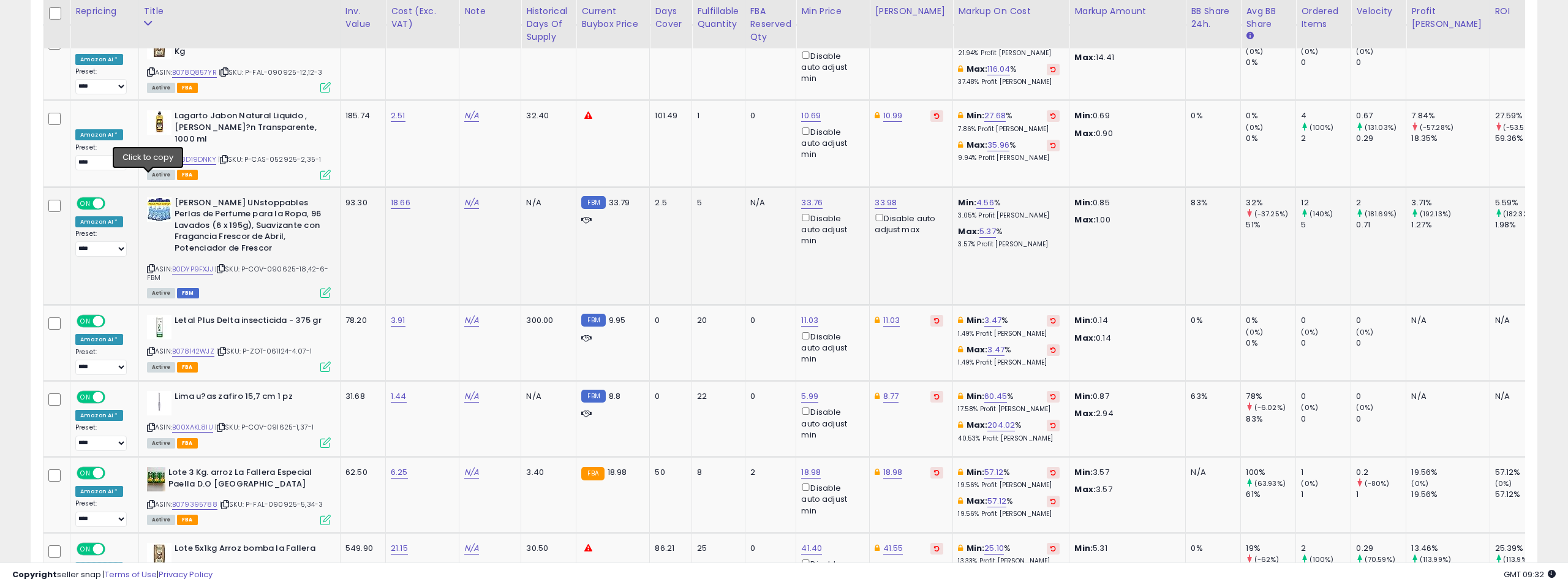
click at [147, 265] on icon at bounding box center [151, 269] width 8 height 7
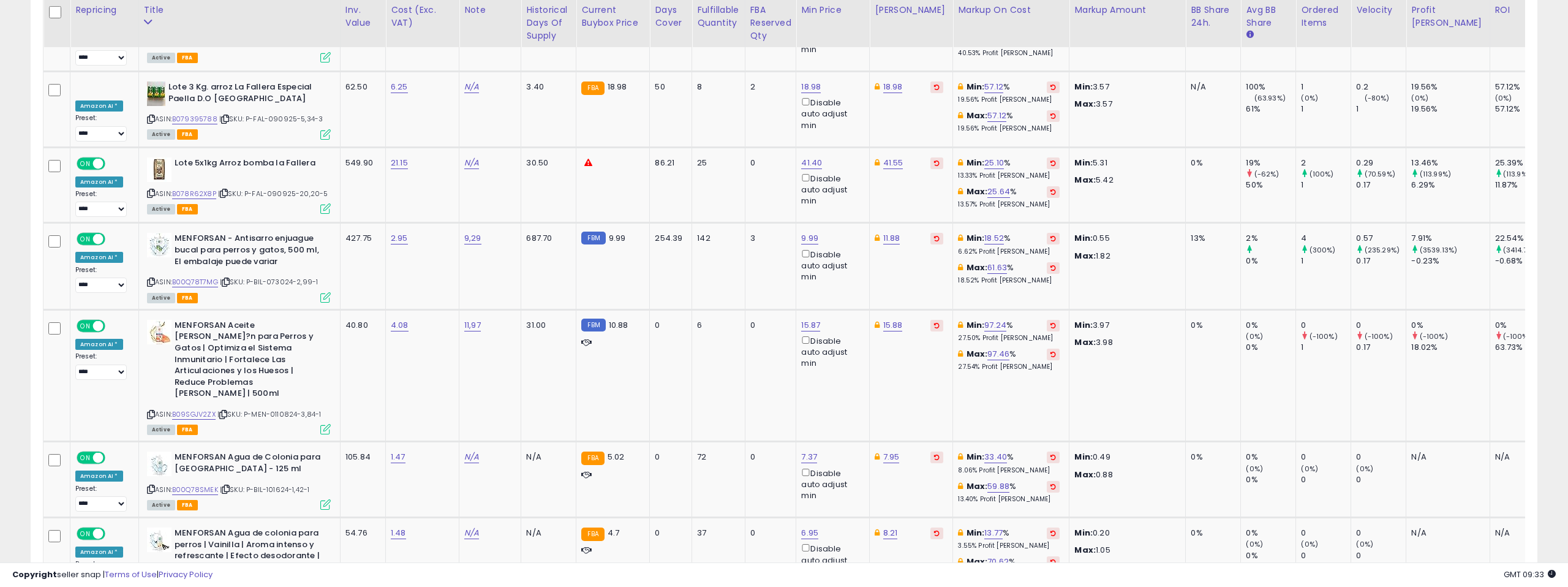
scroll to position [2848, 0]
click at [201, 275] on link "B00Q78T7MG" at bounding box center [195, 281] width 46 height 11
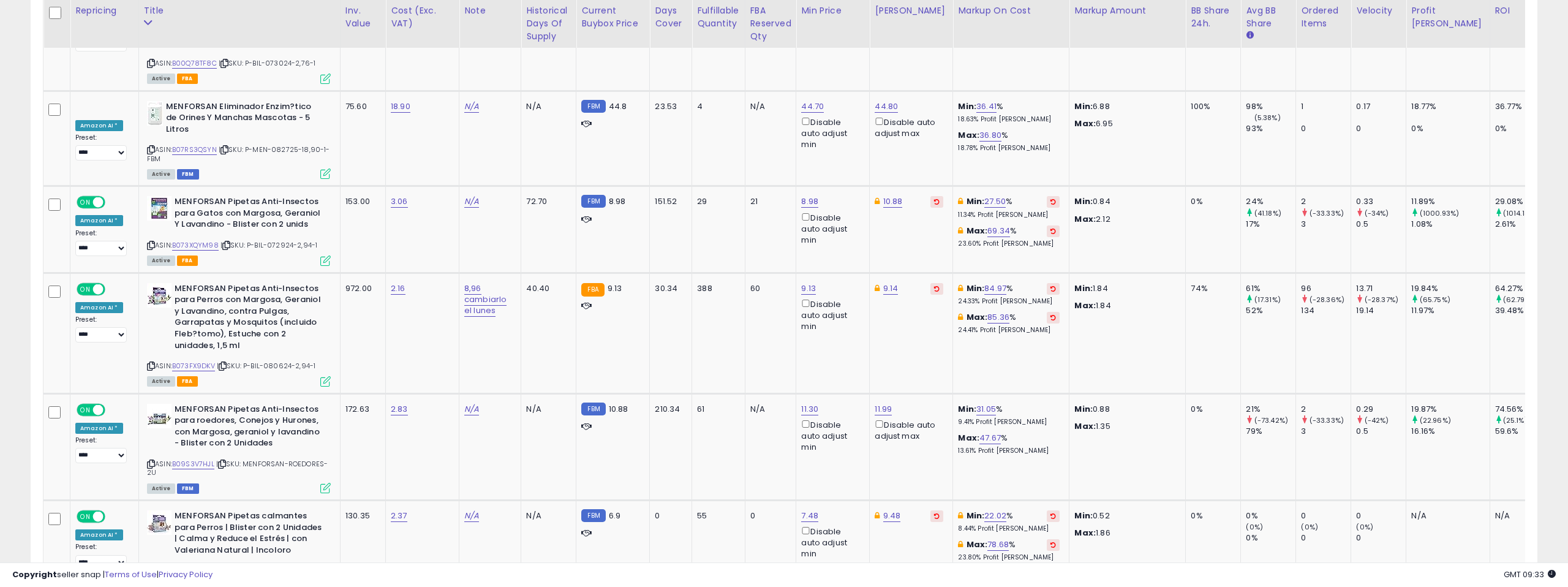
scroll to position [4252, 0]
click at [192, 360] on link "B073FX9DKV" at bounding box center [193, 365] width 43 height 11
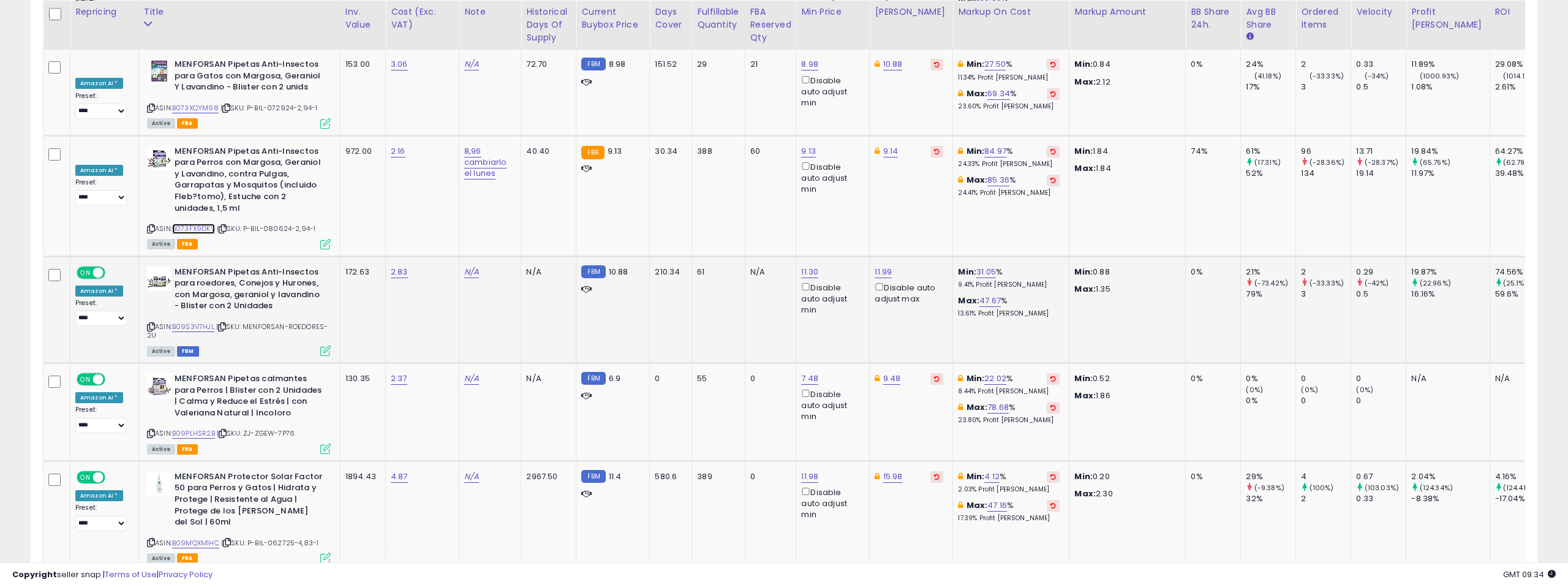
scroll to position [4388, 0]
click at [200, 322] on link "B09S3V7HJL" at bounding box center [192, 327] width 42 height 11
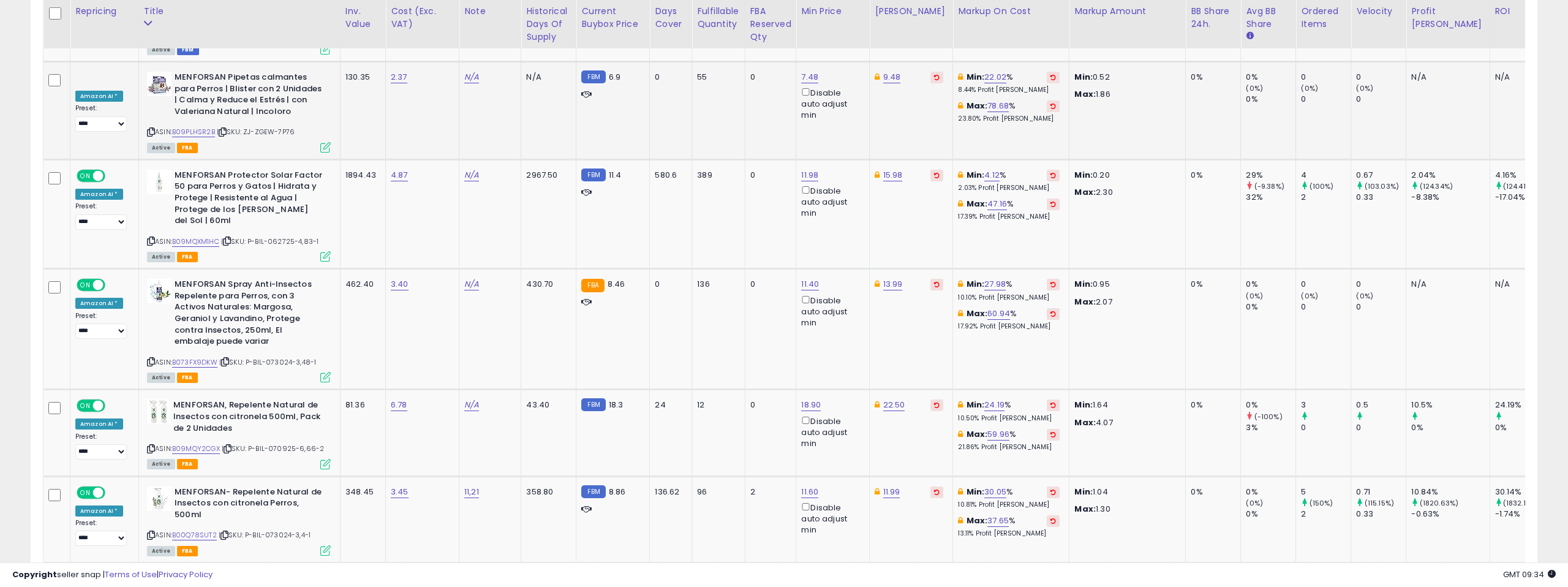
scroll to position [4691, 0]
click at [209, 236] on link "B09MQXM1HC" at bounding box center [196, 241] width 48 height 11
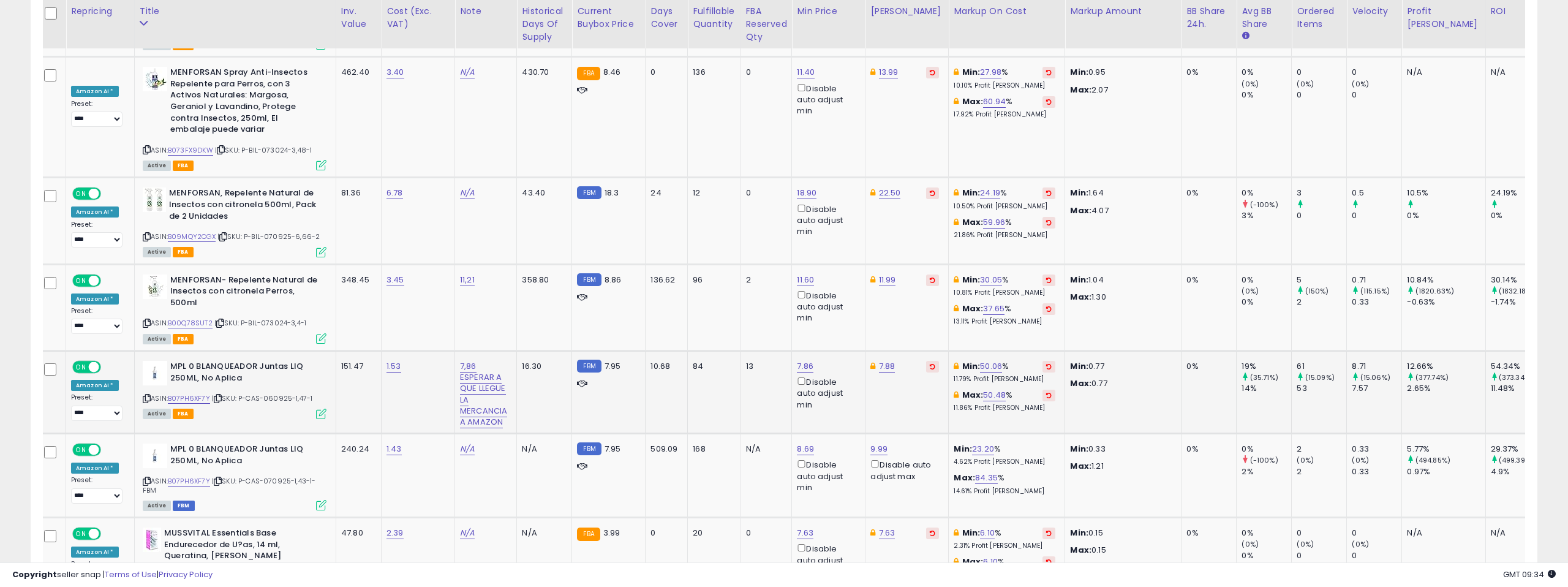
scroll to position [0, 5]
click at [200, 394] on link "B07PH6XF7Y" at bounding box center [187, 399] width 42 height 11
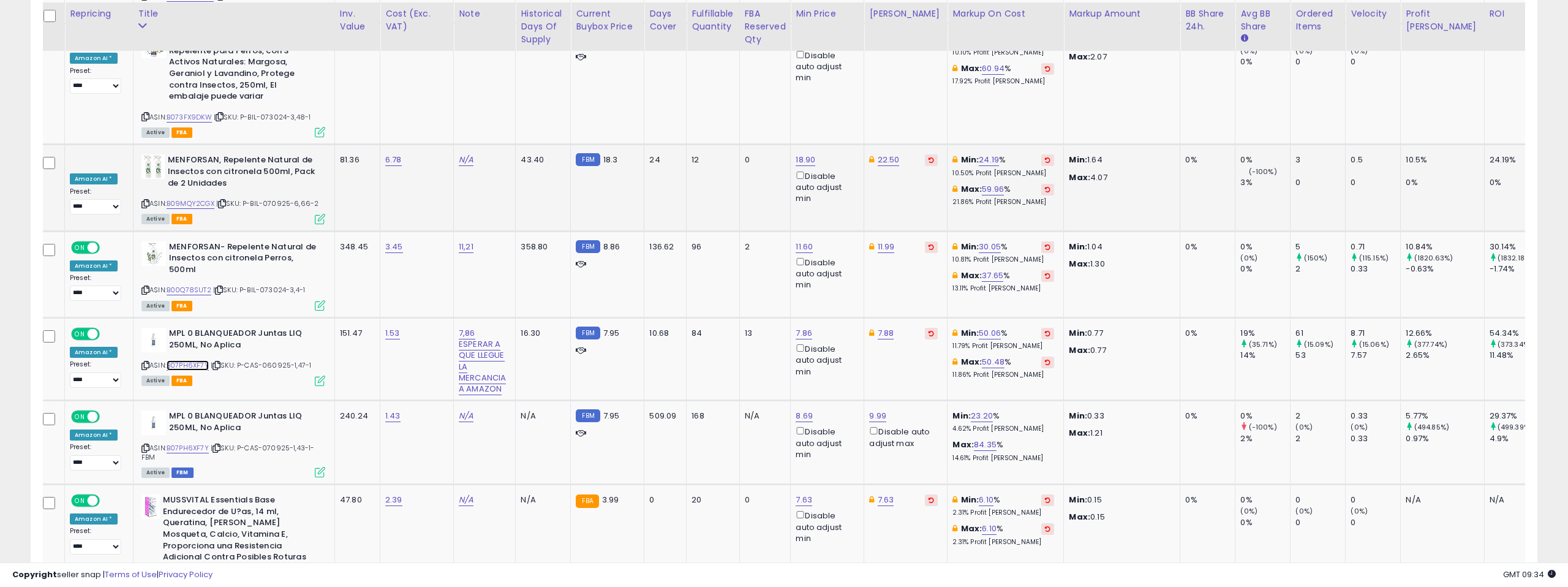
scroll to position [4937, 0]
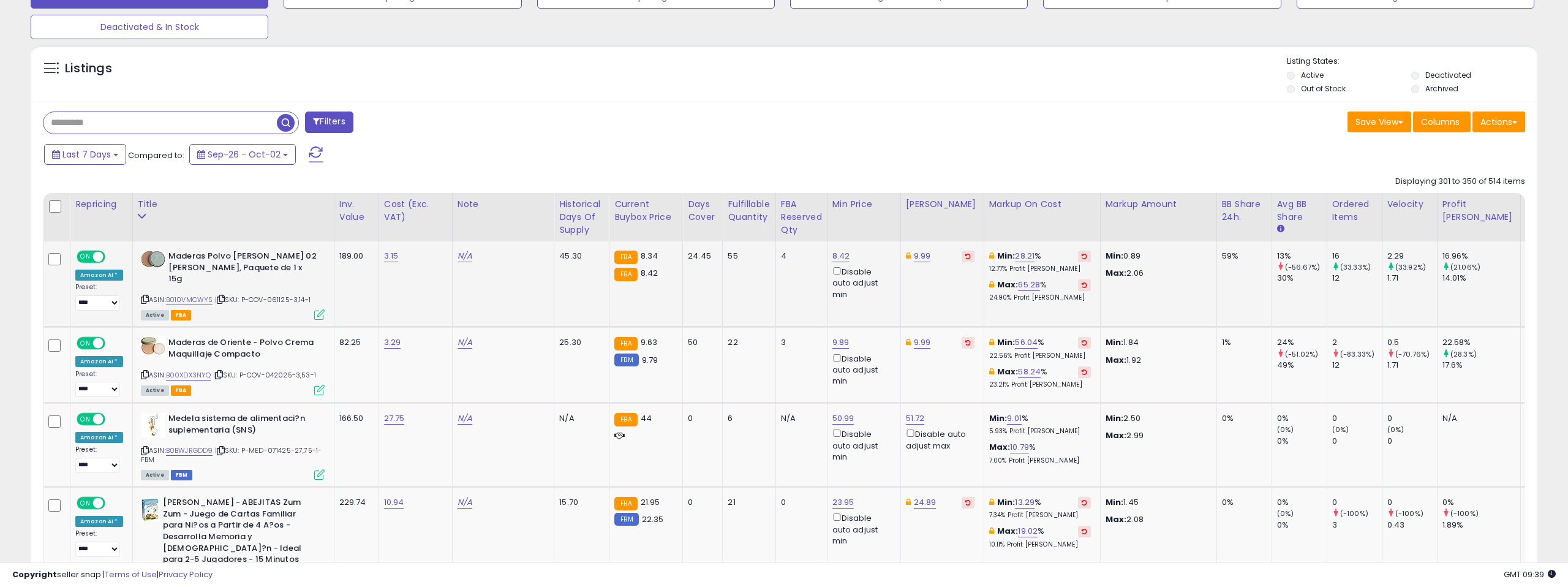
scroll to position [0, 1]
click at [188, 295] on link "B010VMCWYS" at bounding box center [189, 300] width 48 height 11
click at [184, 370] on link "B00XDX3NYQ" at bounding box center [188, 375] width 45 height 11
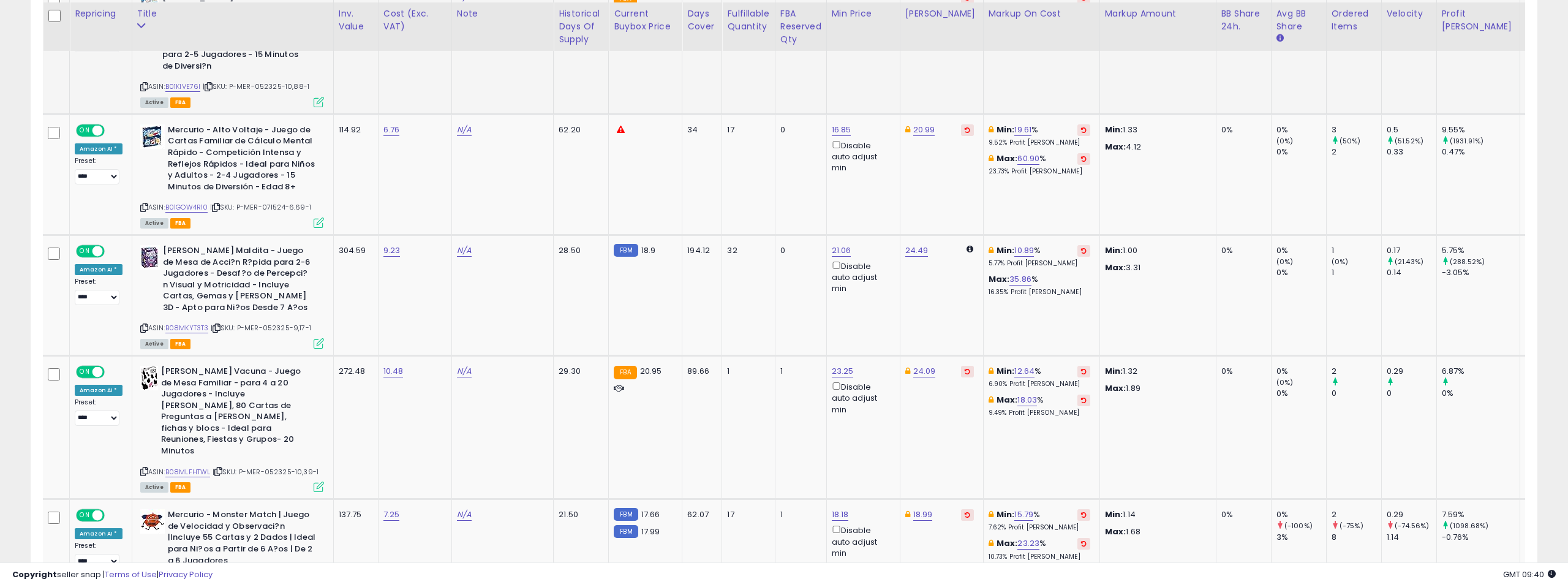
scroll to position [909, 0]
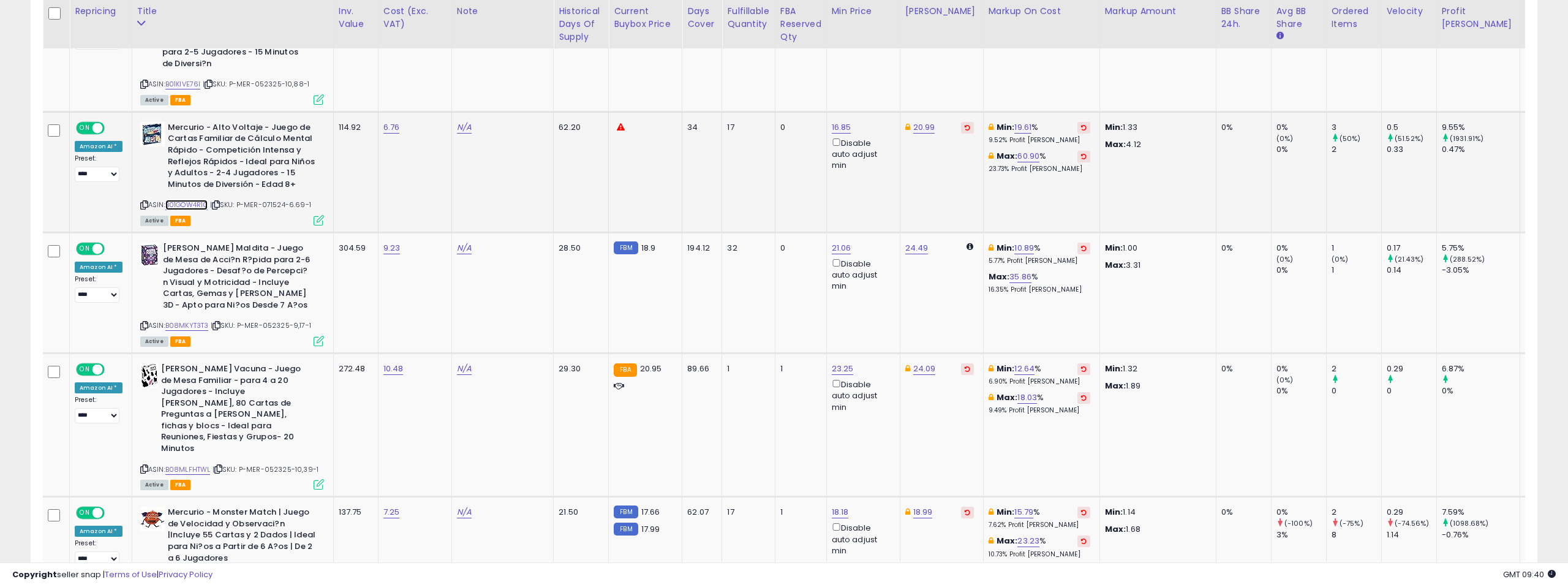
click at [193, 200] on link "B01GOW4R10" at bounding box center [187, 205] width 43 height 11
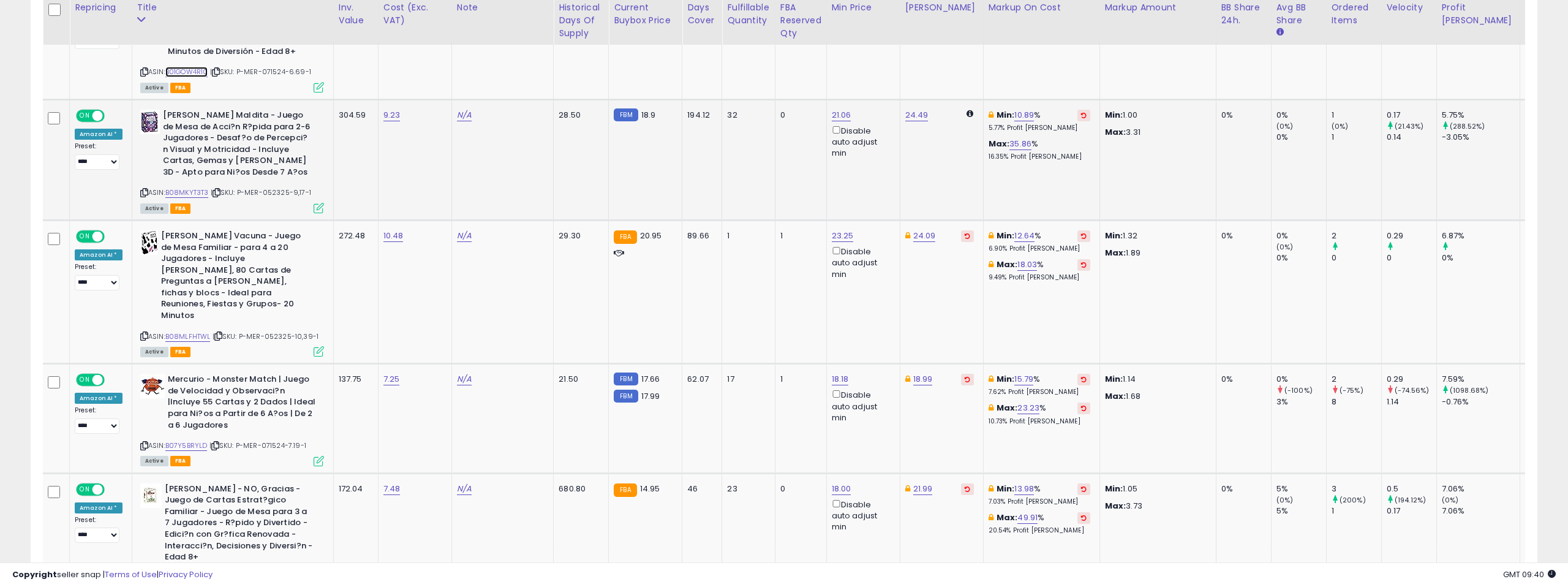
scroll to position [1044, 0]
click at [182, 186] on link "B08MKYT3T3" at bounding box center [187, 192] width 44 height 11
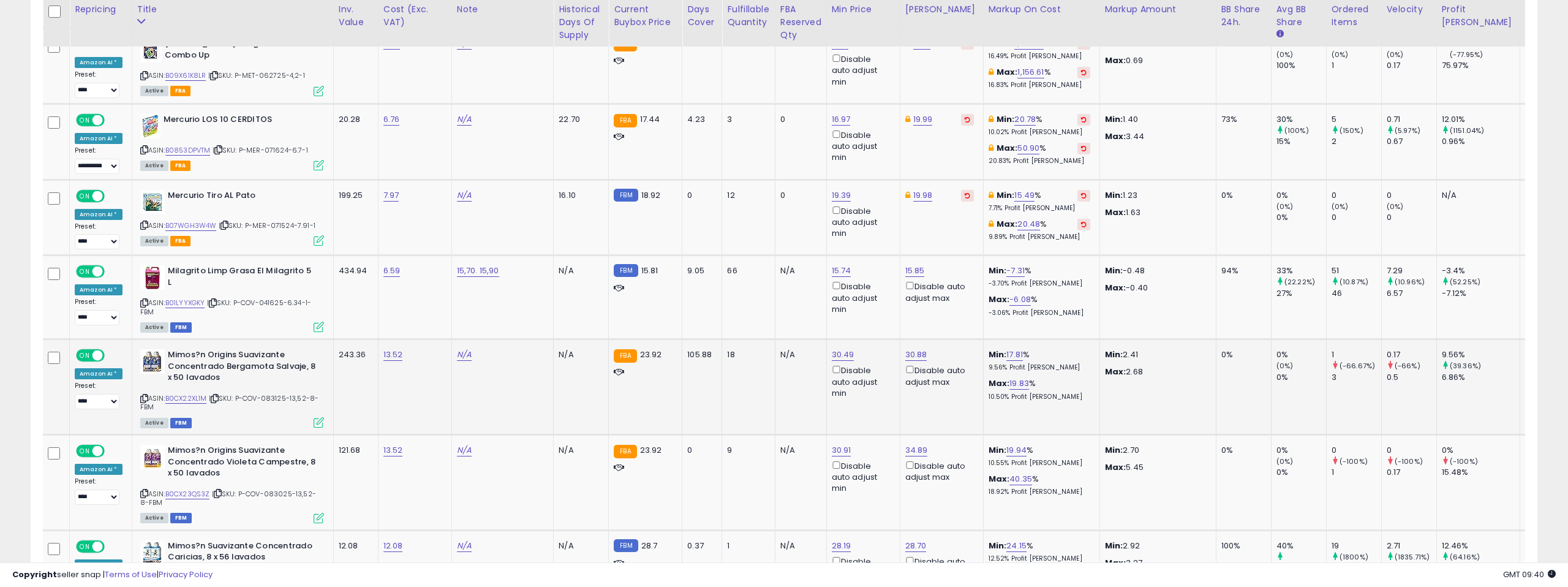
scroll to position [2092, 0]
click at [179, 297] on link "B01LYYXGKY" at bounding box center [186, 302] width 40 height 11
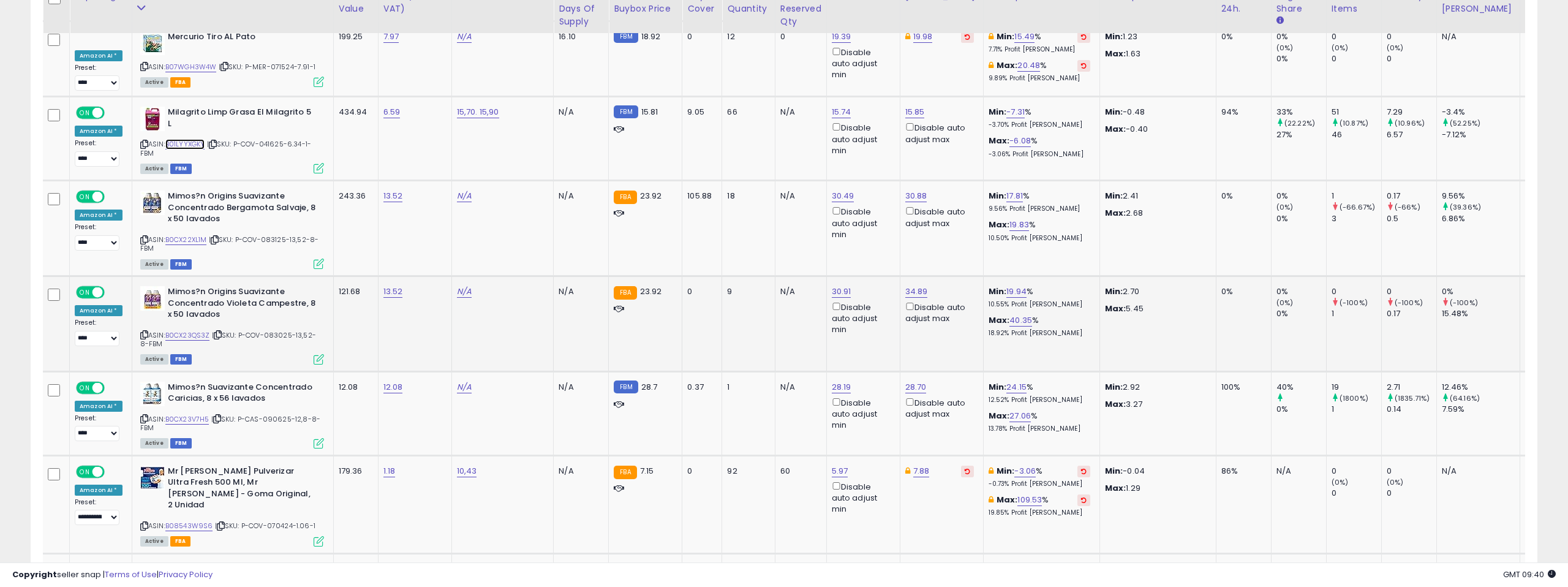
scroll to position [2251, 0]
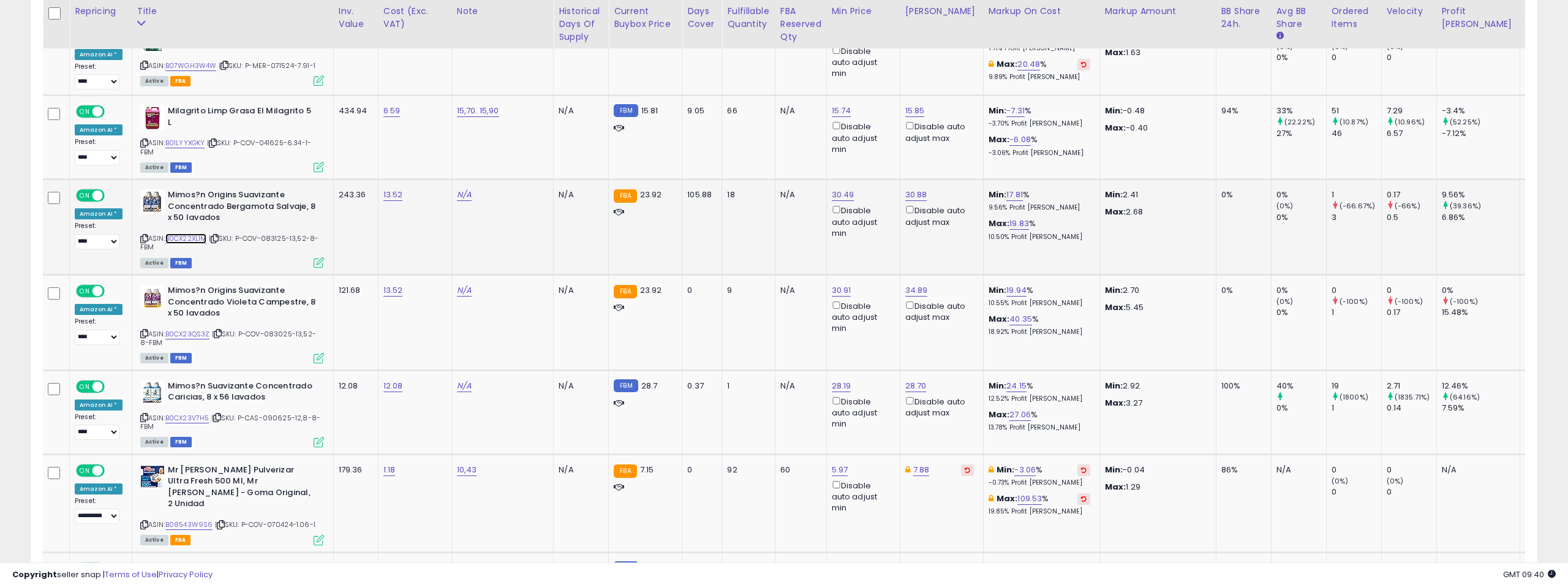
click at [189, 233] on link "B0CX22XL1M" at bounding box center [186, 239] width 41 height 11
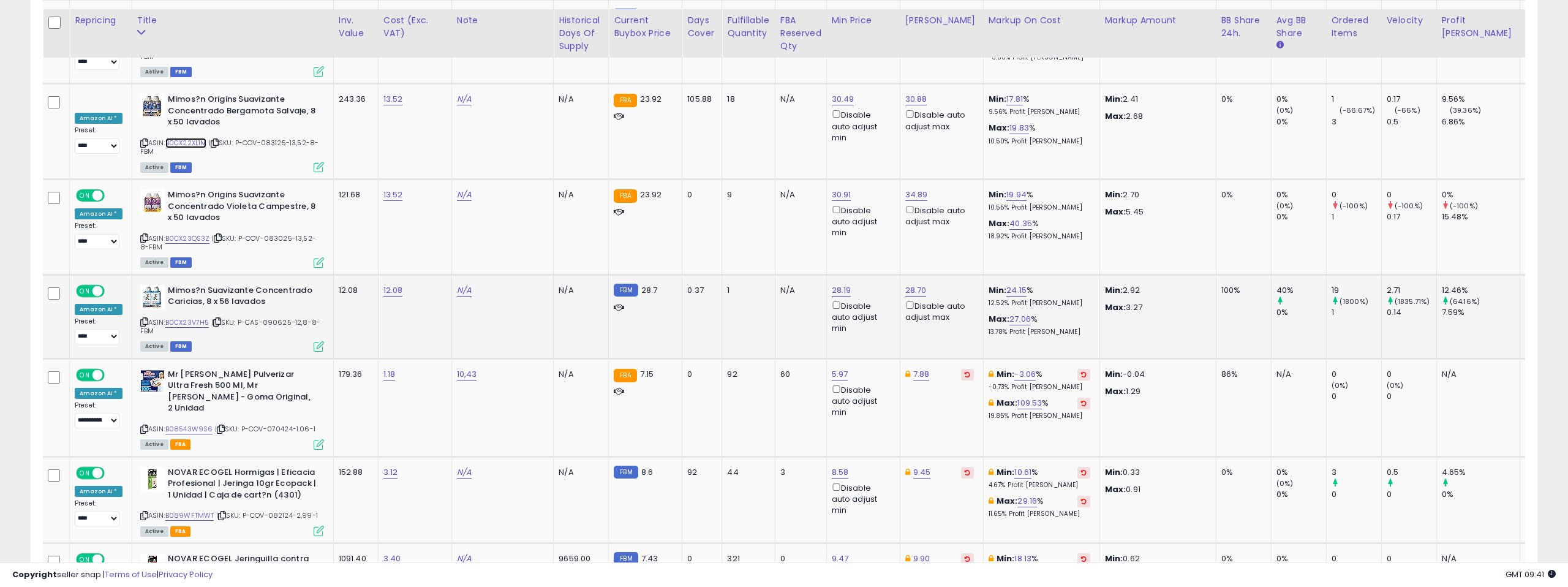
scroll to position [2360, 0]
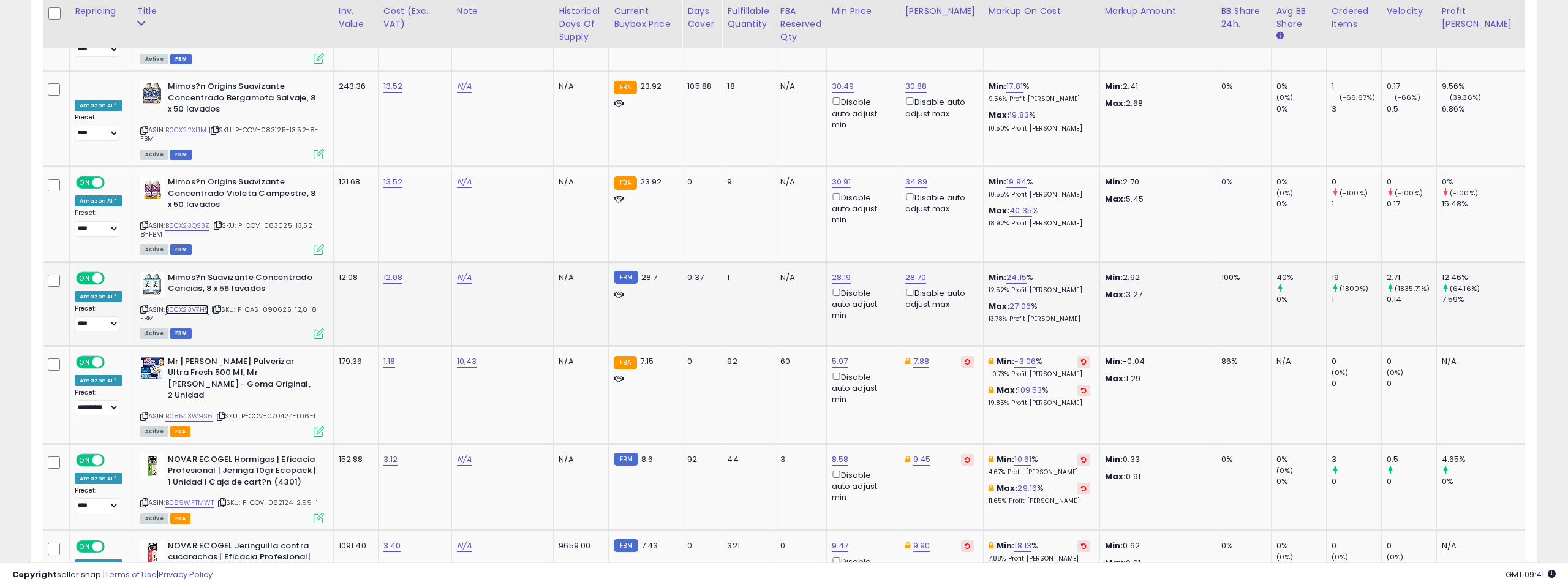
click at [192, 305] on link "B0CX23V7H5" at bounding box center [188, 310] width 44 height 11
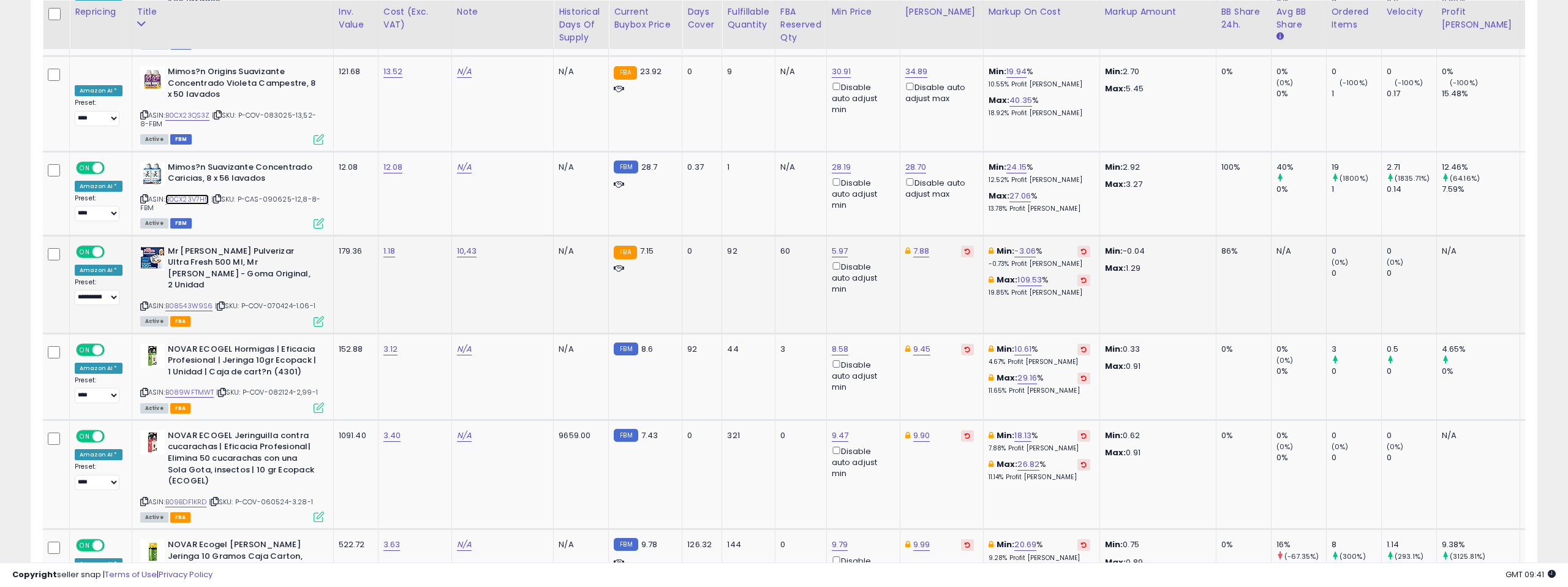
scroll to position [2471, 0]
click at [141, 195] on icon at bounding box center [144, 198] width 8 height 7
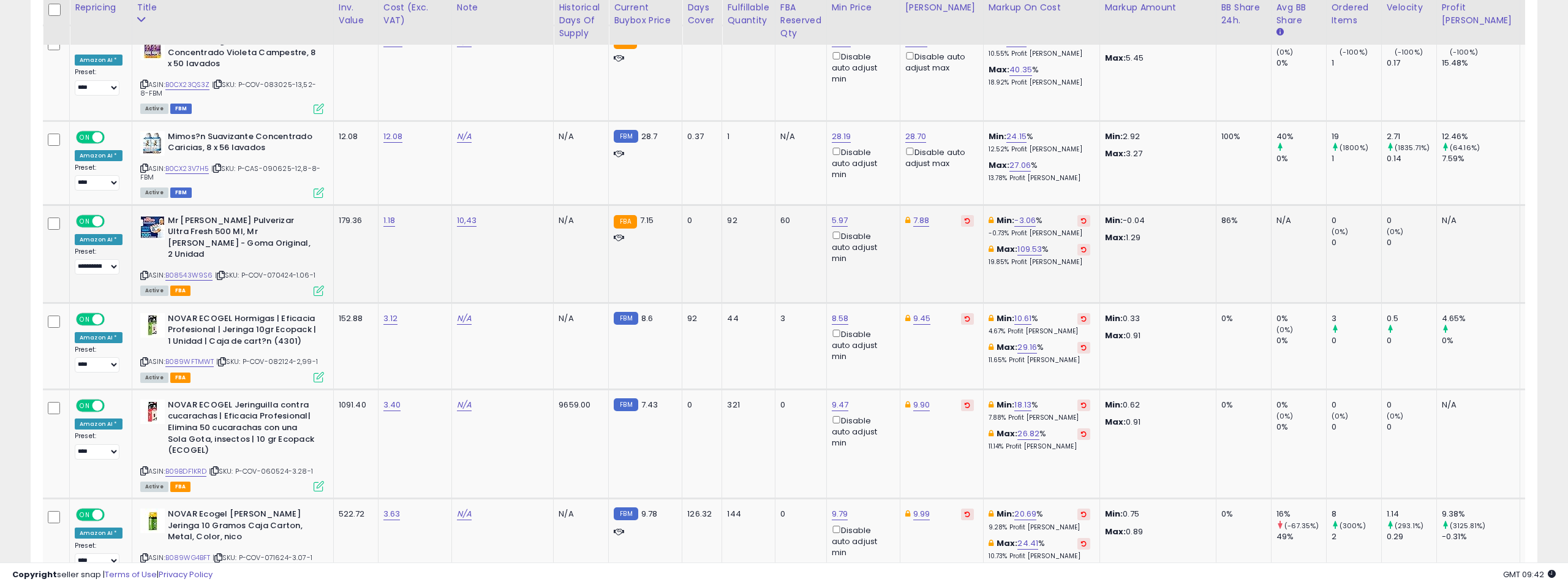
scroll to position [2511, 0]
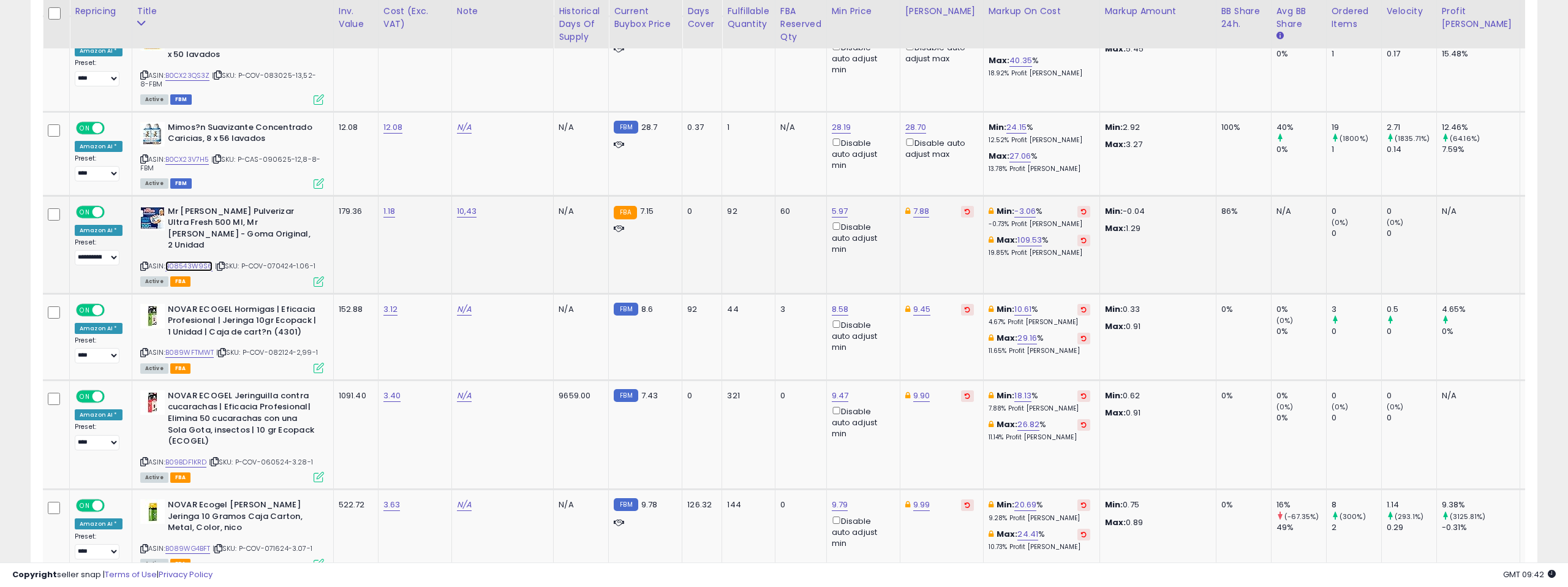
click at [175, 261] on link "B08543W9S6" at bounding box center [189, 266] width 48 height 11
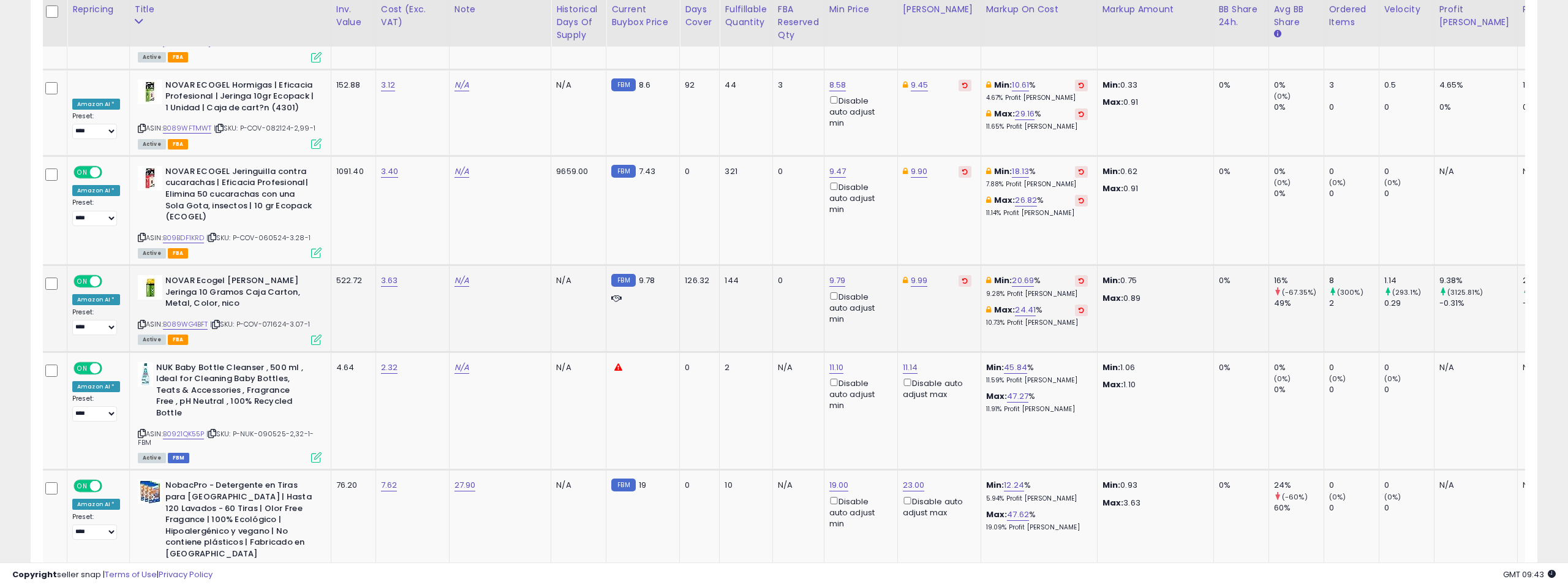
scroll to position [2735, 0]
click at [184, 318] on link "B089WG4BFT" at bounding box center [185, 324] width 45 height 11
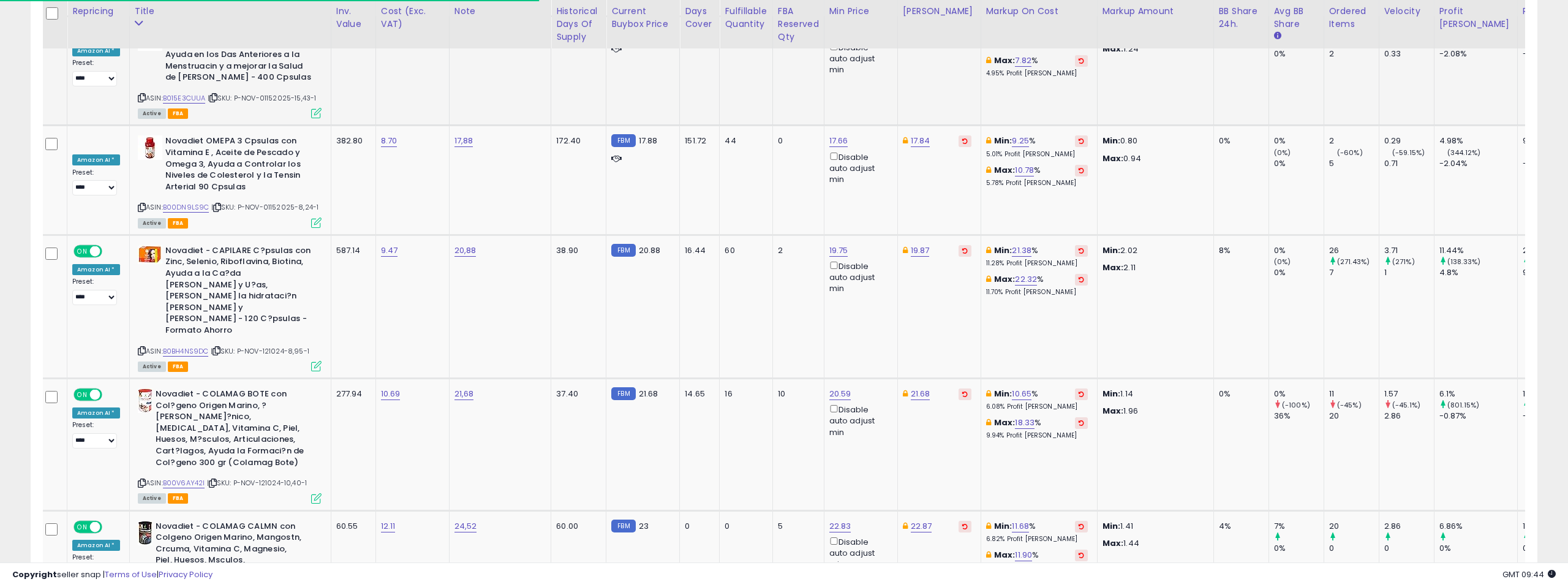
scroll to position [4316, 0]
click at [193, 345] on link "B0BH4NS9DC" at bounding box center [186, 351] width 46 height 11
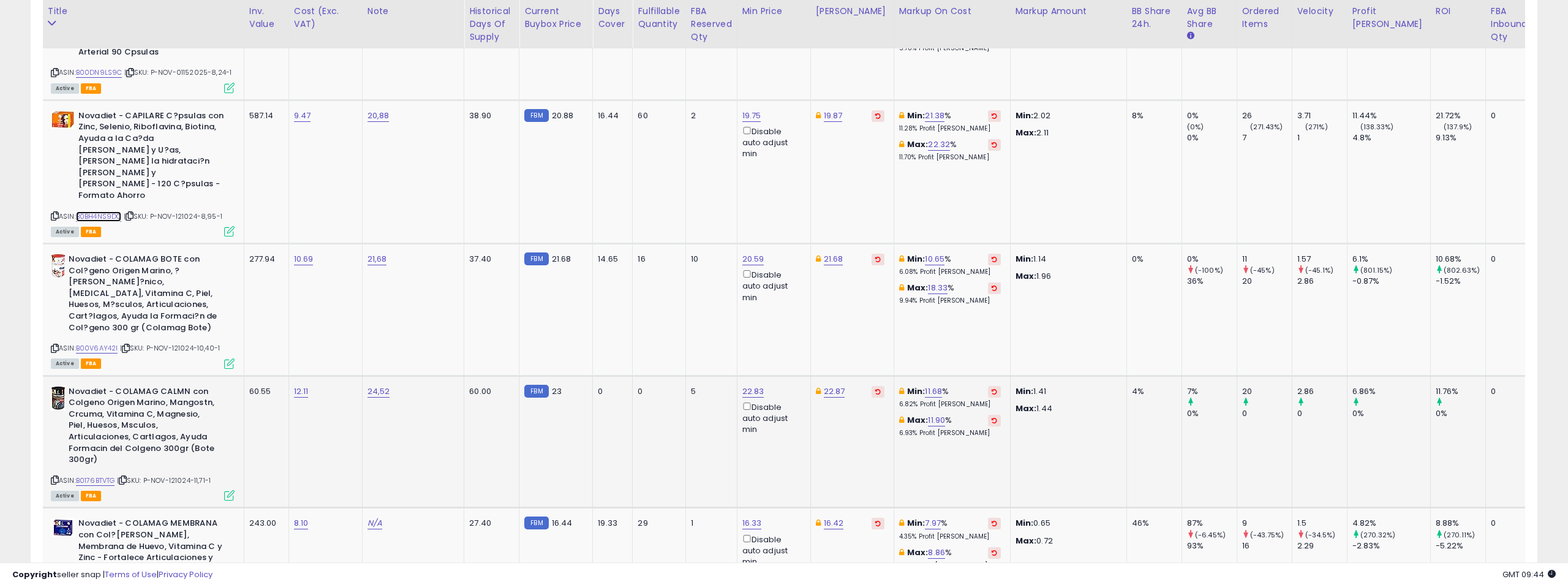
scroll to position [0, 0]
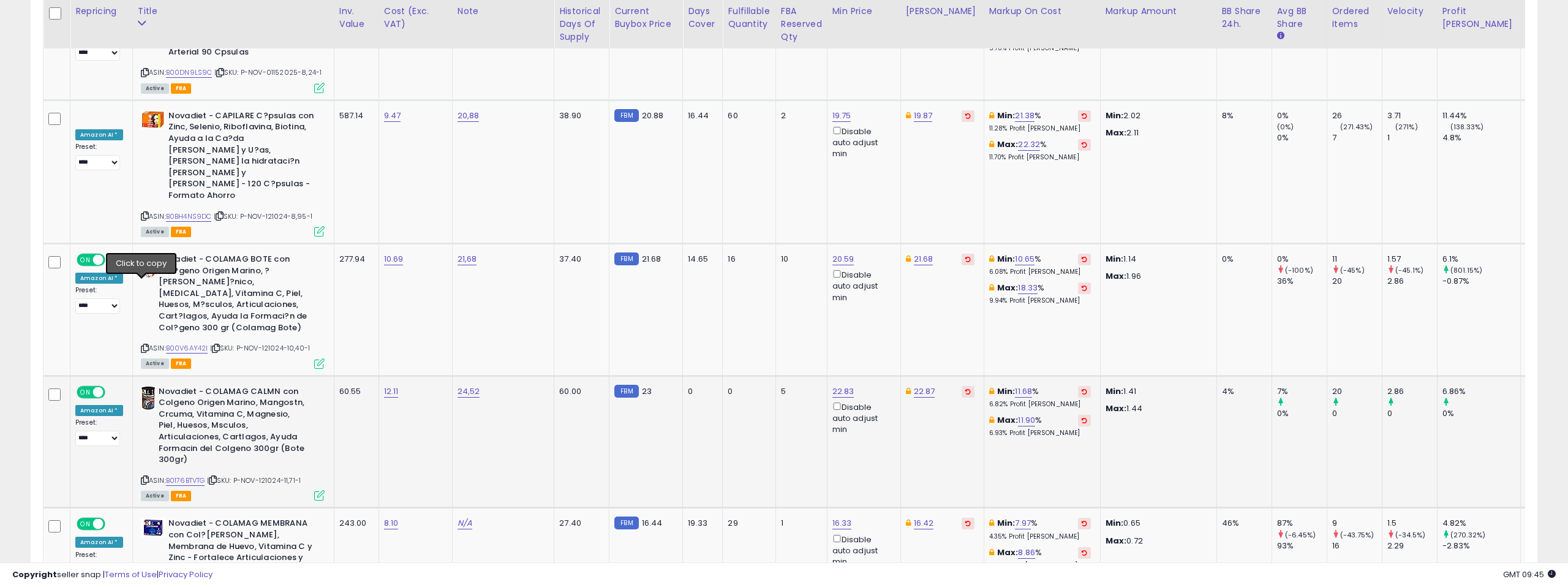
click at [141, 477] on icon at bounding box center [145, 480] width 8 height 7
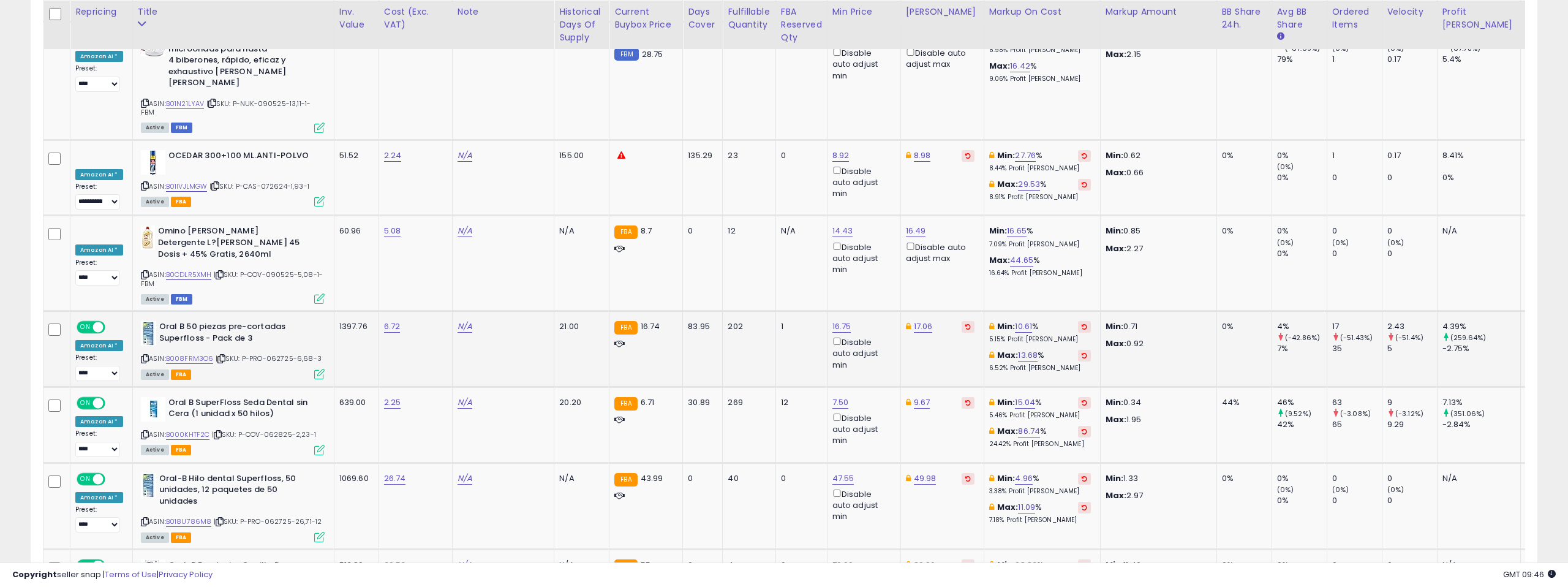
scroll to position [5467, 0]
click at [192, 352] on link "B008FRM3O6" at bounding box center [189, 358] width 48 height 11
click at [832, 319] on link "16.75" at bounding box center [841, 325] width 19 height 12
type input "*****"
click at [825, 50] on icon "submit" at bounding box center [823, 53] width 8 height 8
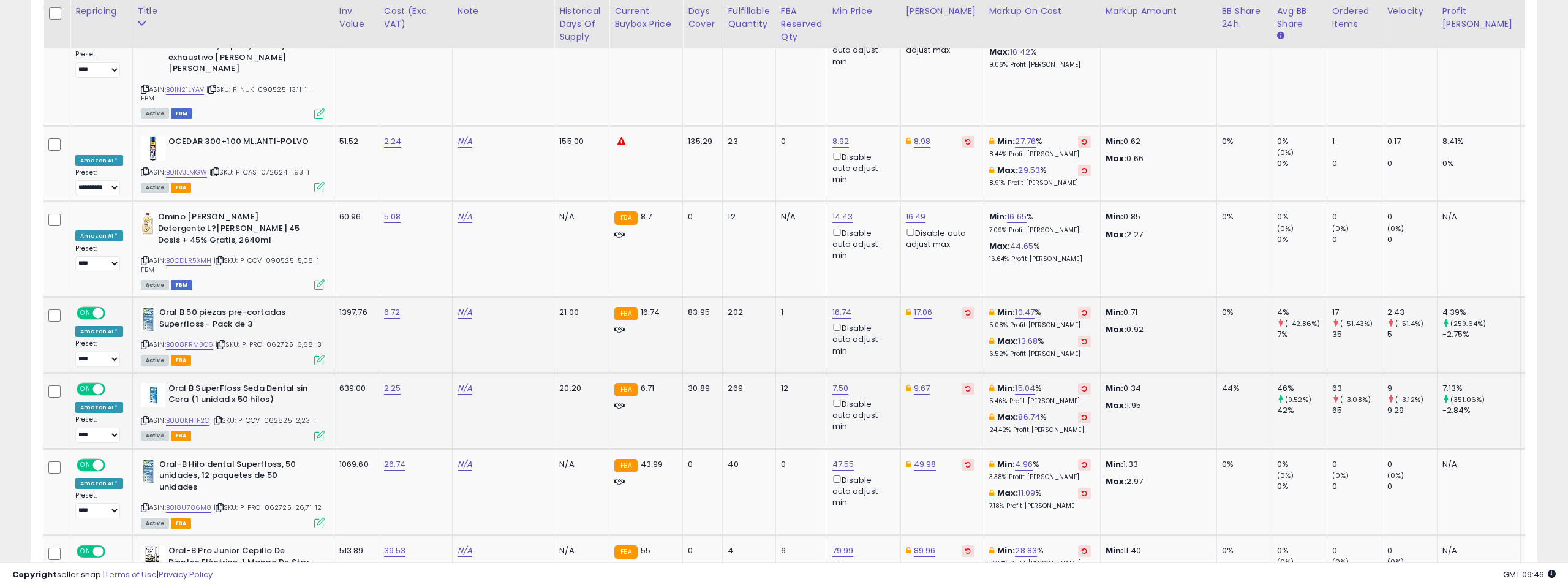
scroll to position [5483, 0]
click at [187, 413] on link "B000KHTF2C" at bounding box center [188, 418] width 44 height 11
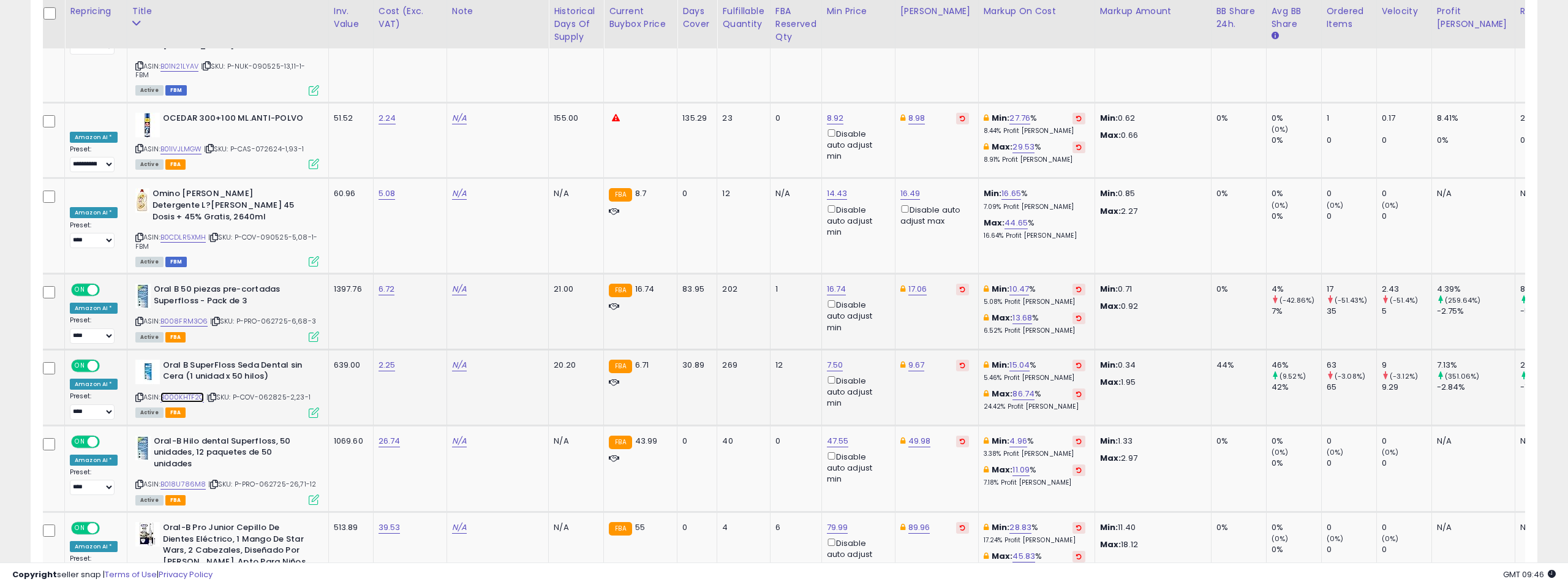
scroll to position [0, 7]
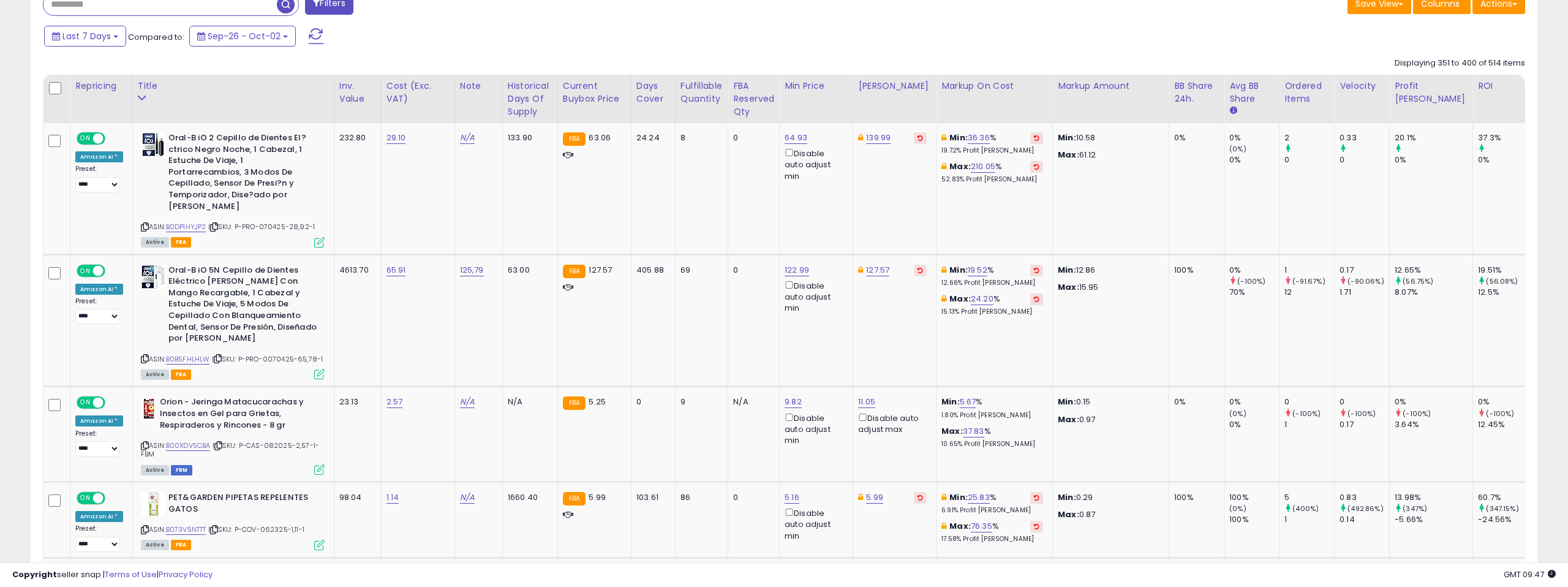
scroll to position [521, 0]
click at [189, 221] on link "B0DP1HYJP2" at bounding box center [186, 226] width 41 height 11
click at [794, 137] on link "64.93" at bounding box center [796, 137] width 23 height 12
drag, startPoint x: 748, startPoint y: 97, endPoint x: 706, endPoint y: 96, distance: 42.0
click at [706, 96] on div "***** This will override store markup" at bounding box center [787, 101] width 176 height 45
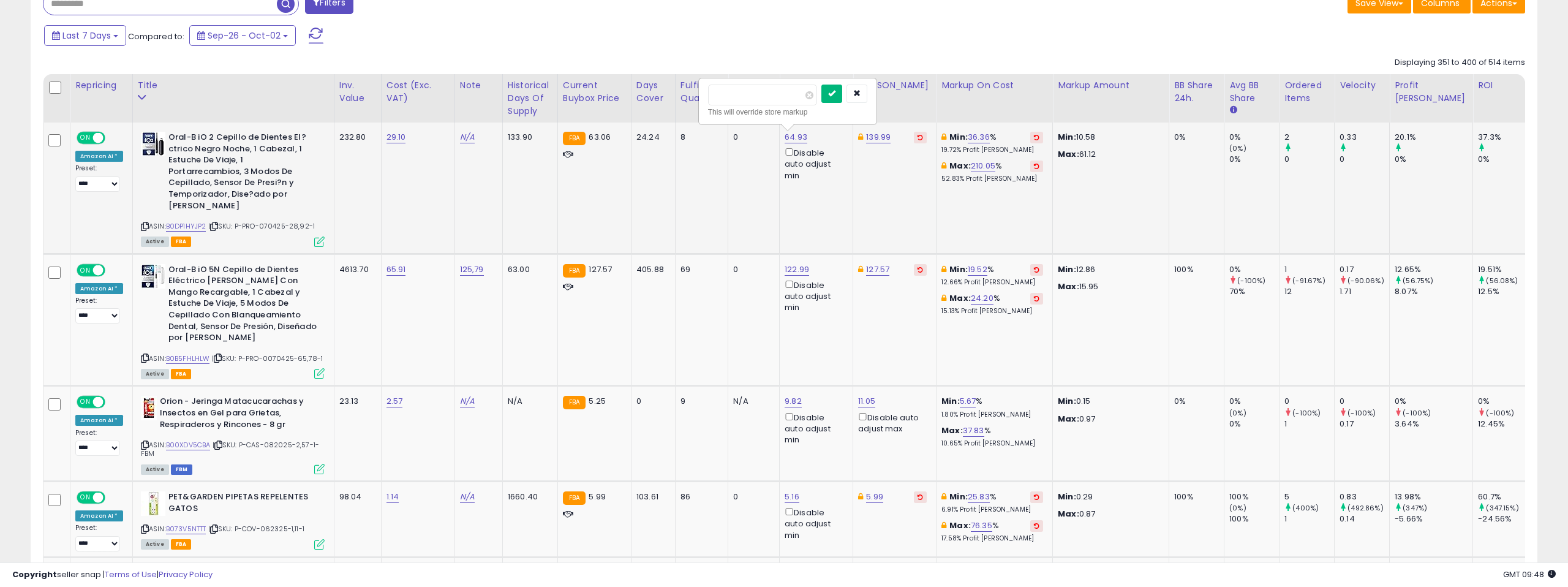
type input "*****"
click at [830, 92] on button "submit" at bounding box center [831, 94] width 21 height 18
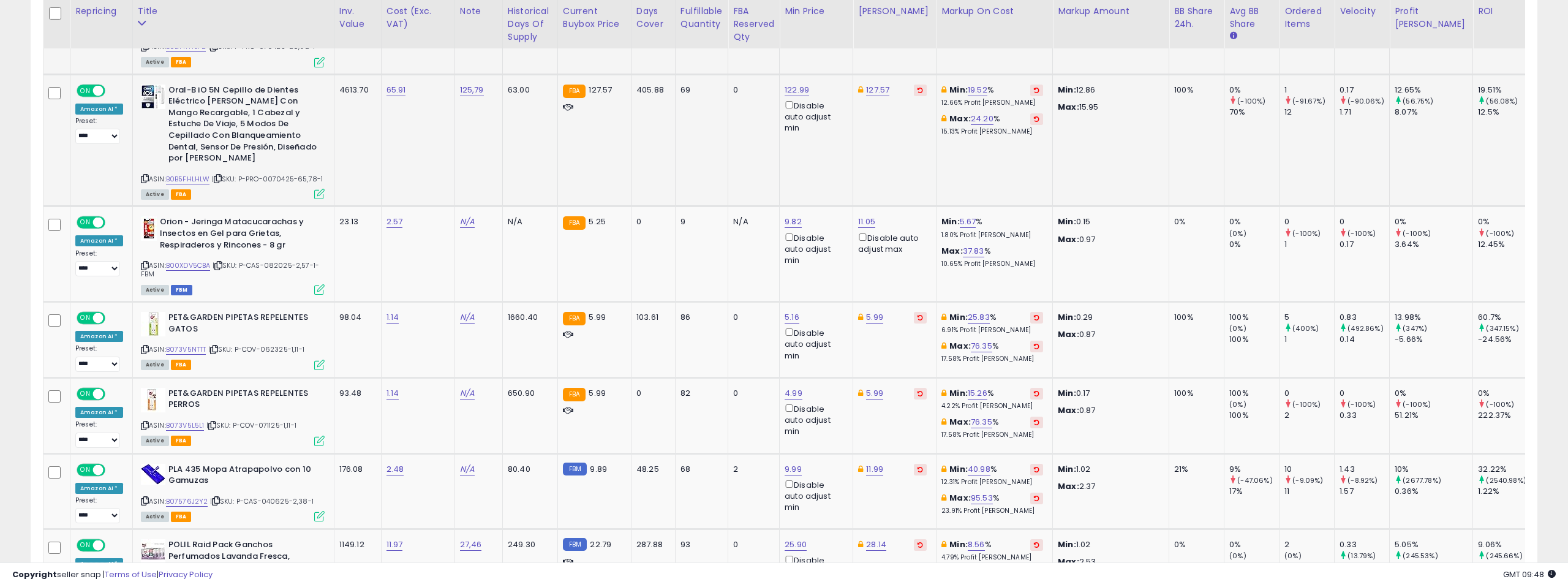
scroll to position [699, 0]
click at [185, 175] on link "B0B5FHLHLW" at bounding box center [188, 180] width 44 height 11
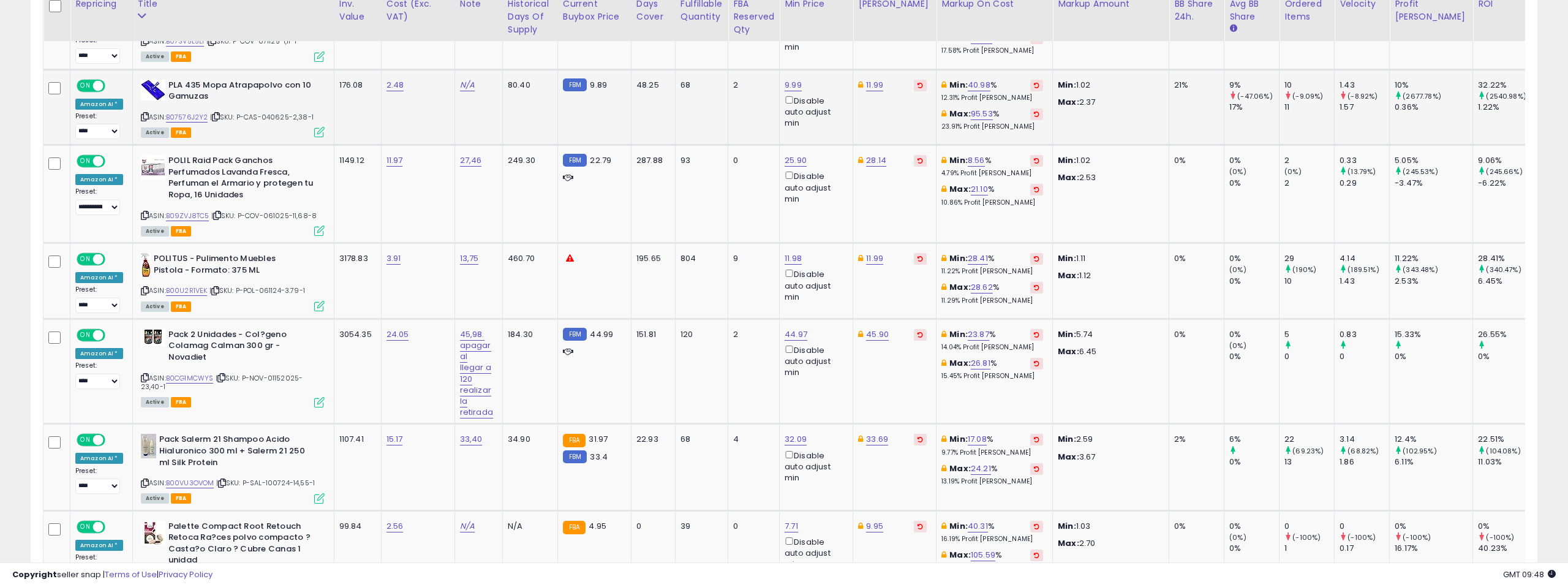
scroll to position [1092, 0]
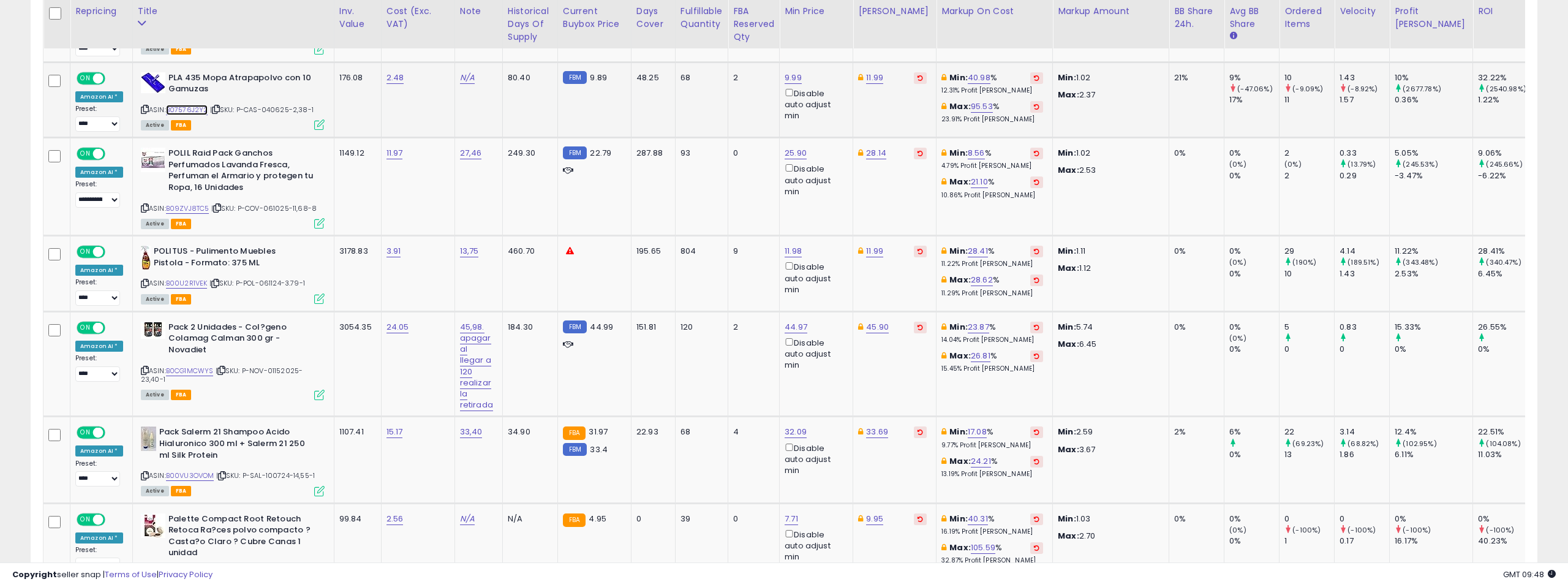
click at [172, 105] on link "B07576J2Y2" at bounding box center [186, 110] width 42 height 11
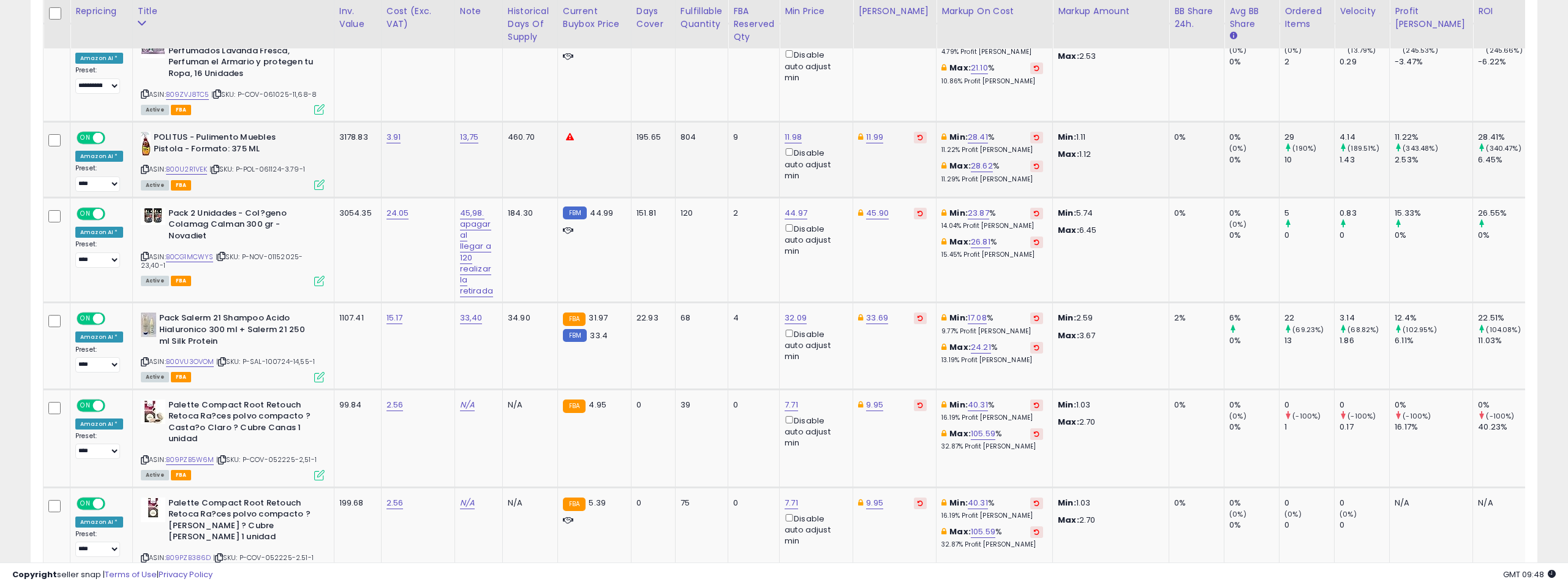
scroll to position [1207, 0]
click at [189, 163] on link "B00U2R1VEK" at bounding box center [186, 168] width 41 height 11
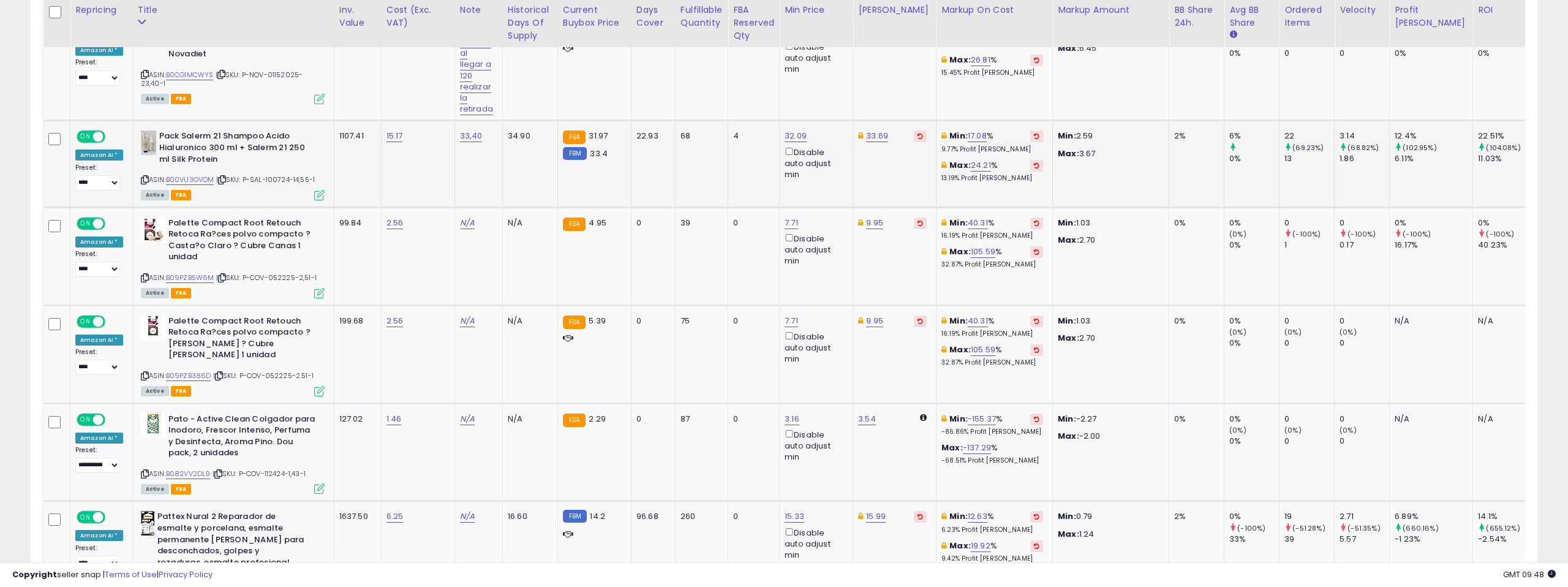
scroll to position [1384, 0]
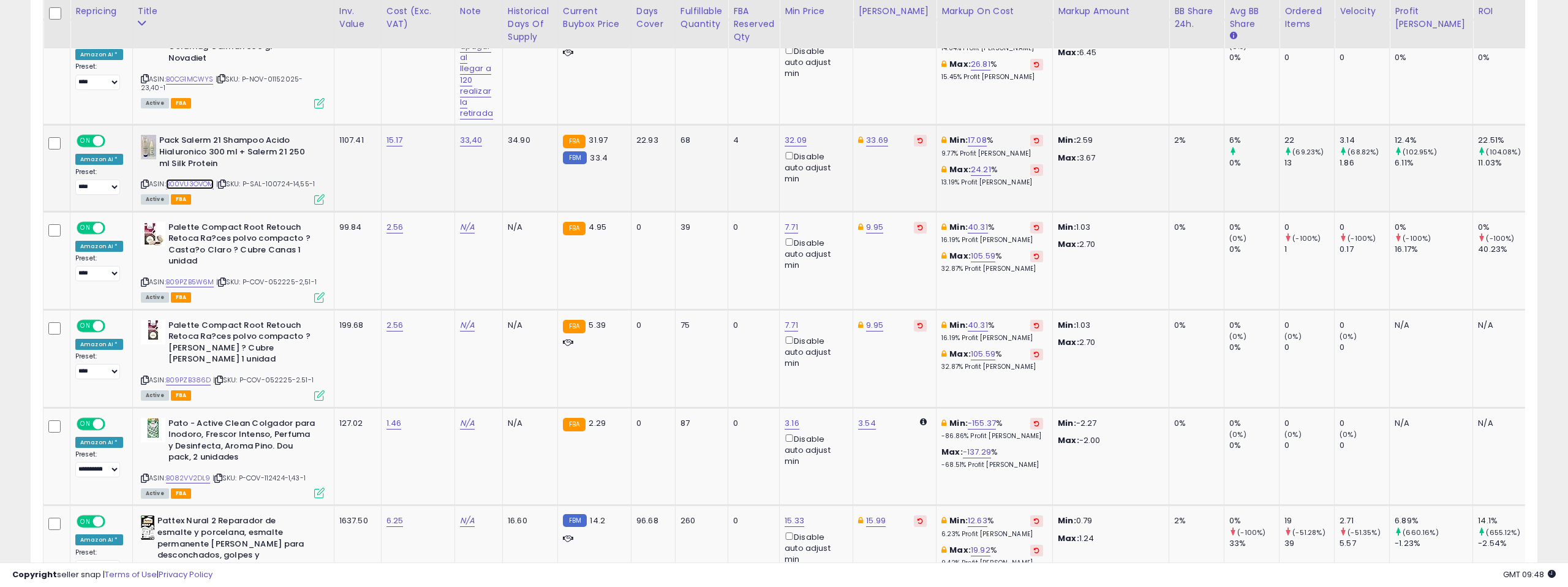
click at [205, 179] on link "B00VU3OVOM" at bounding box center [189, 184] width 48 height 11
click at [794, 134] on link "32.09" at bounding box center [795, 140] width 22 height 12
drag, startPoint x: 741, startPoint y: 77, endPoint x: 722, endPoint y: 78, distance: 19.0
click at [722, 78] on input "*****" at bounding box center [762, 75] width 109 height 21
type input "*****"
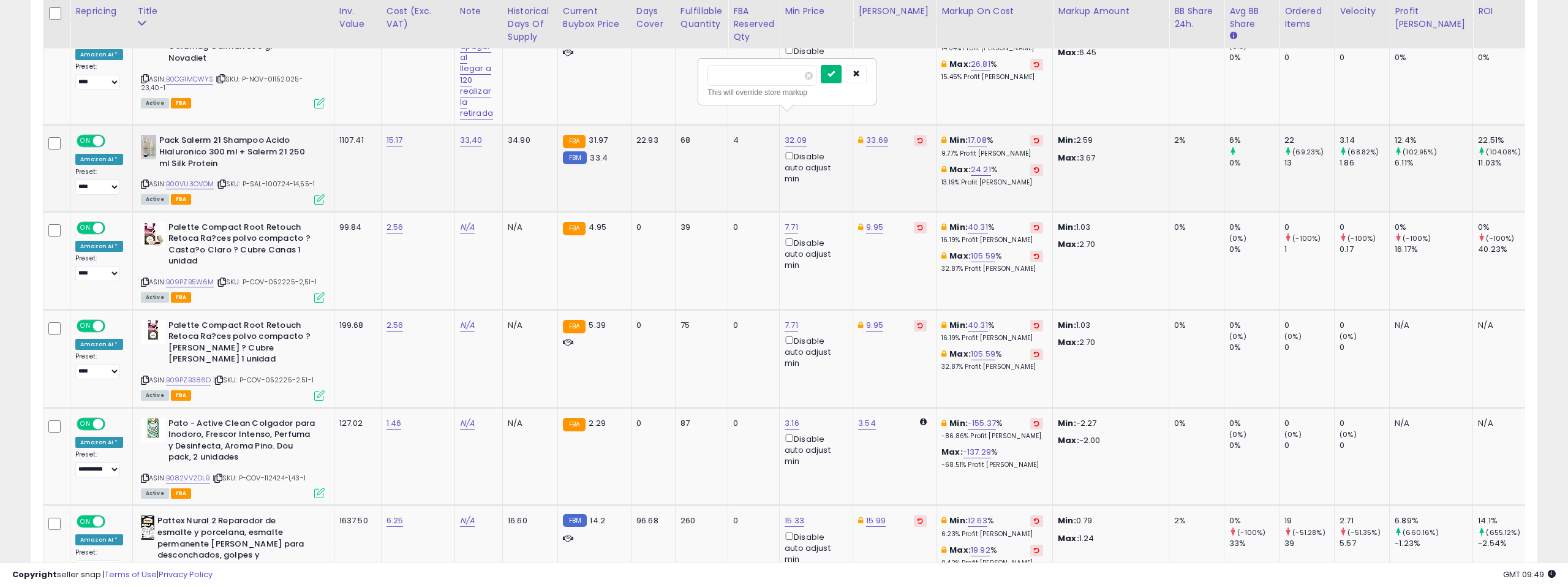
click at [833, 74] on button "submit" at bounding box center [830, 74] width 21 height 18
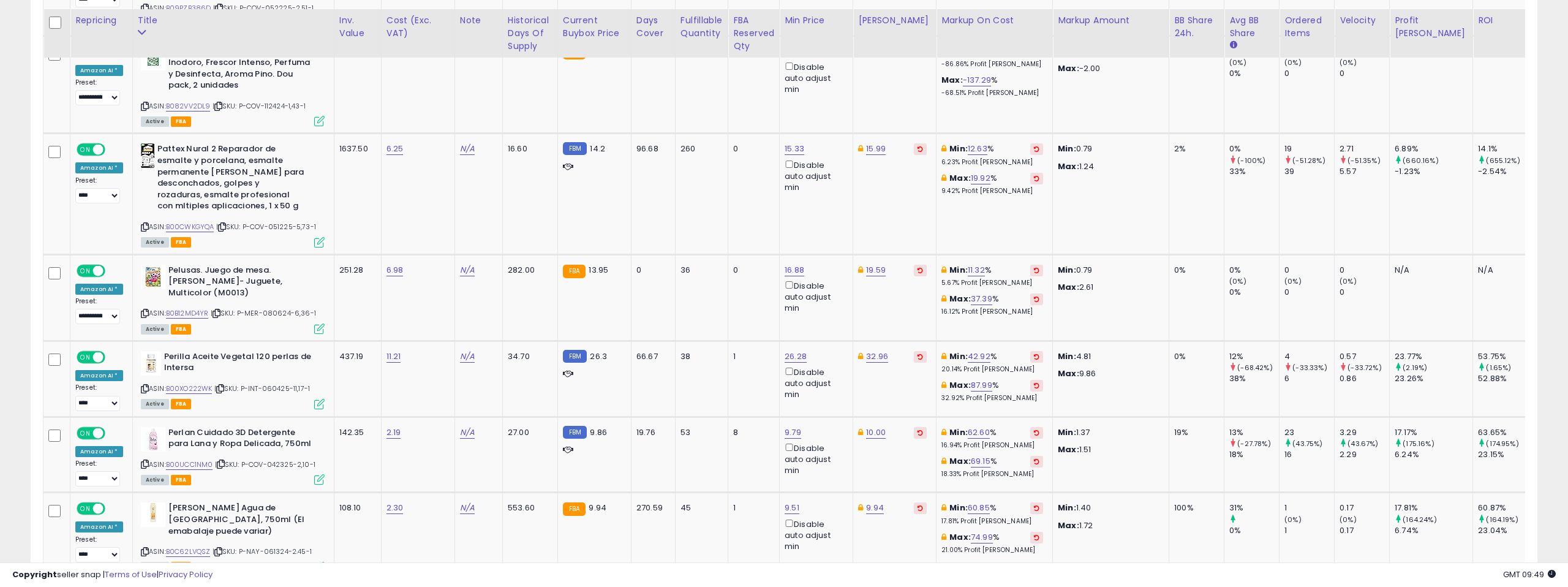
scroll to position [1768, 0]
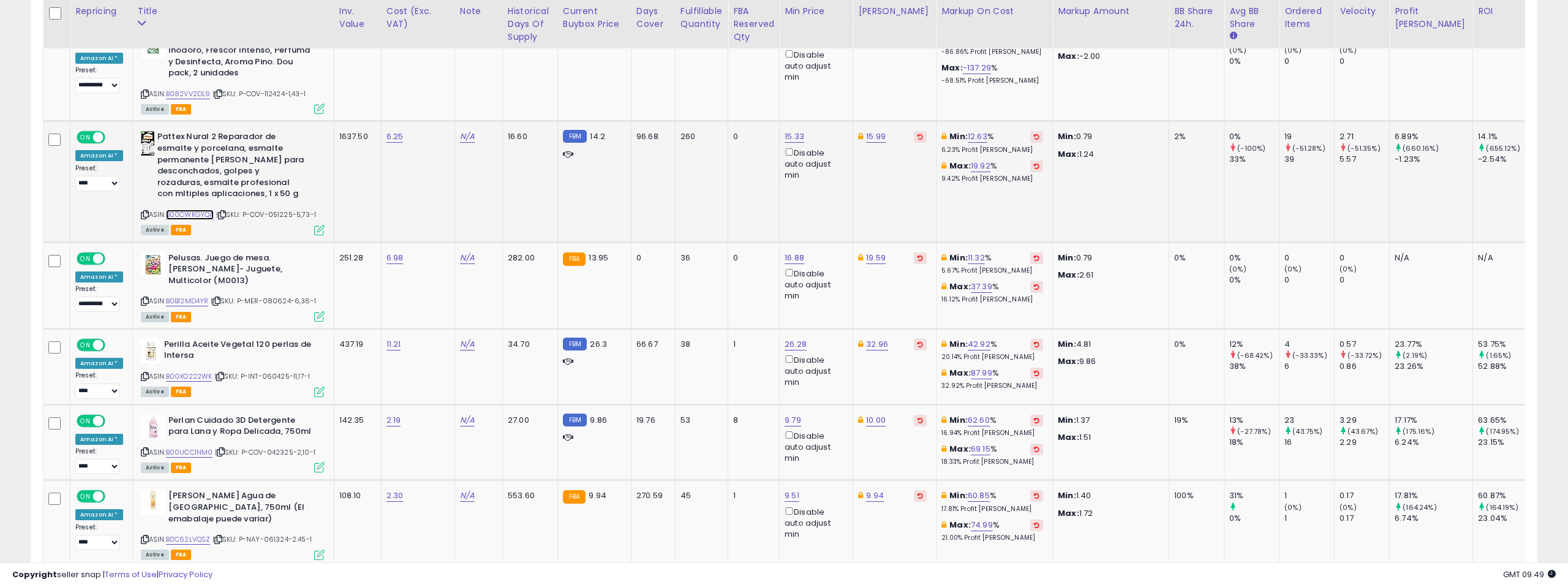
click at [205, 209] on link "B00CWKGYQA" at bounding box center [189, 215] width 48 height 11
click at [791, 130] on link "15.33" at bounding box center [794, 137] width 20 height 12
drag, startPoint x: 741, startPoint y: 75, endPoint x: 728, endPoint y: 74, distance: 13.0
click at [728, 74] on input "*****" at bounding box center [761, 71] width 109 height 21
type input "*****"
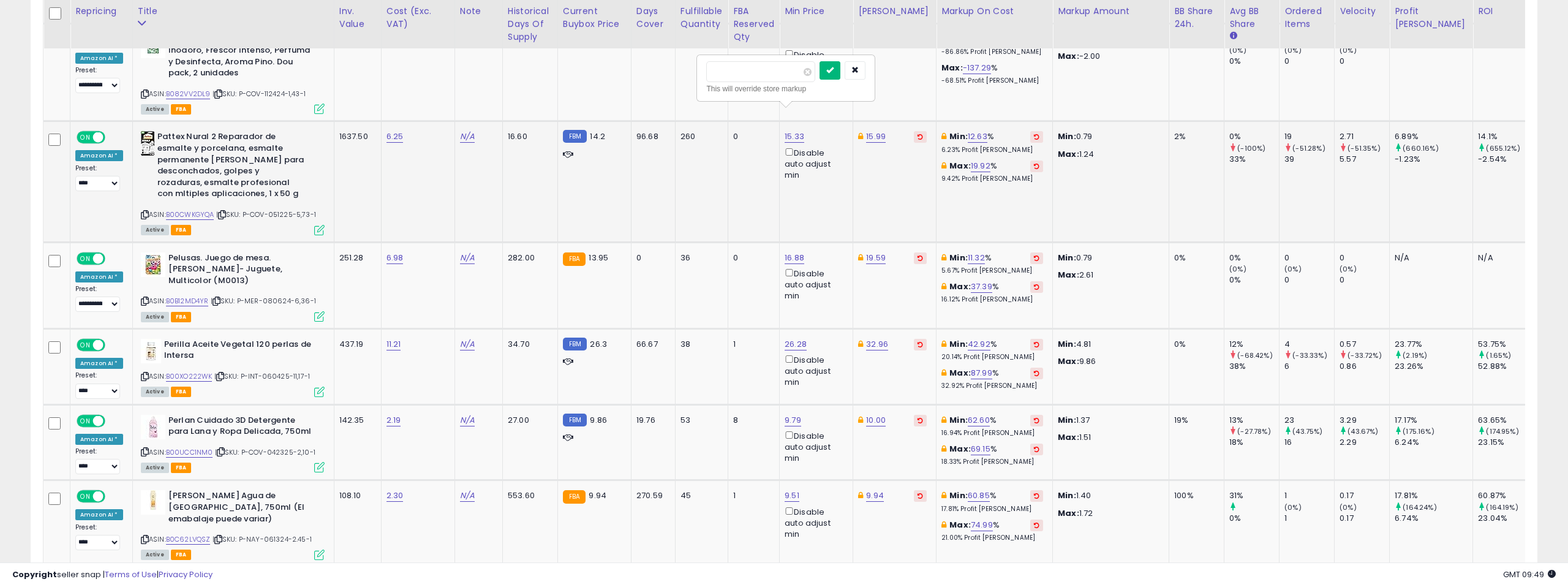
click at [833, 66] on icon "submit" at bounding box center [830, 70] width 8 height 8
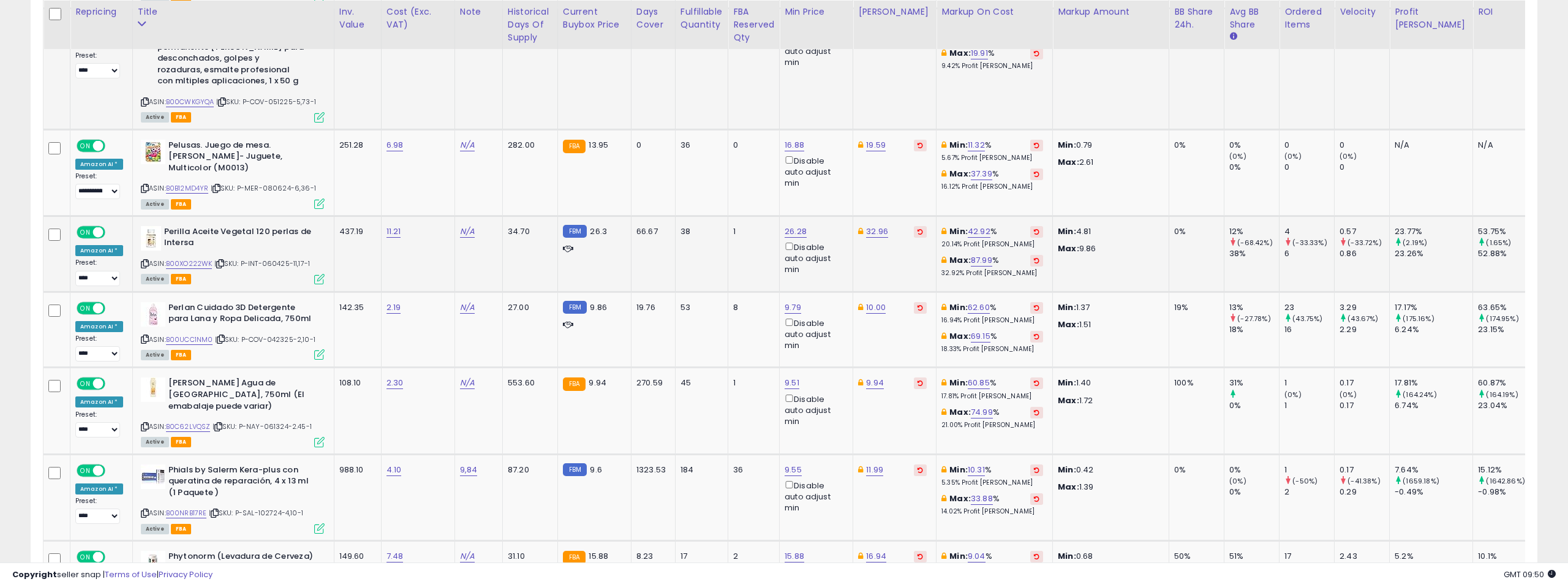
scroll to position [1881, 0]
click at [189, 258] on link "B00XO222WK" at bounding box center [189, 263] width 47 height 11
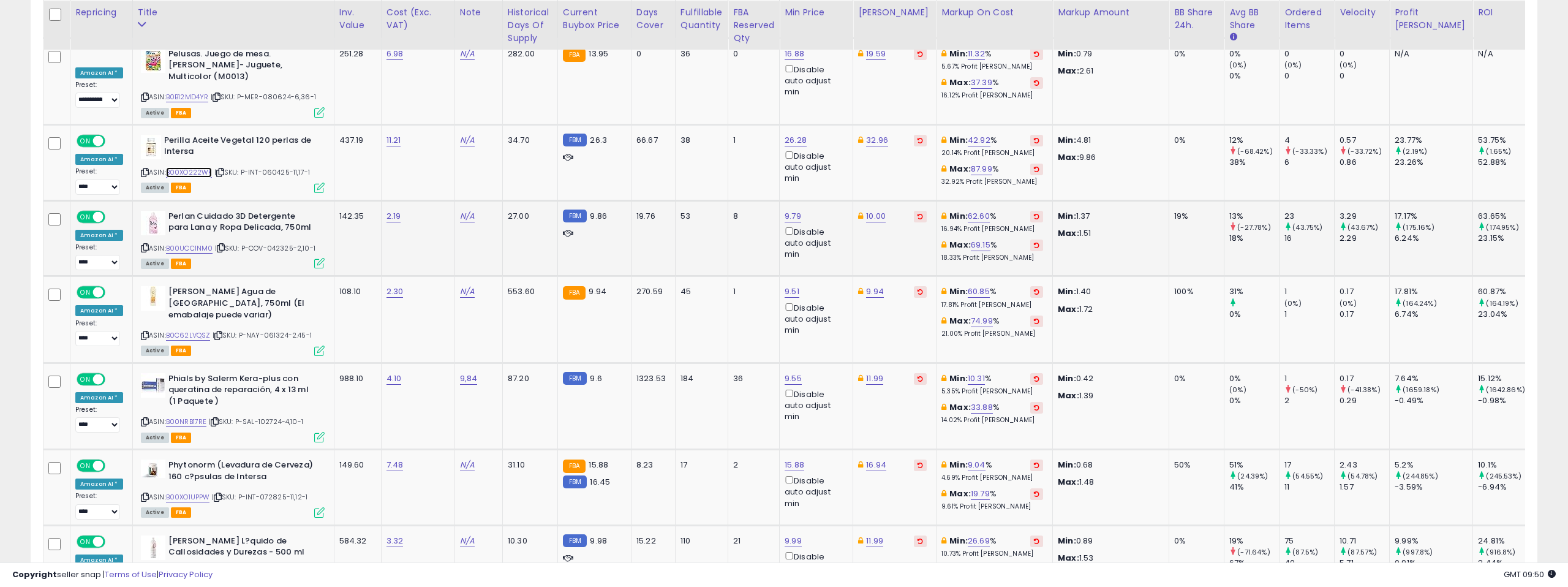
scroll to position [1974, 0]
click at [201, 242] on link "B00UCC1NM0" at bounding box center [189, 247] width 48 height 11
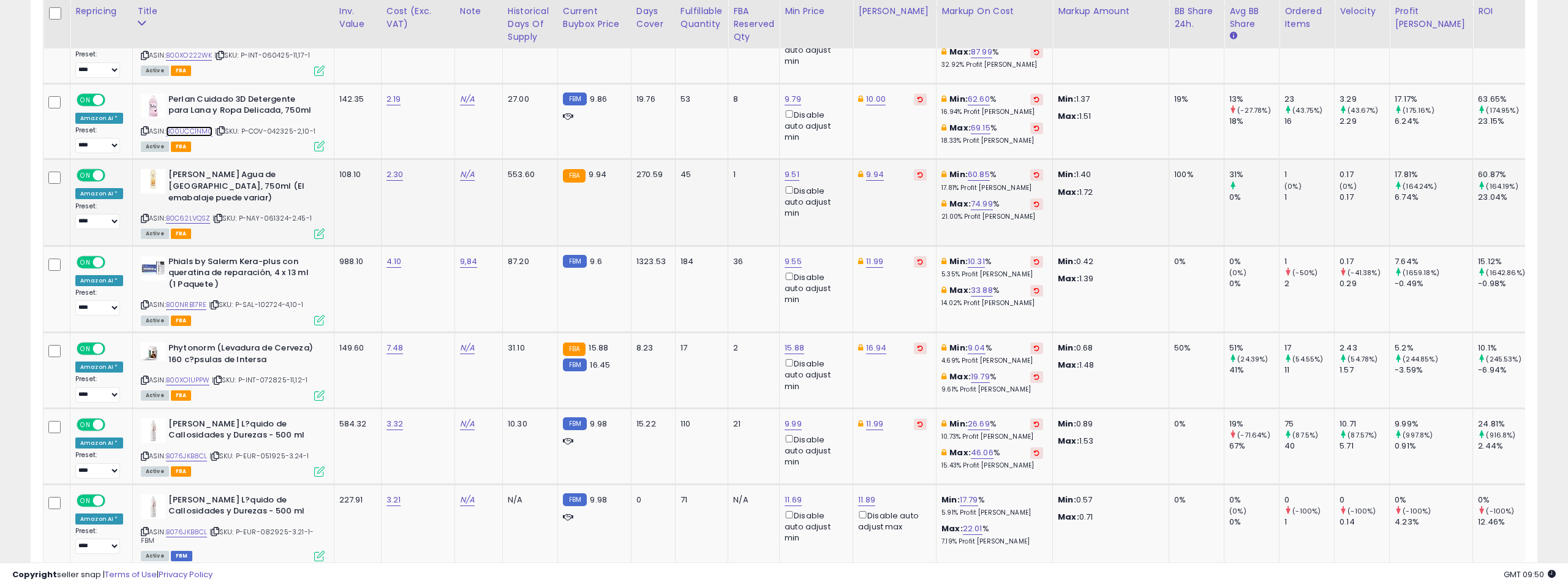
scroll to position [2090, 0]
click at [183, 212] on link "B0C62LVQSZ" at bounding box center [188, 217] width 44 height 11
click at [179, 298] on link "B00NRB17RE" at bounding box center [186, 304] width 41 height 11
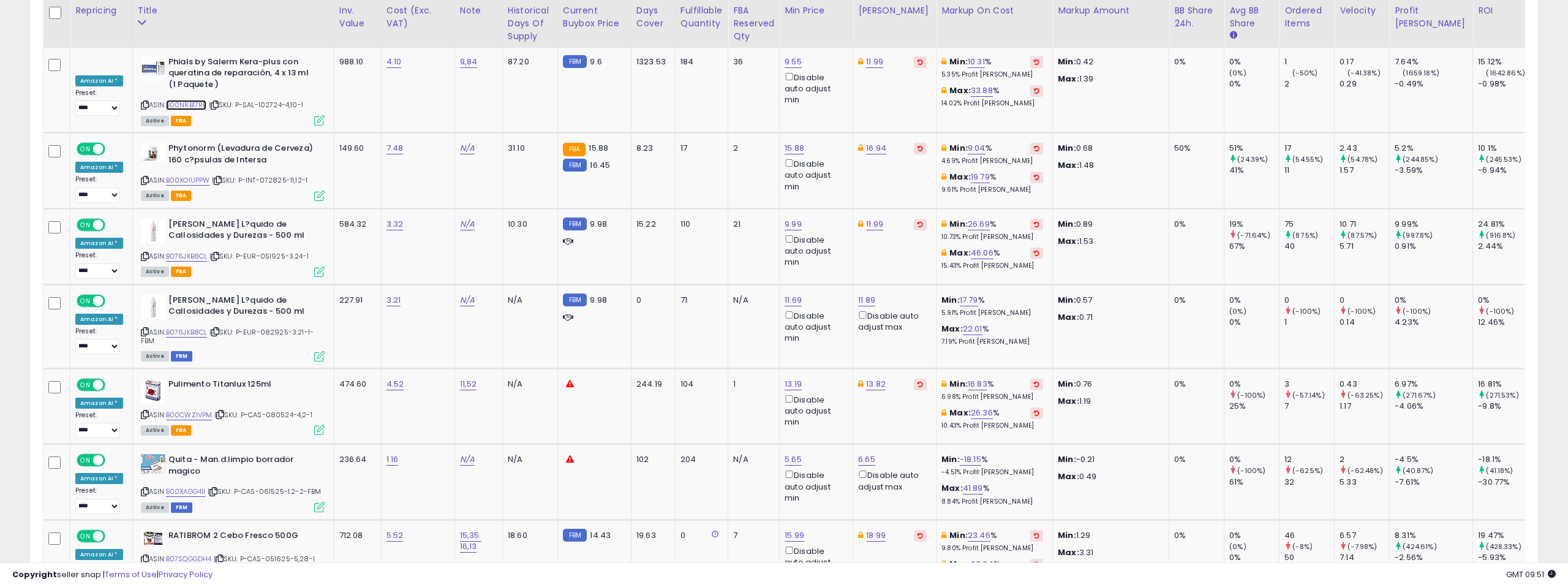
scroll to position [2291, 0]
click at [192, 173] on link "B00XO1UPPW" at bounding box center [188, 179] width 44 height 11
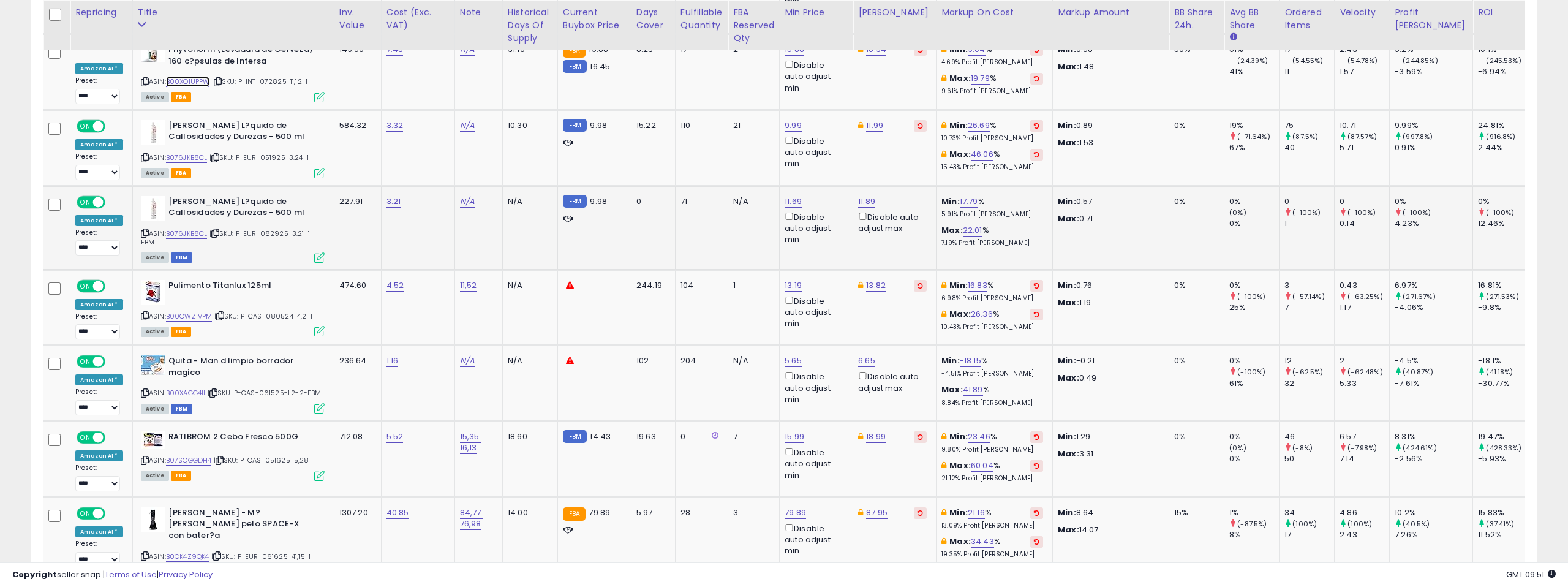
scroll to position [2389, 0]
click at [187, 150] on link "B076JKB8CL" at bounding box center [186, 156] width 41 height 11
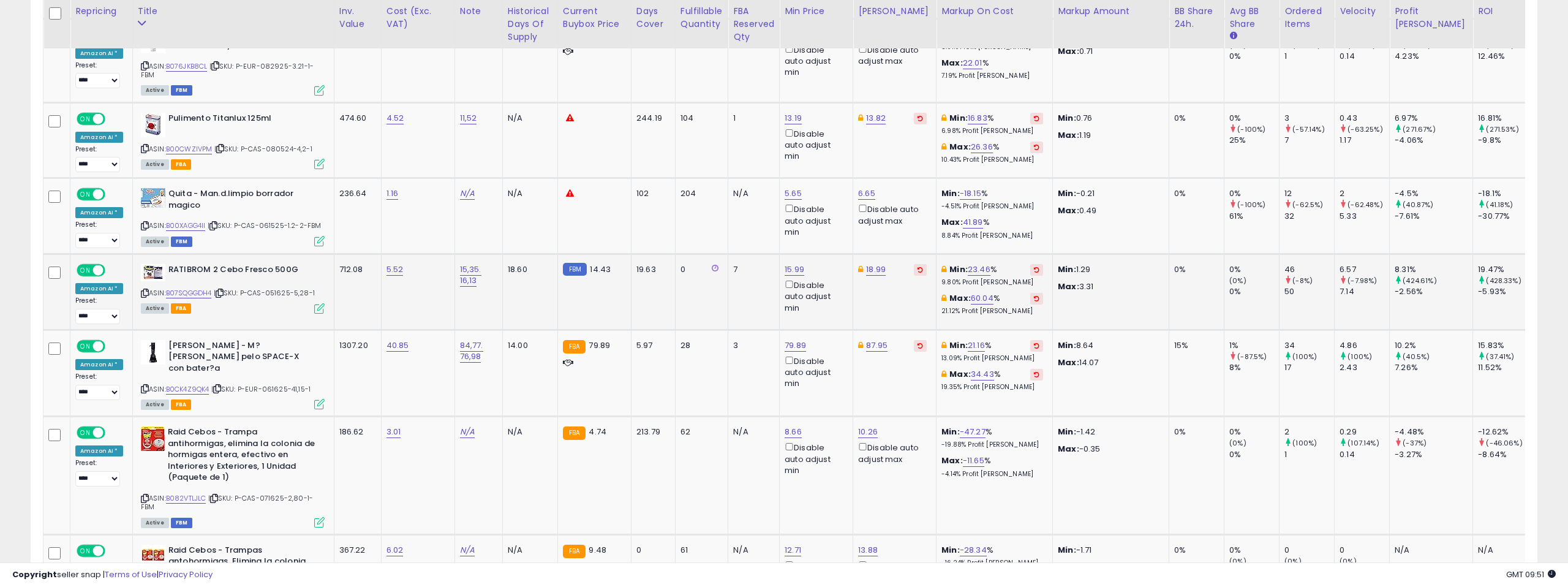
scroll to position [2554, 0]
click at [190, 222] on link "B00XAGG4II" at bounding box center [186, 227] width 40 height 11
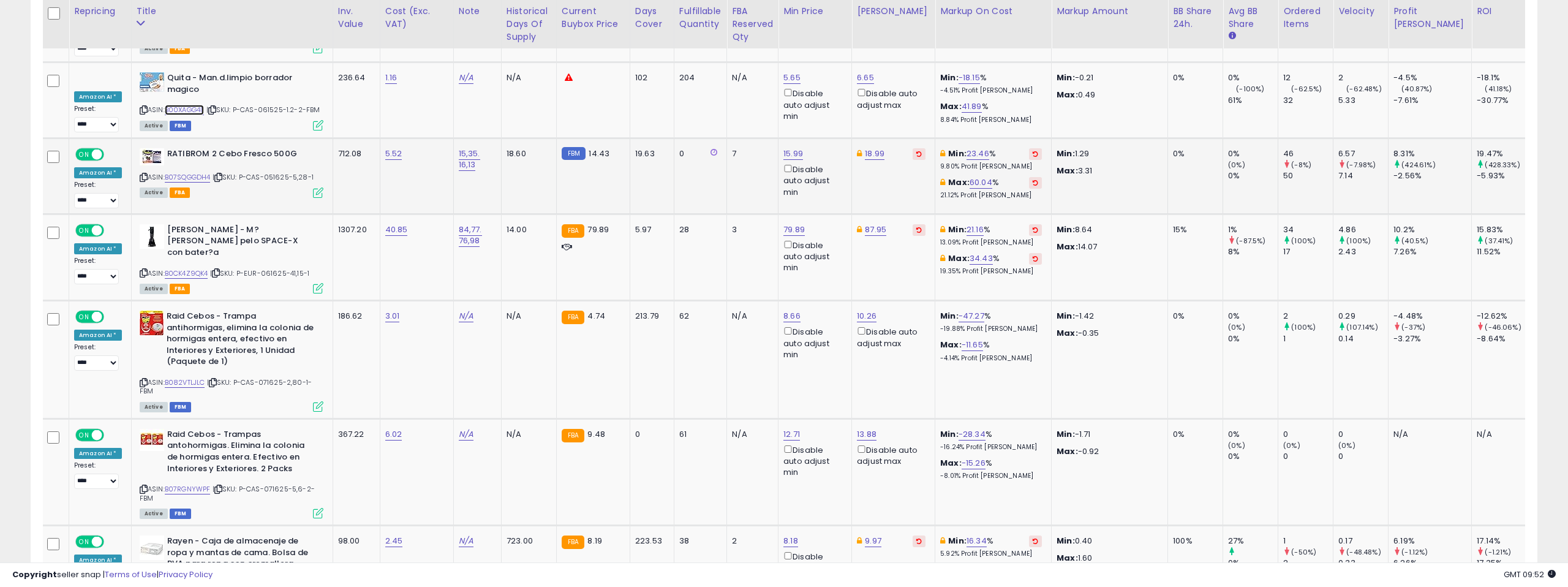
scroll to position [0, 0]
click at [196, 172] on link "B07SQGGDH4" at bounding box center [189, 177] width 46 height 11
click at [192, 269] on link "B0CK4Z9QK4" at bounding box center [187, 274] width 44 height 11
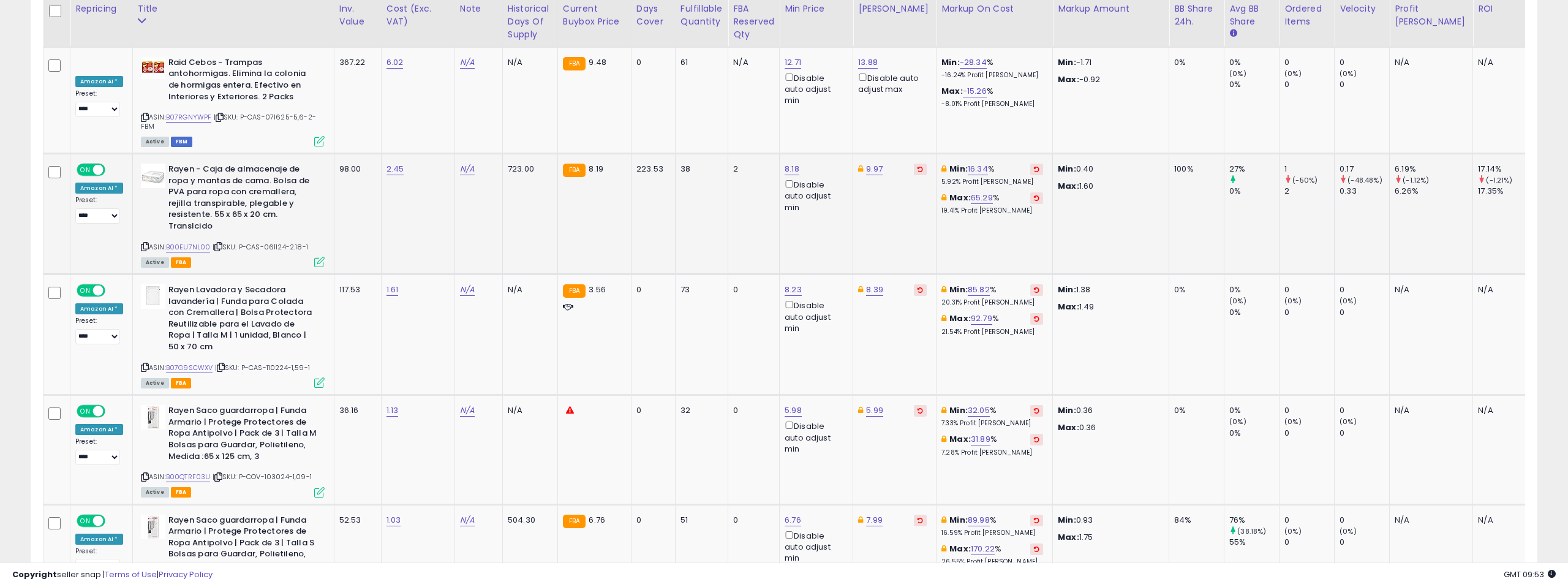
scroll to position [3044, 0]
click at [189, 241] on link "B00EU7NL00" at bounding box center [188, 246] width 44 height 11
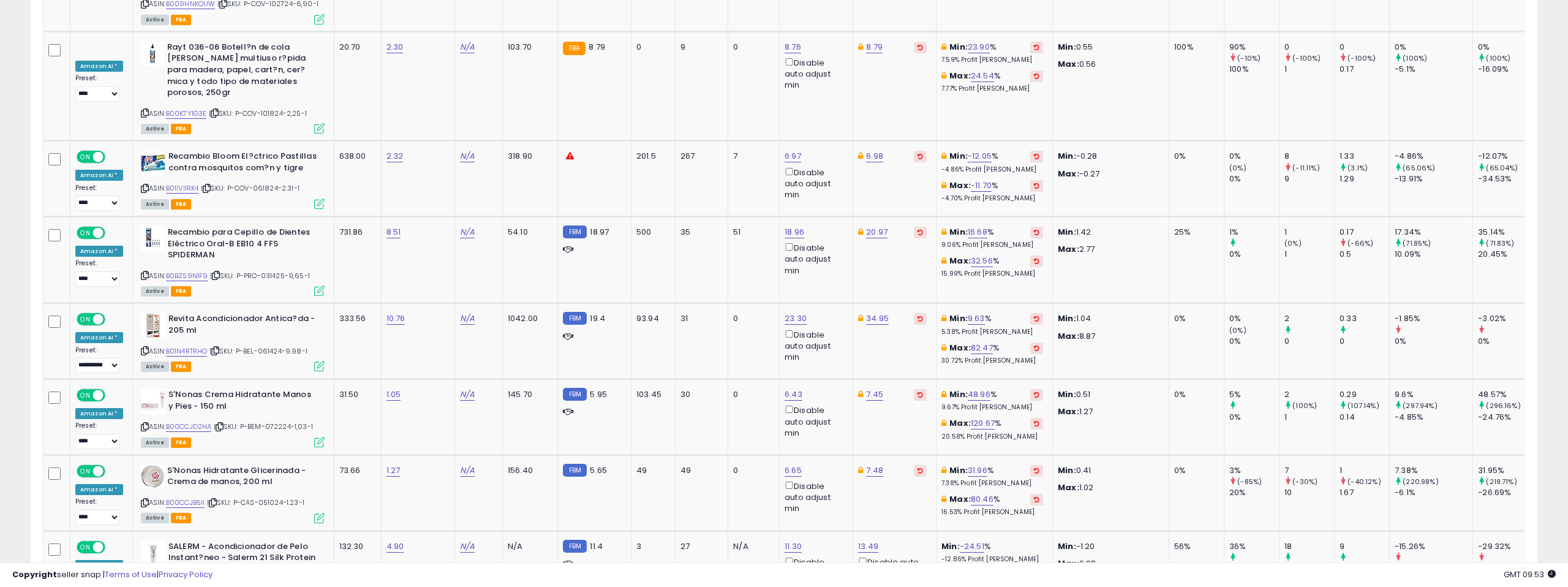
scroll to position [3781, 0]
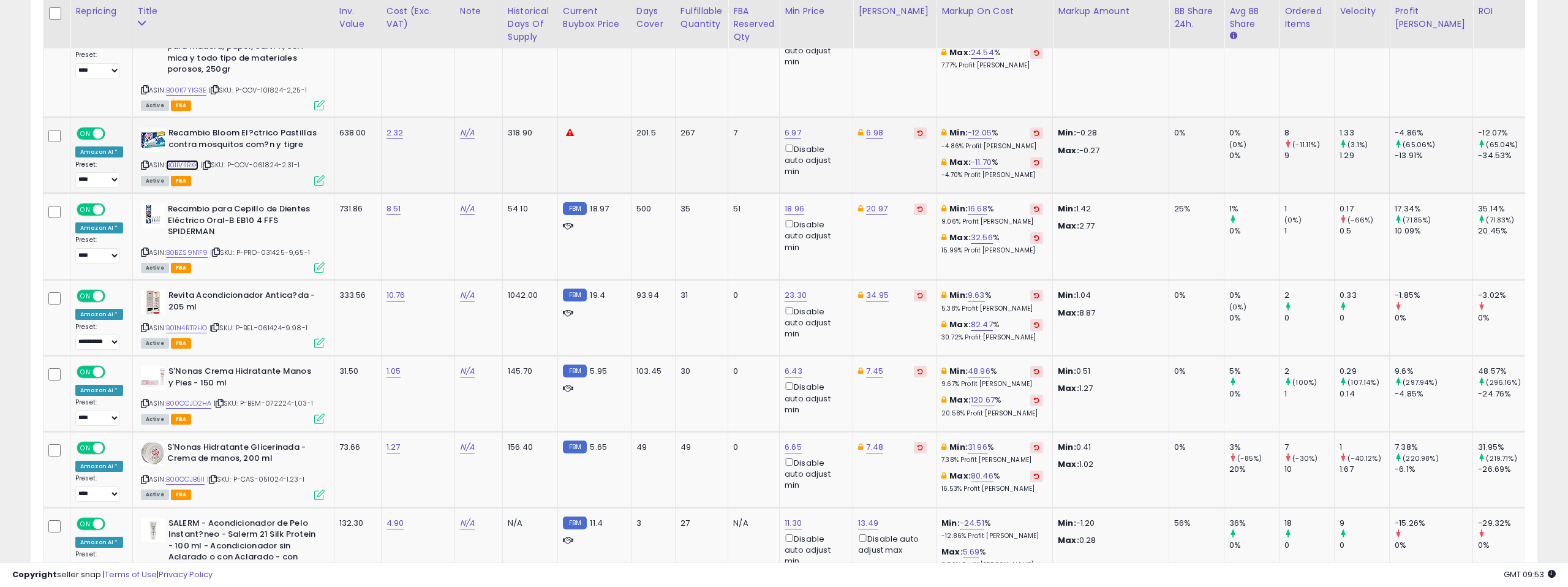
click at [182, 160] on link "B01IVI1RK4" at bounding box center [182, 165] width 33 height 11
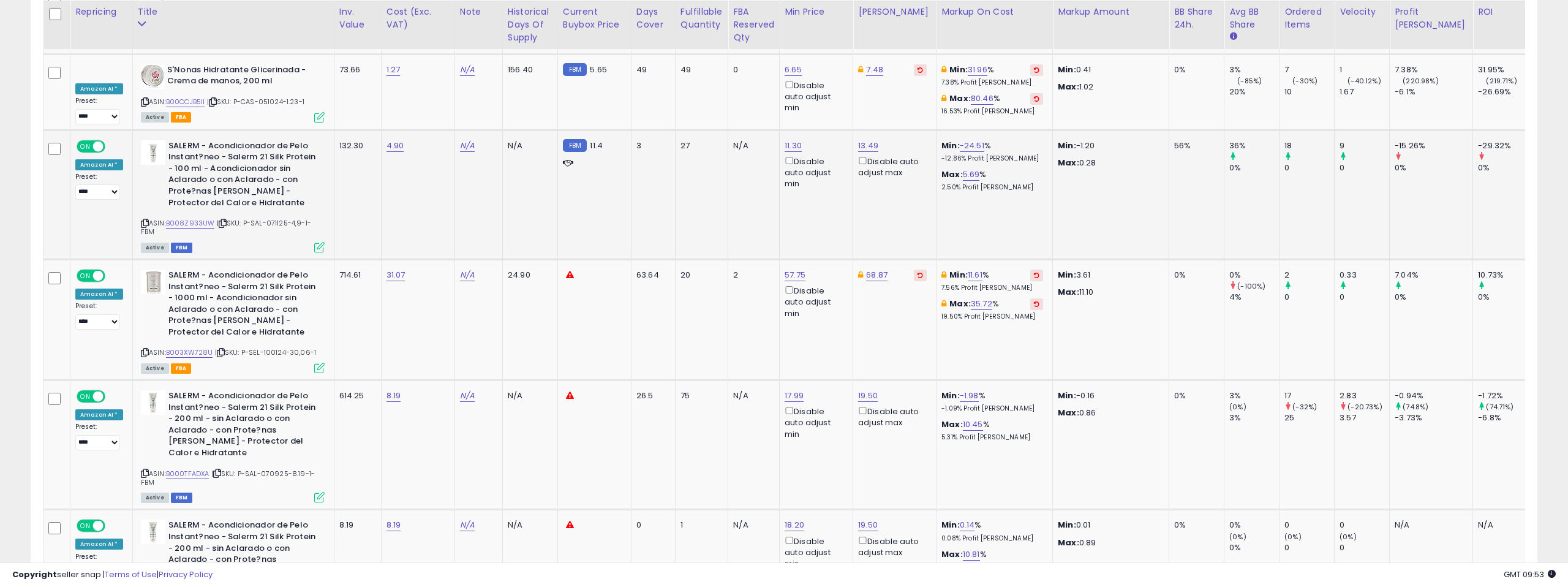
scroll to position [4159, 0]
click at [199, 218] on link "B008Z933UW" at bounding box center [190, 223] width 49 height 11
drag, startPoint x: 140, startPoint y: 163, endPoint x: 1037, endPoint y: 170, distance: 897.0
click at [141, 219] on icon at bounding box center [145, 223] width 8 height 7
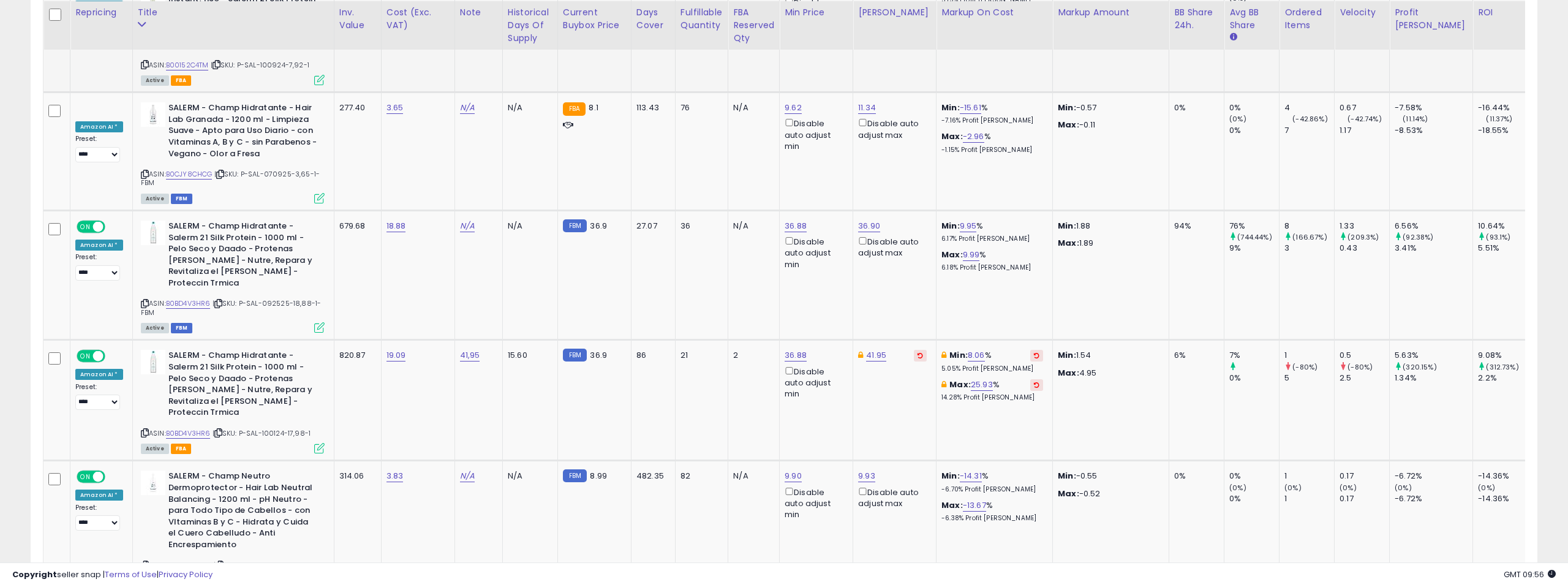
scroll to position [4958, 0]
click at [183, 296] on link "B0BD4V3HR6" at bounding box center [188, 302] width 44 height 11
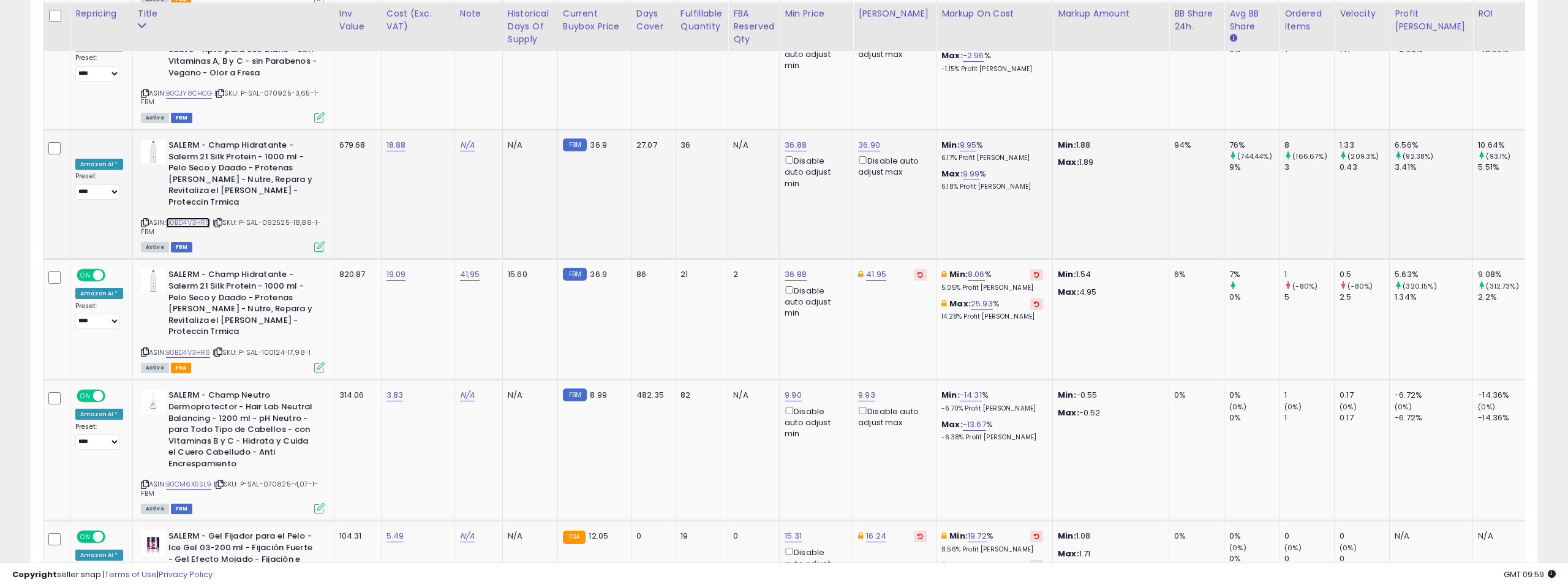
scroll to position [5067, 0]
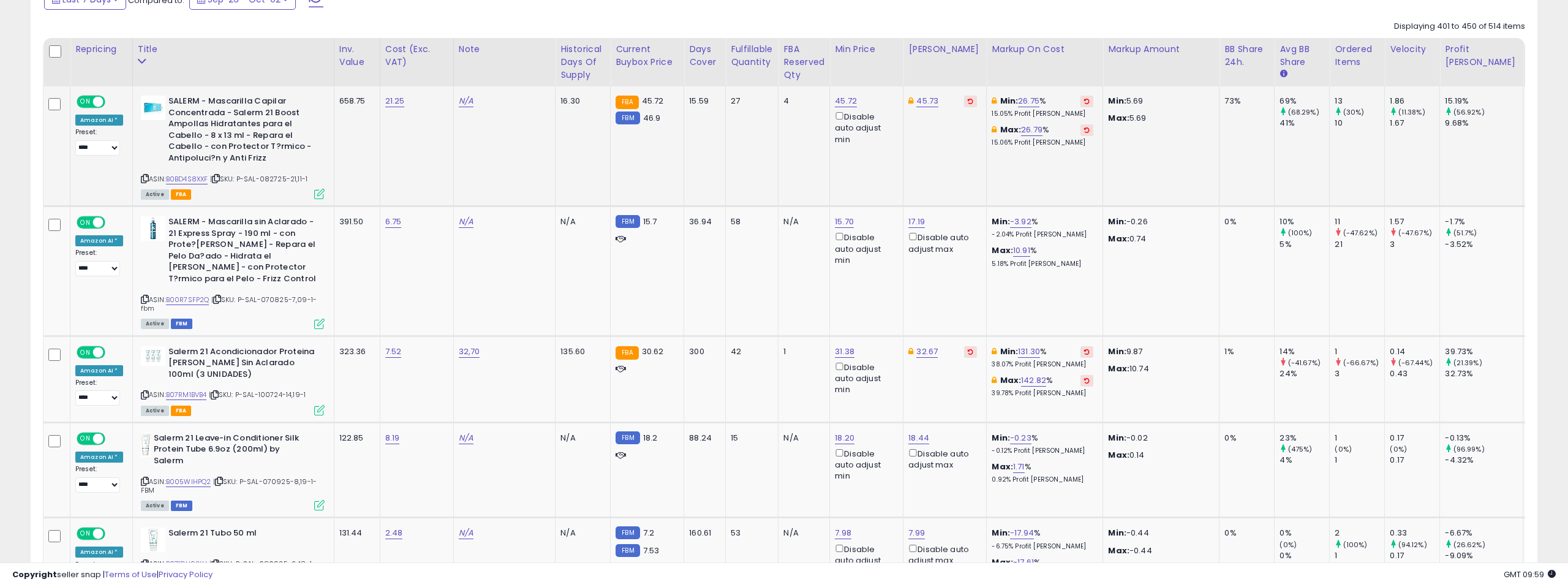
scroll to position [559, 0]
click at [182, 177] on link "B0BD4S8XXF" at bounding box center [186, 178] width 42 height 11
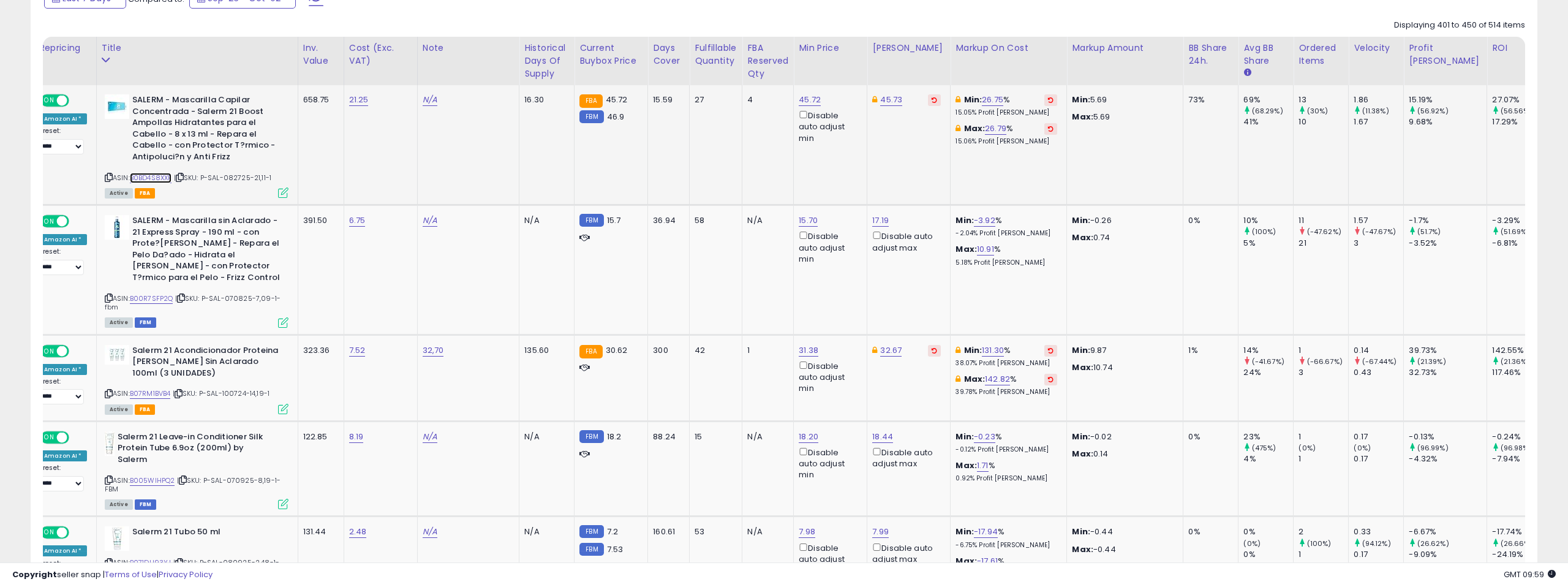
scroll to position [0, 0]
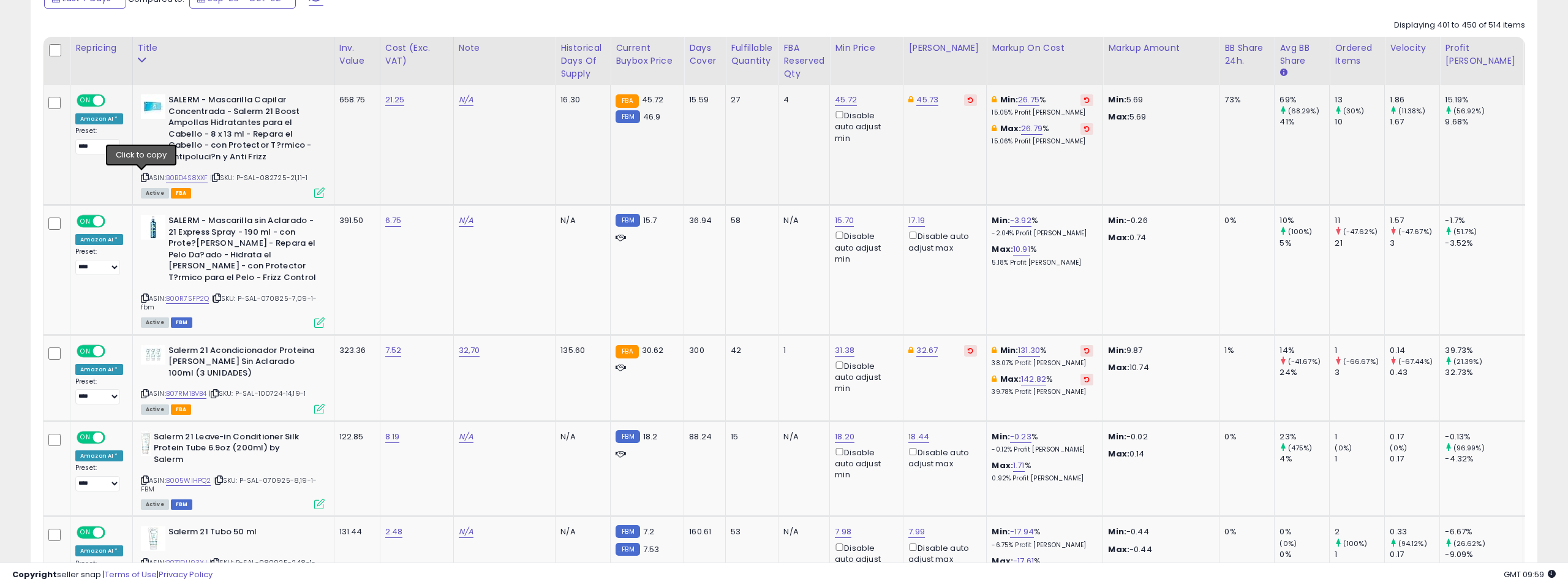
click at [141, 174] on icon at bounding box center [145, 177] width 8 height 7
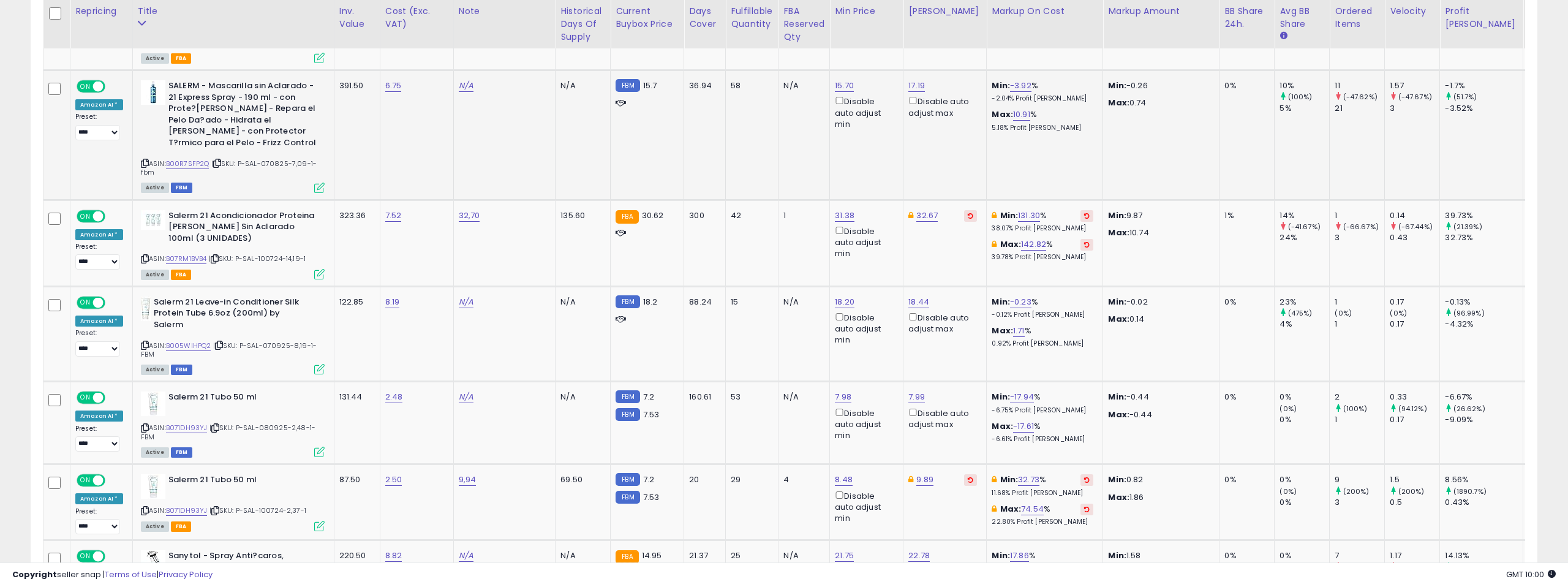
scroll to position [694, 0]
click at [187, 162] on link "B00R7SFP2Q" at bounding box center [187, 163] width 44 height 11
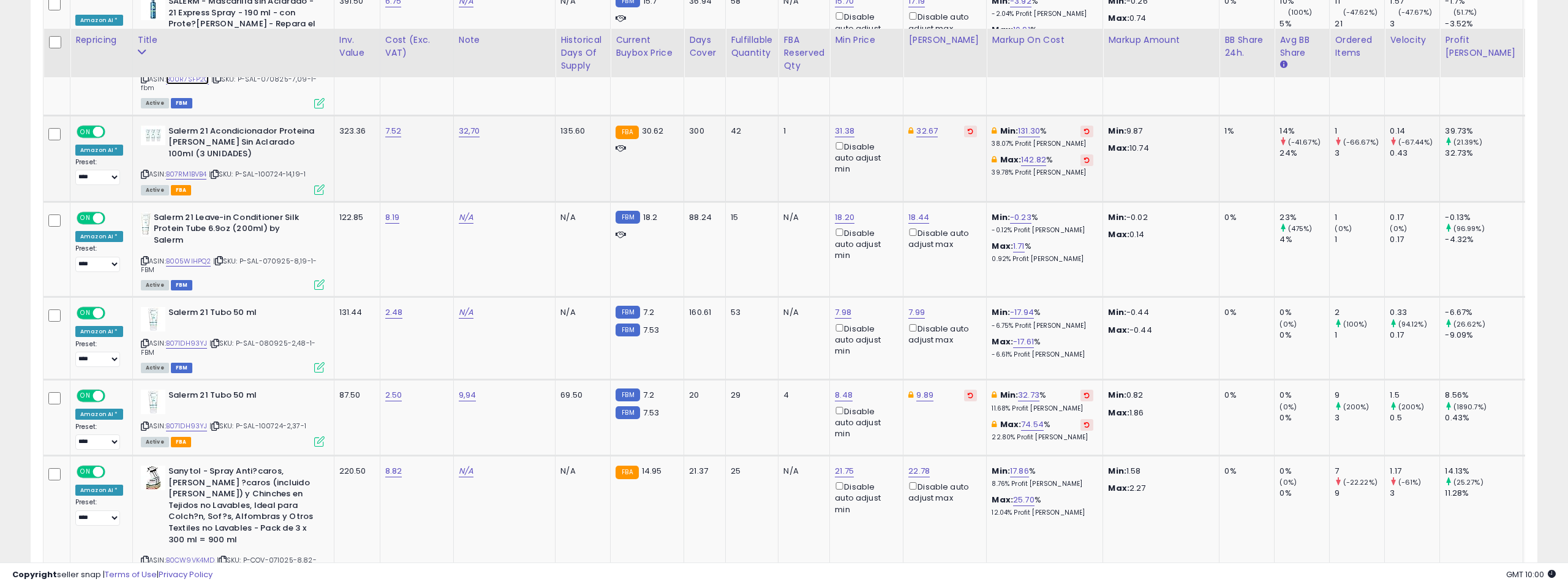
scroll to position [806, 0]
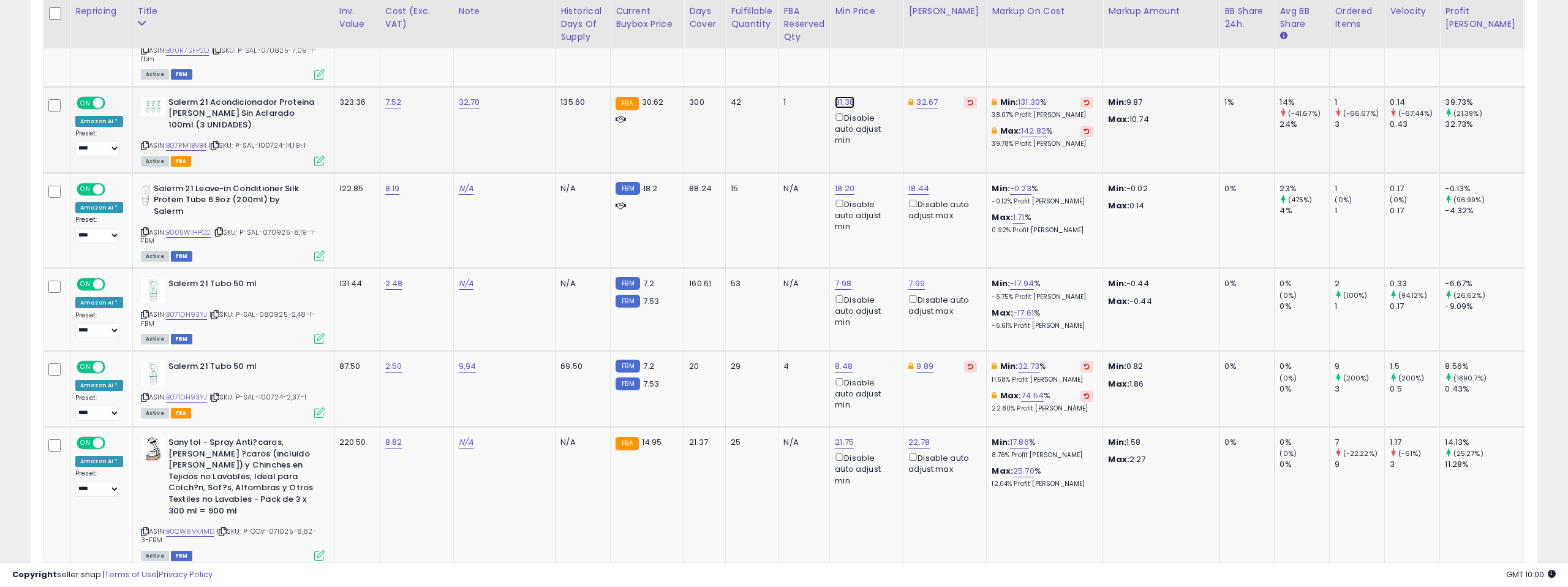
click at [835, 99] on link "31.38" at bounding box center [845, 102] width 20 height 12
drag, startPoint x: 741, startPoint y: 65, endPoint x: 692, endPoint y: 59, distance: 49.4
click at [694, 59] on div "***** This will override store markup" at bounding box center [783, 67] width 179 height 48
type input "*****"
click at [831, 58] on icon "submit" at bounding box center [827, 58] width 8 height 8
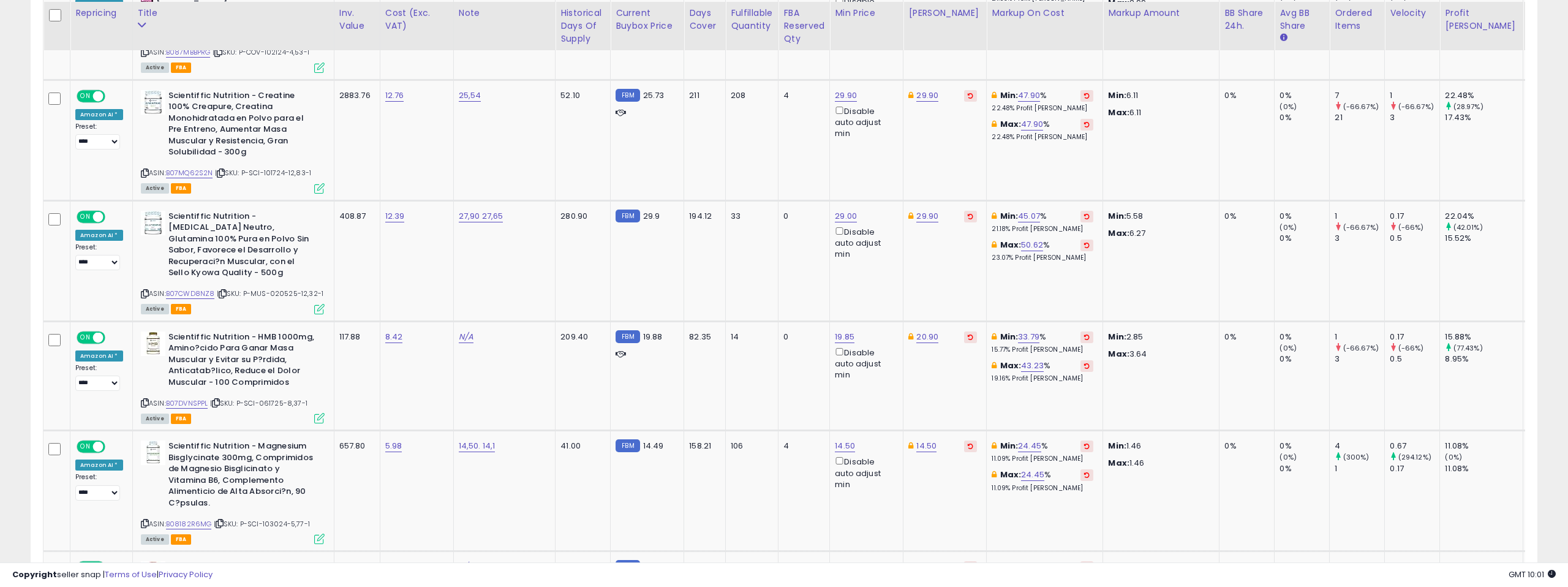
scroll to position [1406, 0]
click at [199, 166] on link "B07MQ62S2N" at bounding box center [189, 171] width 48 height 11
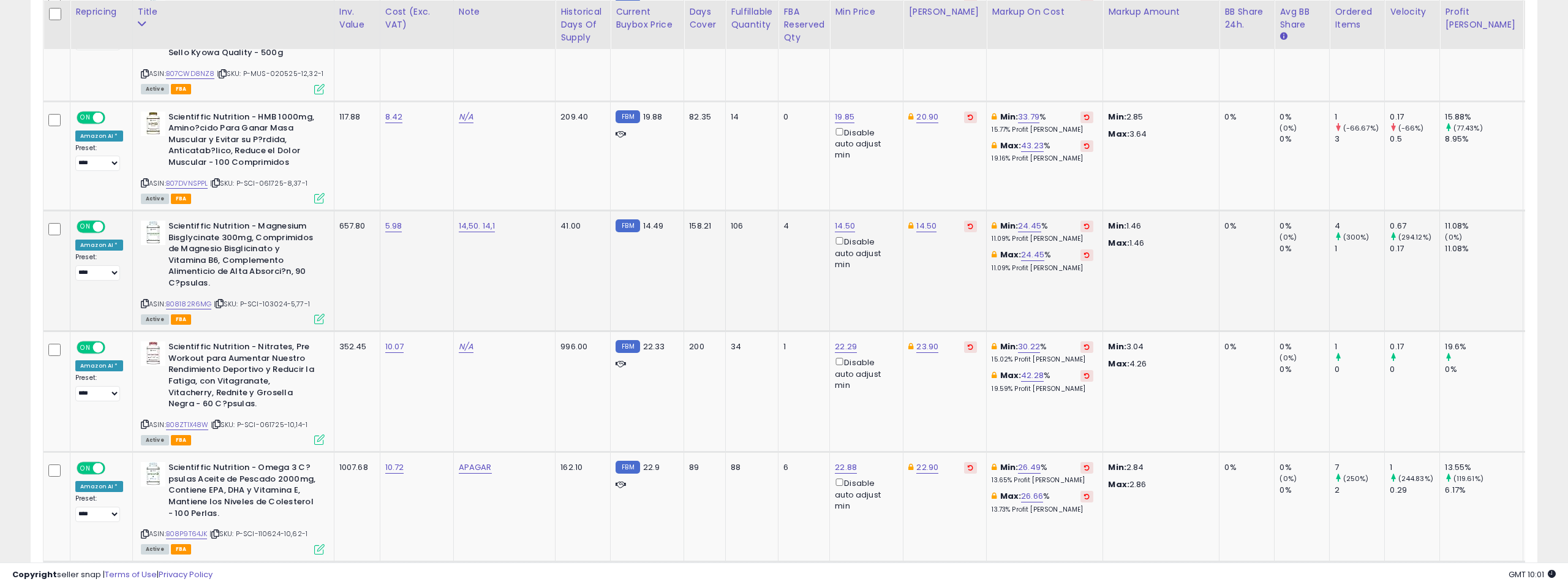
scroll to position [1624, 0]
click at [835, 219] on link "14.50" at bounding box center [845, 226] width 20 height 12
type input "*****"
click at [831, 174] on icon "submit" at bounding box center [827, 170] width 8 height 8
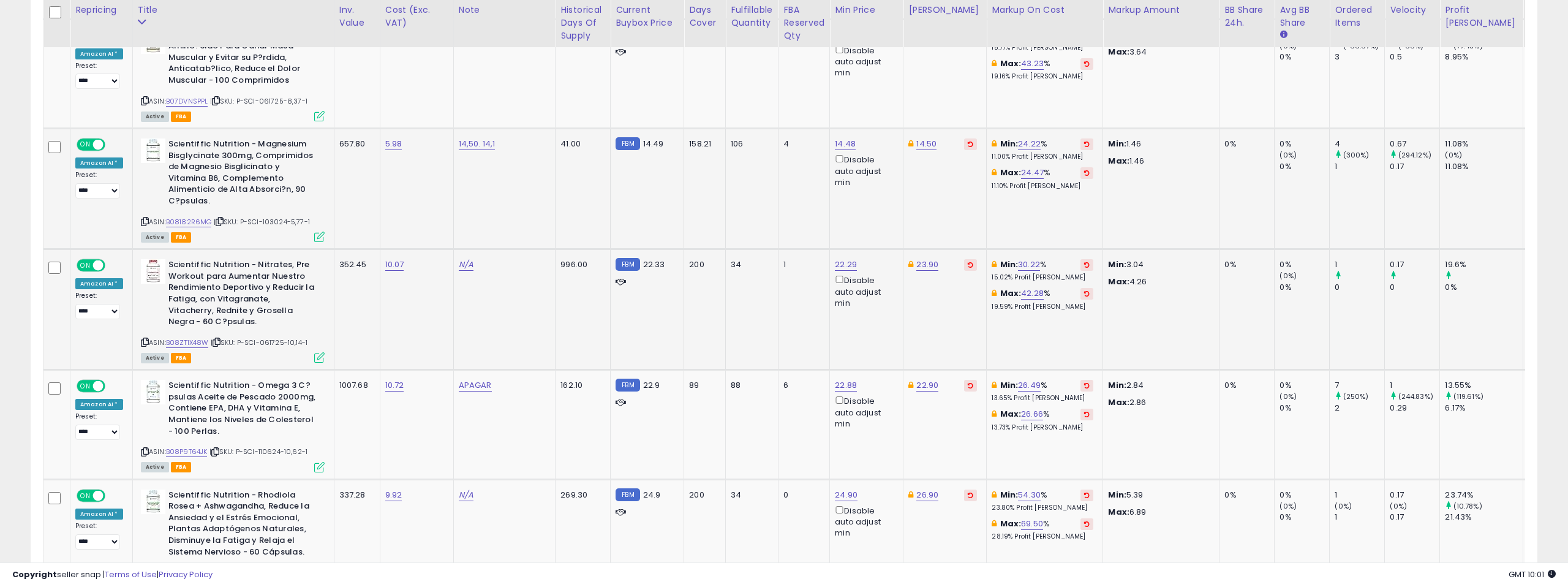
scroll to position [1707, 0]
click at [835, 258] on link "22.29" at bounding box center [846, 264] width 22 height 12
type input "*****"
click at [831, 209] on icon "submit" at bounding box center [828, 209] width 8 height 8
click at [835, 379] on link "22.88" at bounding box center [846, 385] width 22 height 12
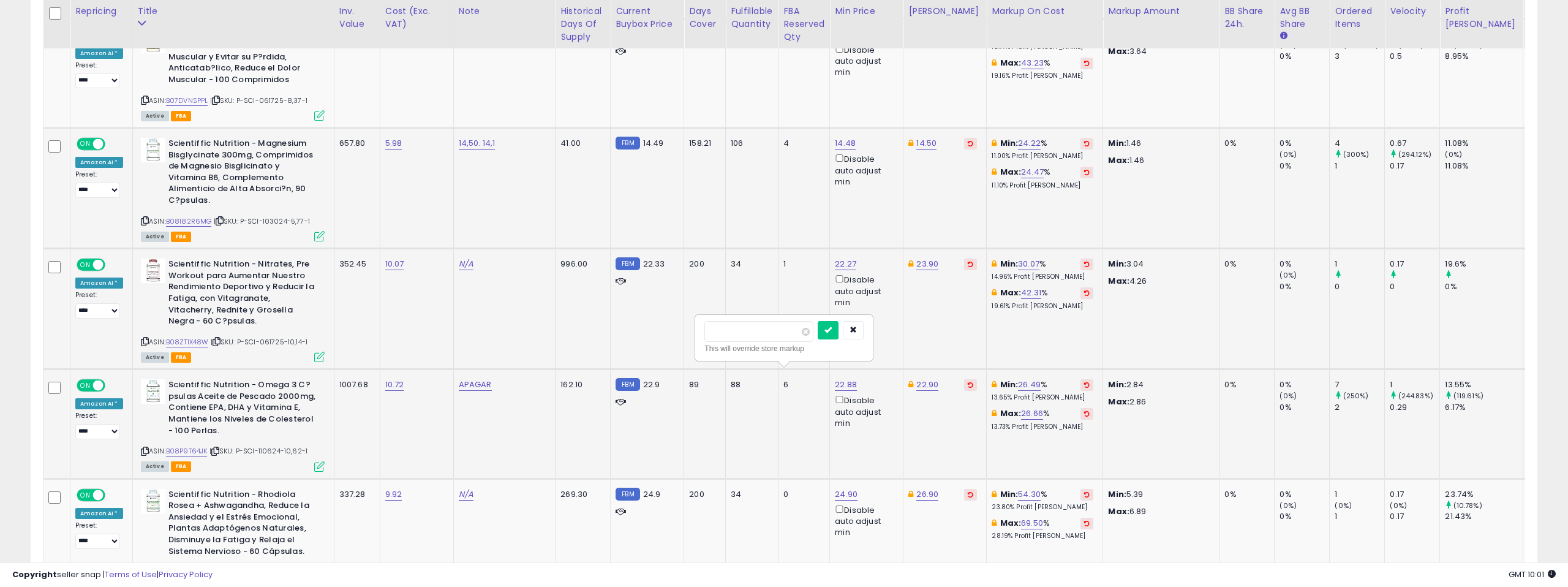
type input "*****"
click at [832, 327] on icon "submit" at bounding box center [828, 330] width 8 height 8
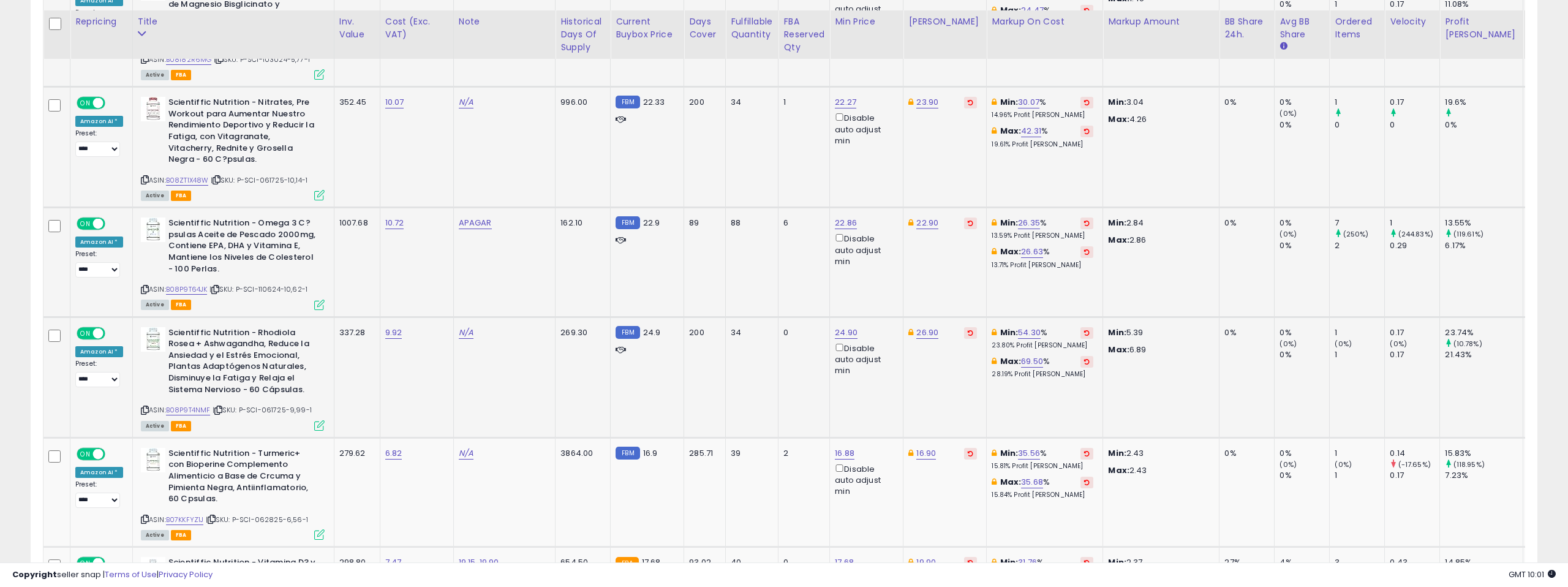
scroll to position [1889, 0]
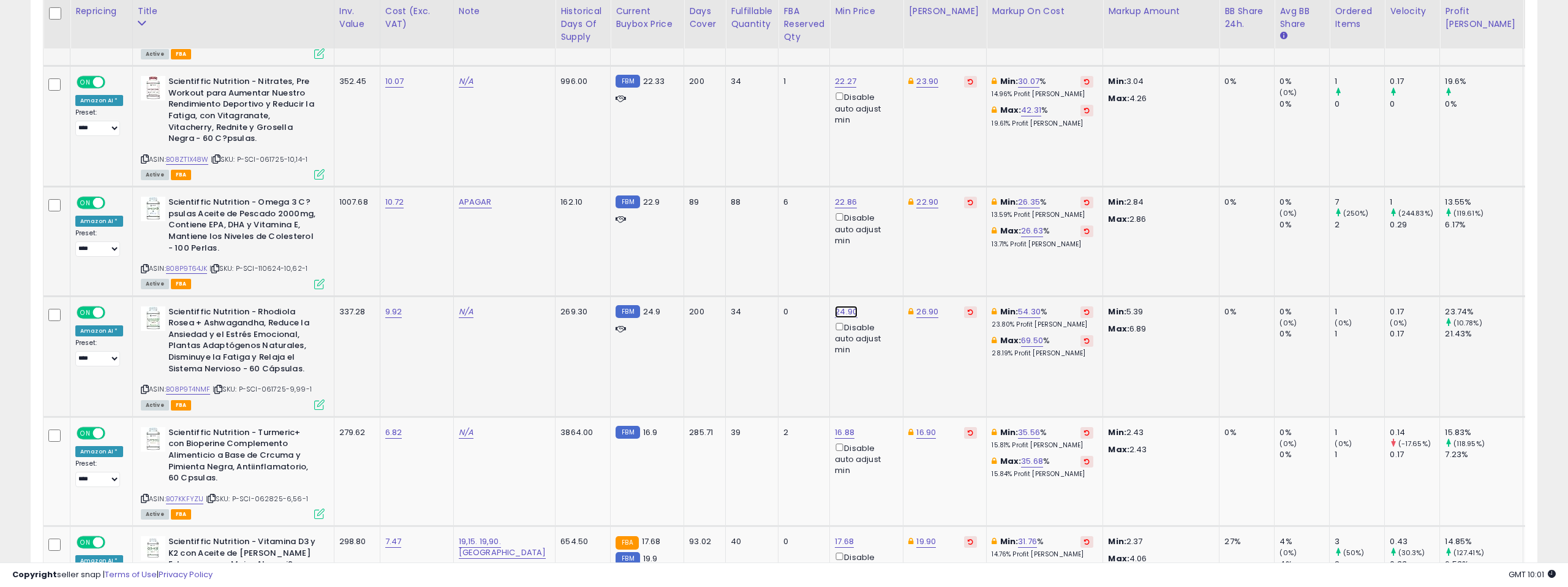
click at [835, 306] on link "24.90" at bounding box center [846, 312] width 23 height 12
type input "*****"
click at [829, 257] on button "submit" at bounding box center [828, 257] width 21 height 18
click at [835, 427] on link "16.88" at bounding box center [845, 433] width 20 height 12
type input "*****"
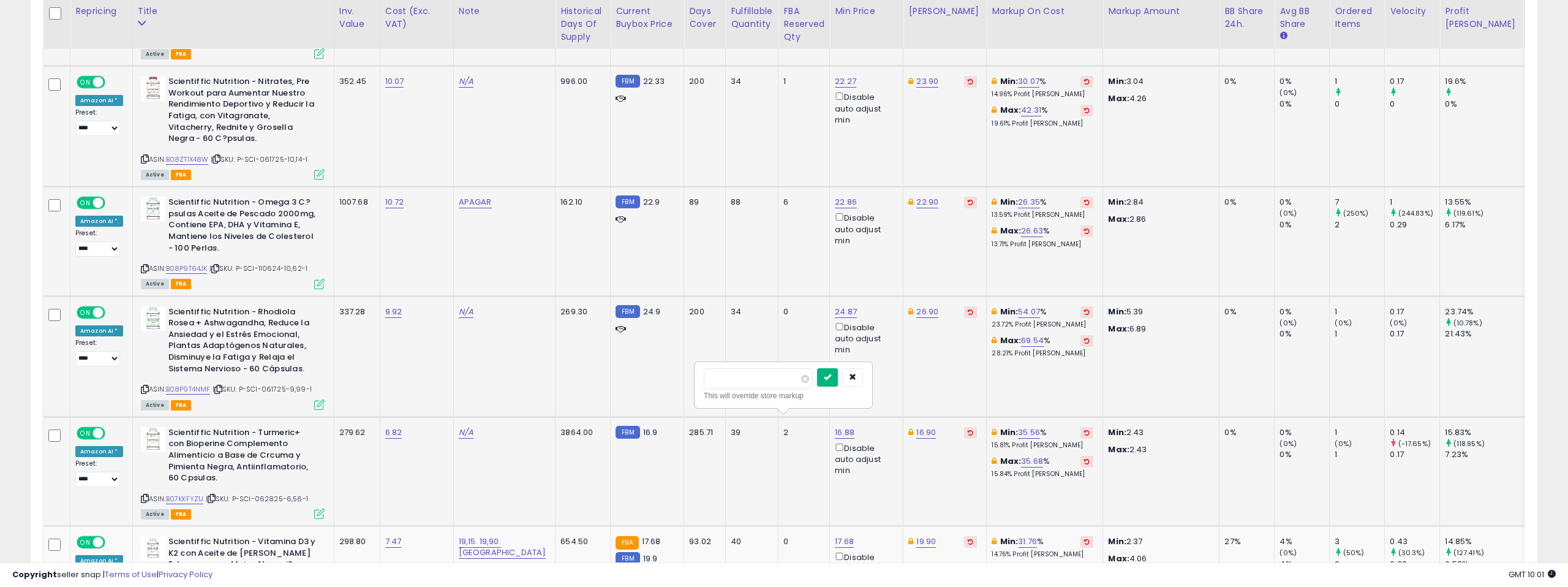
click at [827, 376] on button "submit" at bounding box center [827, 378] width 21 height 18
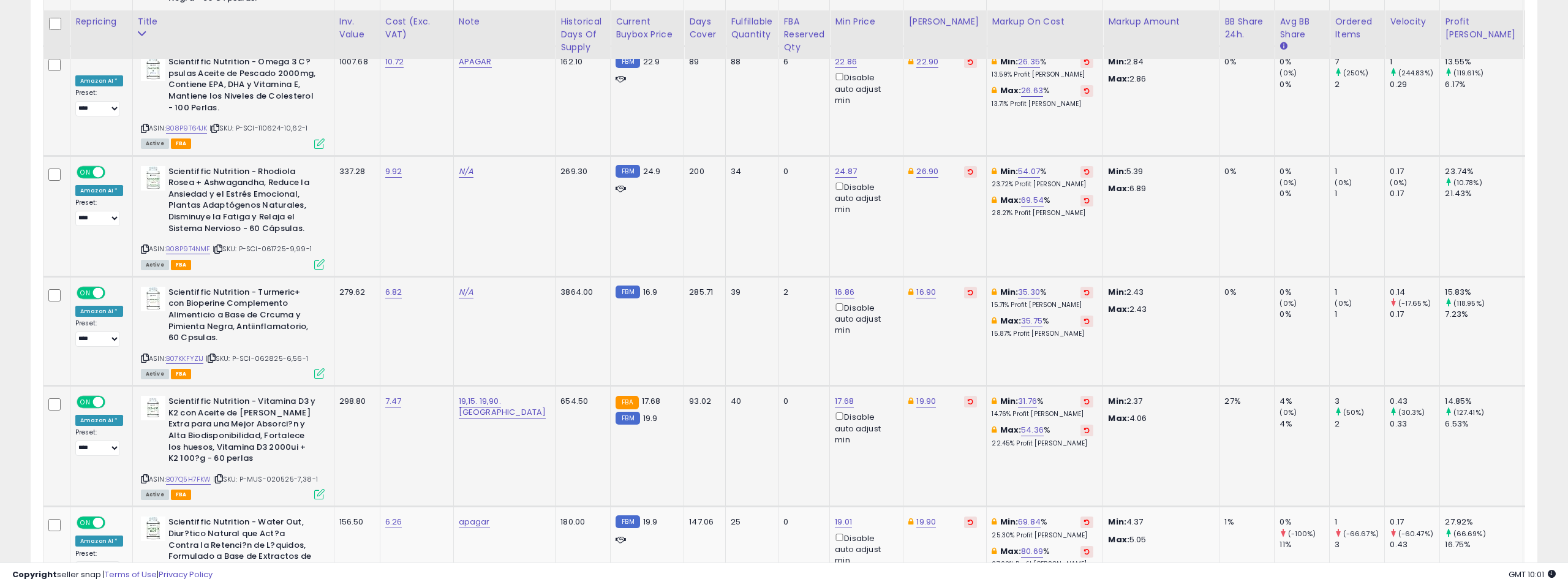
scroll to position [2042, 0]
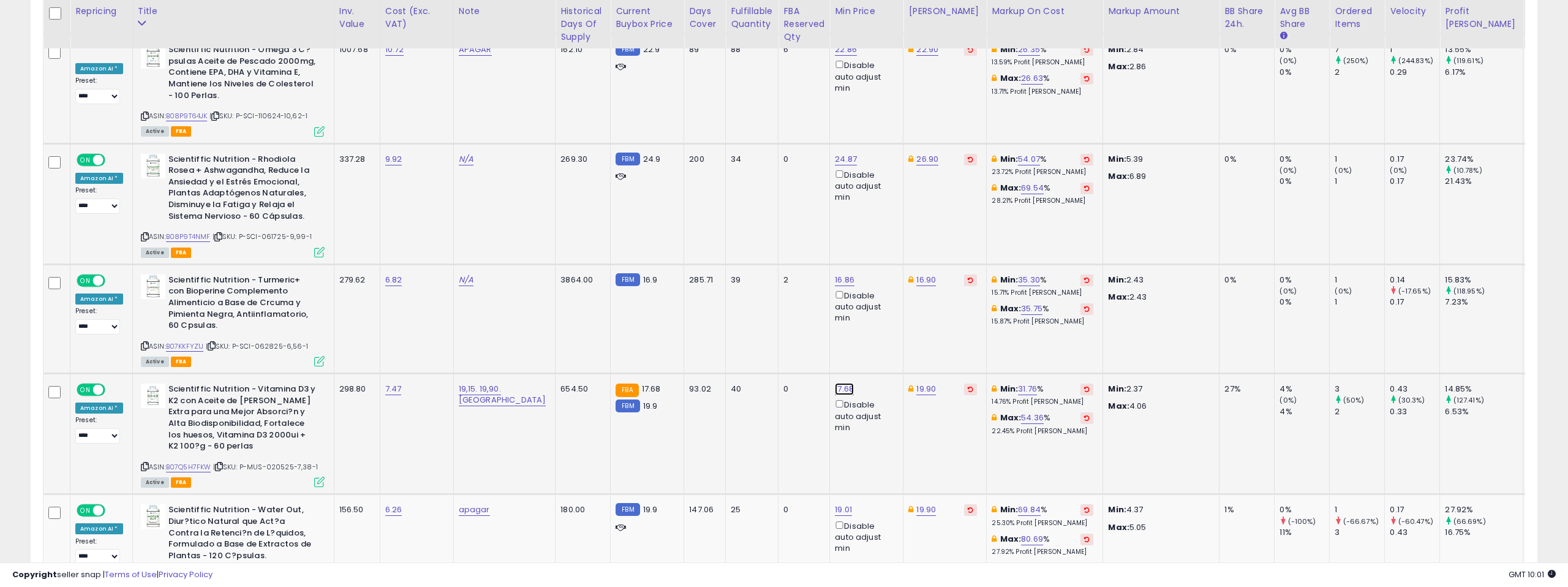
click at [835, 383] on link "17.68" at bounding box center [844, 389] width 19 height 12
type input "*****"
click at [831, 334] on icon "submit" at bounding box center [827, 335] width 8 height 8
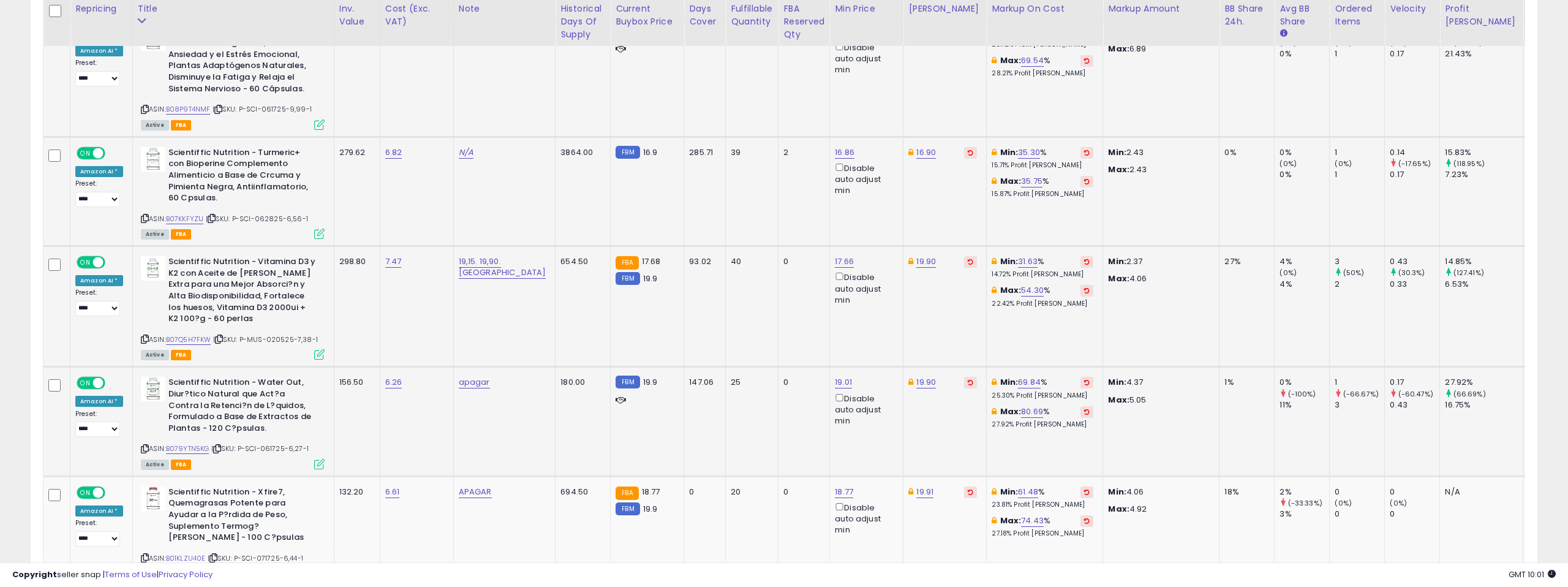
scroll to position [2172, 0]
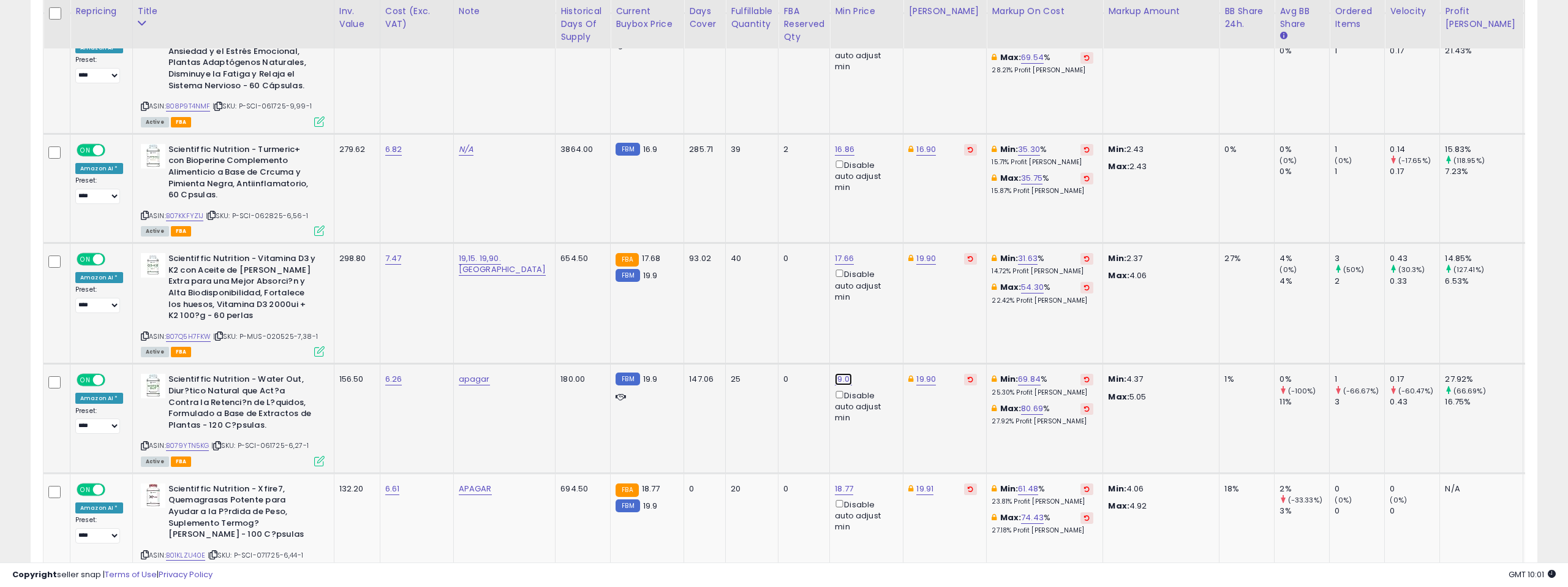
click at [835, 373] on link "19.01" at bounding box center [843, 379] width 17 height 12
type input "*****"
click at [829, 325] on icon "submit" at bounding box center [827, 325] width 8 height 8
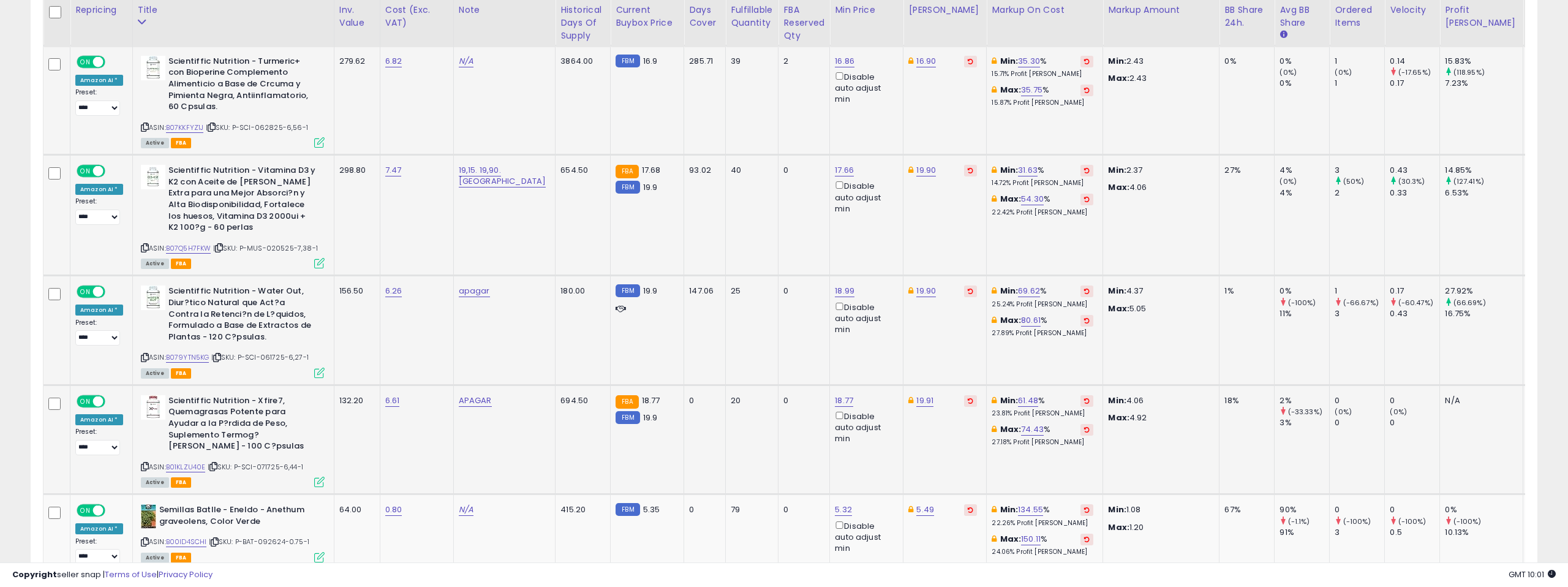
scroll to position [2264, 0]
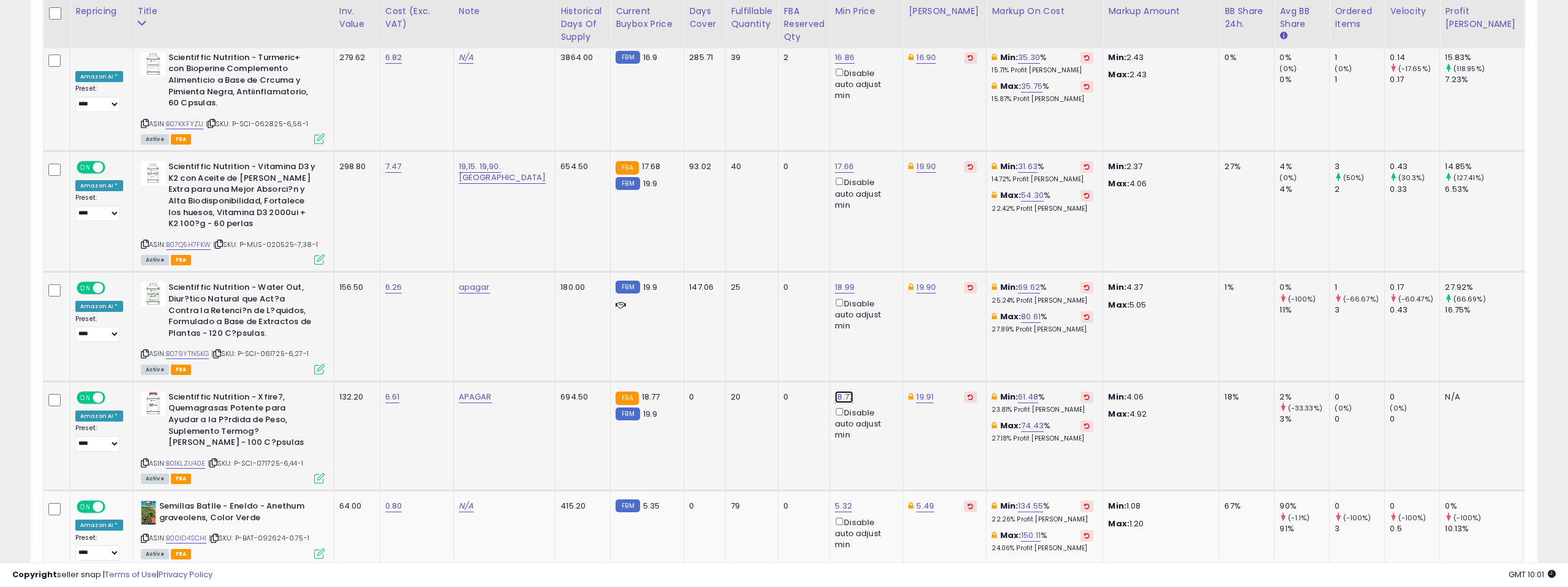
click at [835, 391] on link "18.77" at bounding box center [844, 397] width 18 height 12
type input "*****"
click at [829, 338] on button "submit" at bounding box center [827, 342] width 21 height 18
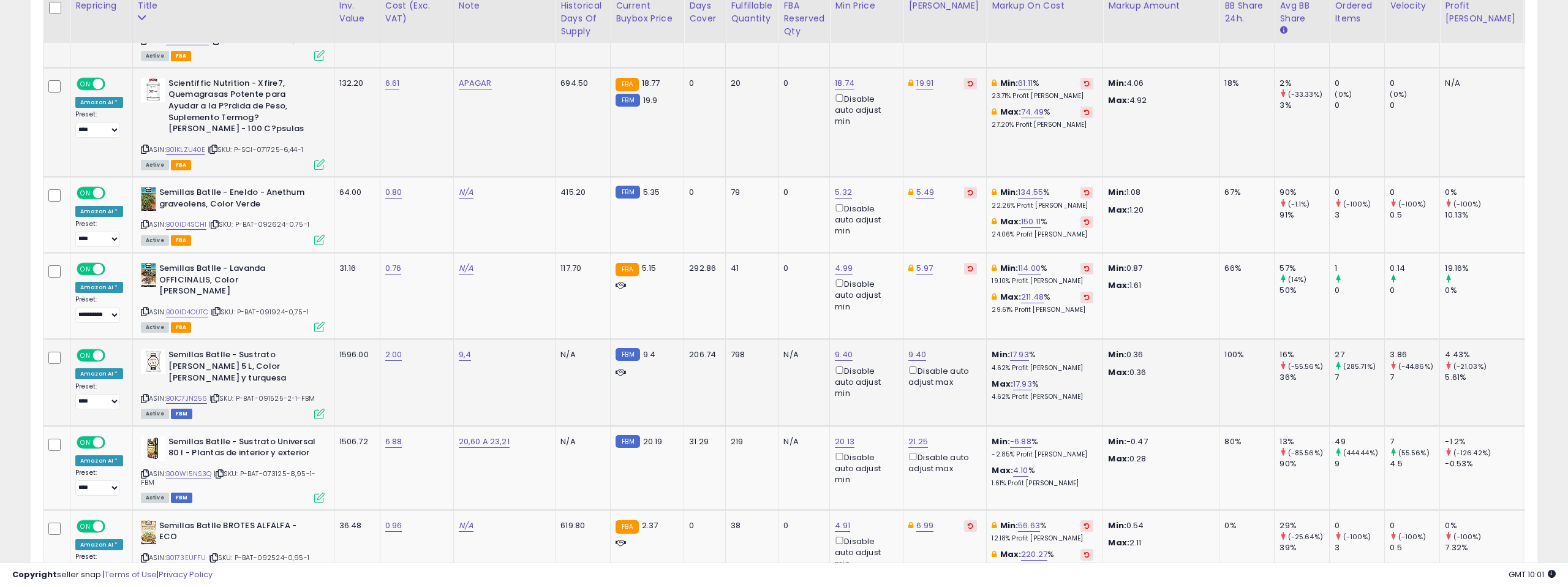
scroll to position [2580, 0]
click at [179, 392] on link "B01C7JN256" at bounding box center [186, 397] width 41 height 11
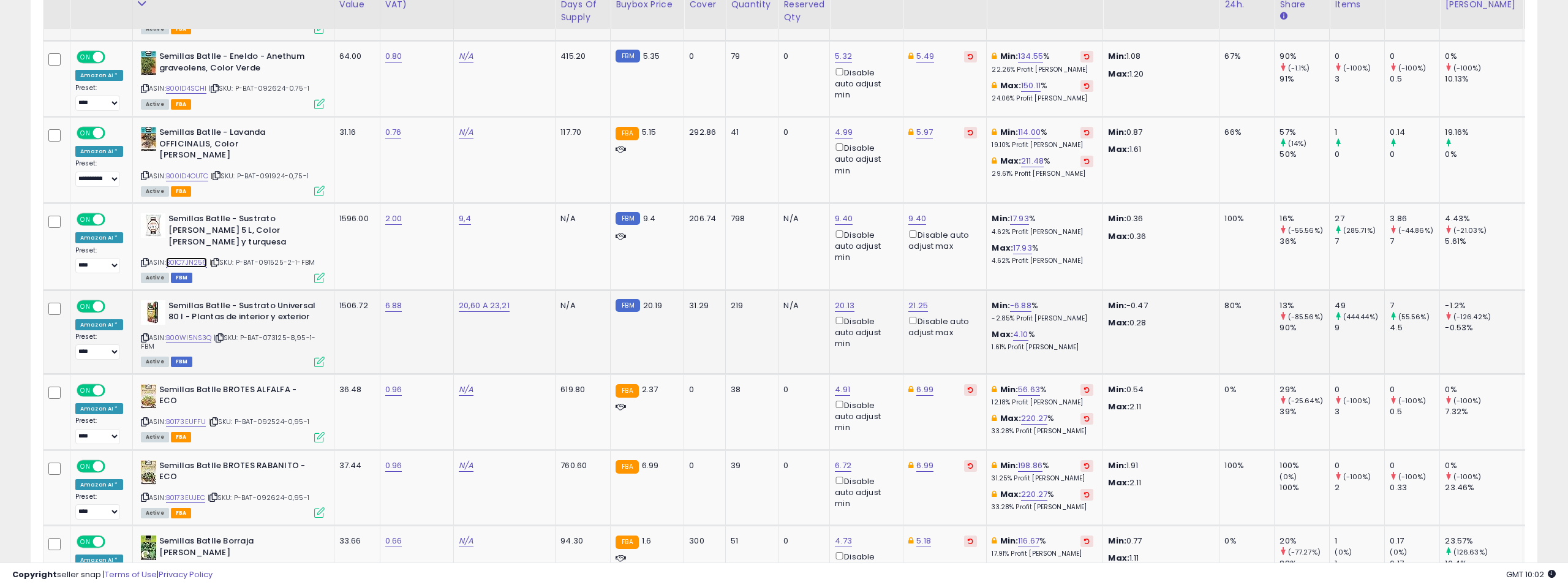
scroll to position [2726, 0]
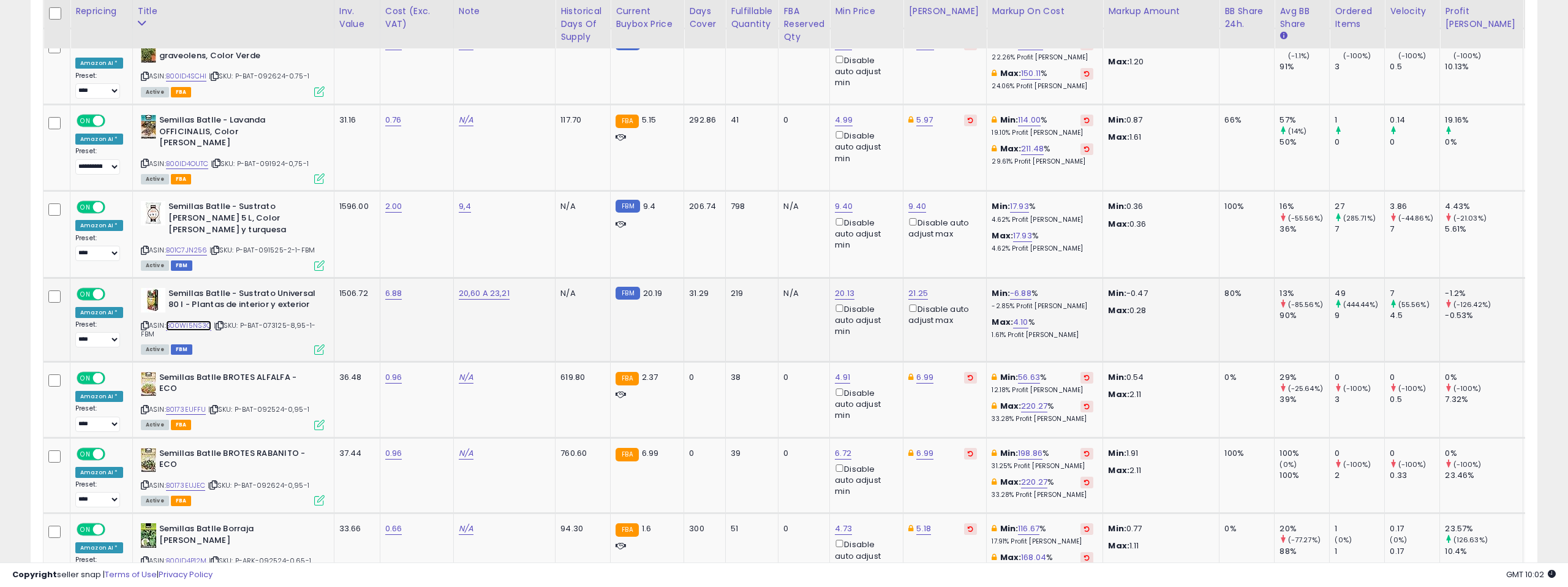
click at [194, 321] on link "B00WI5NS3Q" at bounding box center [189, 326] width 46 height 11
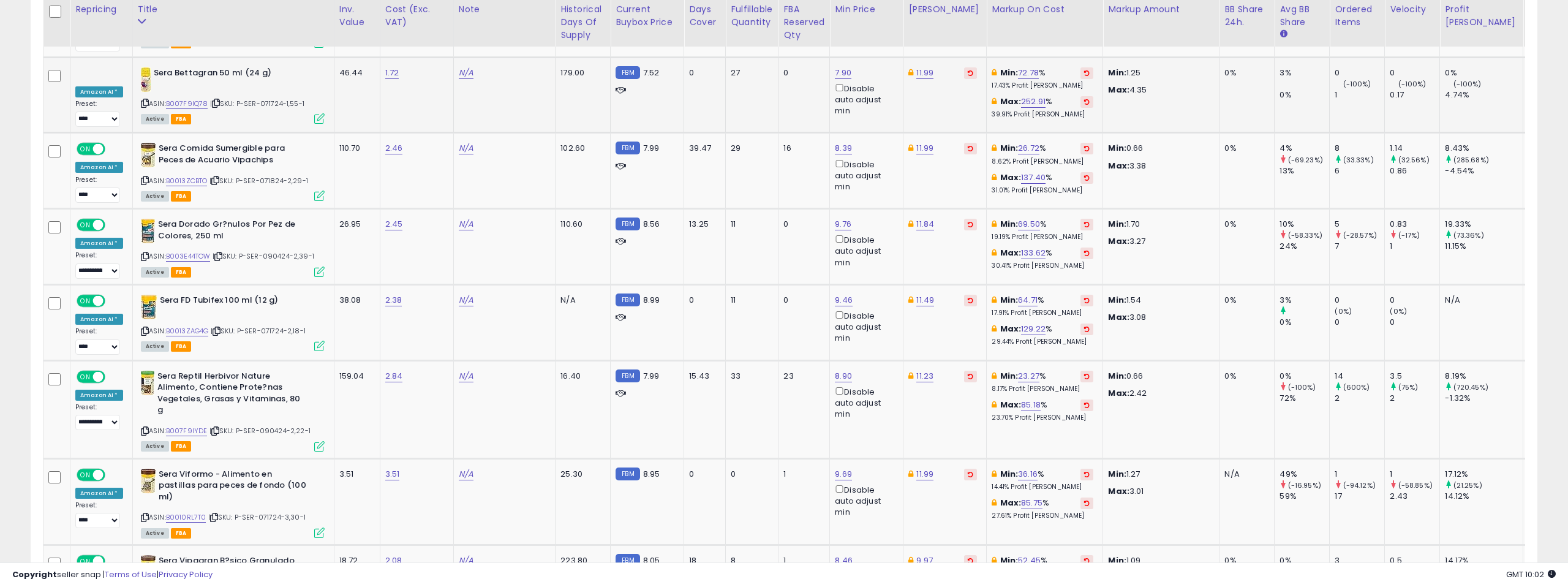
scroll to position [4180, 0]
click at [835, 218] on link "9.76" at bounding box center [843, 224] width 17 height 12
drag, startPoint x: 737, startPoint y: 139, endPoint x: 718, endPoint y: 139, distance: 19.0
click at [718, 139] on input "****" at bounding box center [756, 137] width 109 height 21
type input "****"
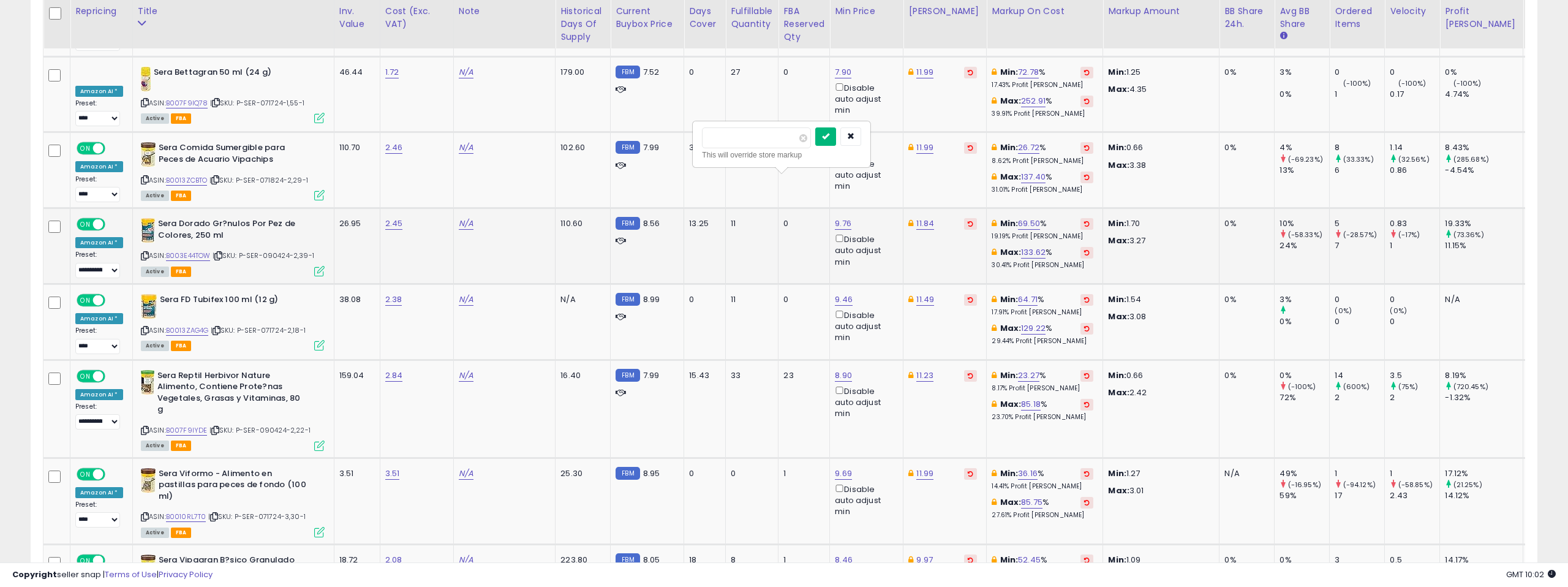
click at [826, 134] on button "submit" at bounding box center [825, 137] width 21 height 18
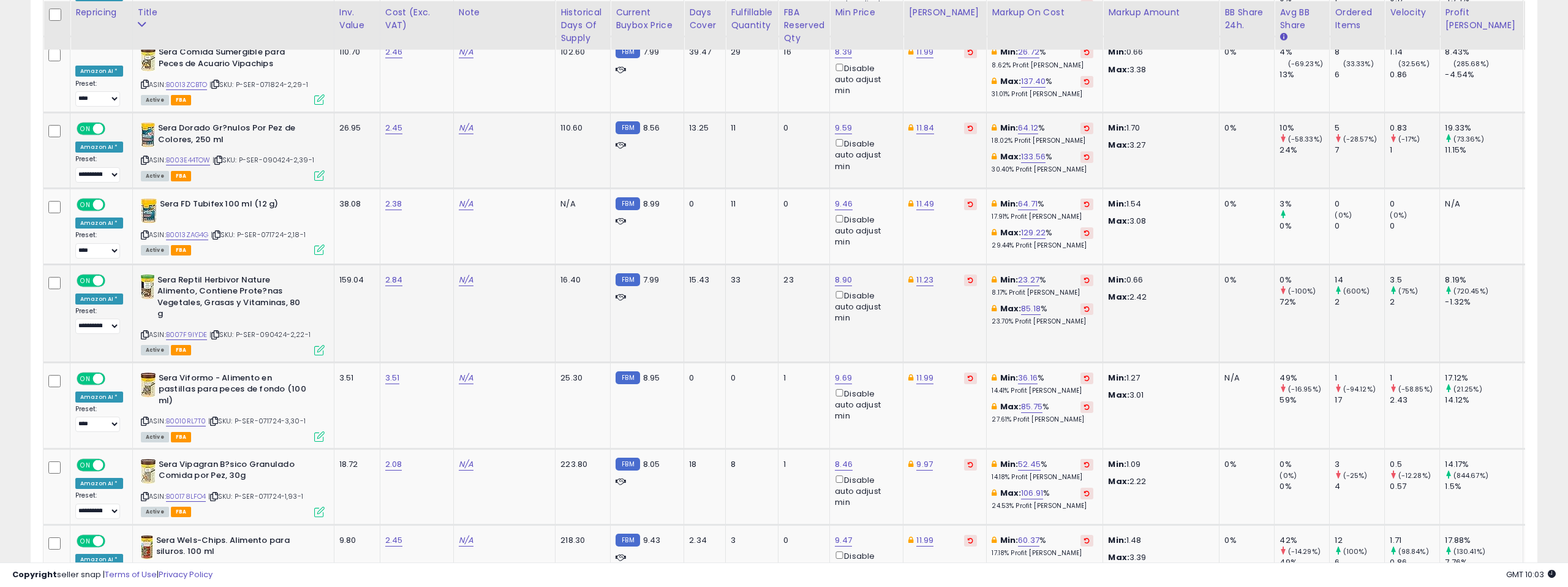
scroll to position [4277, 0]
click at [835, 272] on link "8.90" at bounding box center [843, 279] width 17 height 12
drag, startPoint x: 731, startPoint y: 193, endPoint x: 720, endPoint y: 193, distance: 11.0
click at [720, 193] on input "****" at bounding box center [757, 192] width 109 height 21
type input "****"
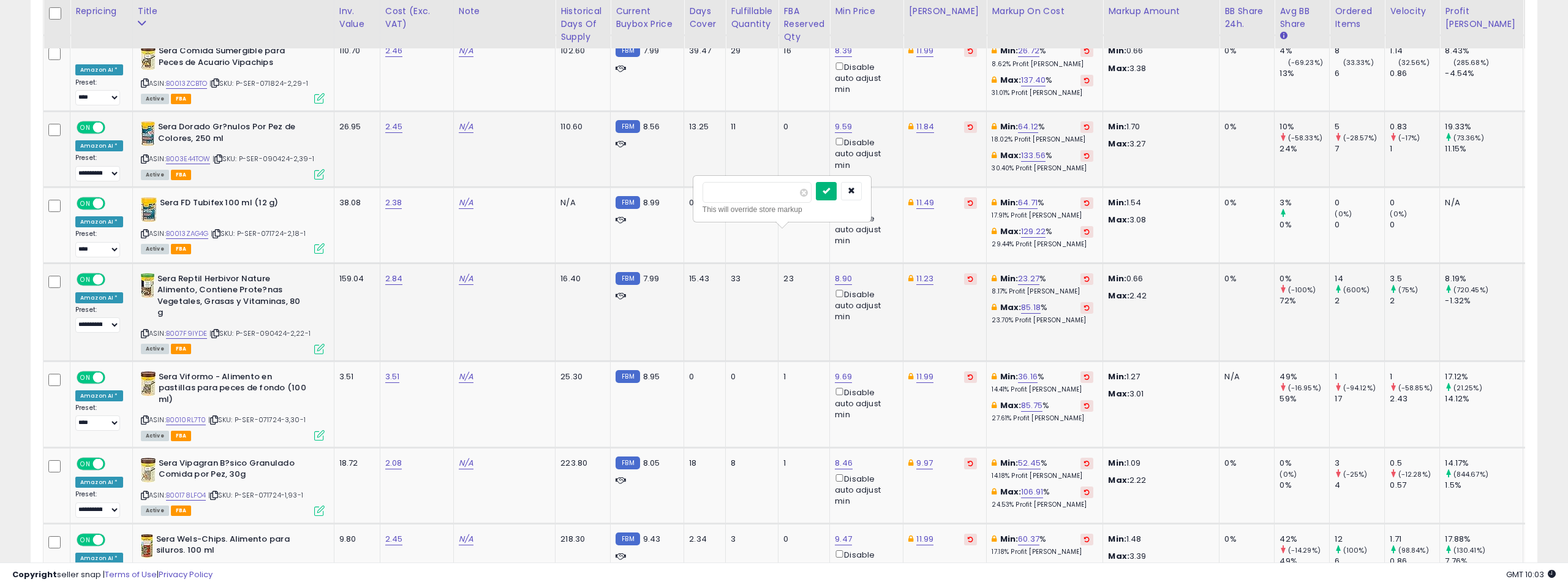
click at [826, 191] on button "submit" at bounding box center [826, 191] width 21 height 18
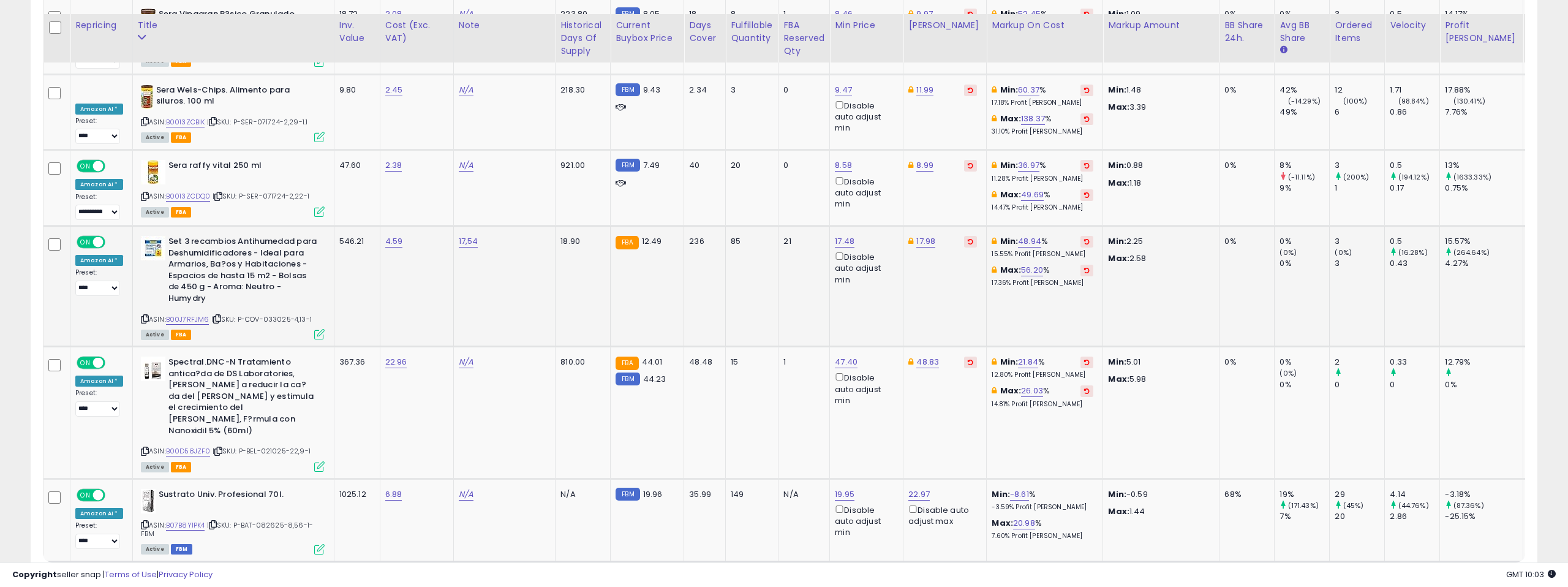
scroll to position [4754, 0]
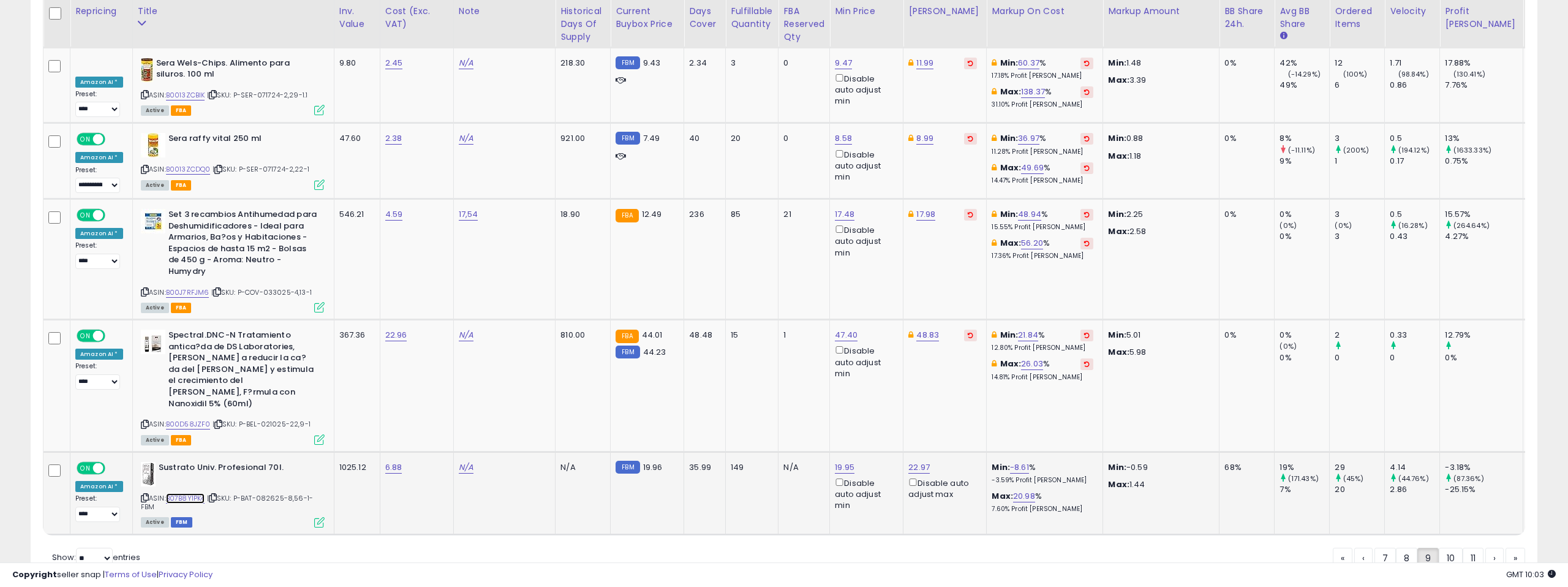
click at [187, 493] on link "B07B8Y1PK4" at bounding box center [185, 499] width 39 height 11
click at [1449, 548] on link "10" at bounding box center [1450, 558] width 24 height 21
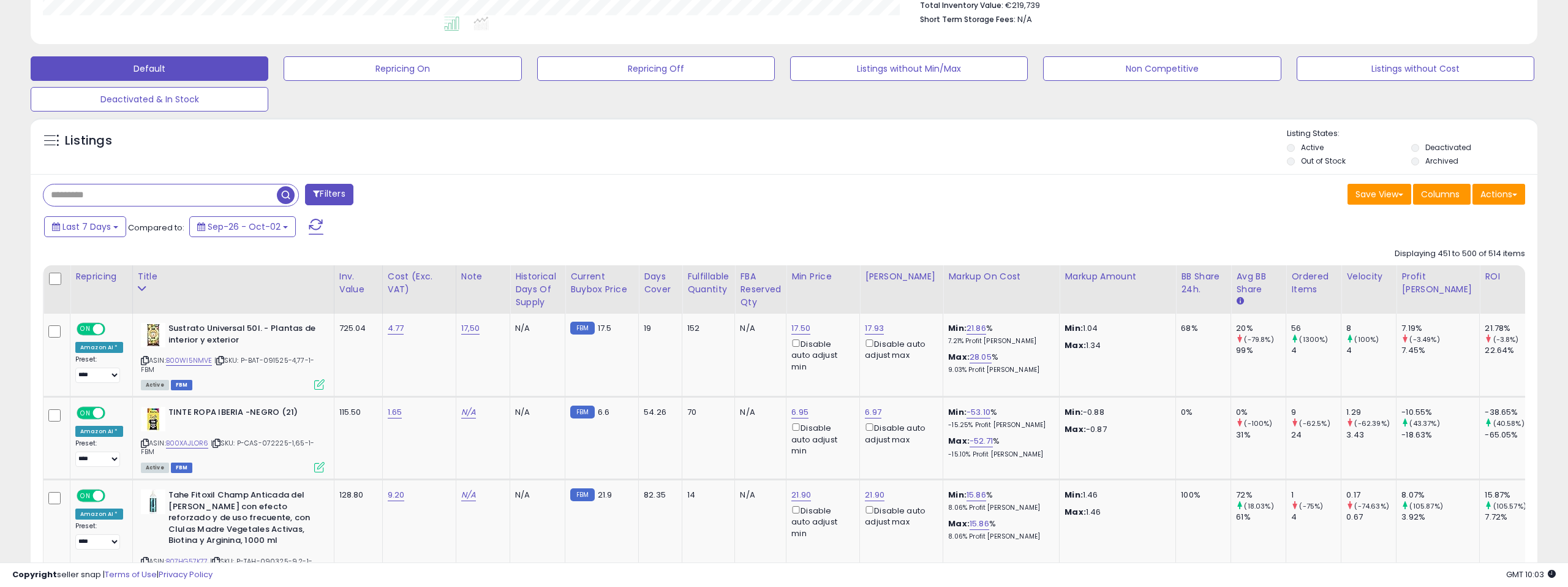
scroll to position [331, 0]
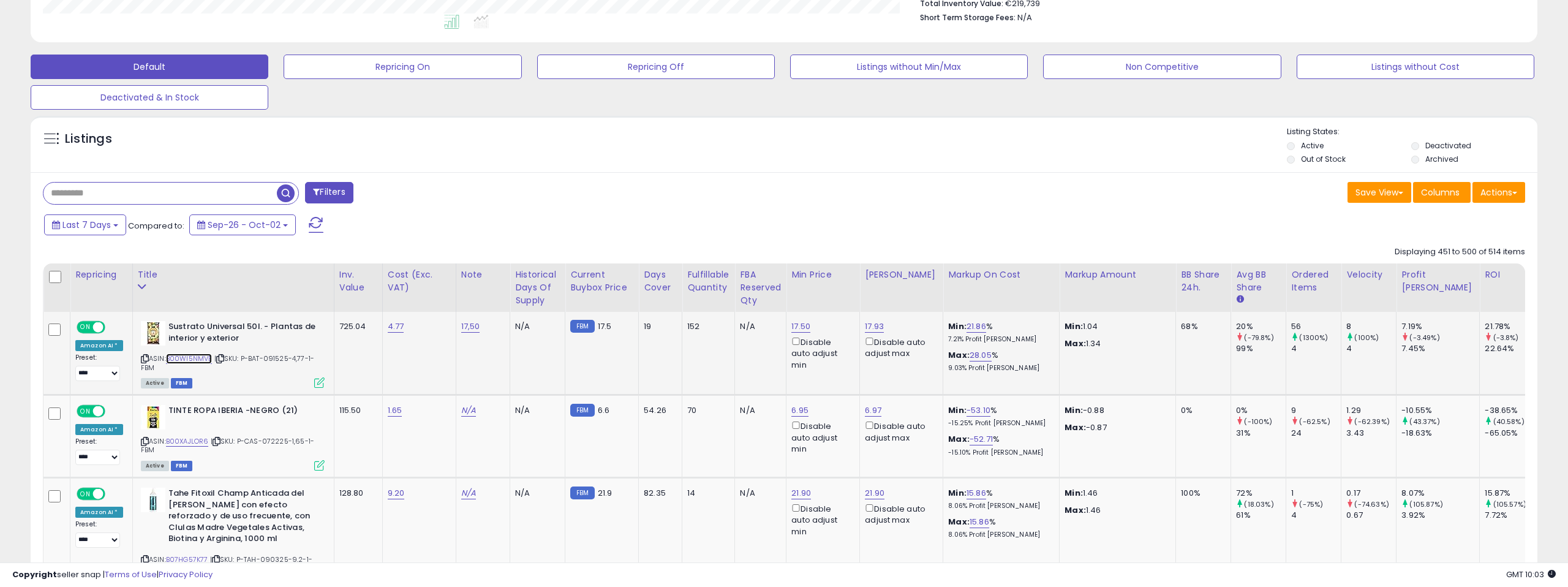
click at [192, 360] on link "B00WI5NMVE" at bounding box center [189, 359] width 47 height 11
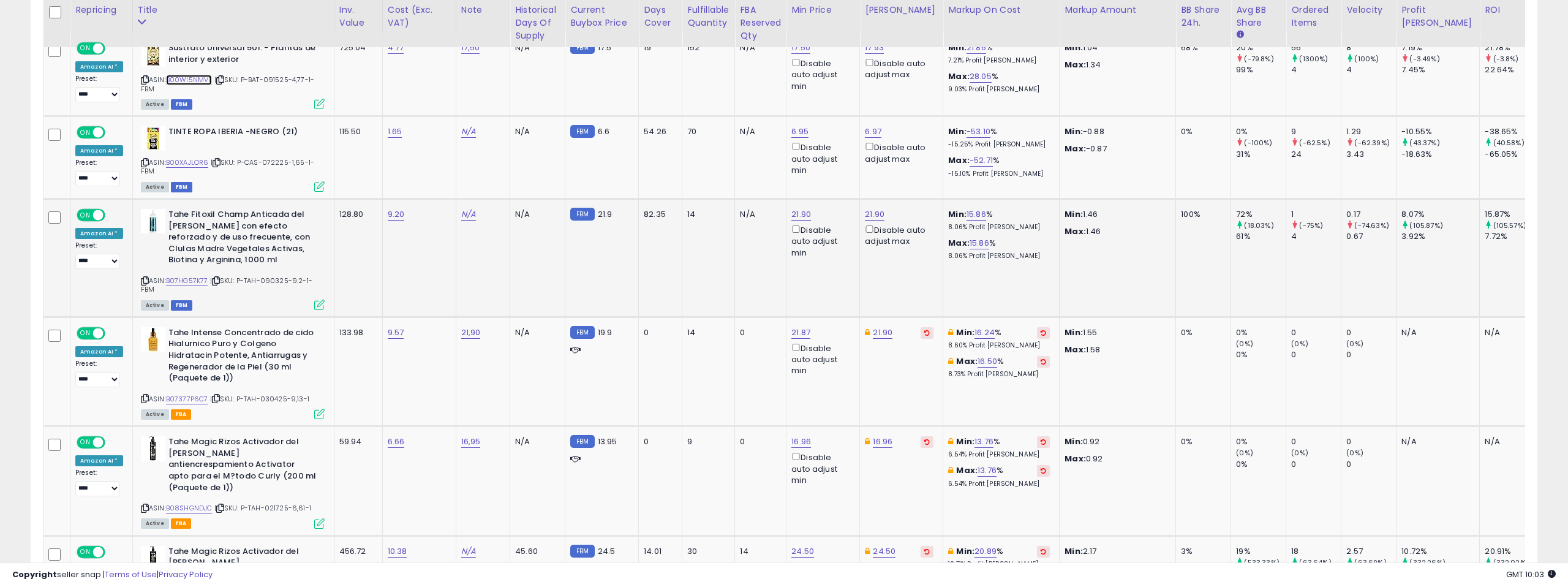
scroll to position [612, 0]
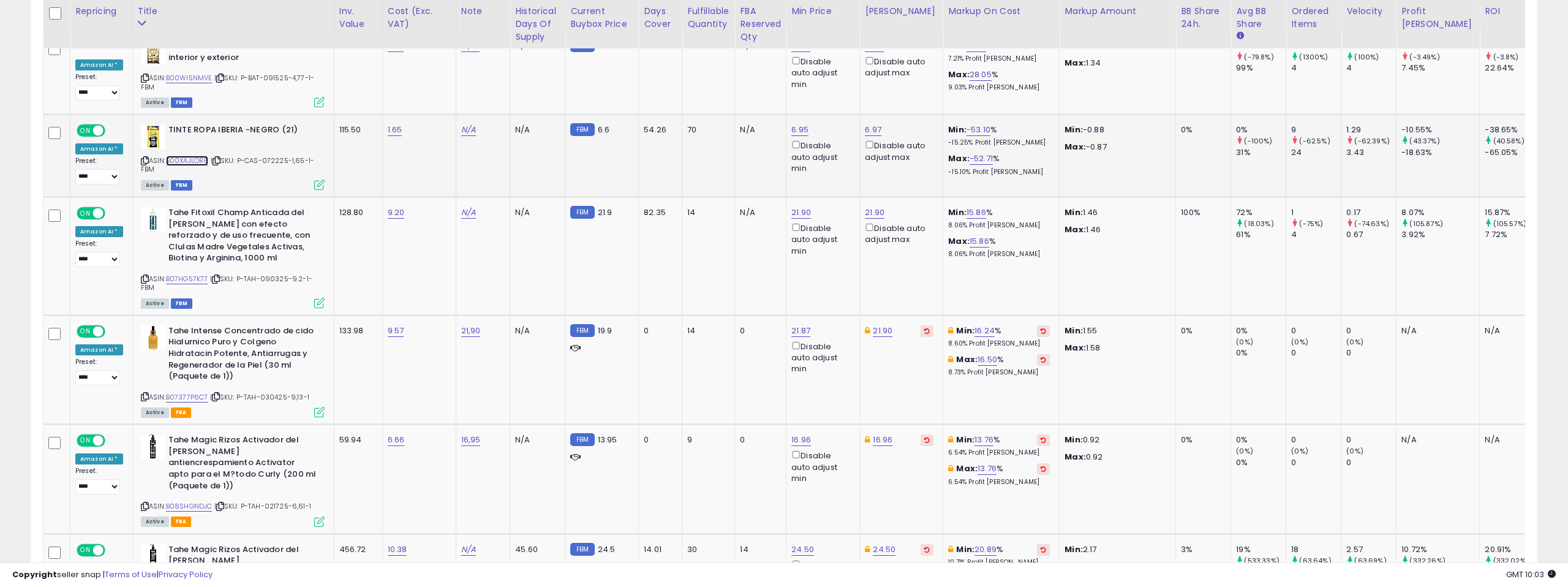
click at [186, 158] on link "B00XAJLOR6" at bounding box center [187, 161] width 43 height 11
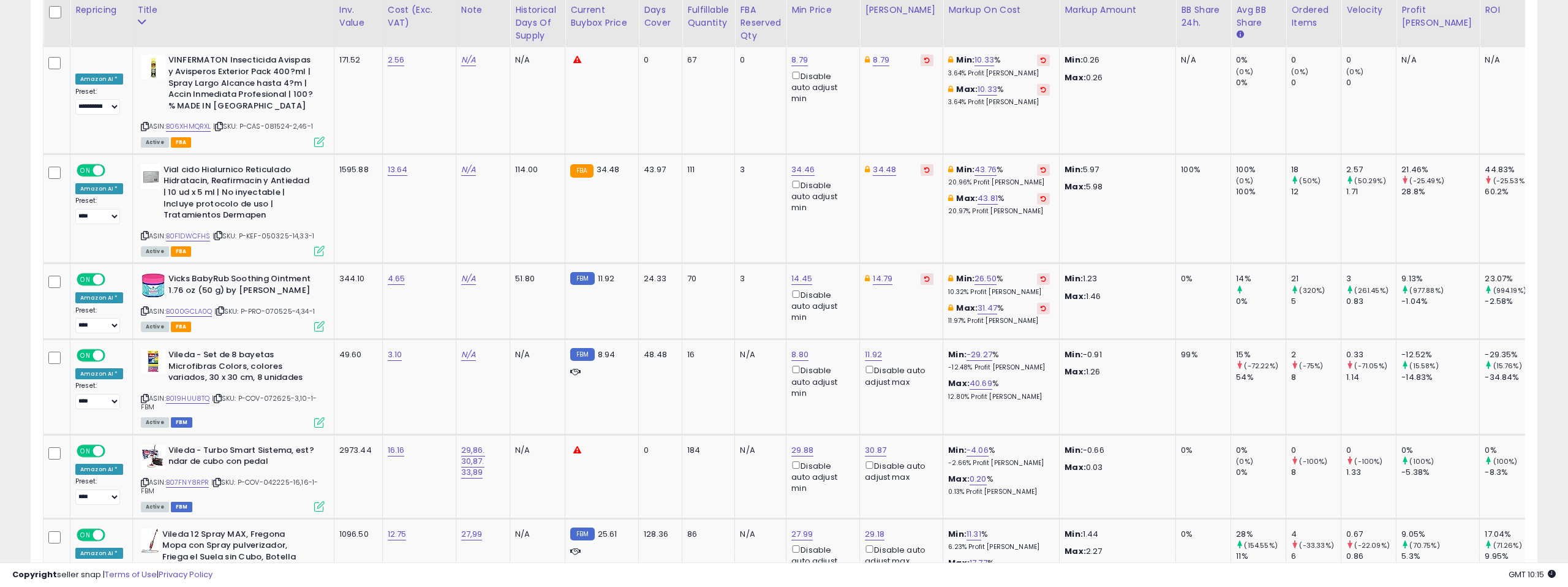
scroll to position [1766, 0]
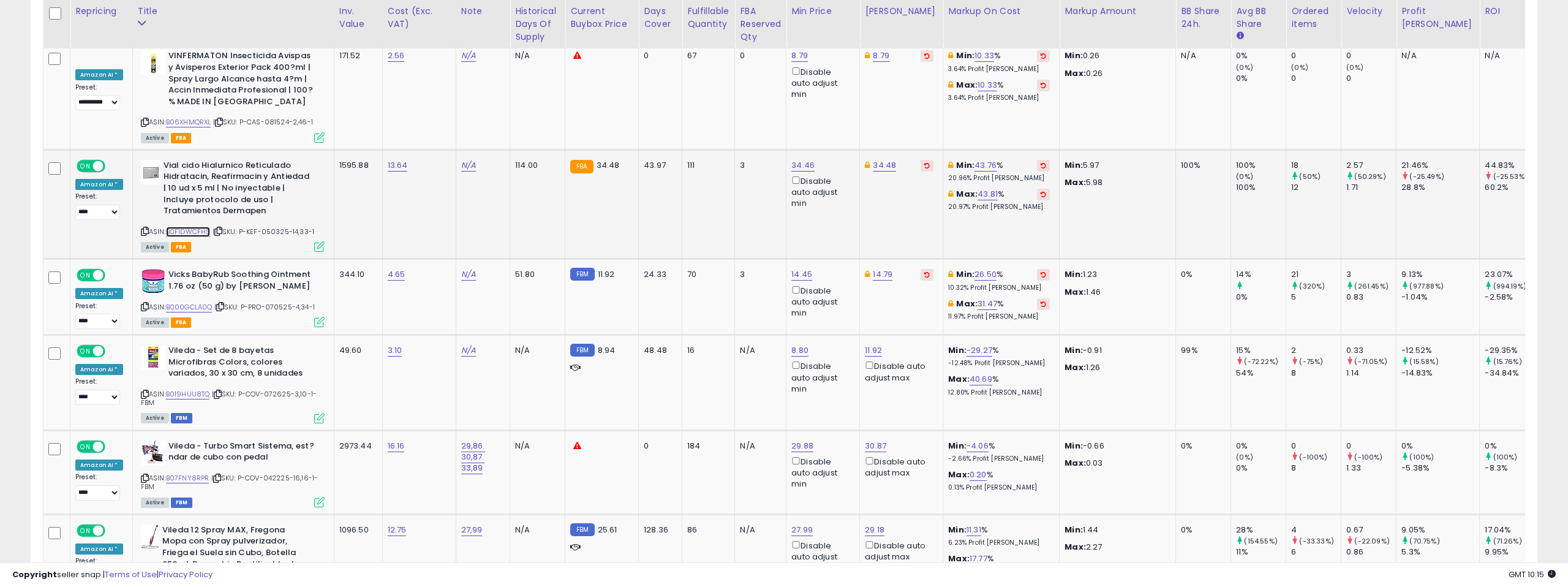
click at [182, 227] on link "B0F1DWCFHS" at bounding box center [188, 232] width 44 height 11
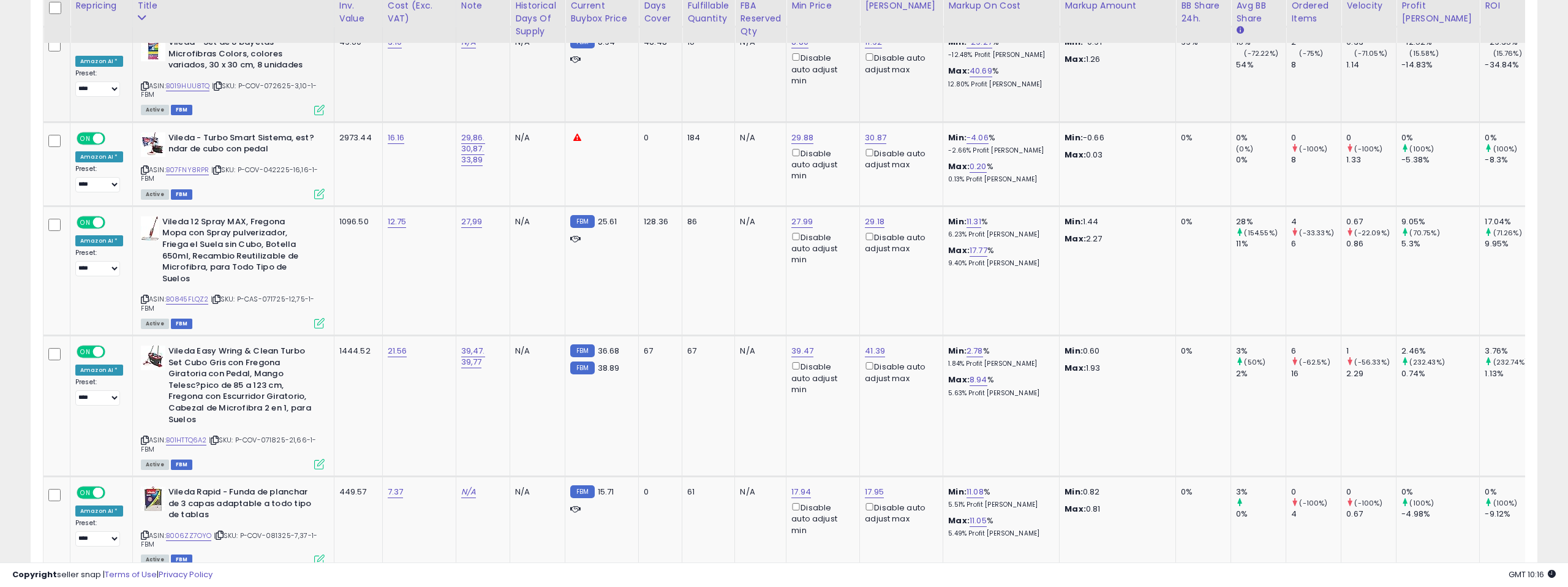
scroll to position [2088, 0]
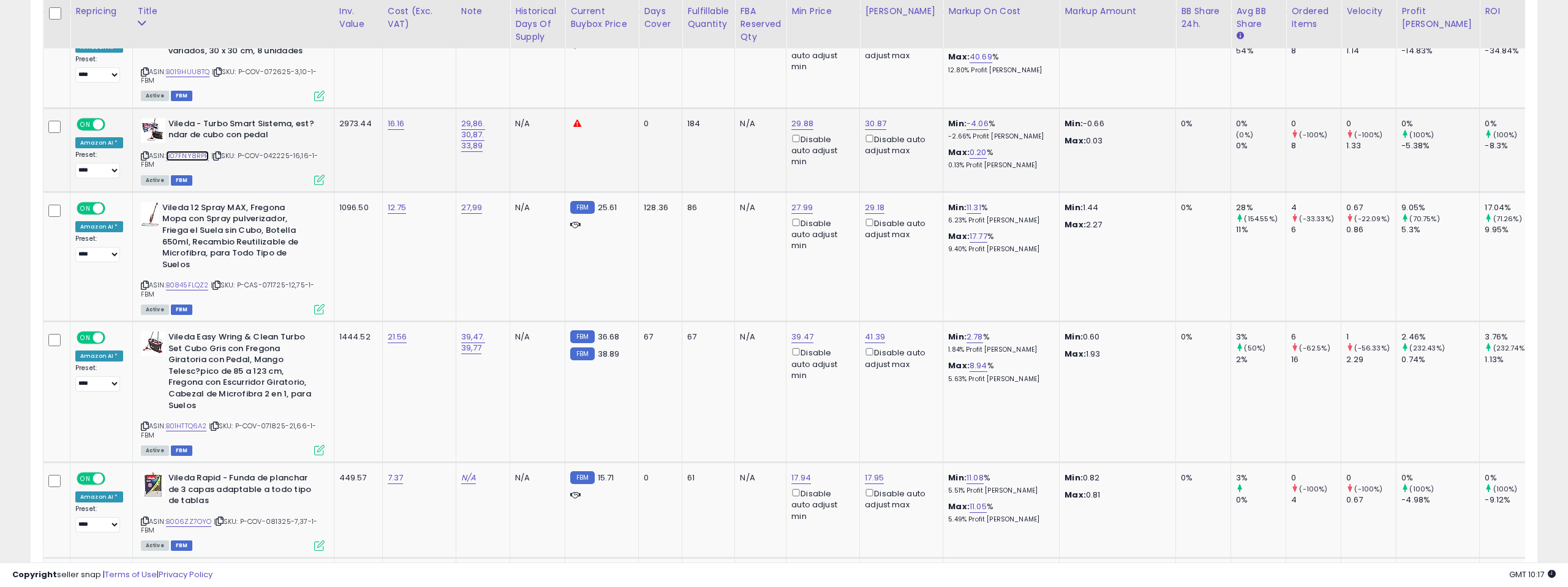
click at [190, 150] on link "B07FNY8RPR" at bounding box center [187, 156] width 44 height 11
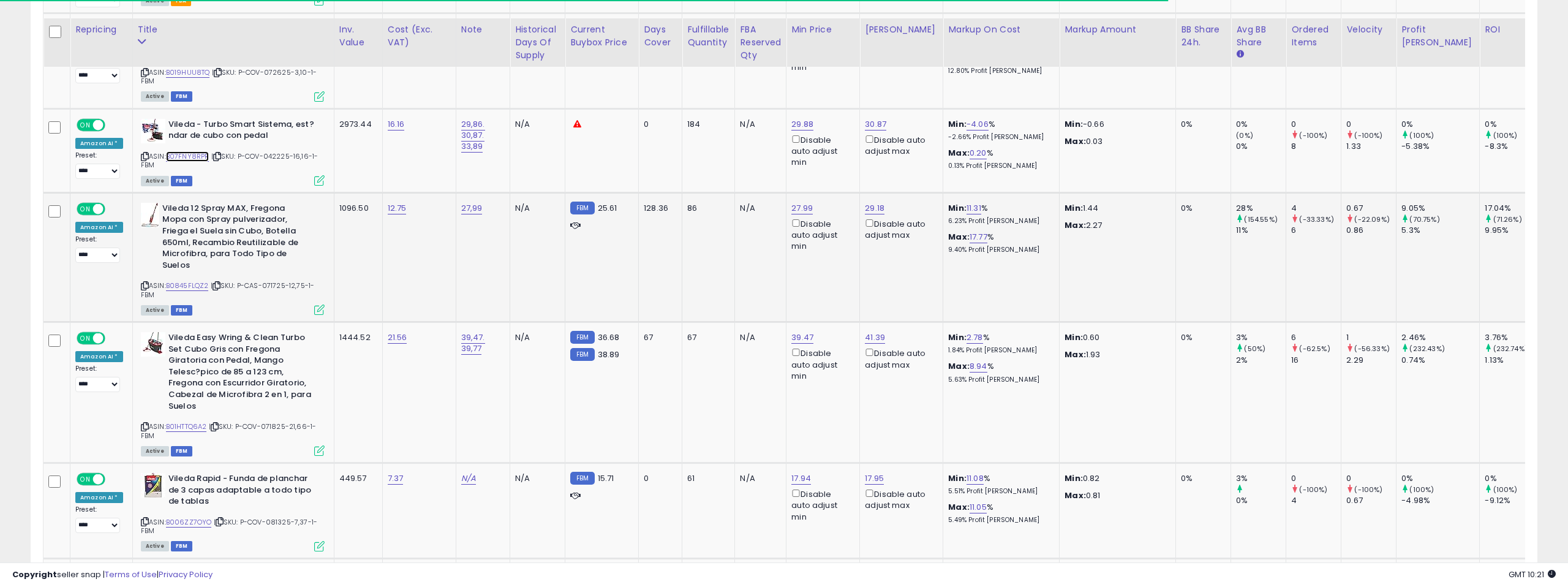
scroll to position [2086, 0]
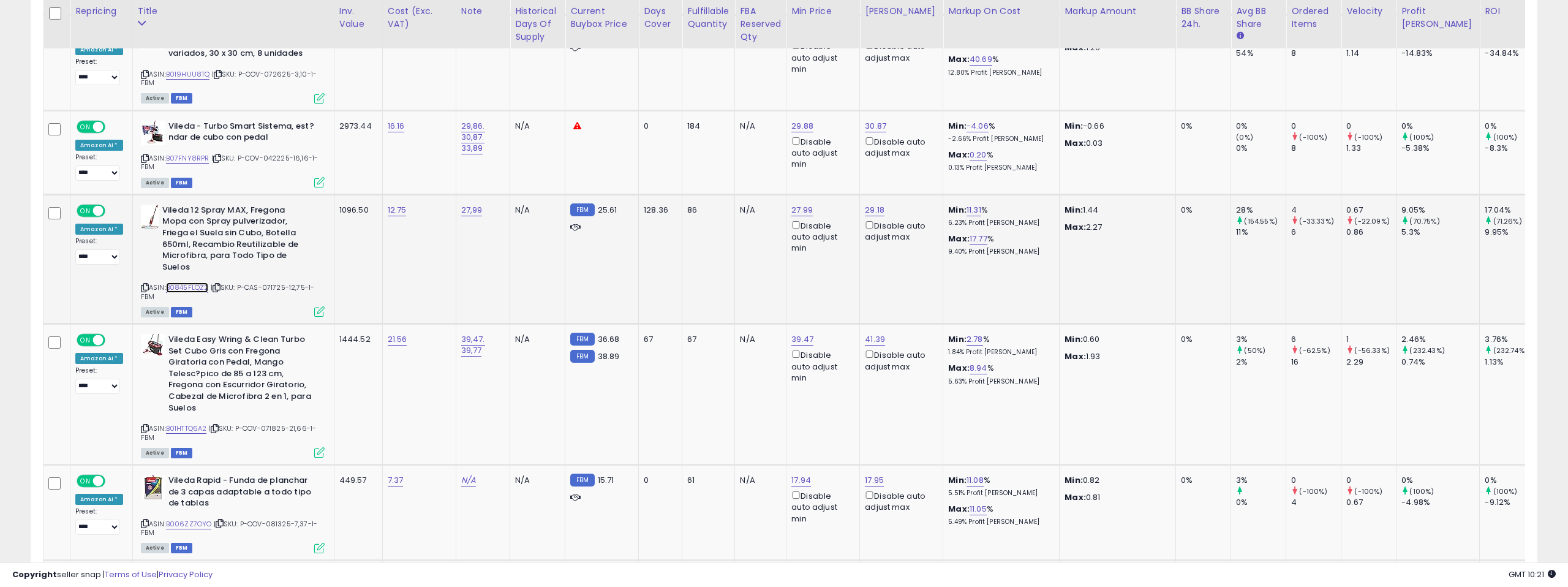
click at [184, 282] on link "B0845FLQZ2" at bounding box center [187, 288] width 43 height 11
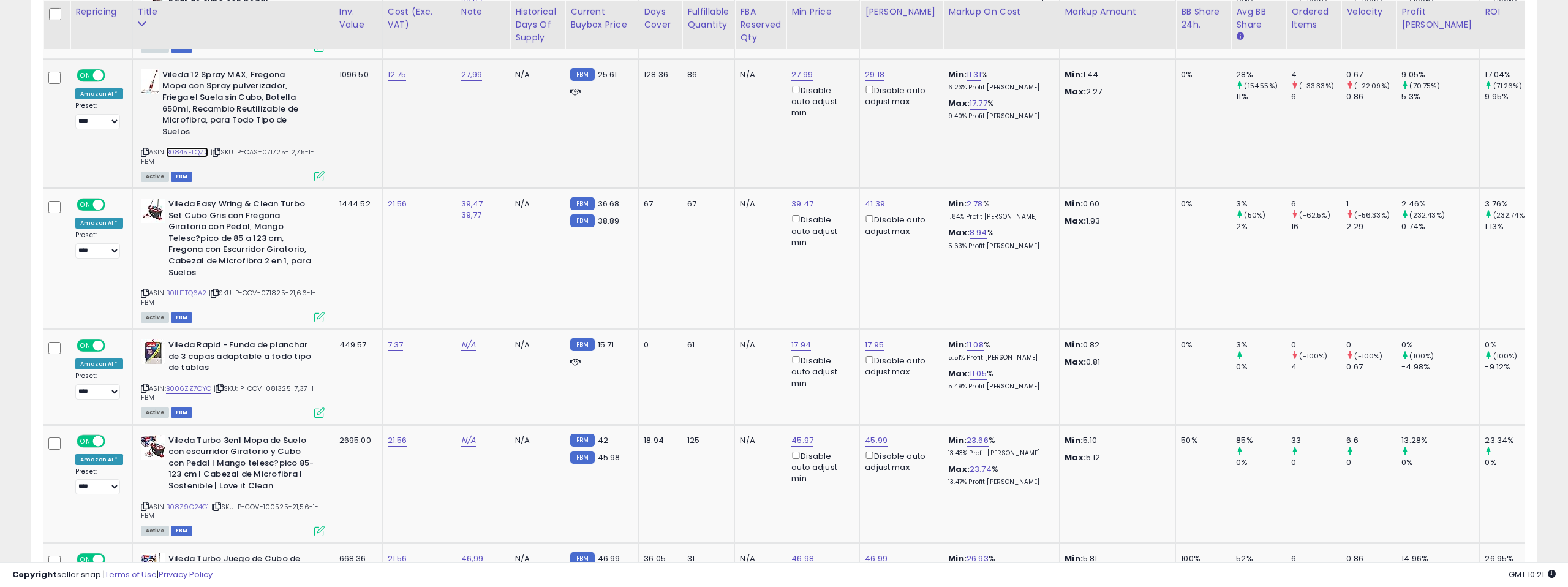
scroll to position [2221, 0]
click at [192, 288] on link "B01HTTQ6A2" at bounding box center [186, 293] width 41 height 11
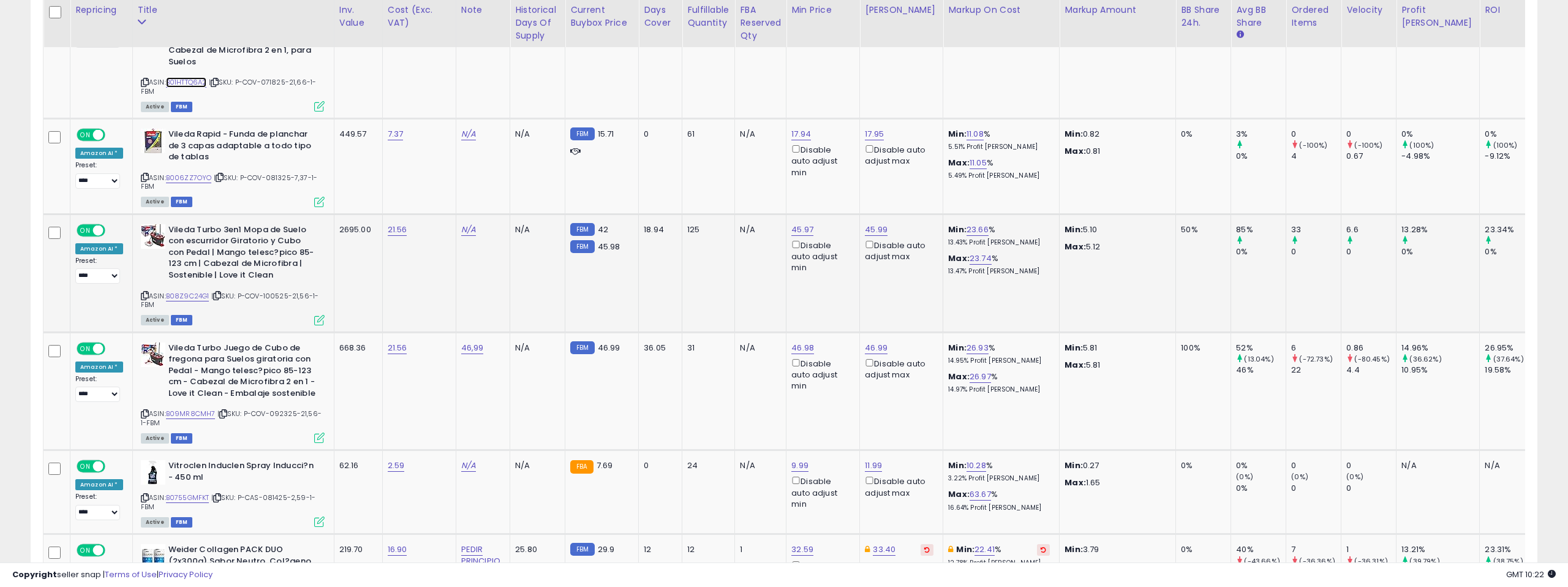
scroll to position [2433, 0]
click at [185, 172] on link "B006ZZ7OYO" at bounding box center [189, 177] width 46 height 11
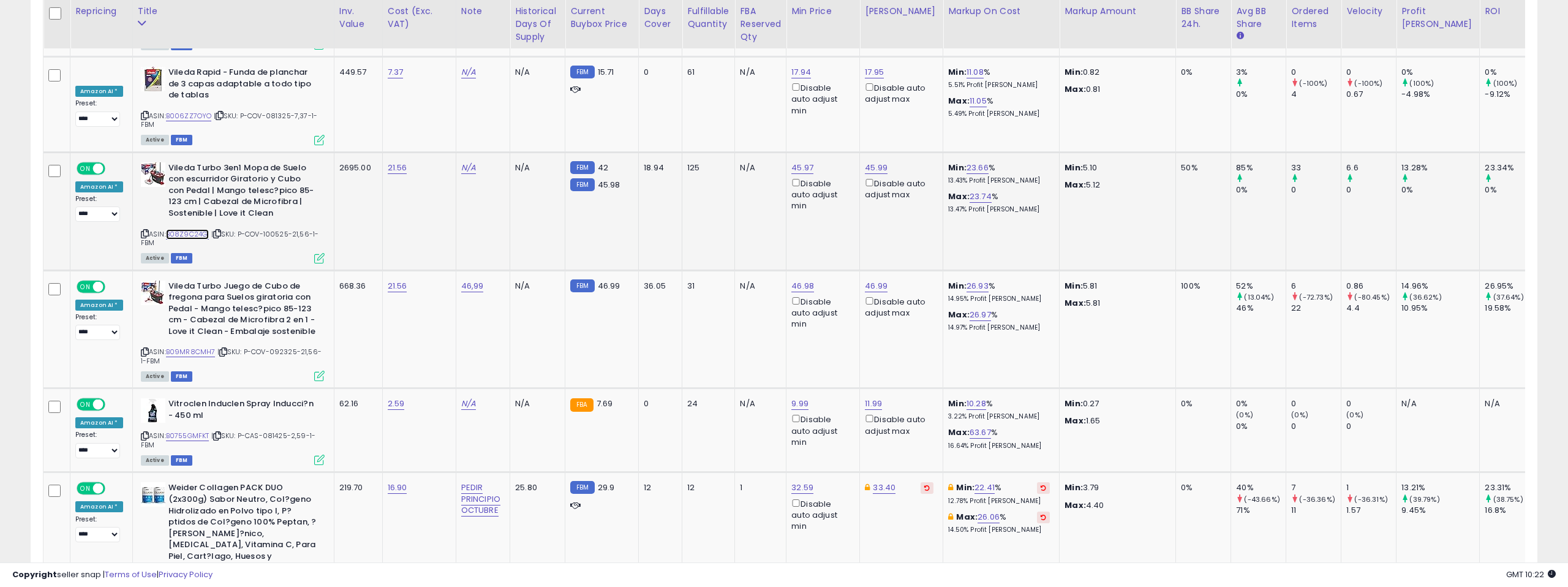
scroll to position [2490, 0]
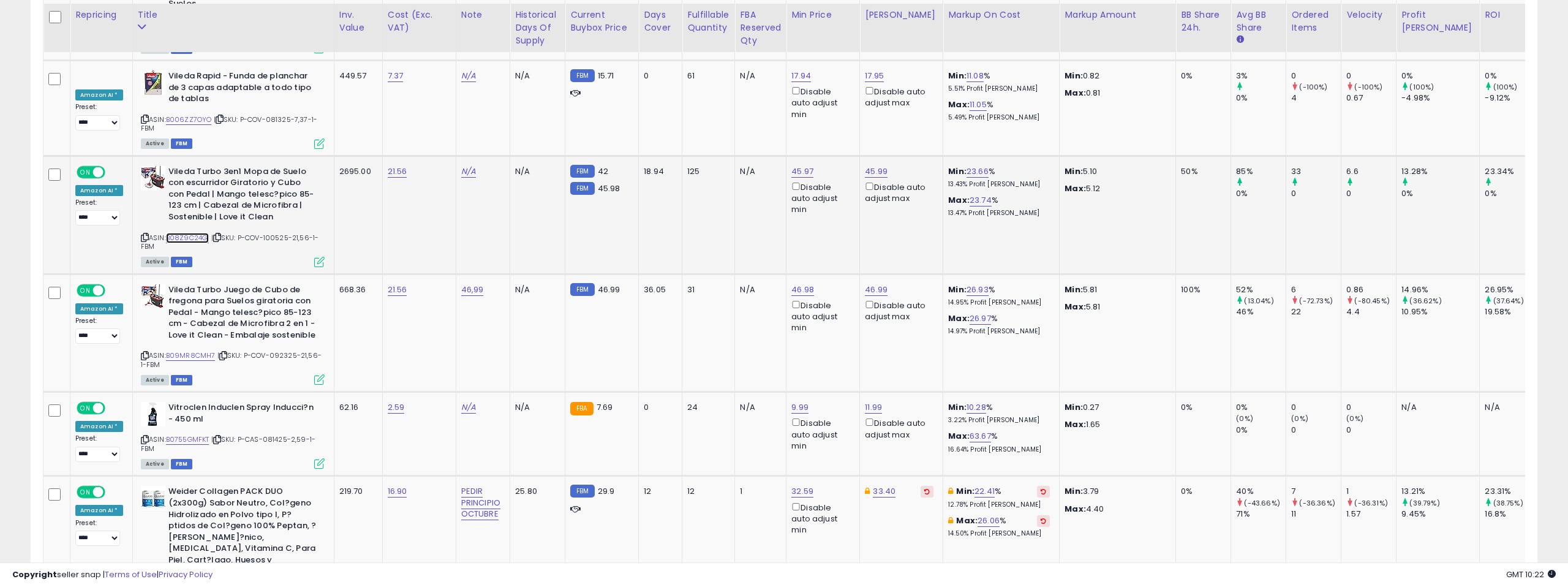
click at [187, 233] on link "B08Z9C24G1" at bounding box center [187, 239] width 44 height 11
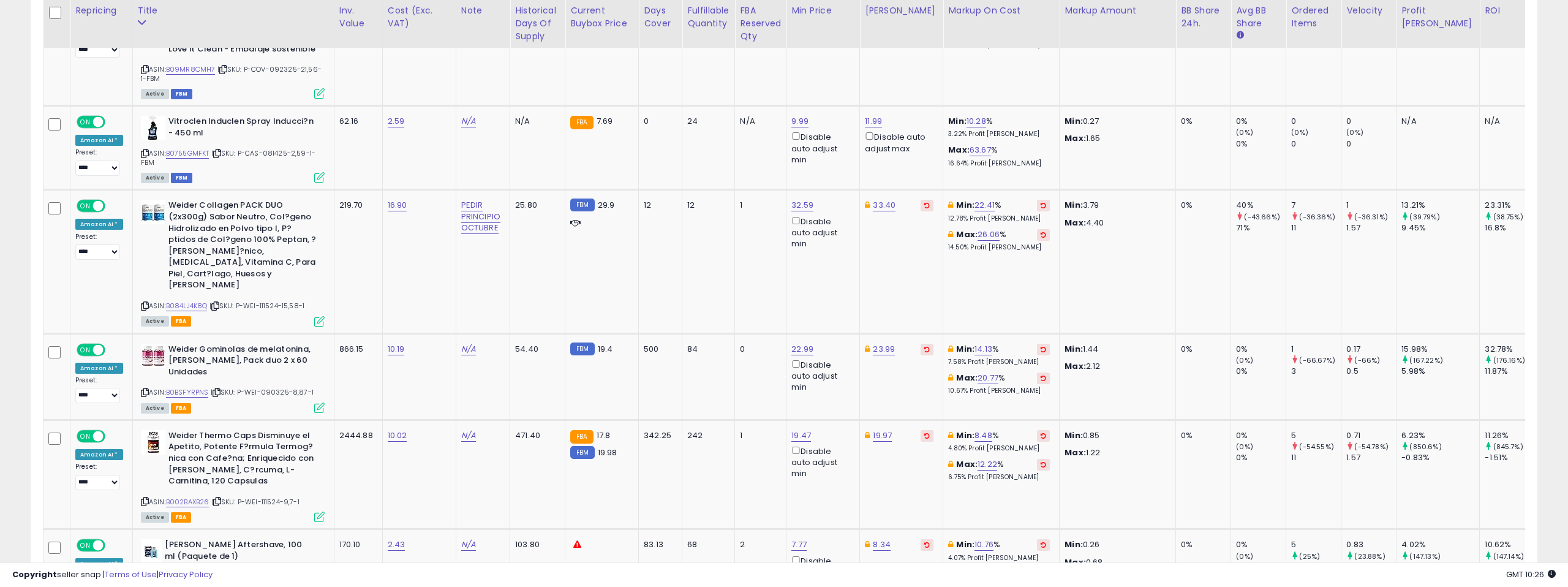
scroll to position [2777, 0]
click at [196, 147] on link "B0755GMFKT" at bounding box center [187, 153] width 44 height 11
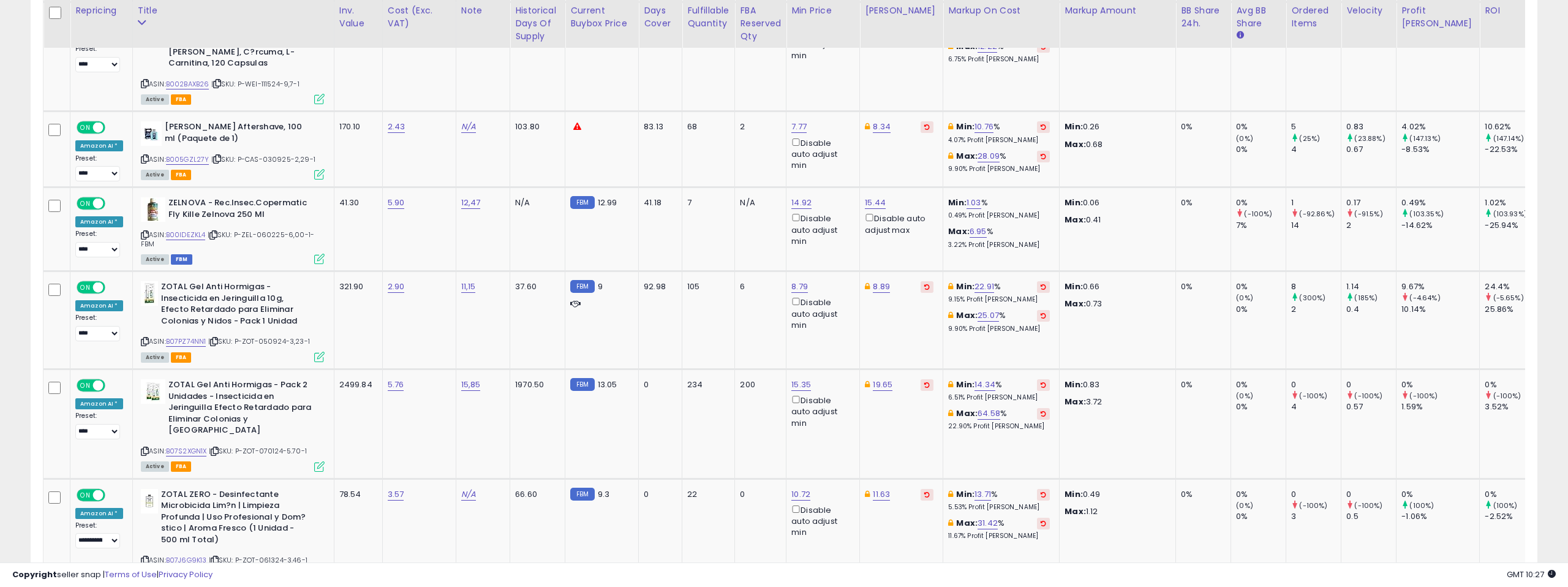
scroll to position [3195, 0]
click at [187, 153] on link "B005GZL27Y" at bounding box center [187, 159] width 44 height 11
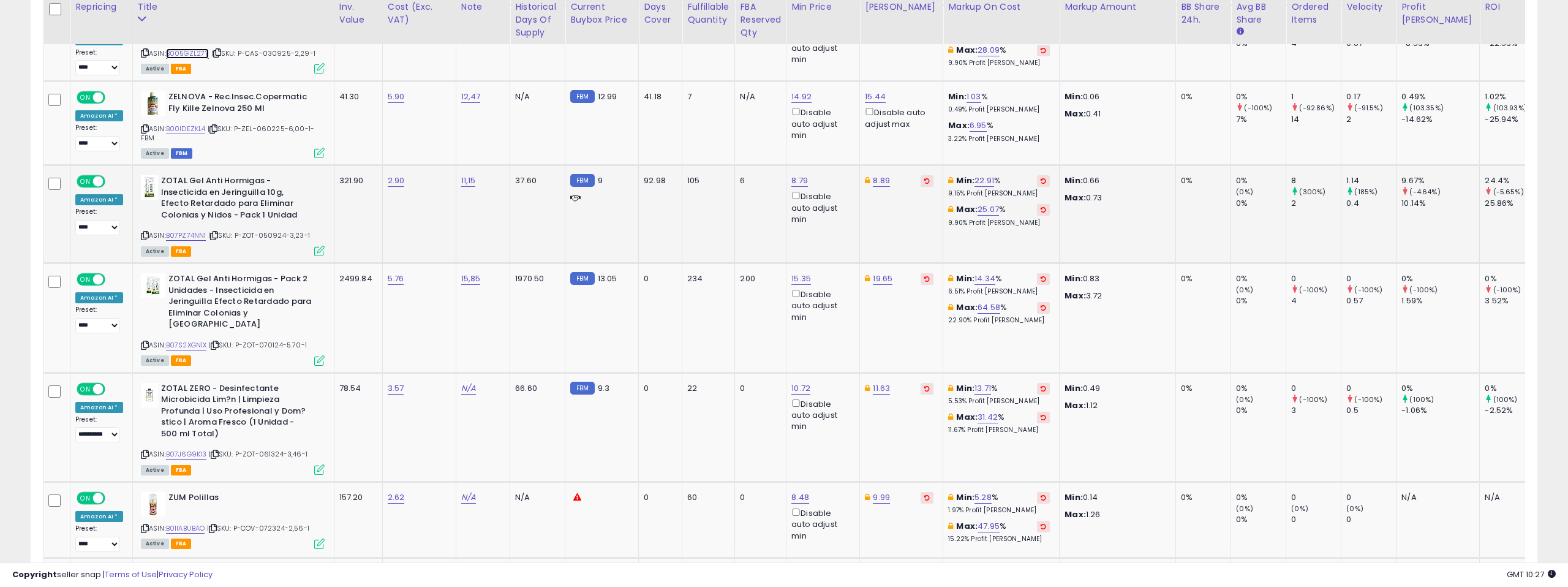
scroll to position [3306, 0]
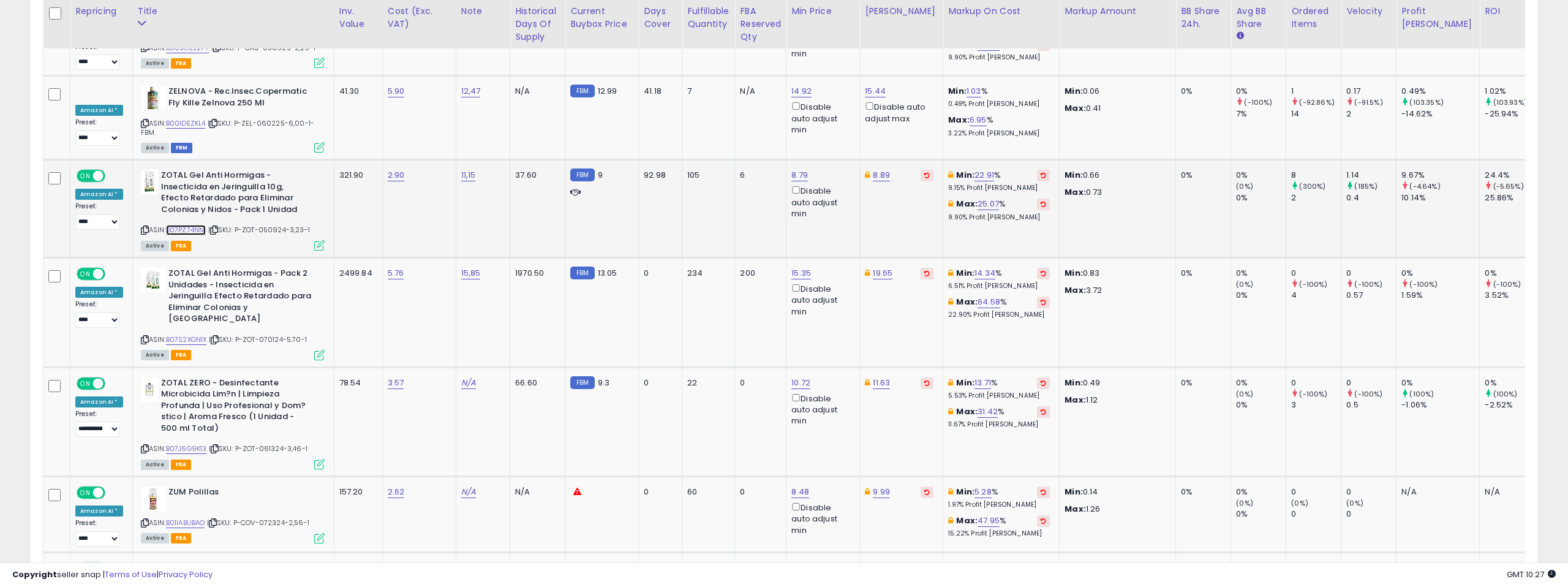
click at [183, 225] on link "B07PZ74NN1" at bounding box center [186, 230] width 41 height 11
click at [194, 335] on link "B07S2XGN1X" at bounding box center [186, 340] width 41 height 11
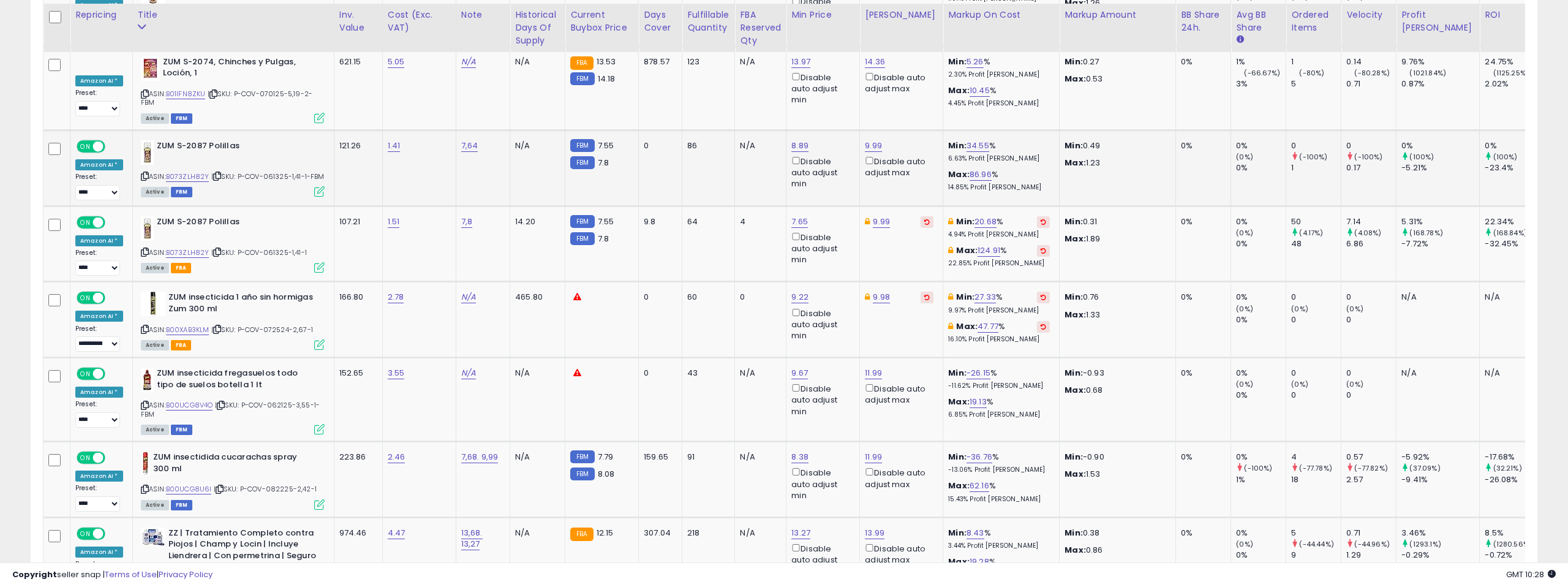
scroll to position [3818, 0]
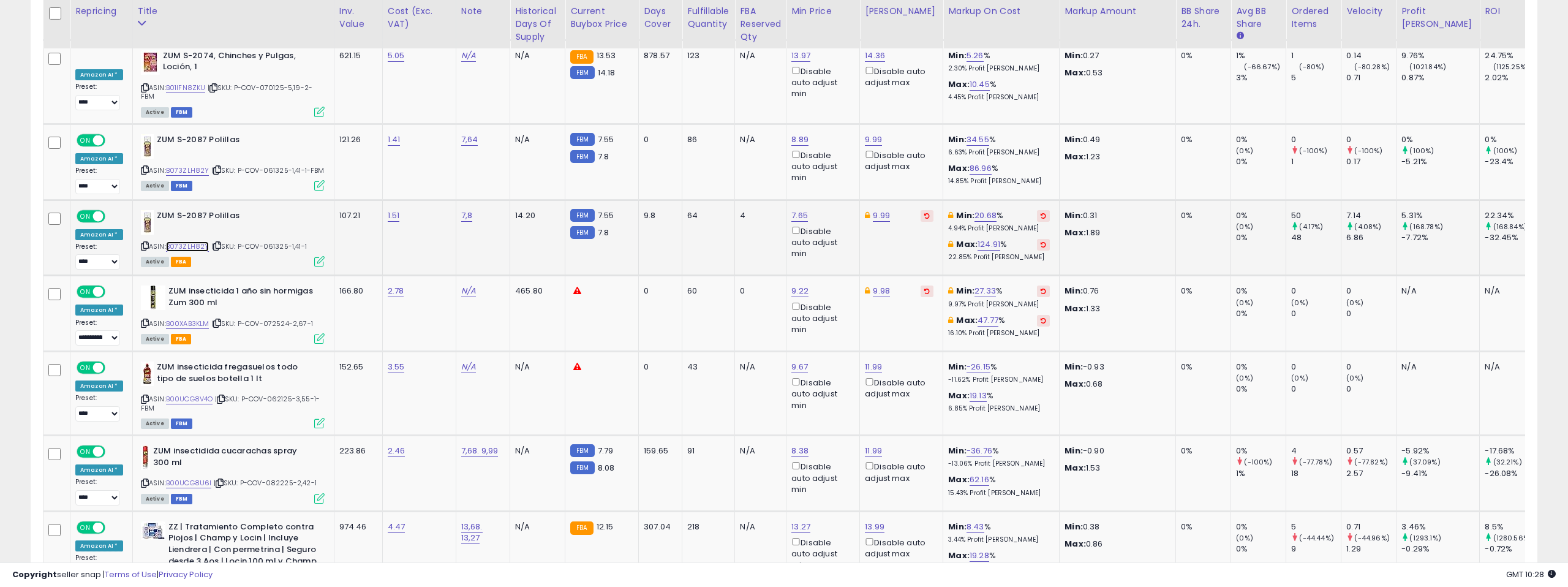
click at [196, 242] on link "B073ZLH82Y" at bounding box center [187, 247] width 44 height 11
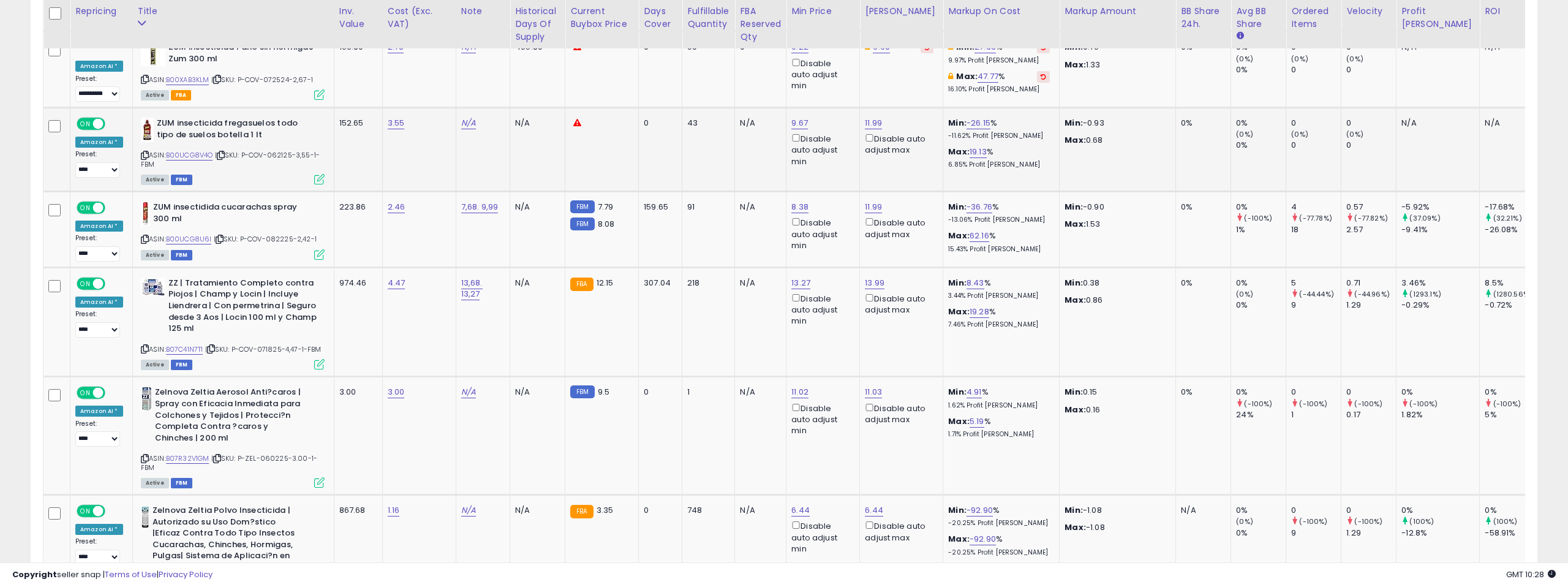
scroll to position [4063, 0]
click at [196, 233] on link "B00UCG8U6I" at bounding box center [189, 239] width 46 height 11
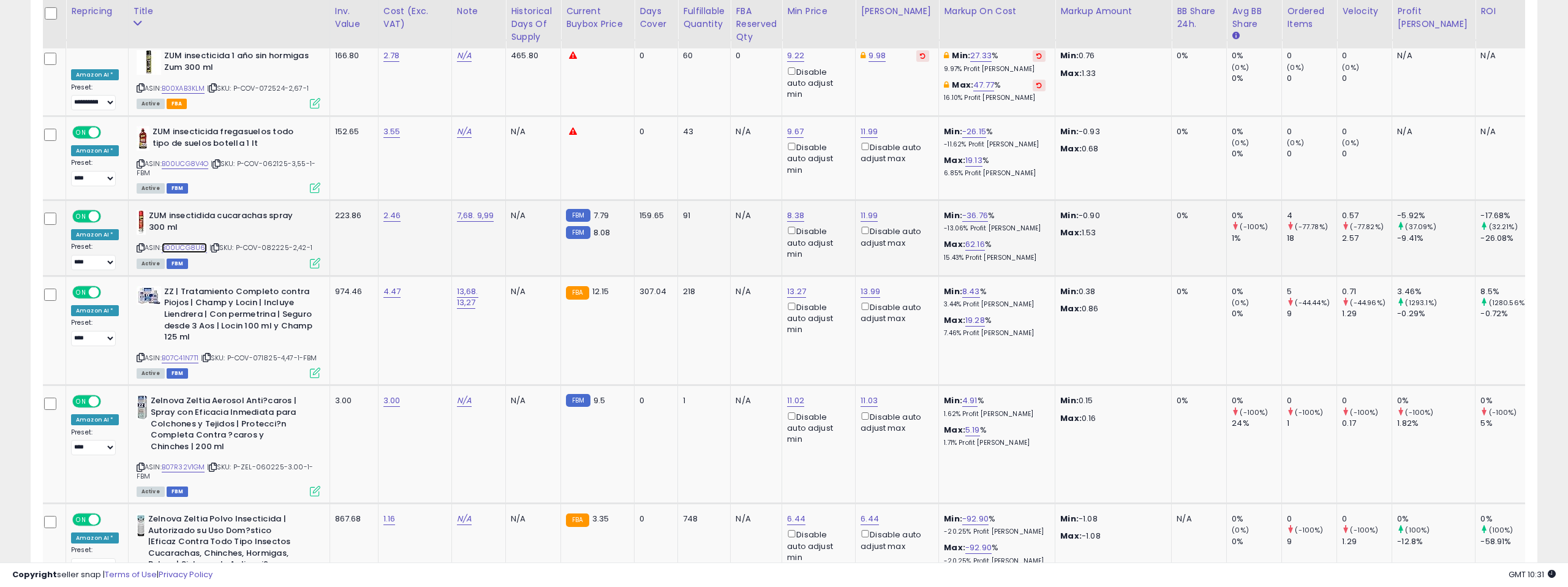
scroll to position [4055, 0]
click at [790, 211] on link "8.38" at bounding box center [795, 217] width 17 height 12
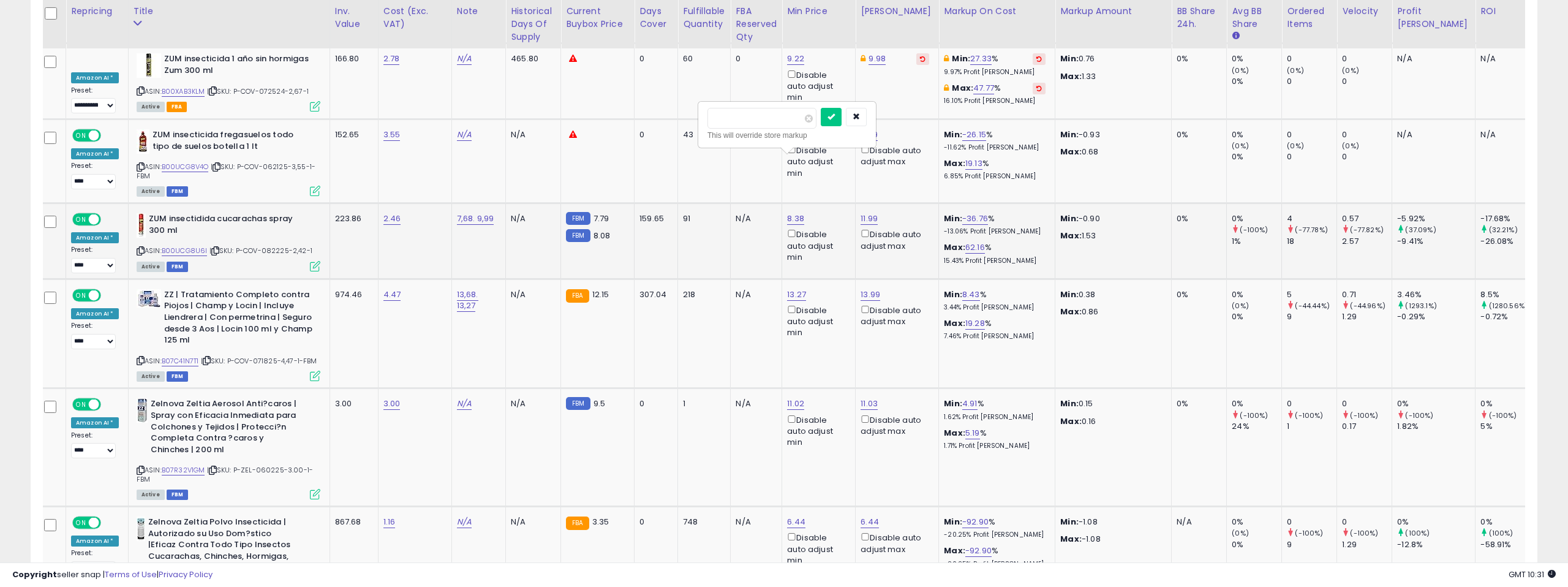
drag, startPoint x: 741, startPoint y: 120, endPoint x: 725, endPoint y: 120, distance: 16.0
click at [725, 120] on input "****" at bounding box center [762, 118] width 109 height 21
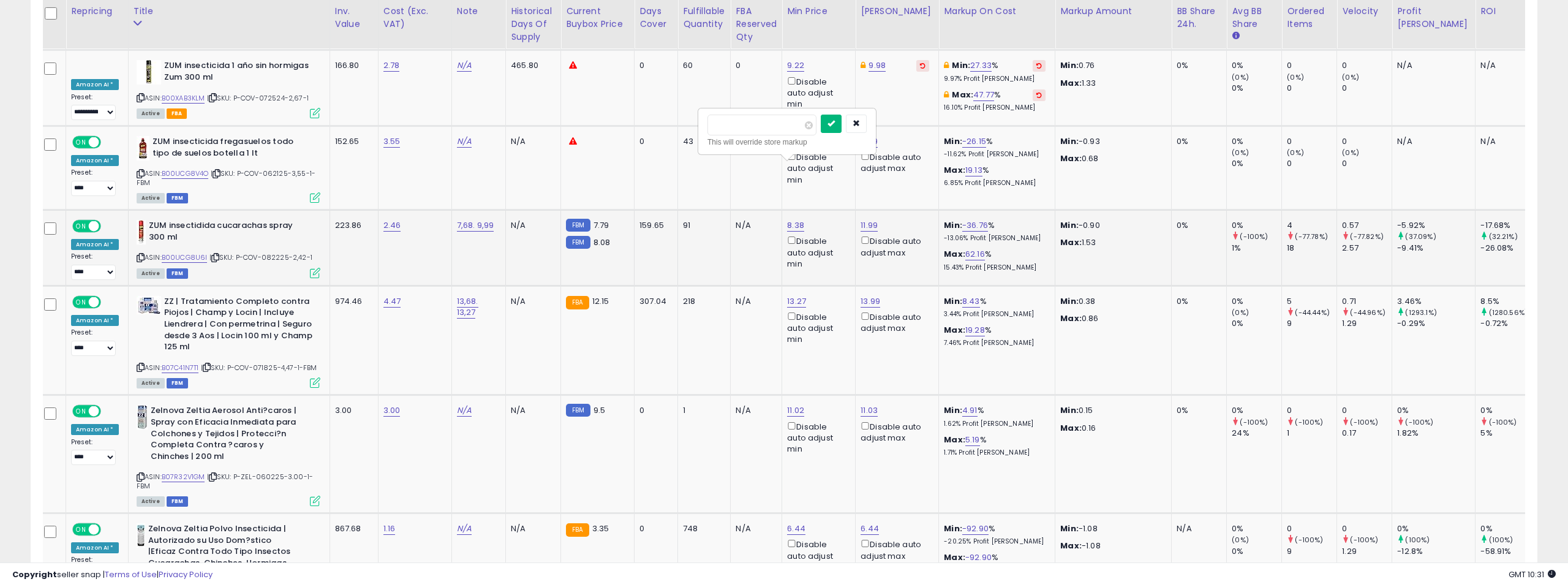
type input "****"
click at [835, 122] on icon "submit" at bounding box center [831, 124] width 8 height 8
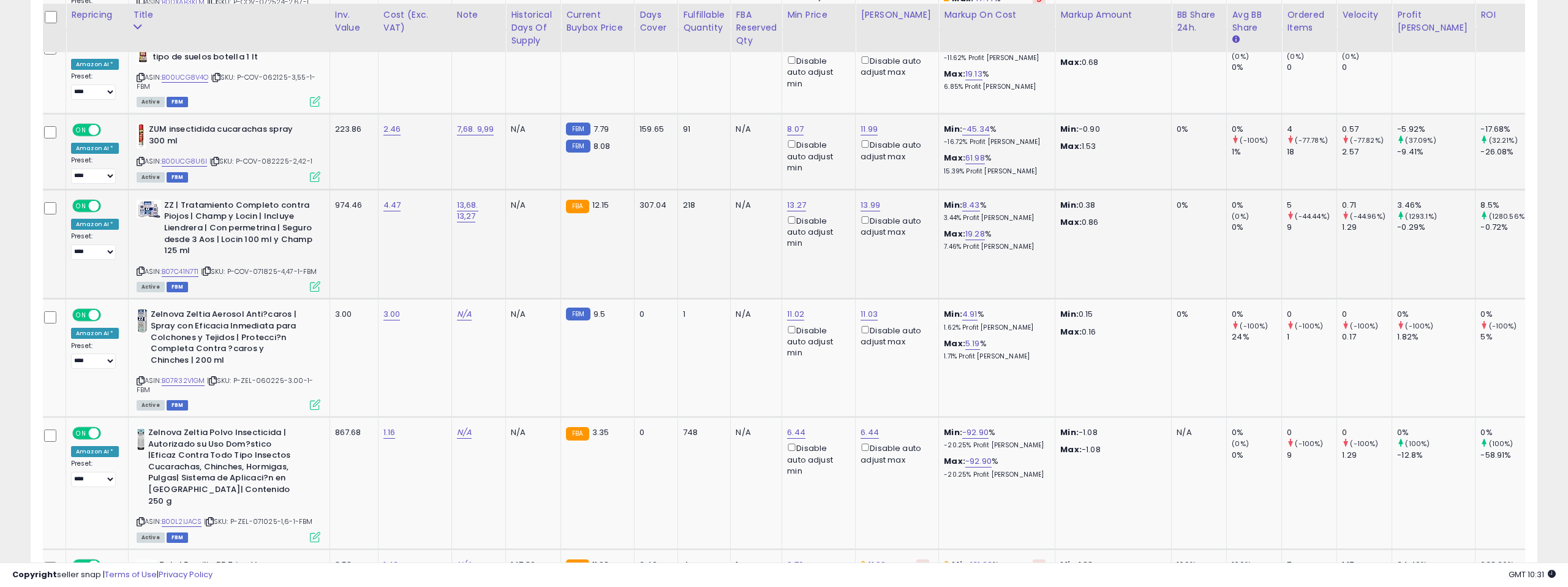
scroll to position [4147, 0]
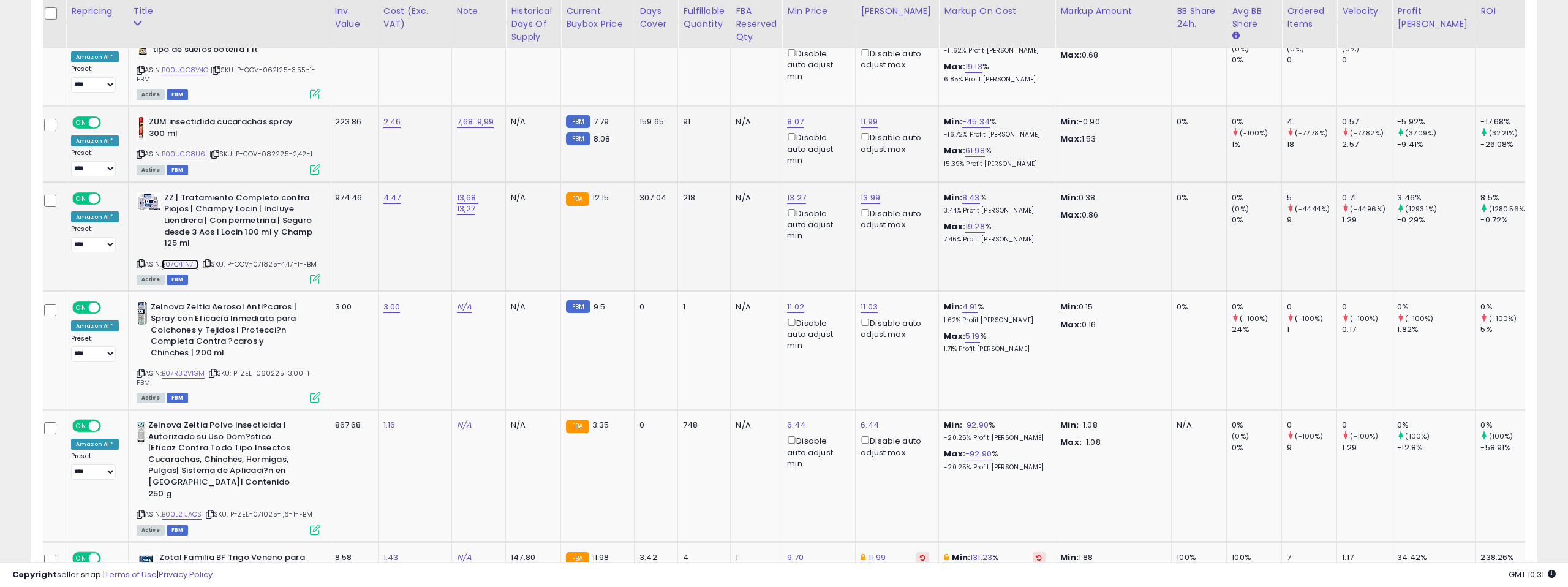
click at [182, 259] on link "B07C41N7T1" at bounding box center [180, 265] width 38 height 11
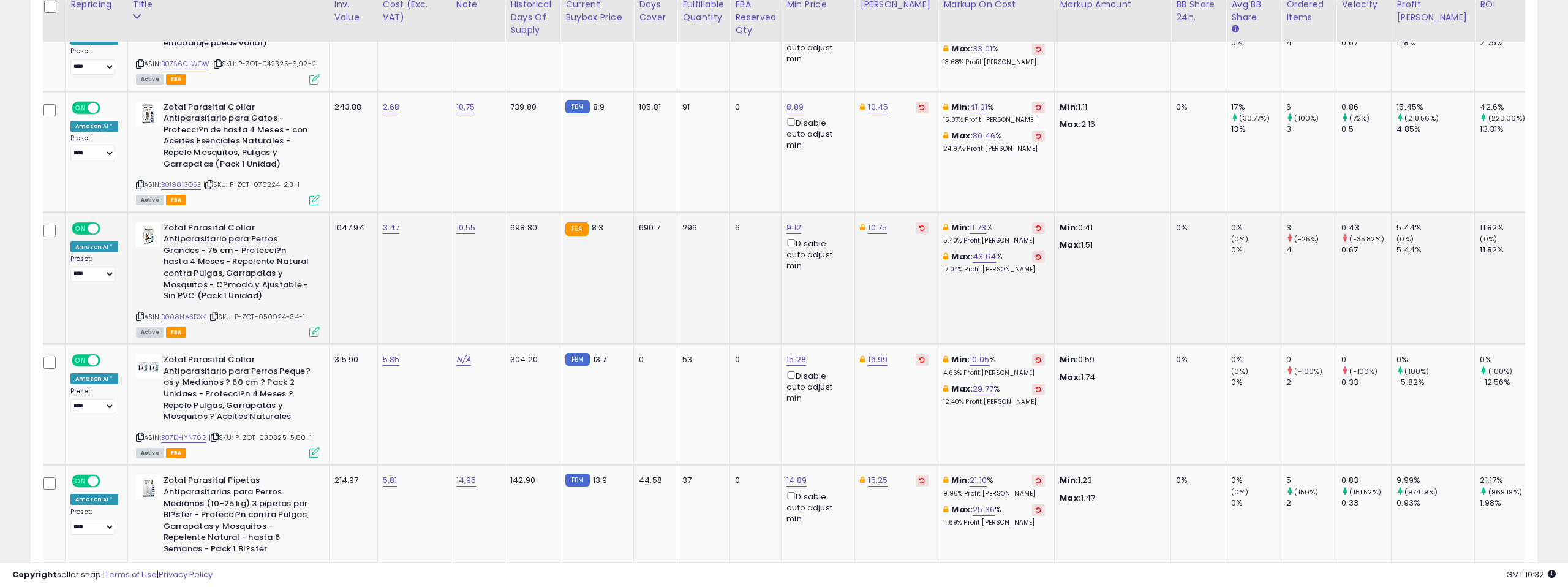
scroll to position [4842, 0]
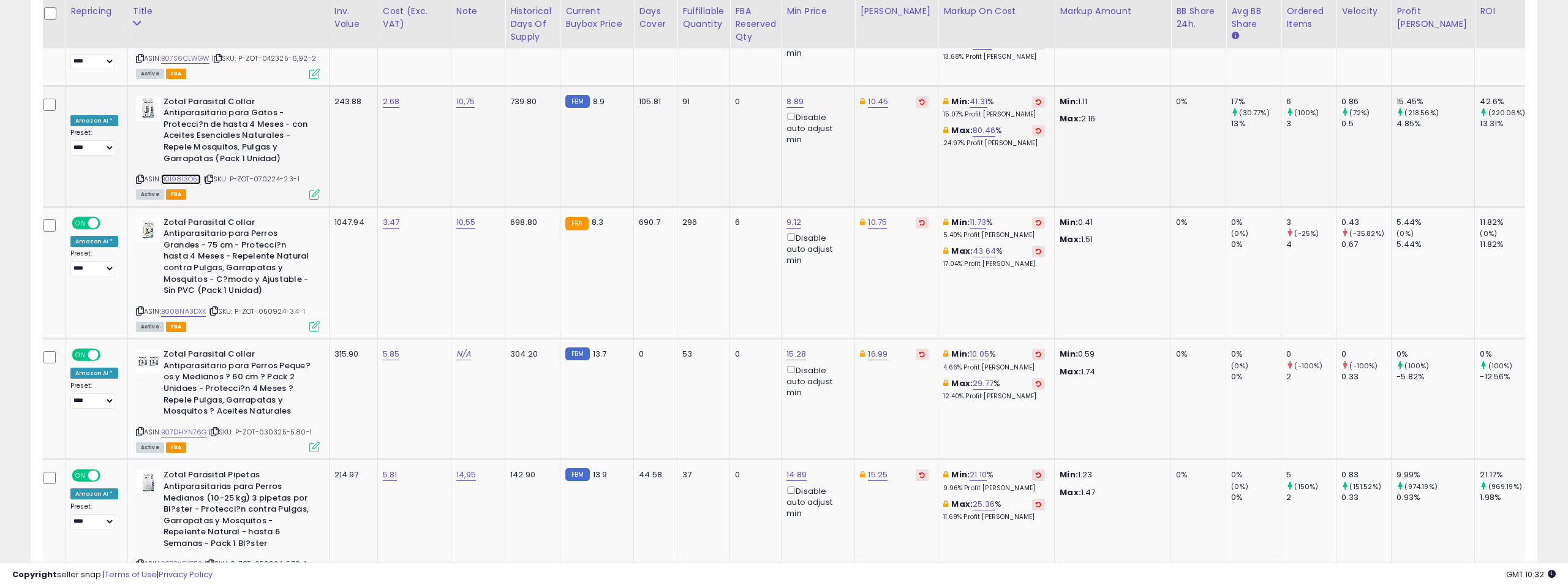
click at [189, 174] on link "B019813O5E" at bounding box center [181, 180] width 41 height 11
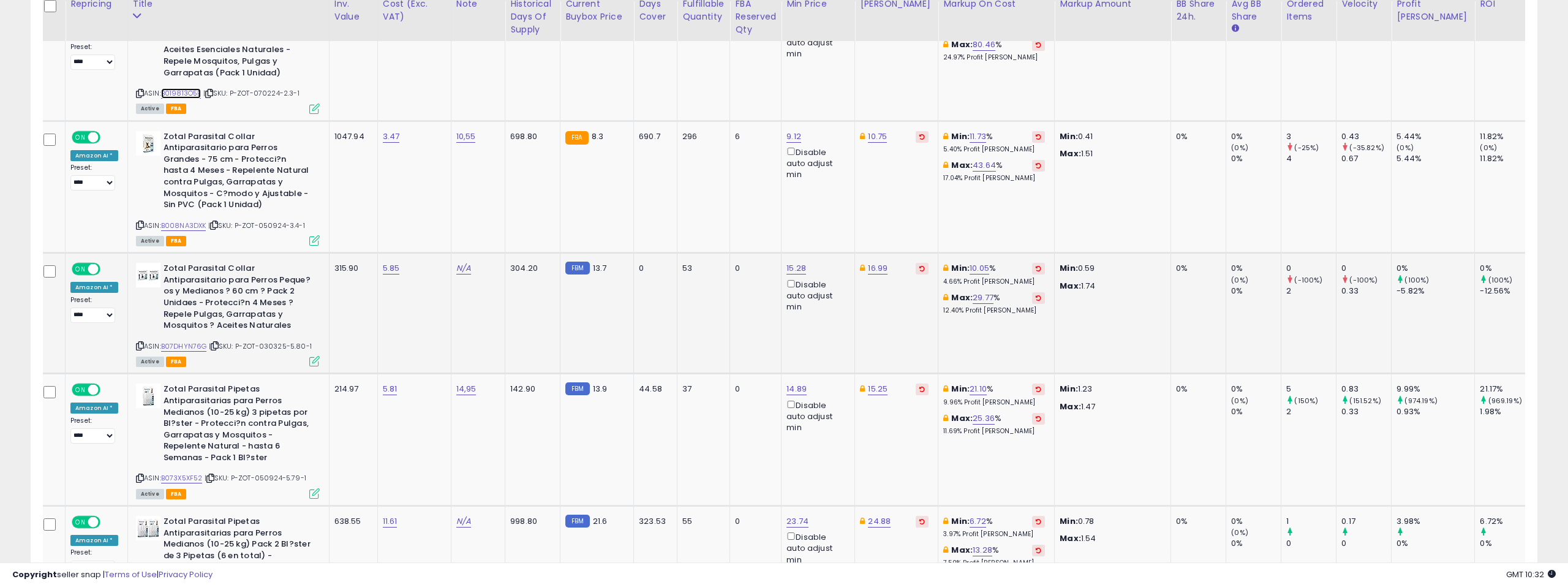
scroll to position [4932, 0]
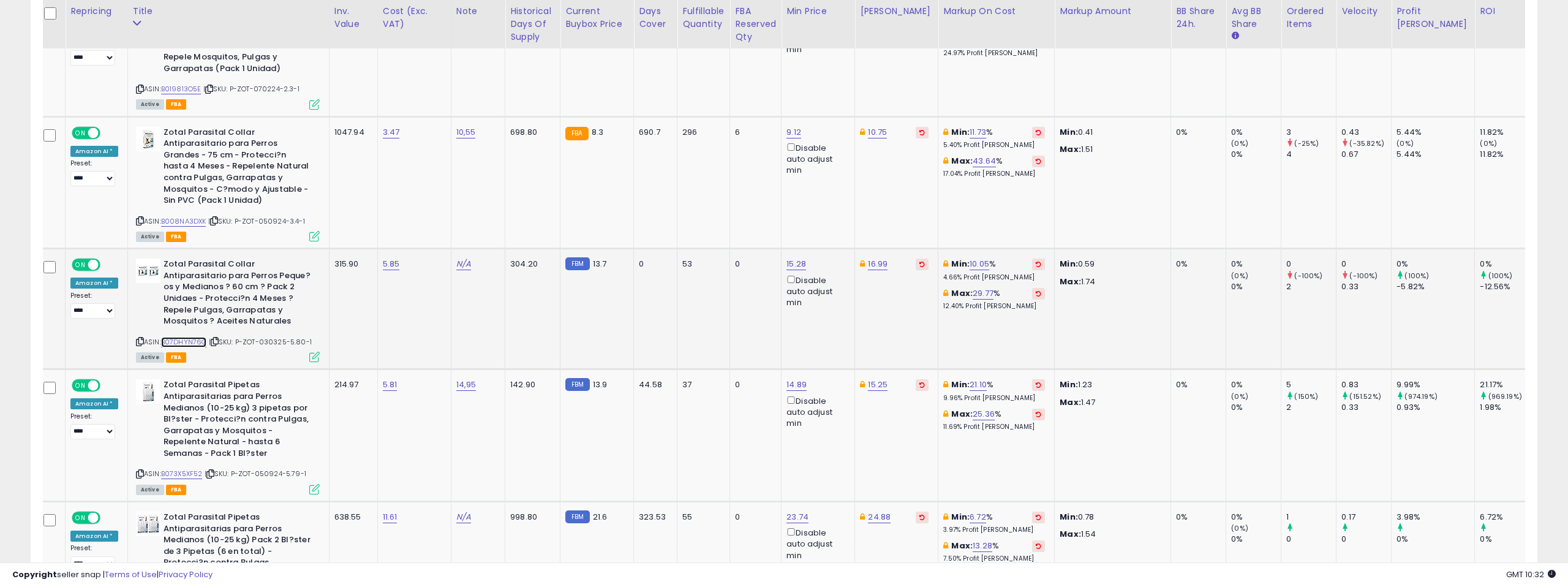
click at [187, 337] on link "B07DHYN76G" at bounding box center [184, 342] width 46 height 11
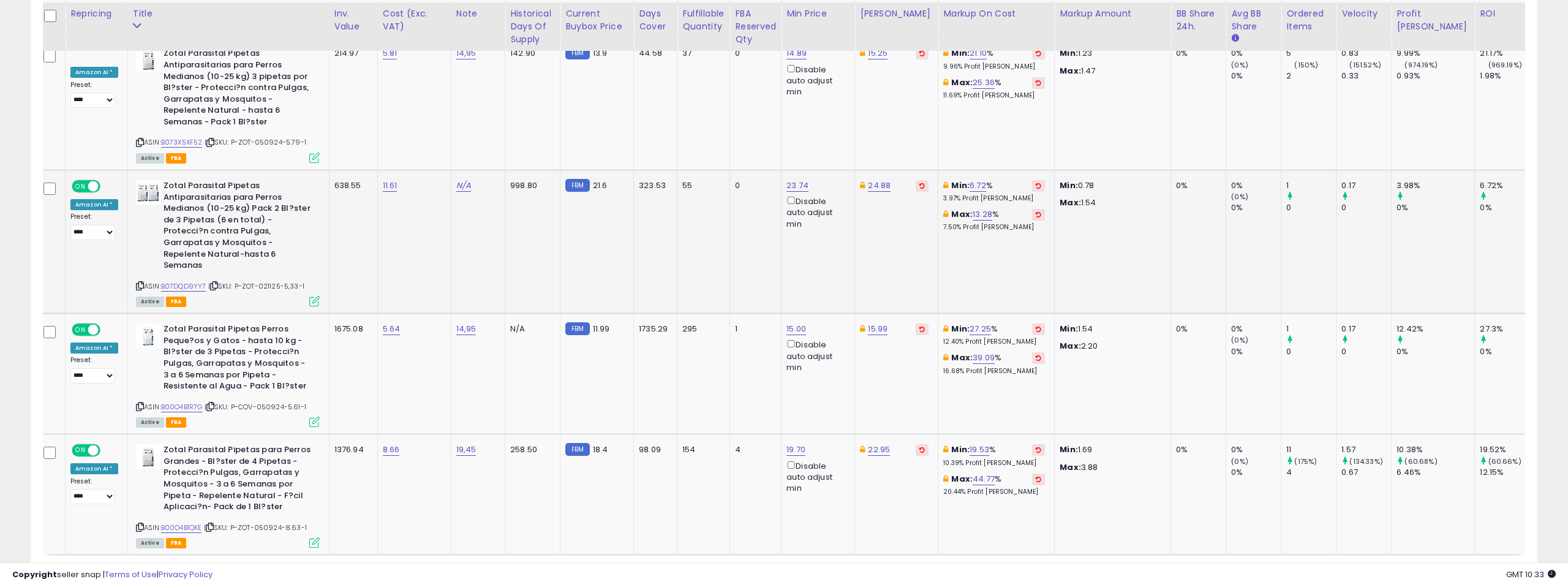
scroll to position [5266, 0]
click at [1471, 565] on link "11" at bounding box center [1472, 575] width 21 height 21
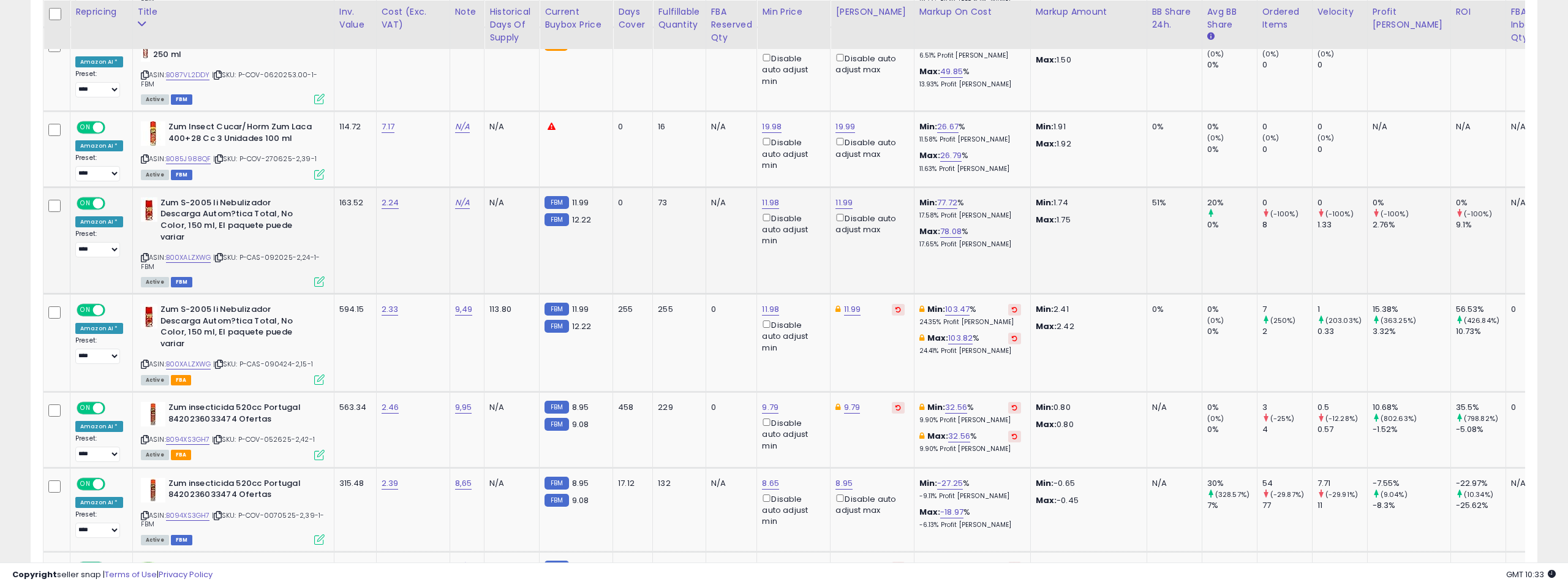
scroll to position [918, 0]
click at [193, 358] on link "B00XALZXWG" at bounding box center [188, 364] width 45 height 11
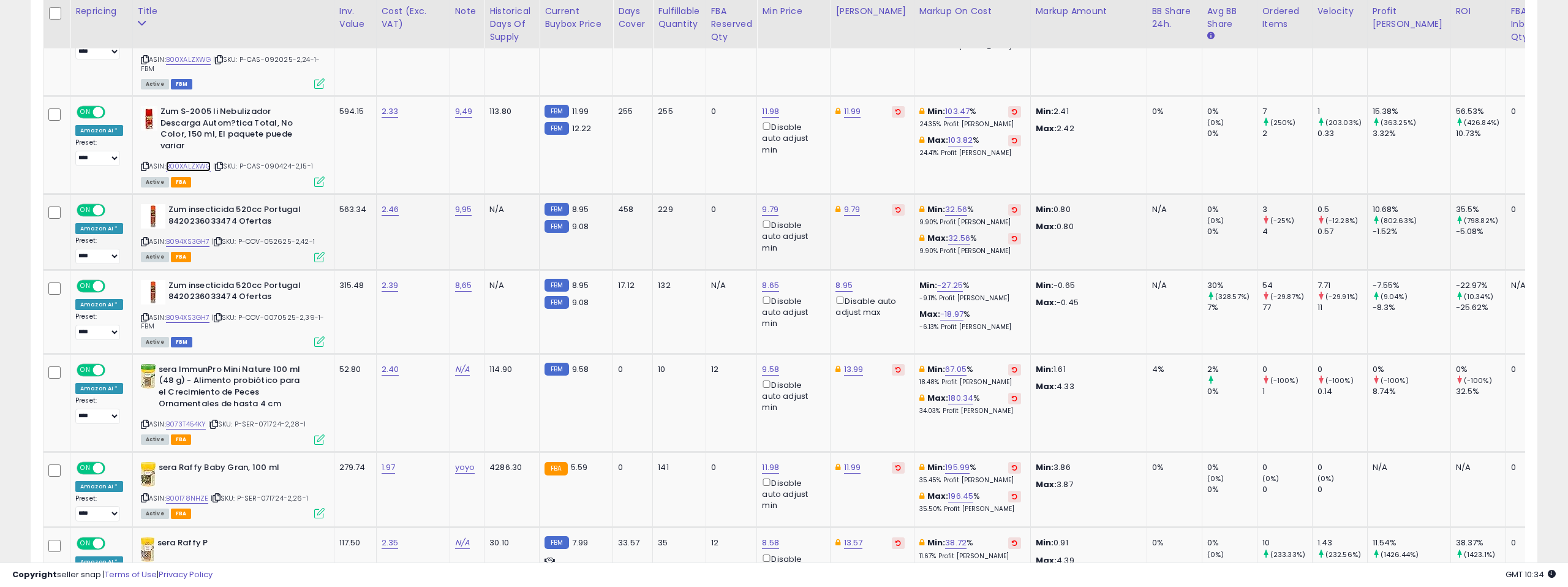
scroll to position [1116, 0]
click at [193, 236] on link "B094XS3GH7" at bounding box center [188, 242] width 44 height 11
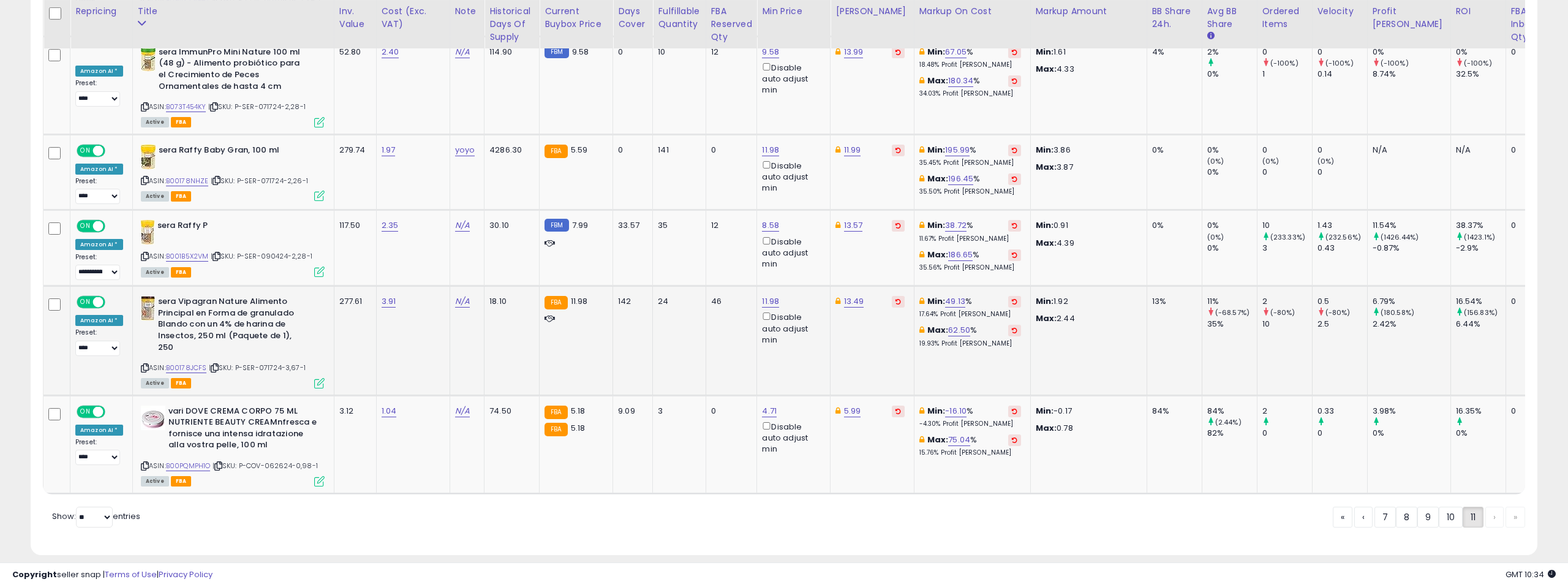
scroll to position [1436, 0]
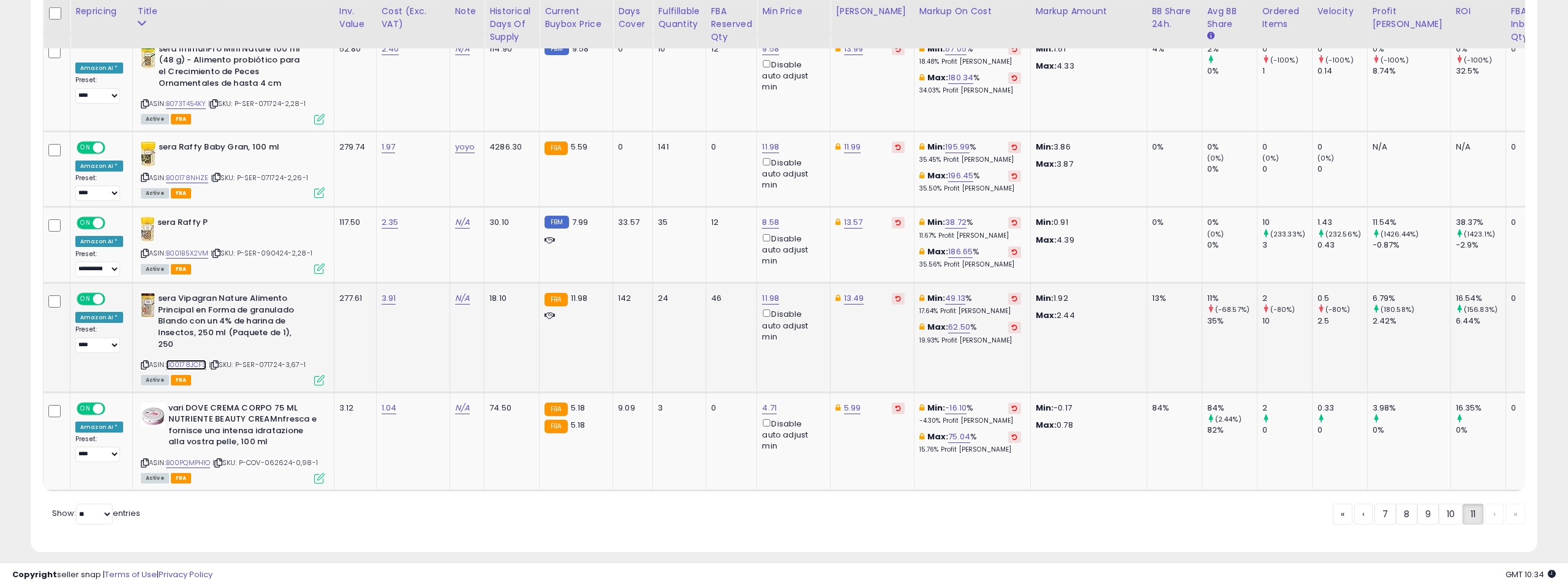
click at [187, 360] on link "B00178JCFS" at bounding box center [186, 365] width 41 height 11
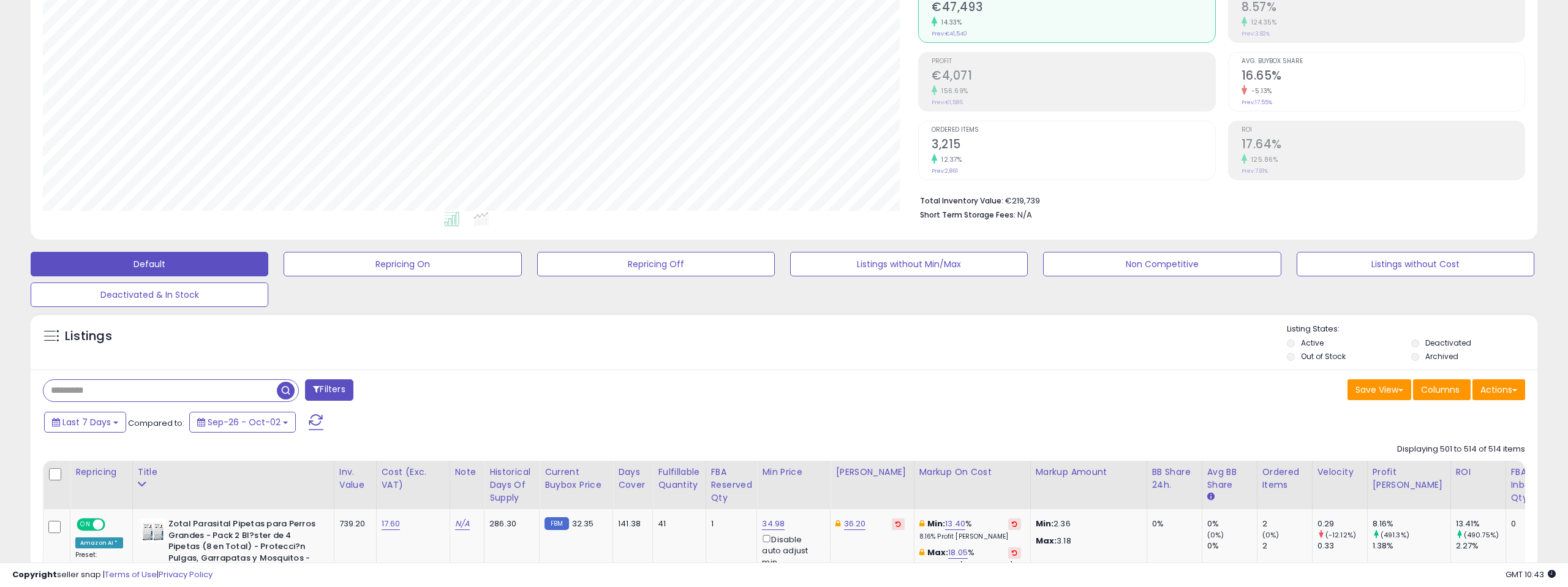
scroll to position [140, 0]
